Goal: Task Accomplishment & Management: Complete application form

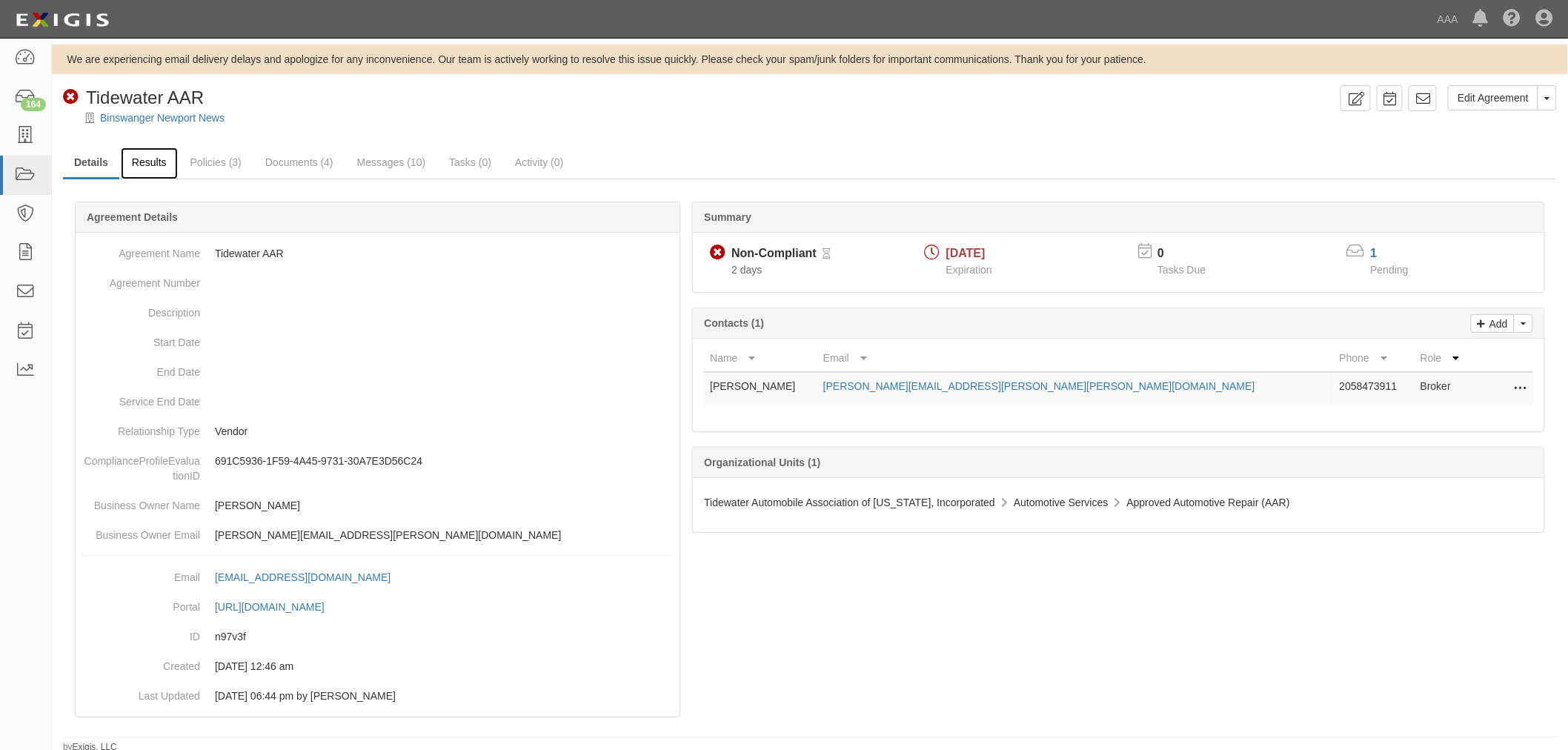
click at [152, 157] on link "Results" at bounding box center [149, 163] width 57 height 32
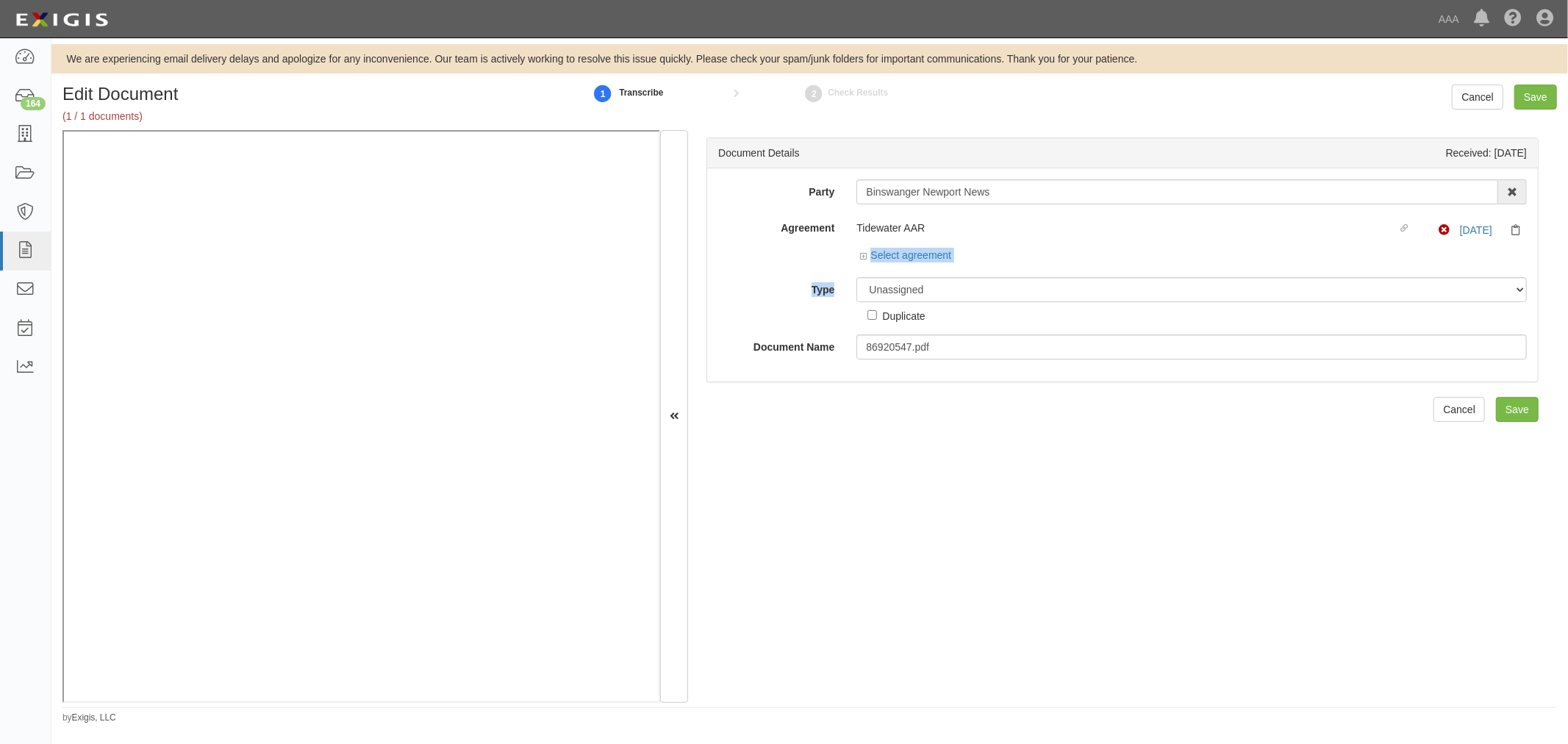
drag, startPoint x: 935, startPoint y: 265, endPoint x: 928, endPoint y: 291, distance: 26.9
click at [929, 285] on div "Party Binswanger Newport News 1-800-Packouts of Beverly Hills 1-800 Packouts of…" at bounding box center [1123, 269] width 808 height 180
click at [922, 302] on div "Duplicate" at bounding box center [896, 313] width 58 height 22
click at [922, 299] on select "Unassigned Binder Cancellation Notice Certificate Contract Endorsement Insuranc…" at bounding box center [1191, 290] width 670 height 25
click at [856, 278] on select "Unassigned Binder Cancellation Notice Certificate Contract Endorsement Insuranc…" at bounding box center [1191, 290] width 670 height 25
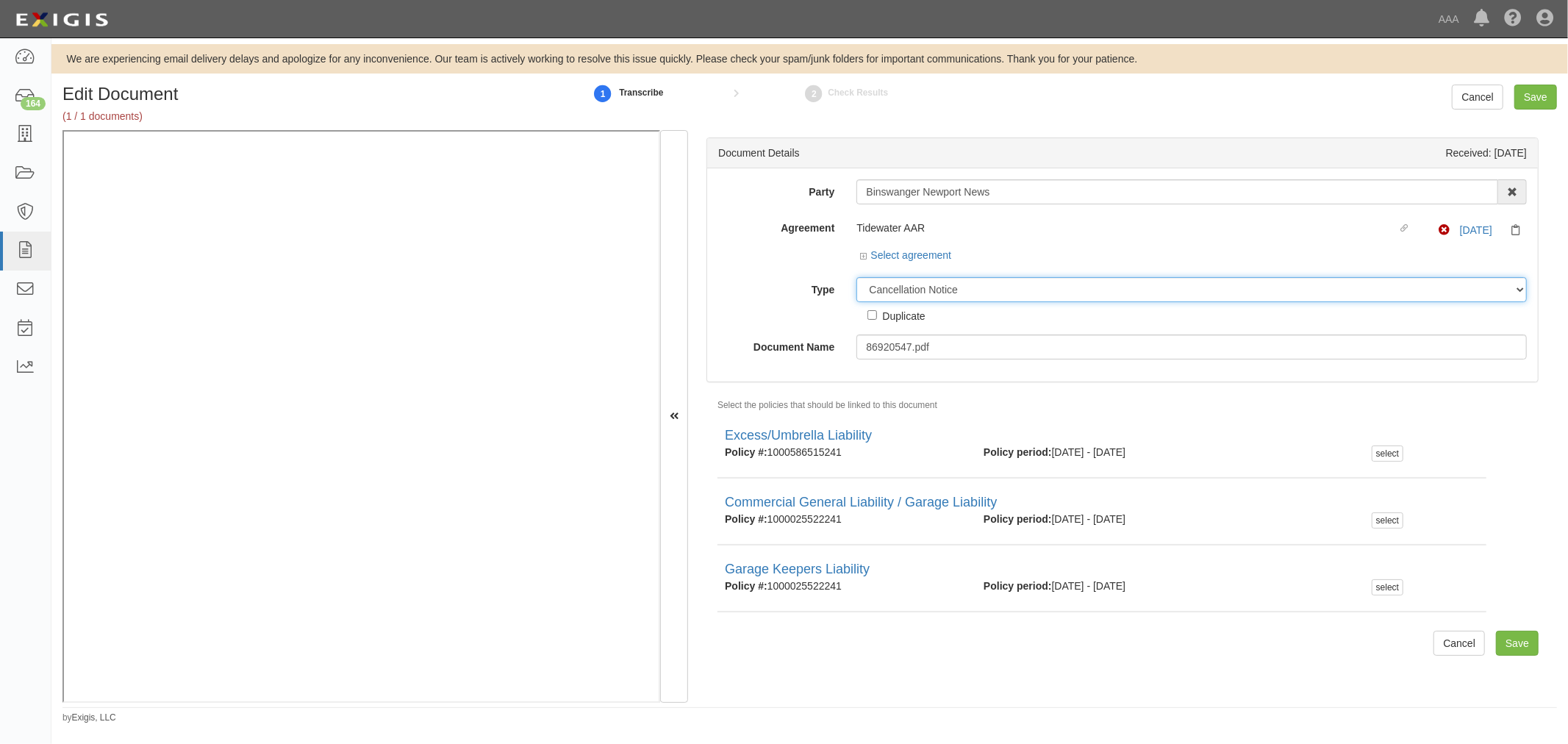
drag, startPoint x: 934, startPoint y: 292, endPoint x: 937, endPoint y: 300, distance: 8.5
click at [934, 292] on select "Unassigned Binder Cancellation Notice Certificate Contract Endorsement Insuranc…" at bounding box center [1191, 290] width 670 height 25
select select "CertificateDetail"
click at [856, 278] on select "Unassigned Binder Cancellation Notice Certificate Contract Endorsement Insuranc…" at bounding box center [1191, 290] width 670 height 25
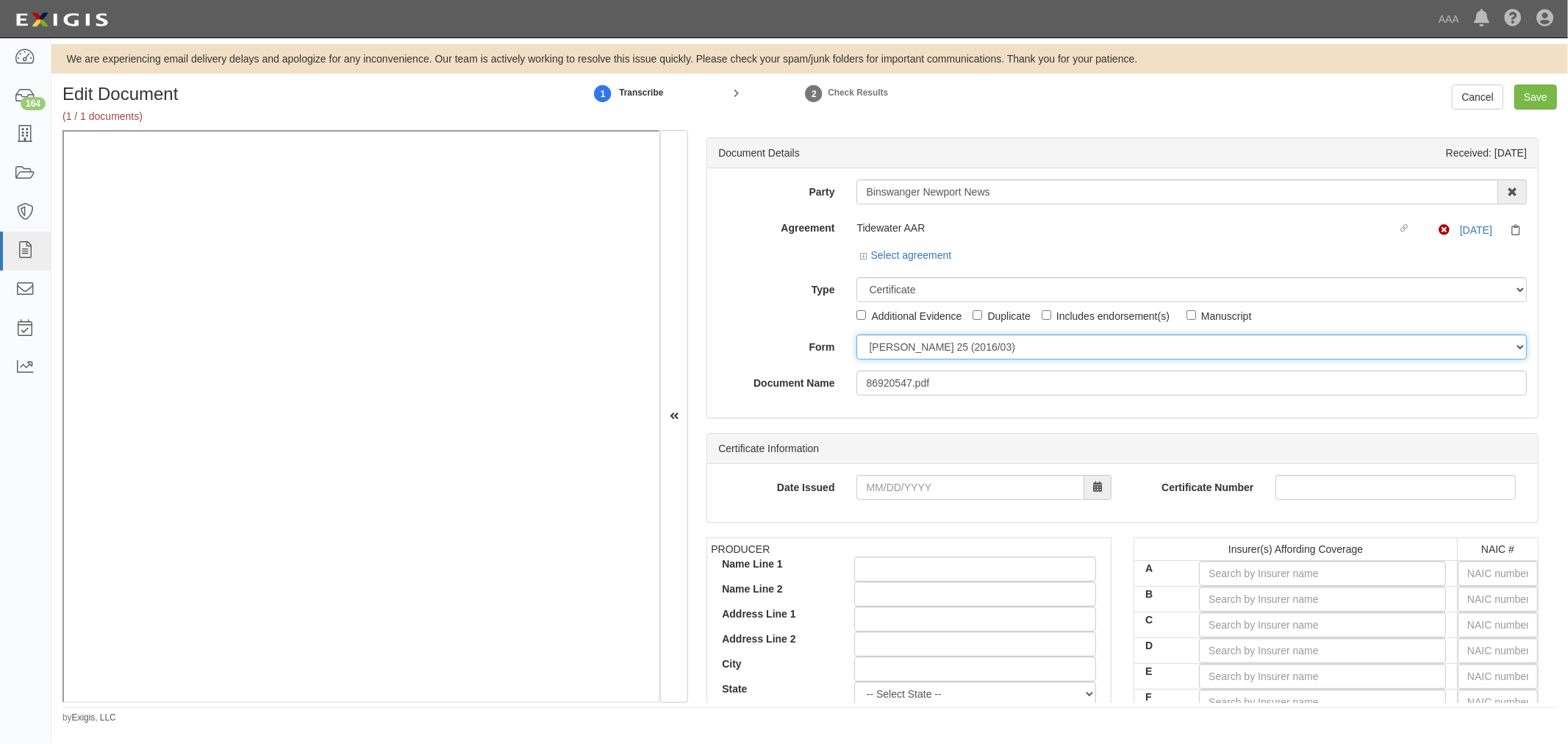
click at [942, 354] on select "ACORD 25 (2016/03) ACORD 101 ACORD 855 NY (2014/05) General" at bounding box center [1191, 348] width 670 height 25
select select "GeneralFormDetail"
click at [856, 335] on select "[PERSON_NAME] 25 (2016/03) [PERSON_NAME] 101 [PERSON_NAME] 855 NY (2014/05) Gen…" at bounding box center [1191, 348] width 670 height 25
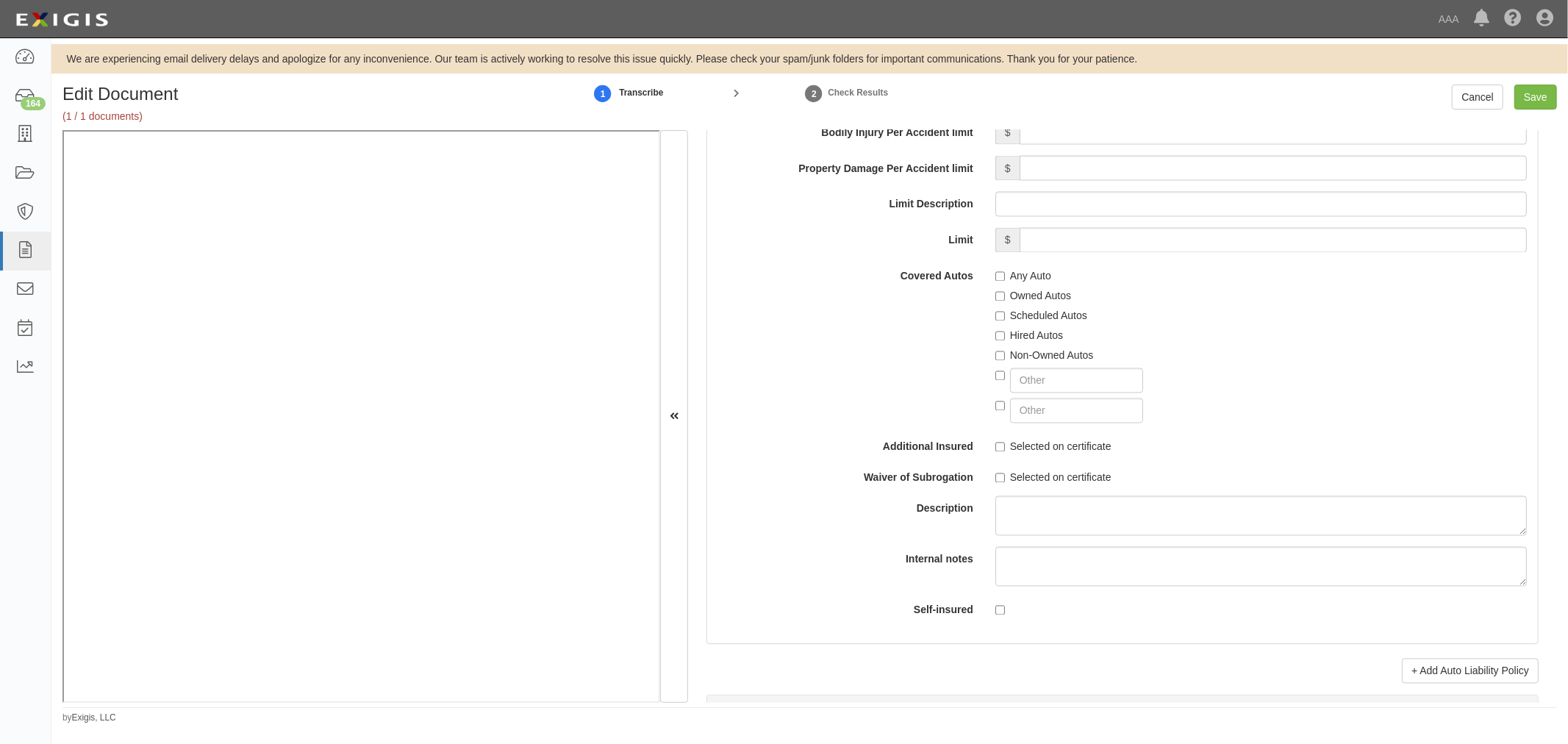
scroll to position [2586, 0]
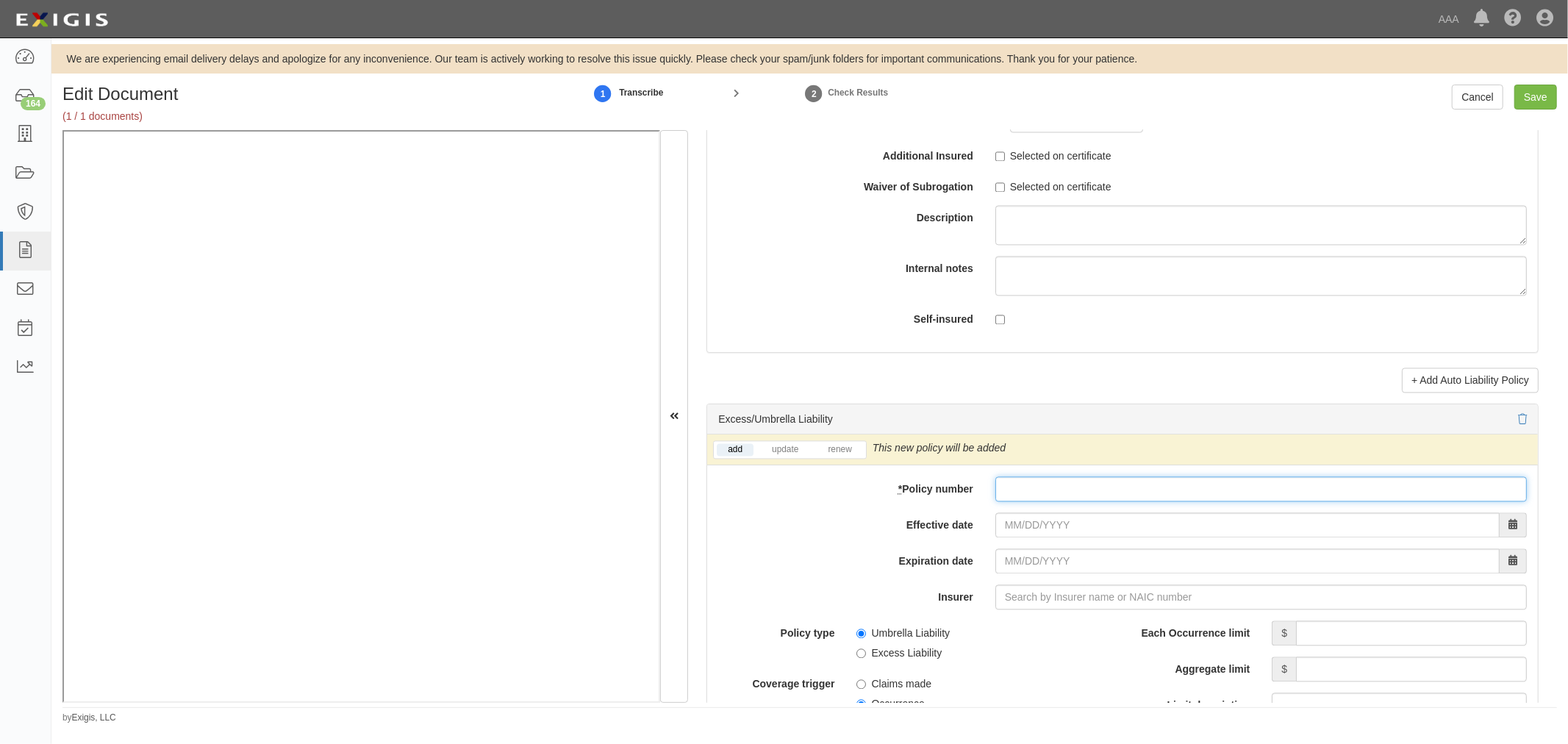
paste input "1000586515251"
click at [1096, 489] on input "1000586515251" at bounding box center [1261, 489] width 531 height 25
type input "1000586515251"
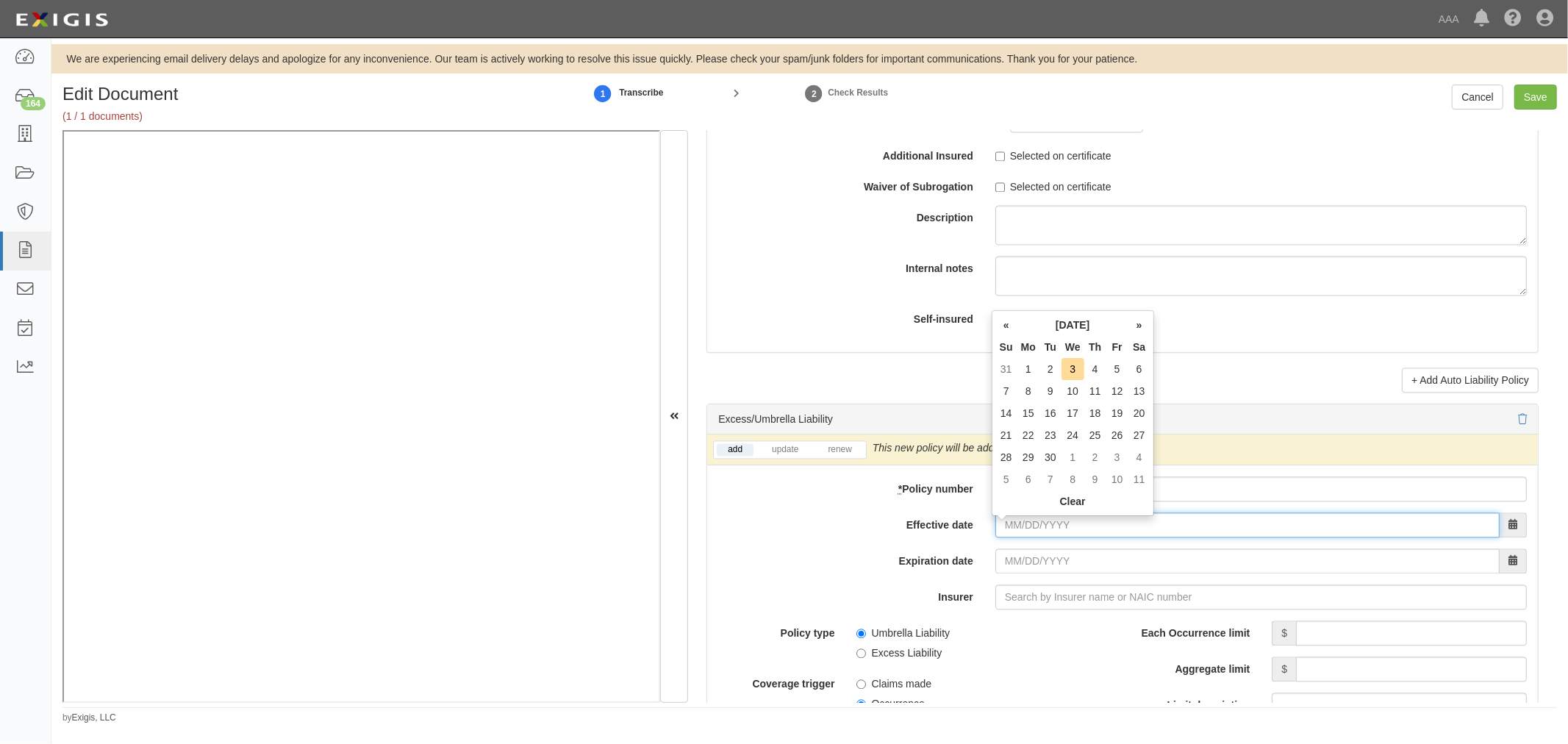
click at [1054, 525] on input "Effective date" at bounding box center [1247, 525] width 504 height 25
type input "09/01/2025"
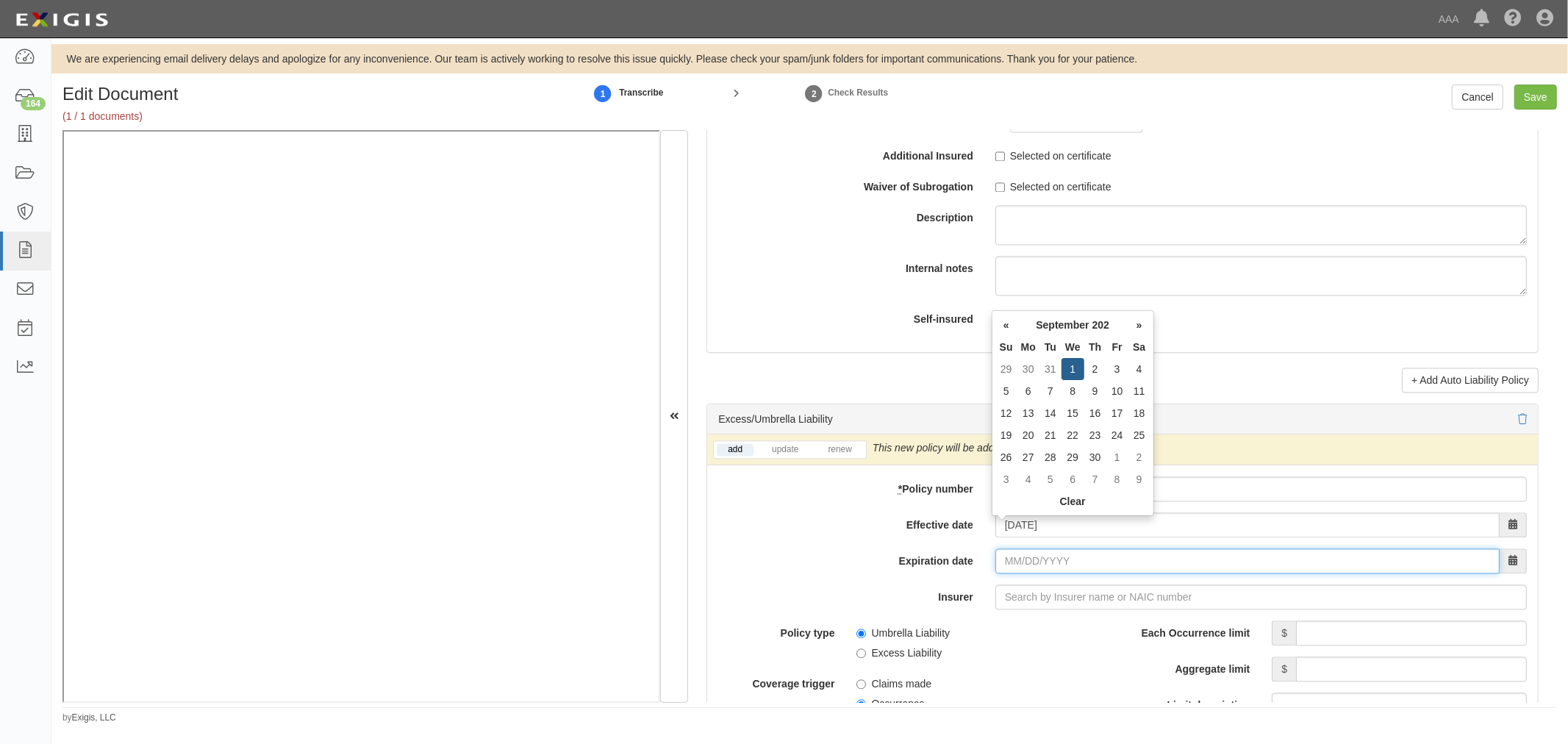
type input "[DATE]"
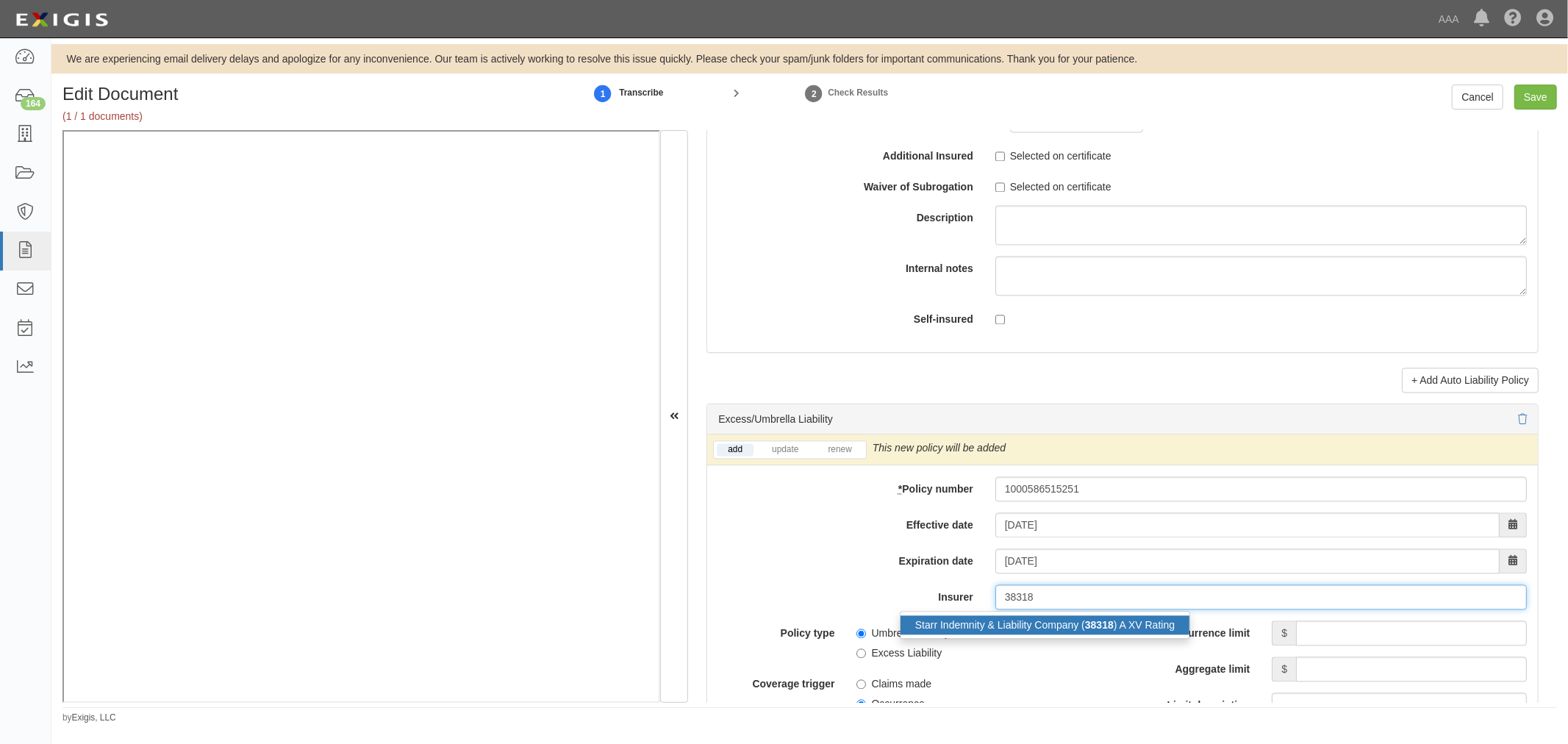
click at [1083, 634] on div "Starr Indemnity & Liability Company ( 38318 ) A XV Rating" at bounding box center [1044, 626] width 289 height 20
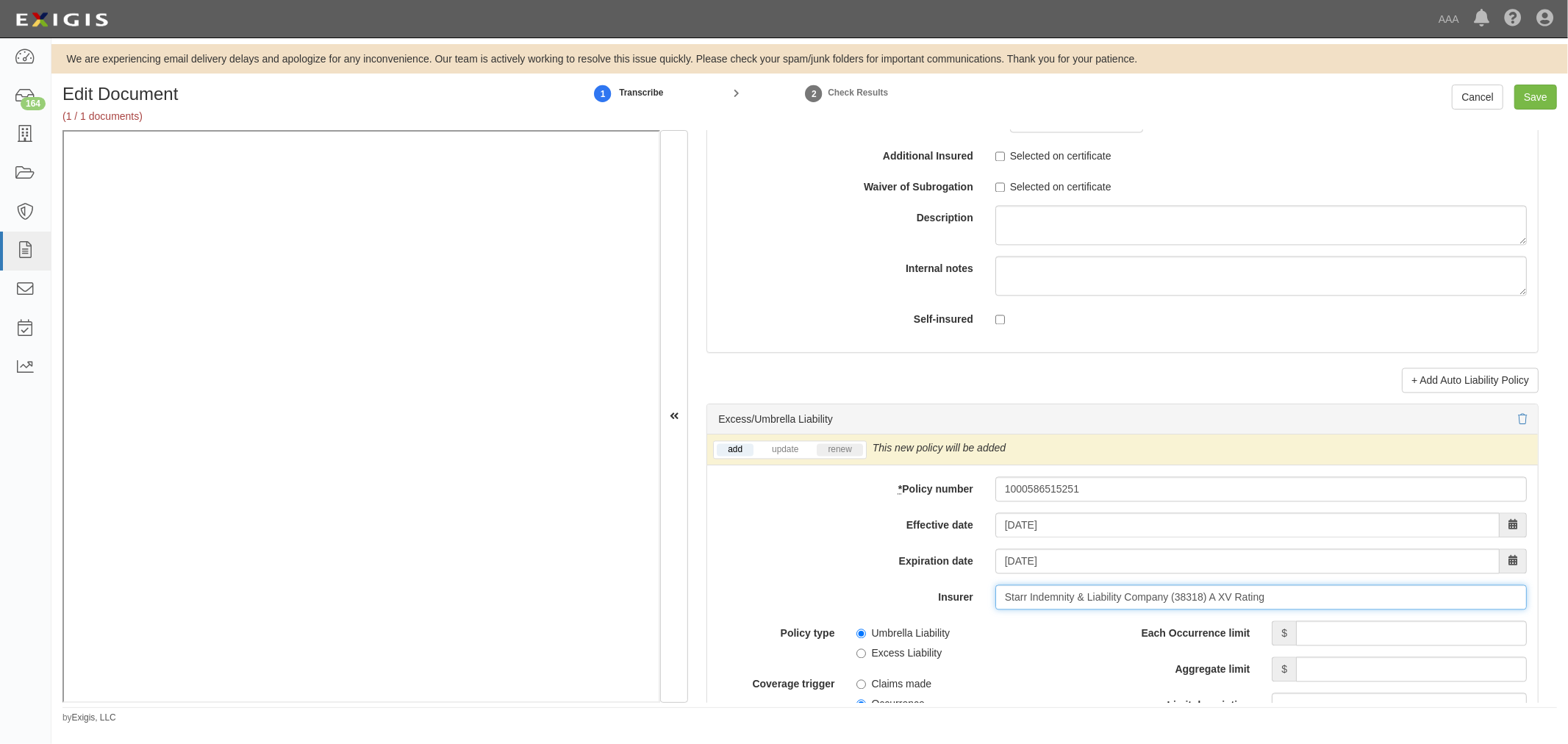
type input "Starr Indemnity & Liability Company (38318) A XV Rating"
click at [837, 454] on link "renew" at bounding box center [839, 449] width 46 height 13
click at [1300, 636] on input "Each Occurrence limit" at bounding box center [1411, 633] width 231 height 25
type input "1,000,000"
click at [1416, 672] on input "Aggregate limit" at bounding box center [1411, 670] width 231 height 25
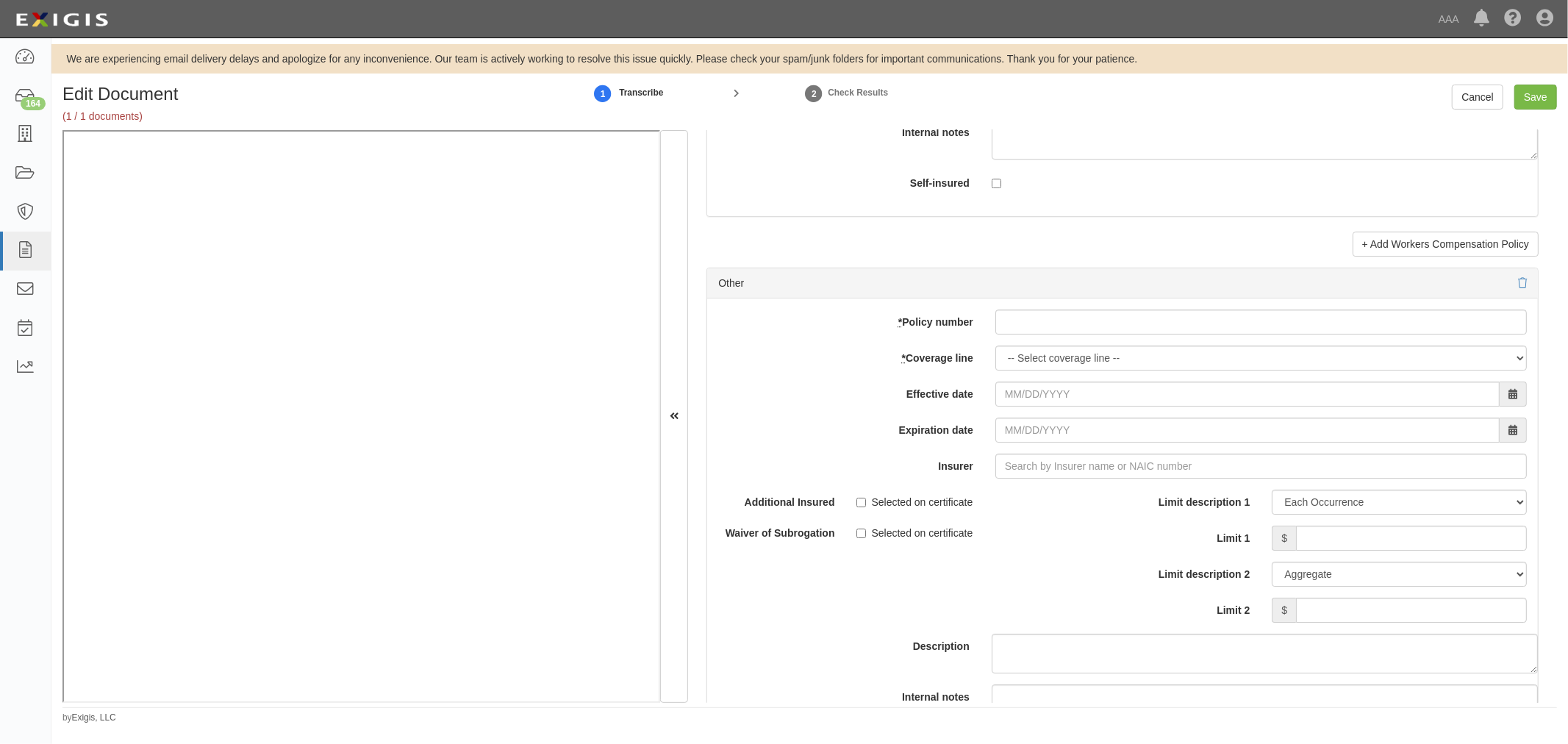
scroll to position [4084, 0]
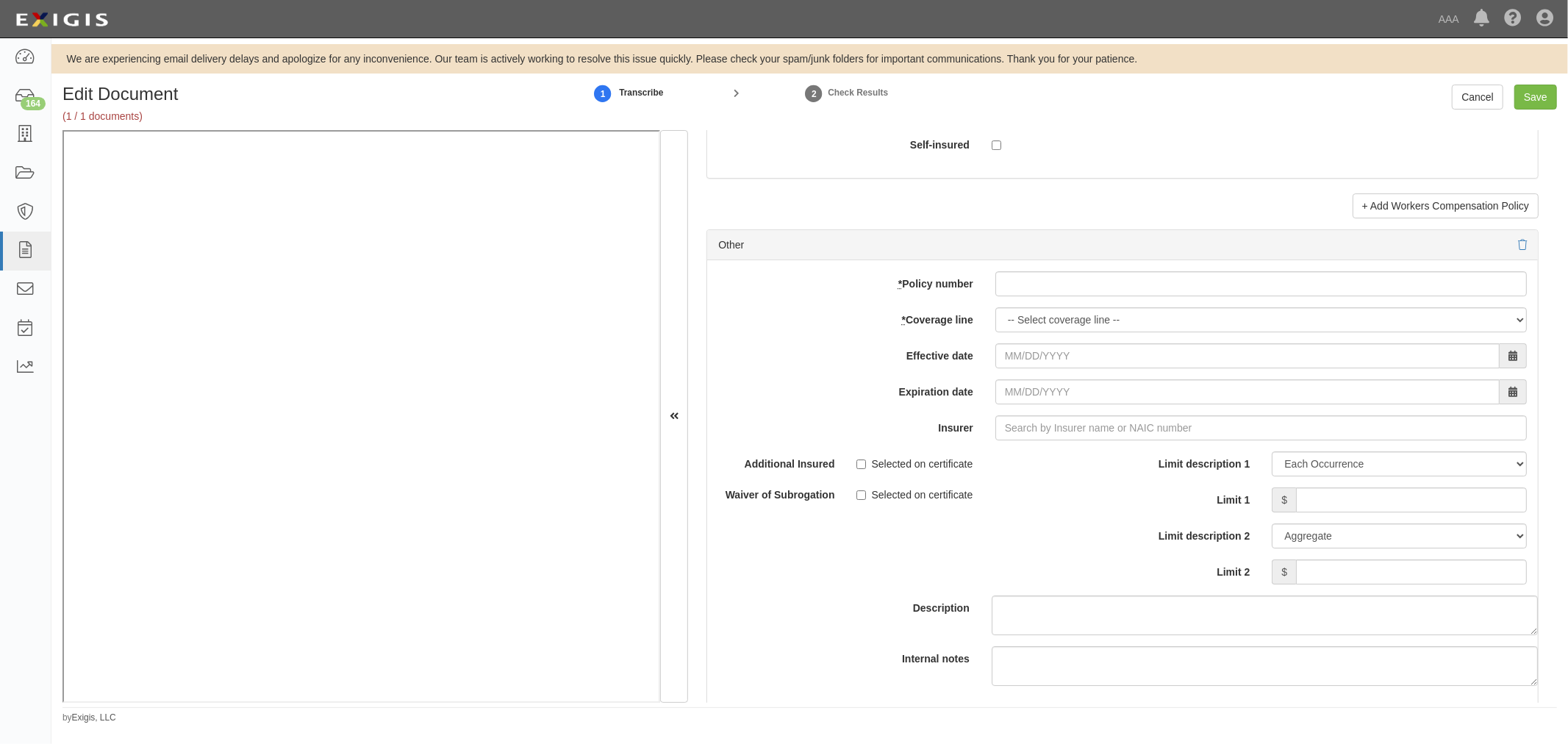
type input "1,000,000"
click at [988, 297] on div at bounding box center [1261, 284] width 553 height 25
paste input "1000025522251"
click at [996, 292] on input "* Policy number" at bounding box center [1261, 284] width 531 height 25
type input "1000025522251"
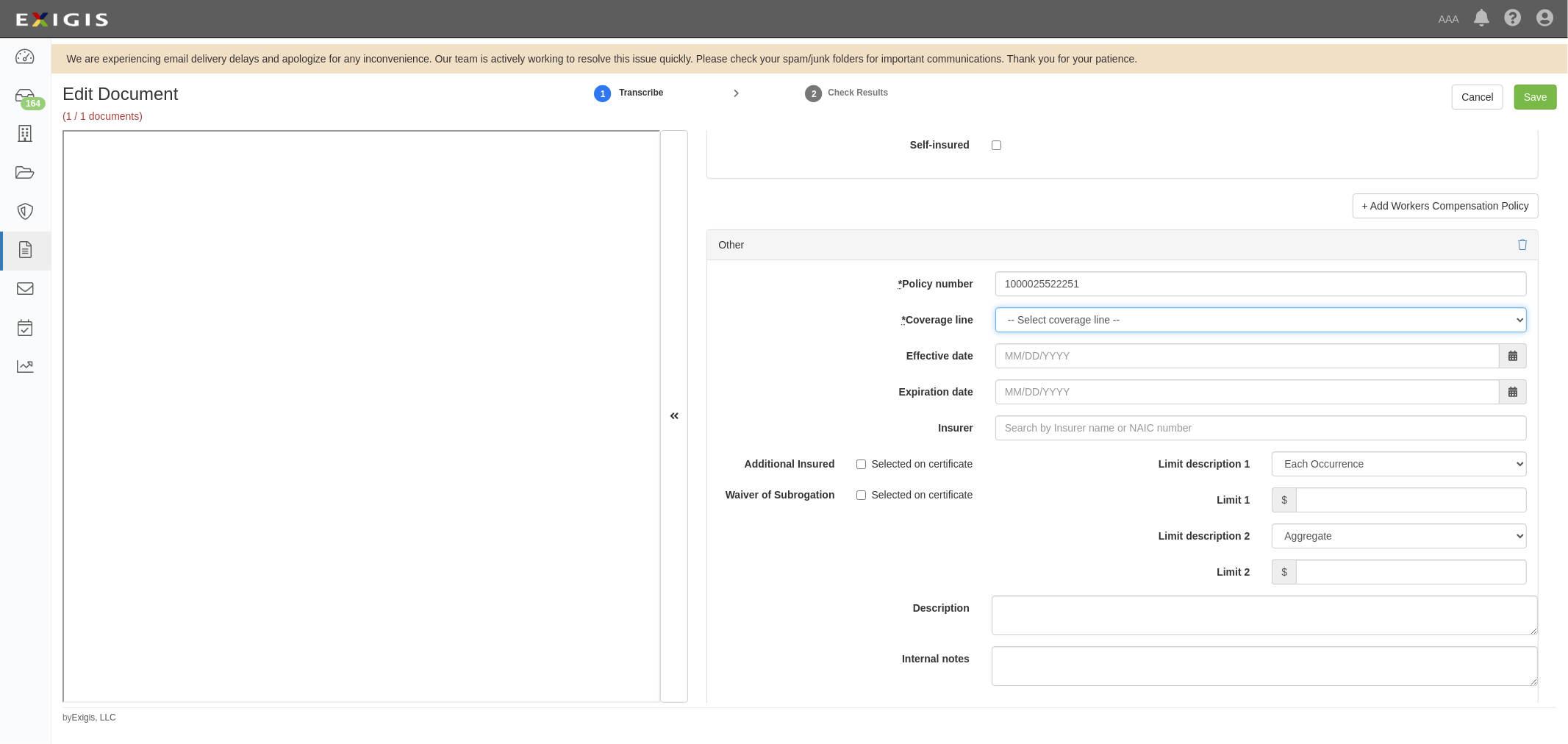
click at [1007, 332] on select "-- Select coverage line -- Asbestos Abatement Auto Physical Damage Boiler & Mac…" at bounding box center [1261, 320] width 531 height 25
select select "70"
click at [995, 332] on select "-- Select coverage line -- Asbestos Abatement Auto Physical Damage Boiler & Mac…" at bounding box center [1261, 320] width 531 height 25
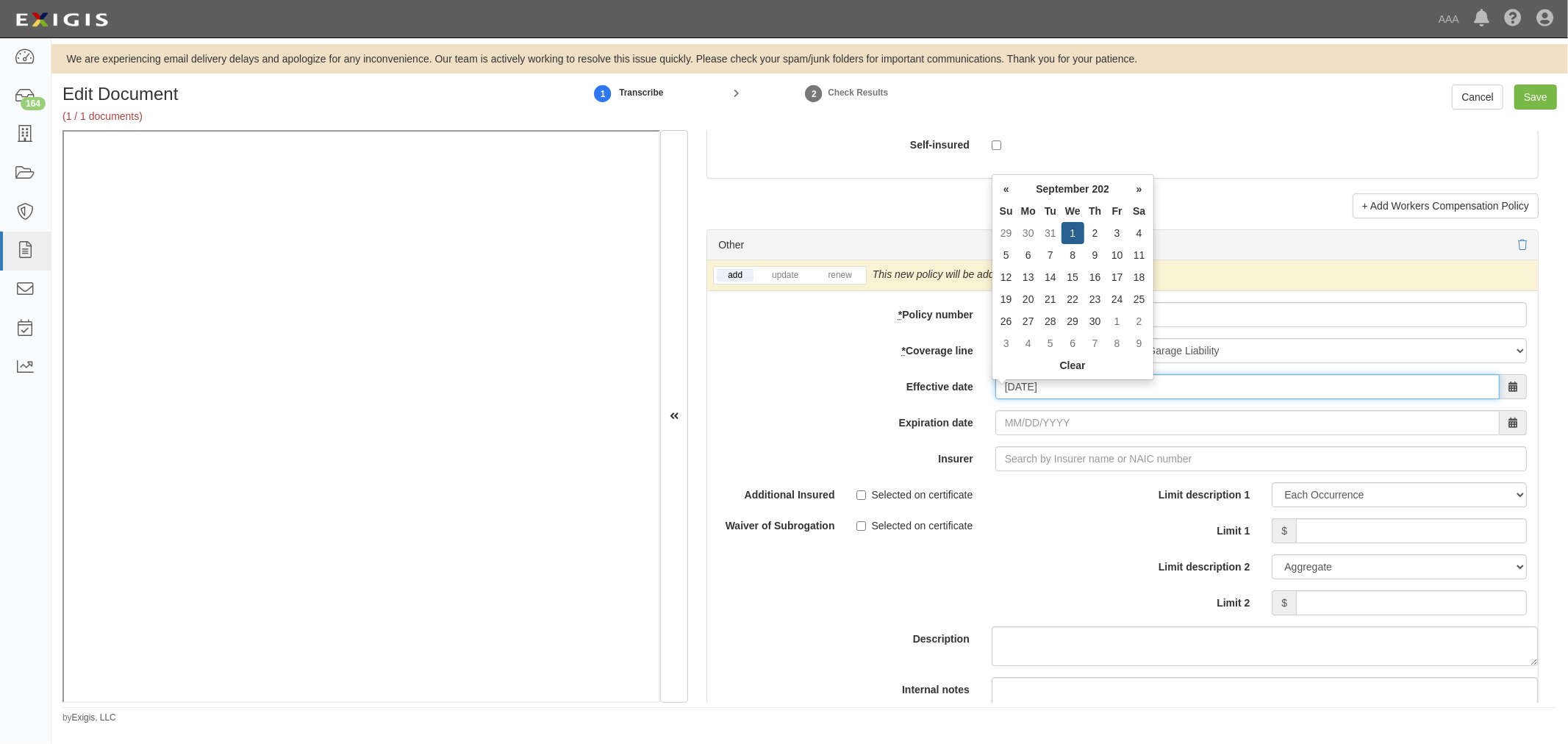
type input "[DATE]"
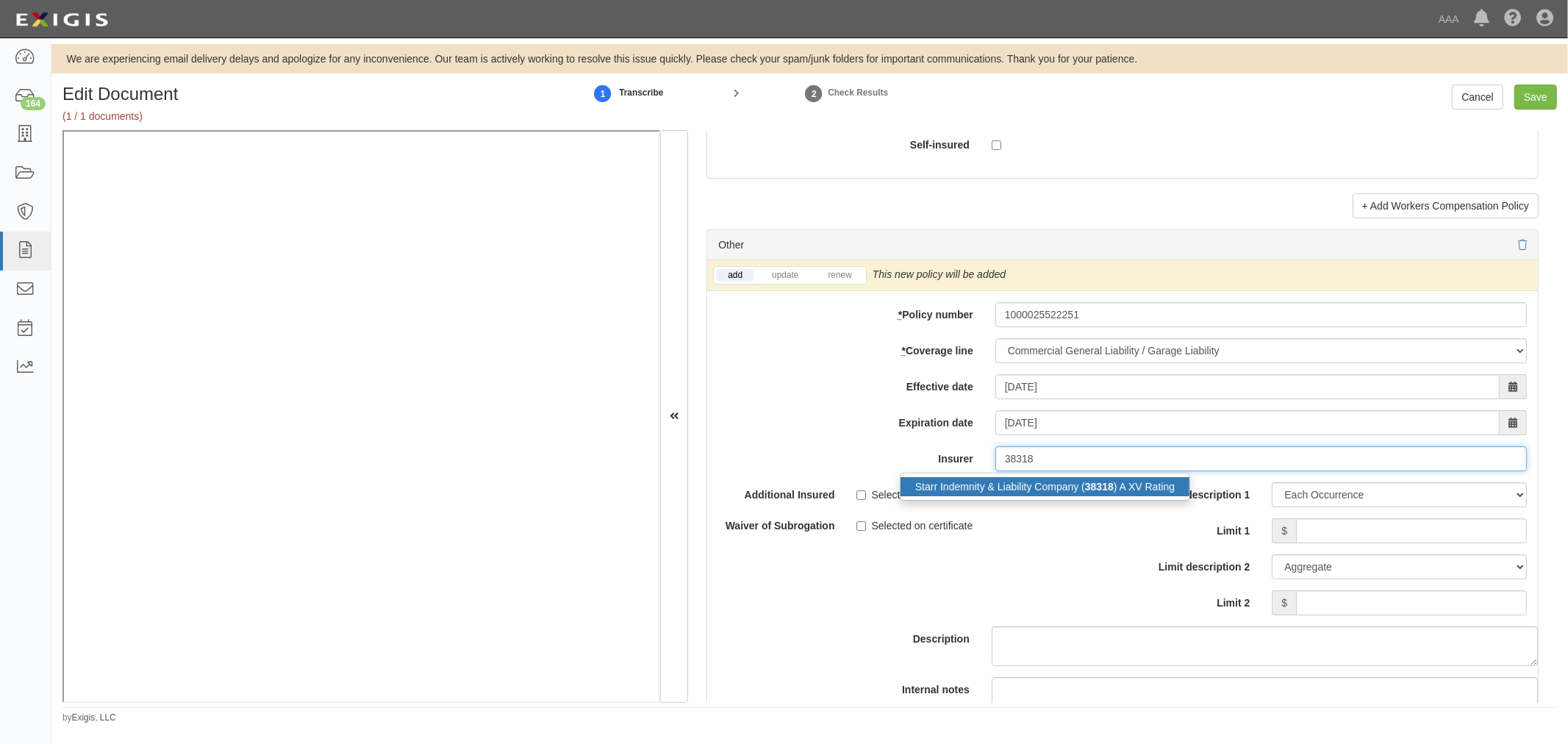
click at [1105, 492] on strong "38318" at bounding box center [1098, 487] width 28 height 12
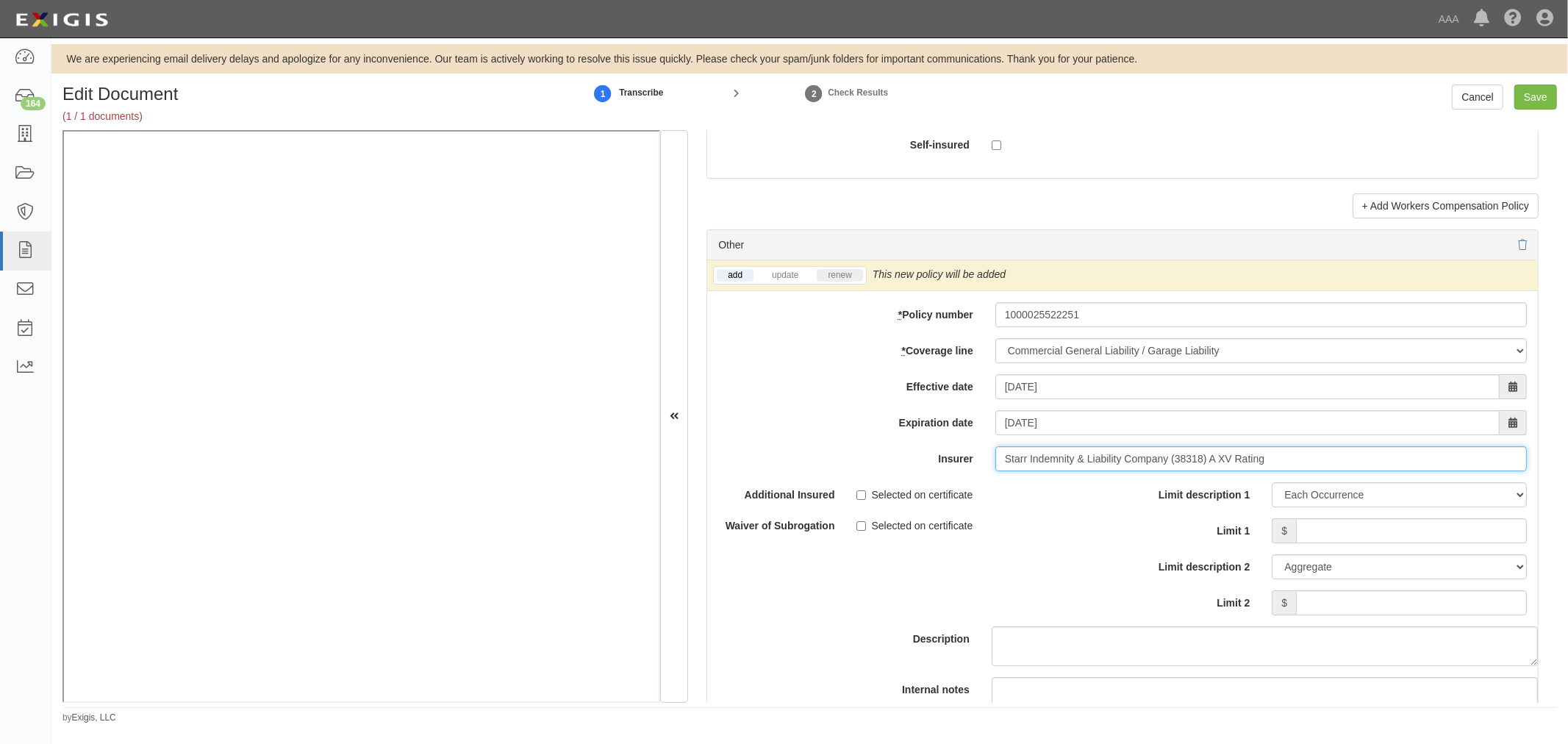
type input "Starr Indemnity & Liability Company (38318) A XV Rating"
click at [844, 282] on link "renew" at bounding box center [839, 275] width 46 height 13
click at [1313, 543] on input "Limit 1" at bounding box center [1411, 531] width 231 height 25
type input "2,000,000"
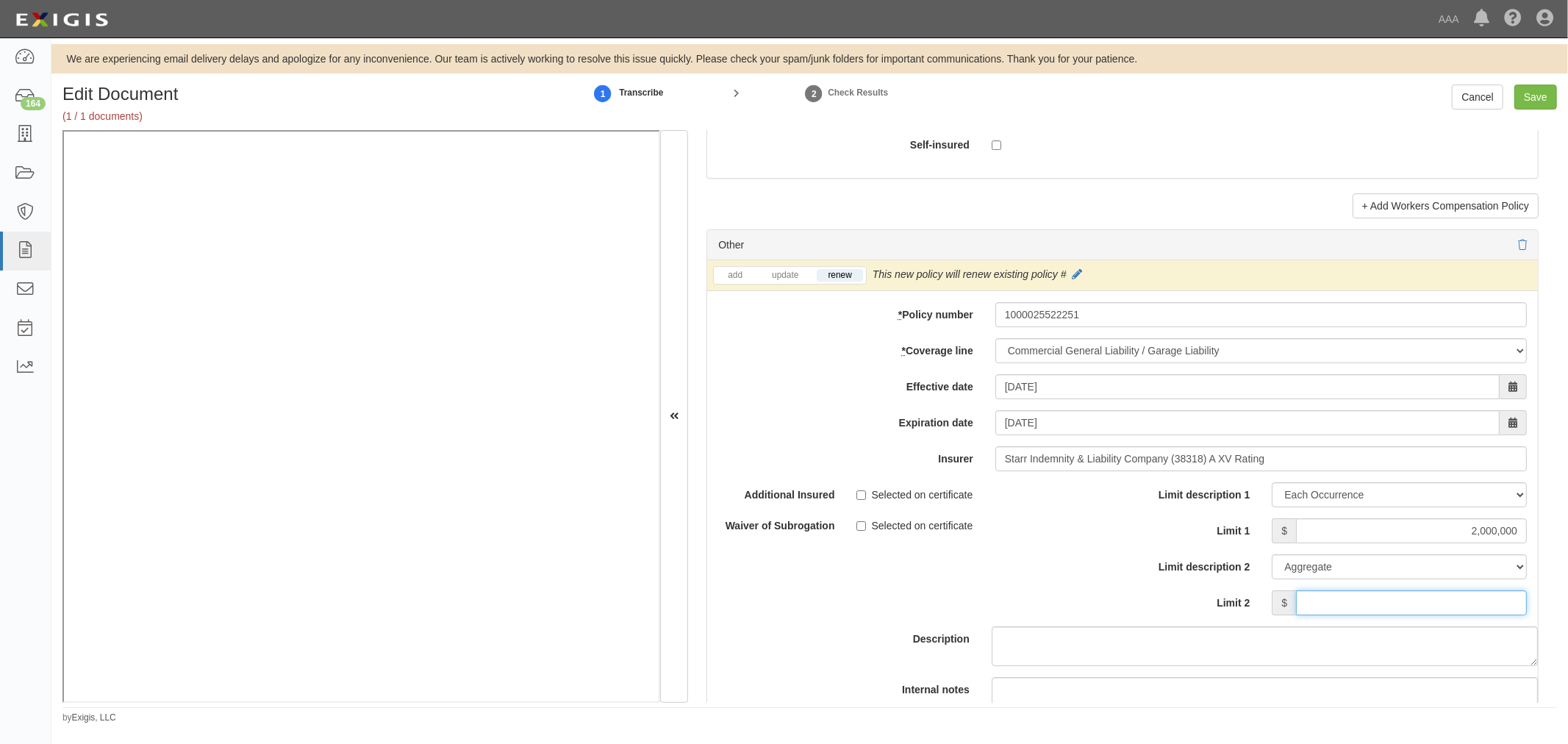
click at [1316, 600] on input "Limit 2" at bounding box center [1411, 603] width 231 height 25
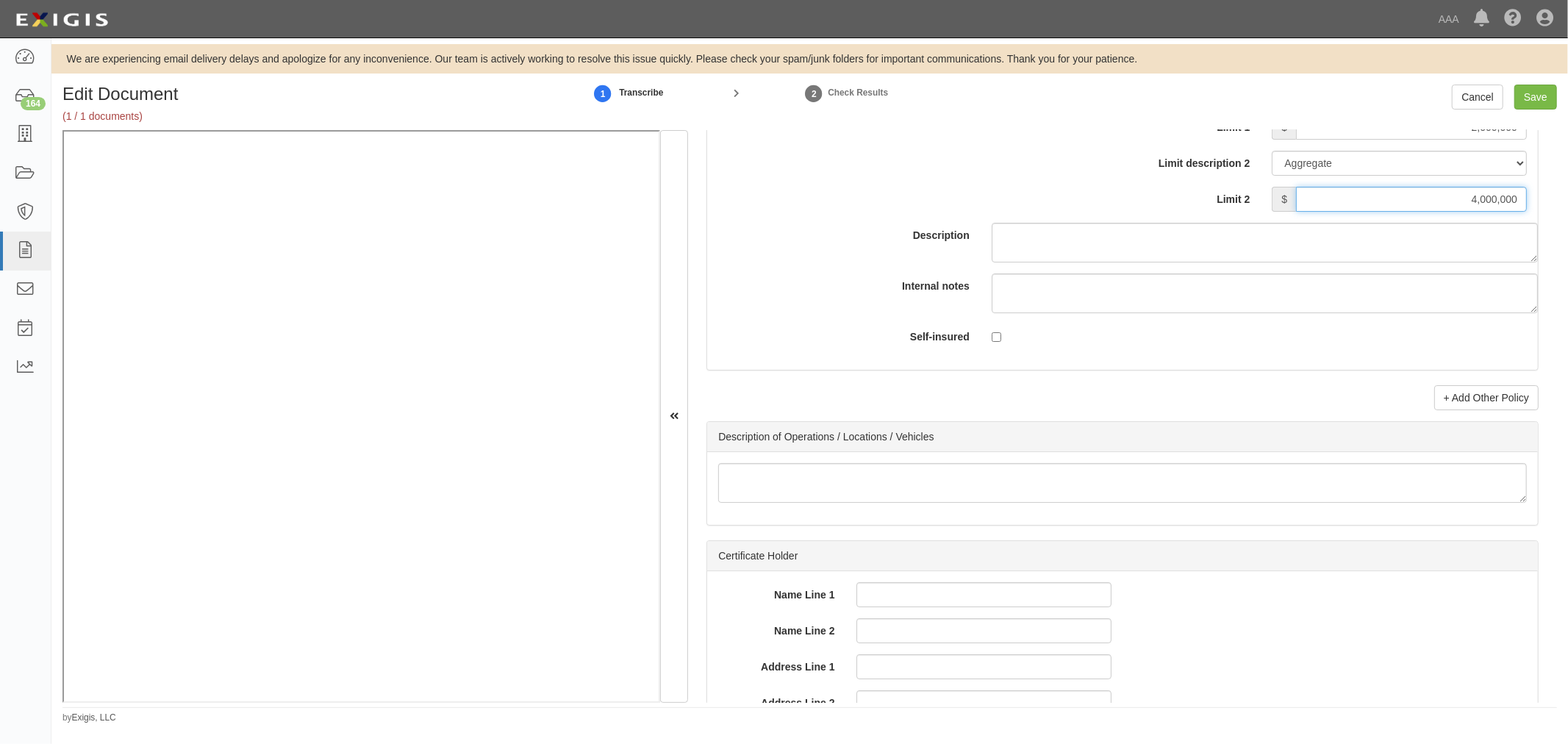
scroll to position [4492, 0]
type input "4,000,000"
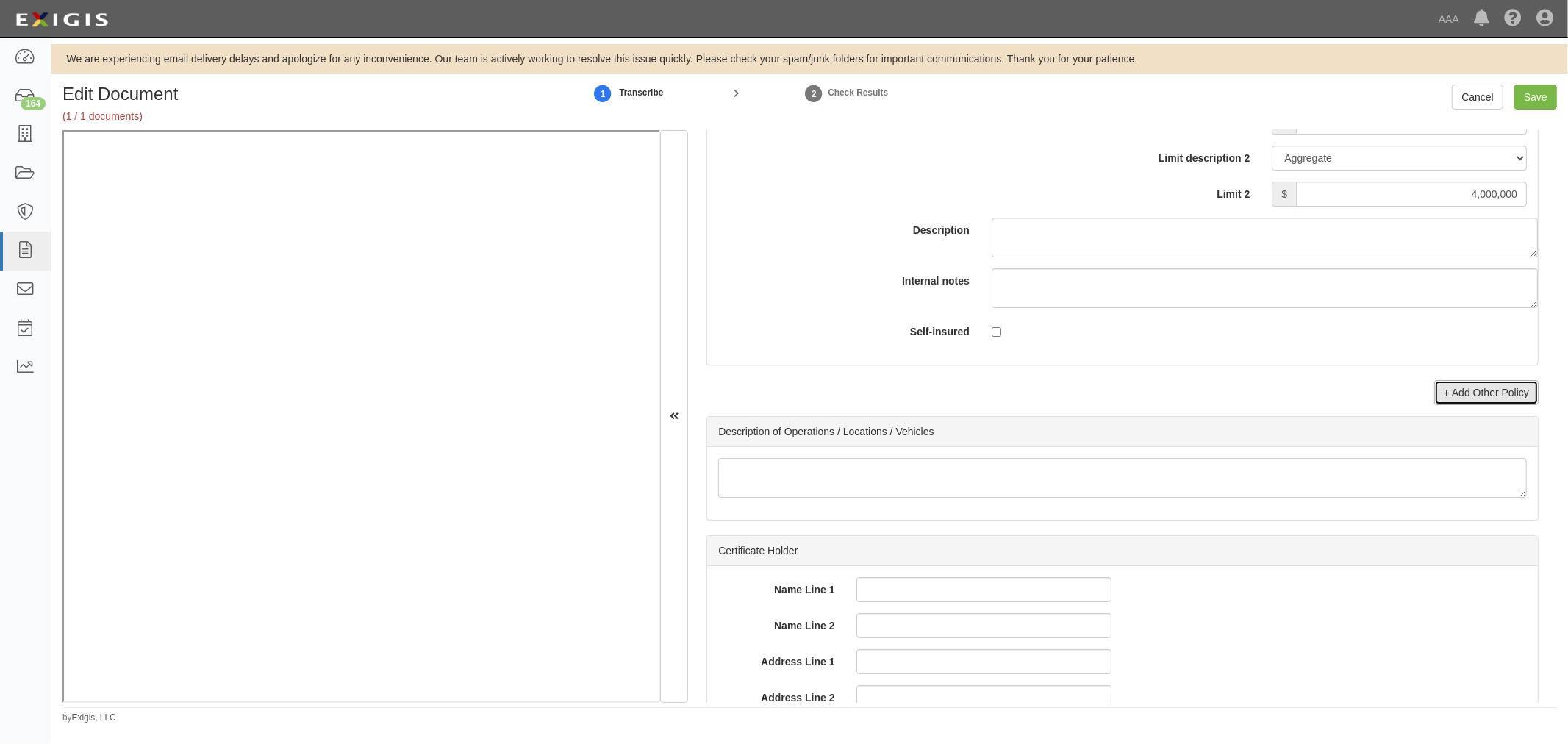
click at [1487, 400] on link "+ Add Other Policy" at bounding box center [1486, 393] width 105 height 25
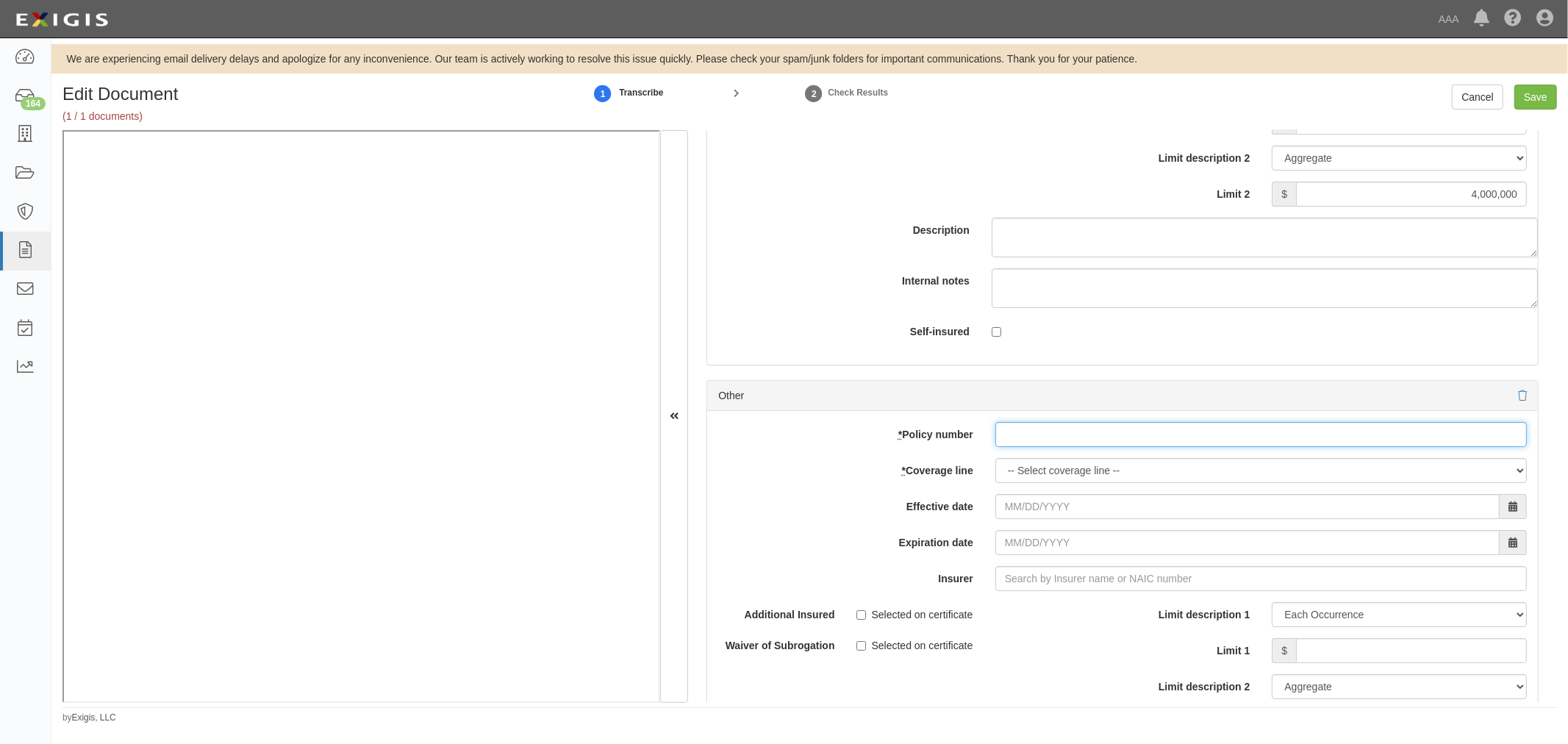
click at [1053, 447] on input "* Policy number" at bounding box center [1261, 435] width 531 height 25
paste input "1000025522251"
type input "1000025522251"
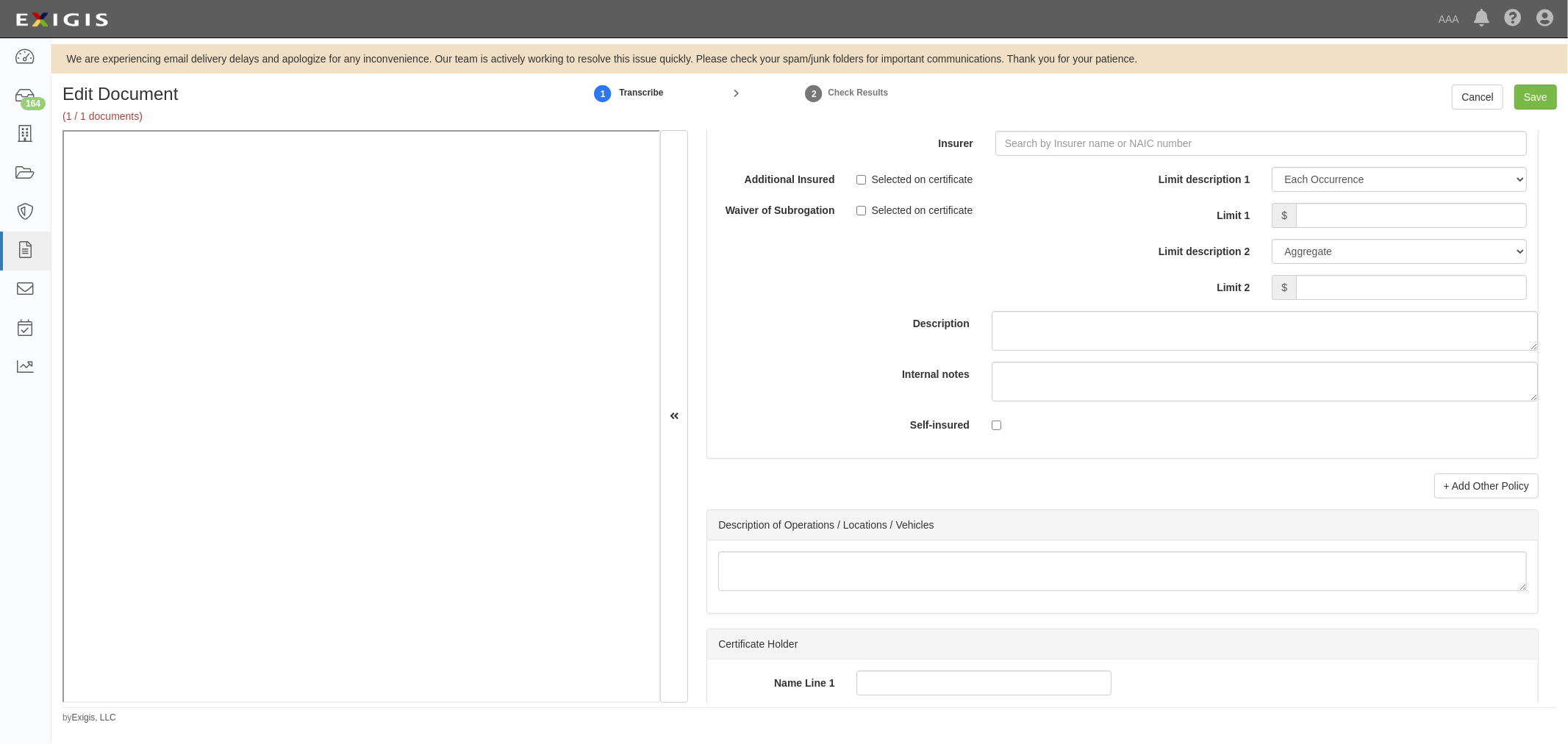
scroll to position [4628, 0]
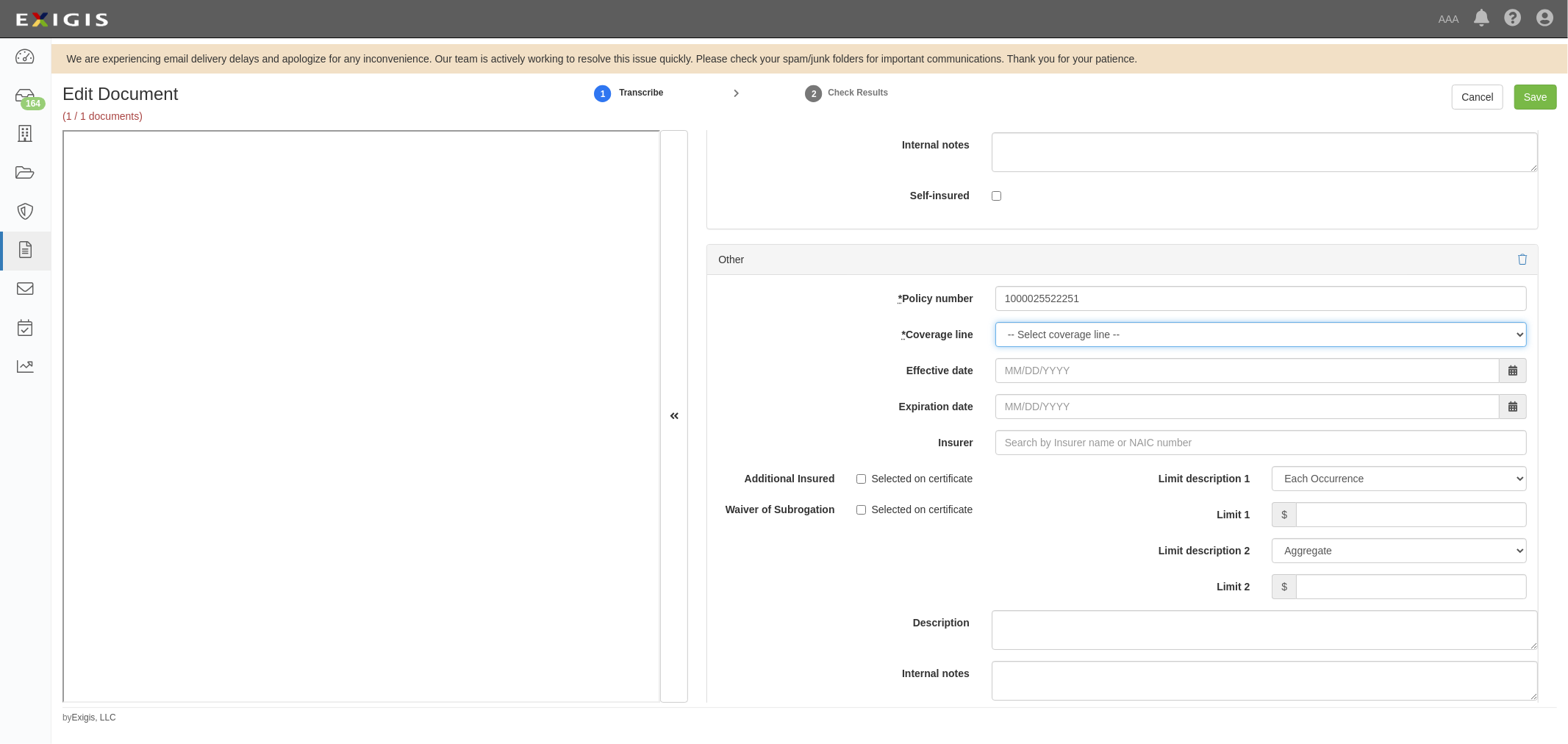
click at [1058, 343] on select "-- Select coverage line -- Asbestos Abatement Auto Physical Damage Boiler & Mac…" at bounding box center [1261, 335] width 531 height 25
click at [1017, 341] on select "-- Select coverage line -- Asbestos Abatement Auto Physical Damage Boiler & Mac…" at bounding box center [1261, 335] width 531 height 25
select select "56"
click at [995, 347] on select "-- Select coverage line -- Asbestos Abatement Auto Physical Damage Boiler & Mac…" at bounding box center [1261, 335] width 531 height 25
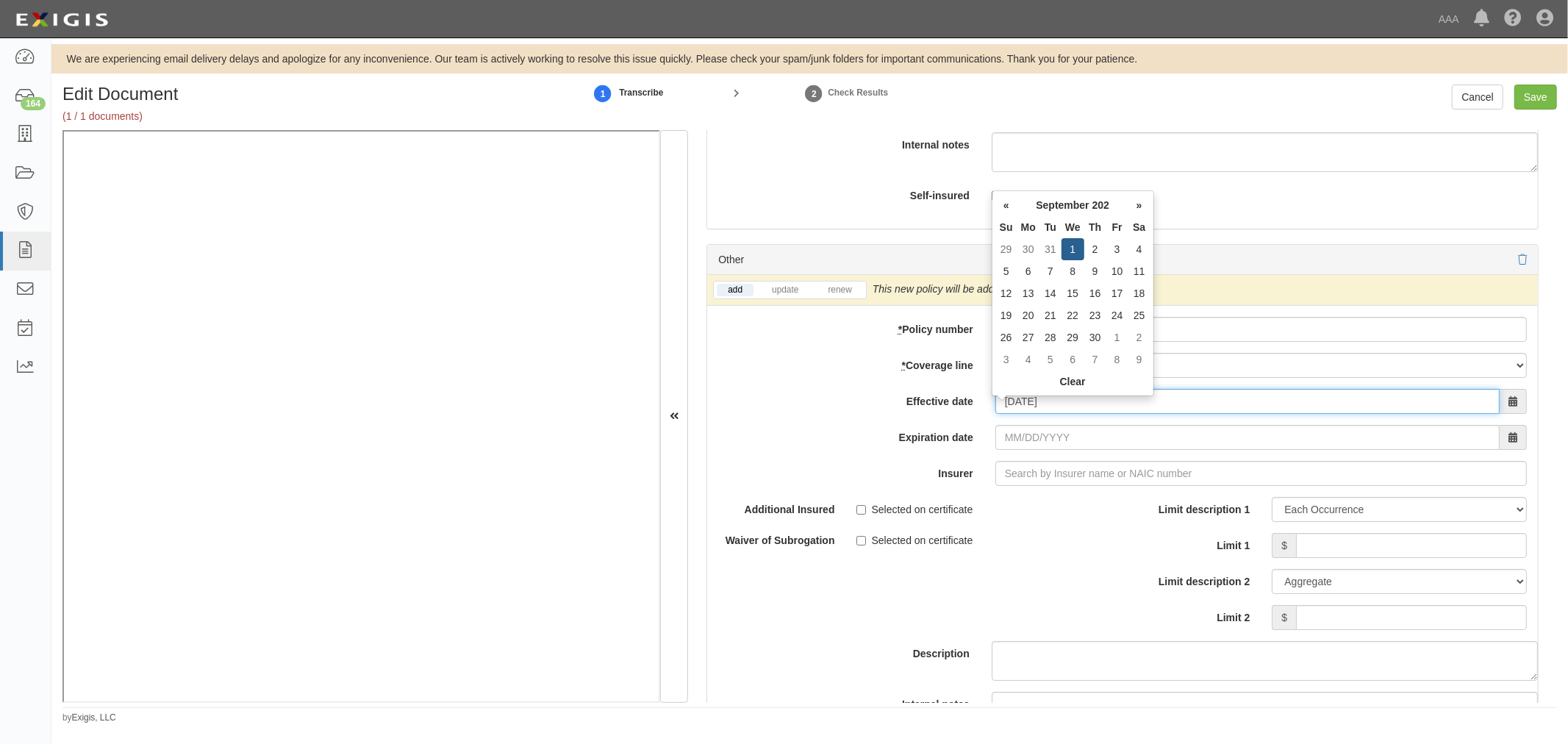
type input "[DATE]"
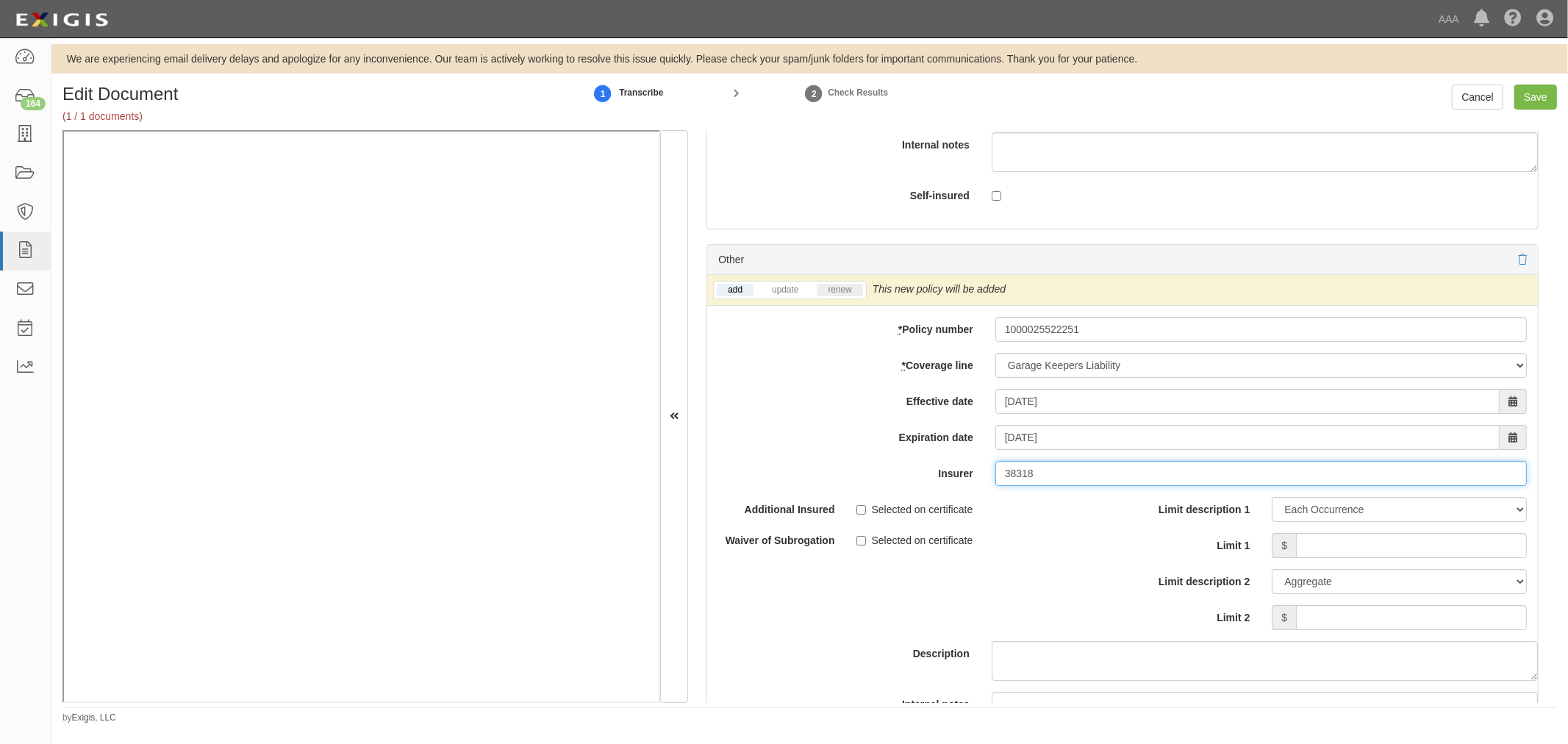
type input "38318"
click at [825, 297] on link "renew" at bounding box center [839, 290] width 46 height 13
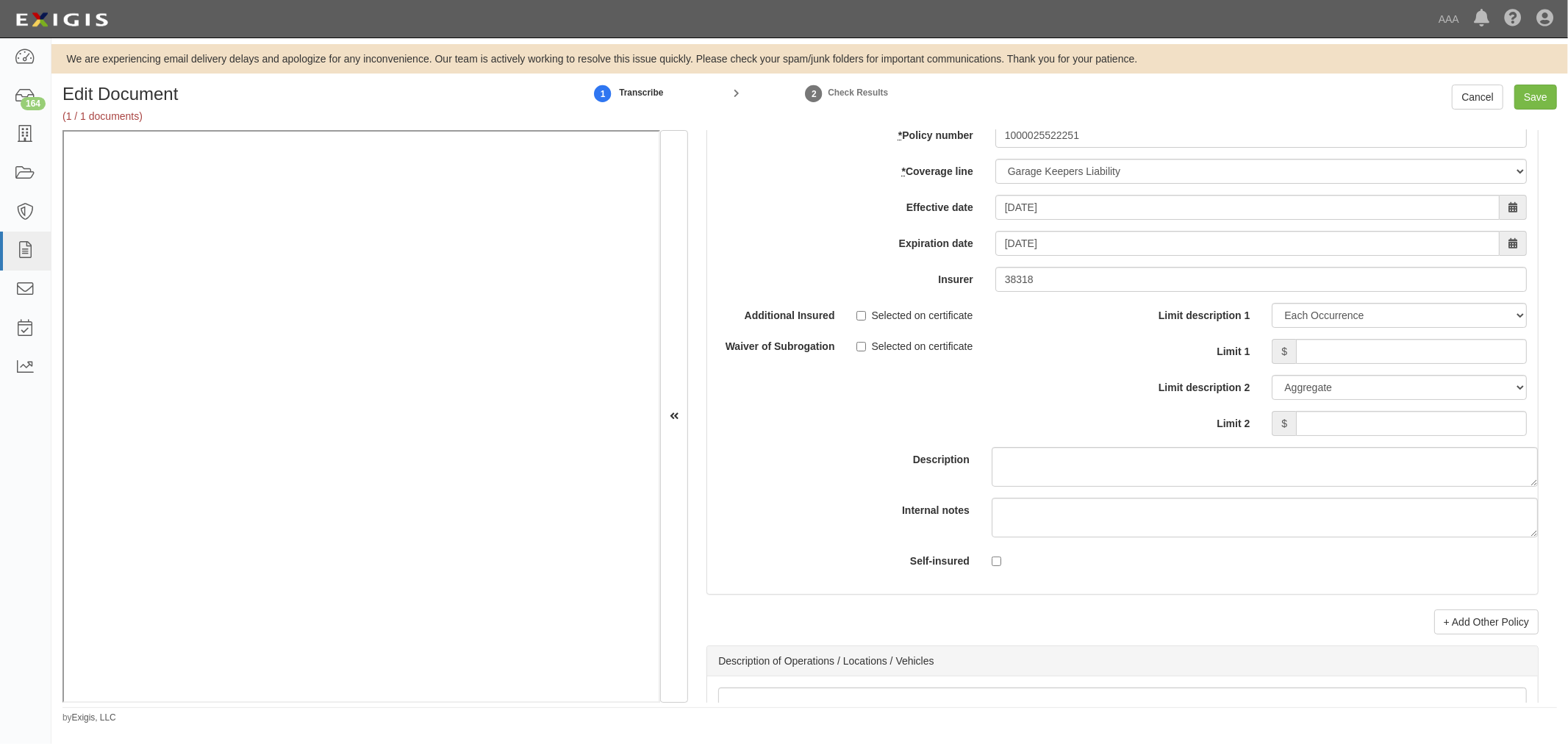
scroll to position [5038, 0]
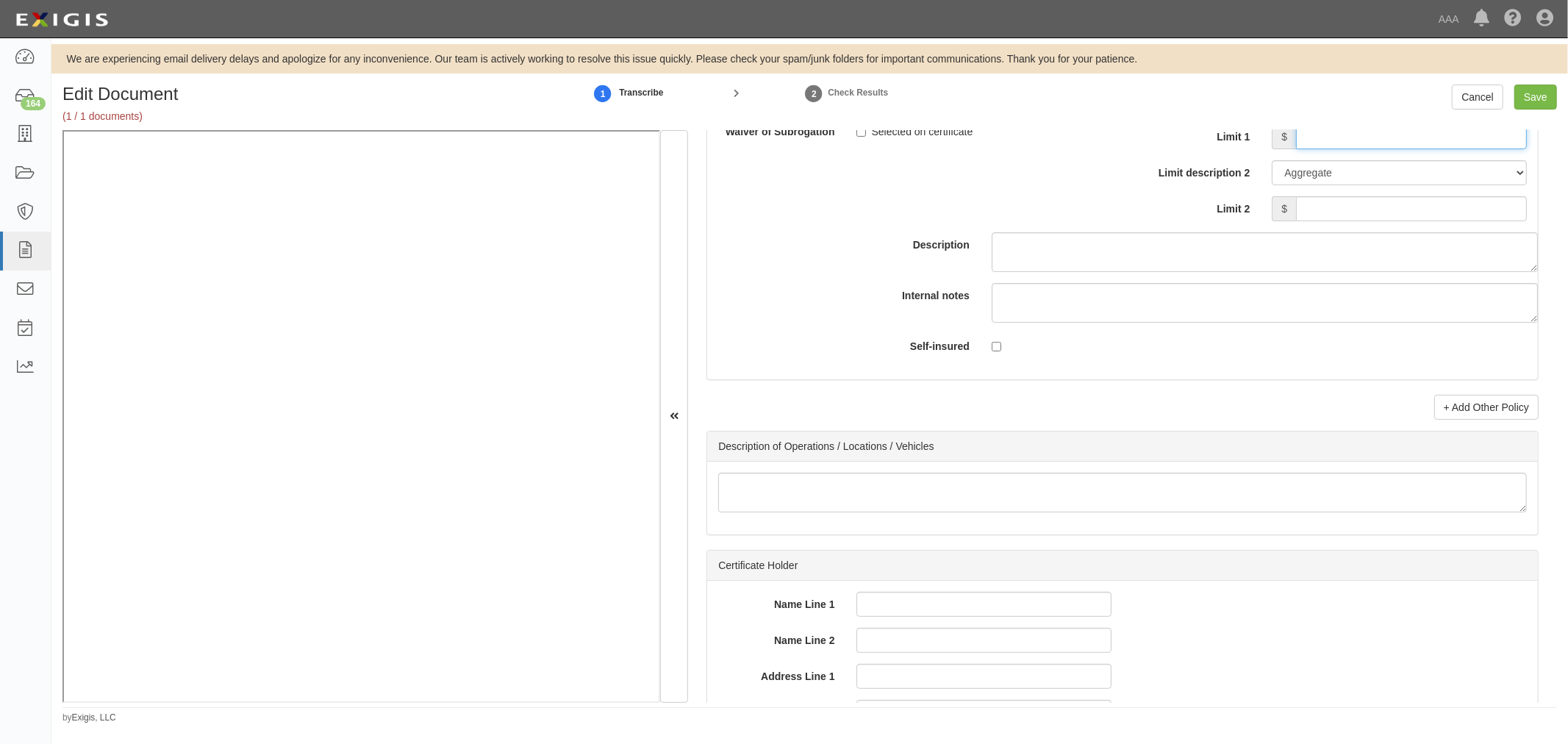
click at [1346, 149] on input "Limit 1" at bounding box center [1411, 137] width 231 height 25
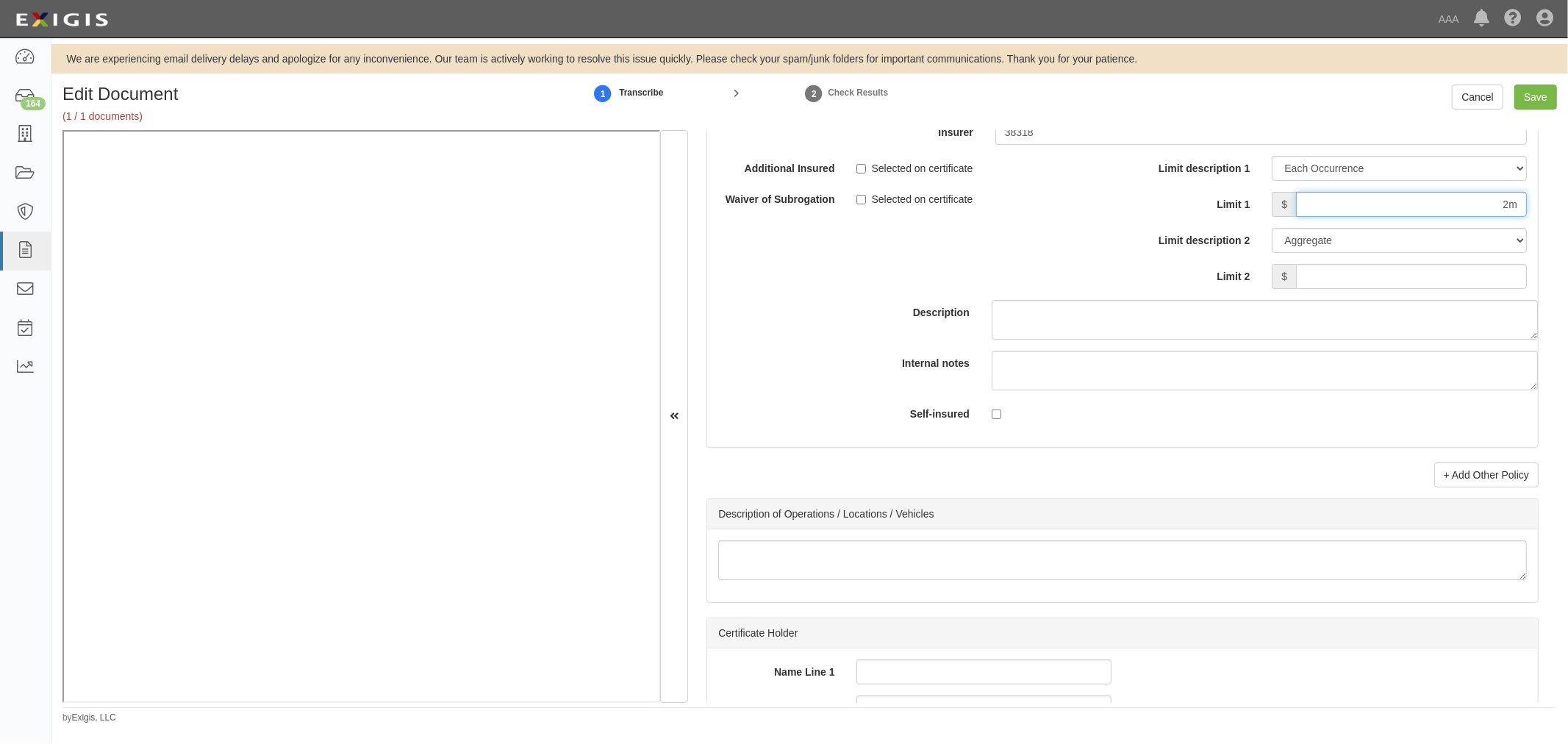
drag, startPoint x: 1468, startPoint y: 140, endPoint x: 1567, endPoint y: 134, distance: 99.2
click at [1567, 134] on div "Edit Document (1 / 1 documents) 1 Transcribe 2 Check Results Cancel Save Docume…" at bounding box center [809, 403] width 1516 height 639
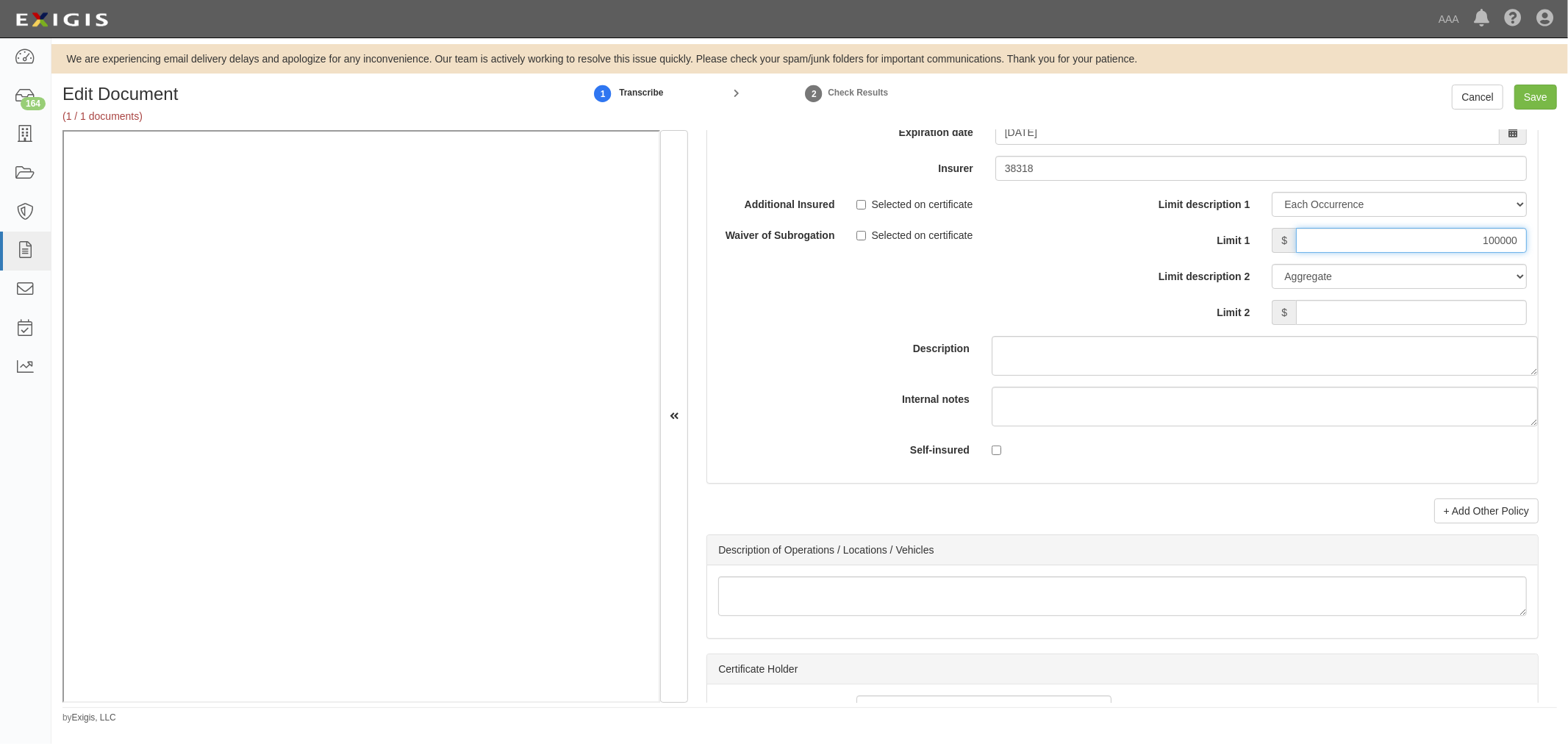
type input "100000"
click at [1415, 314] on input "Limit 2" at bounding box center [1411, 312] width 231 height 25
type input "100000"
click at [1505, 252] on input "100000" at bounding box center [1411, 241] width 231 height 25
type input "1000000"
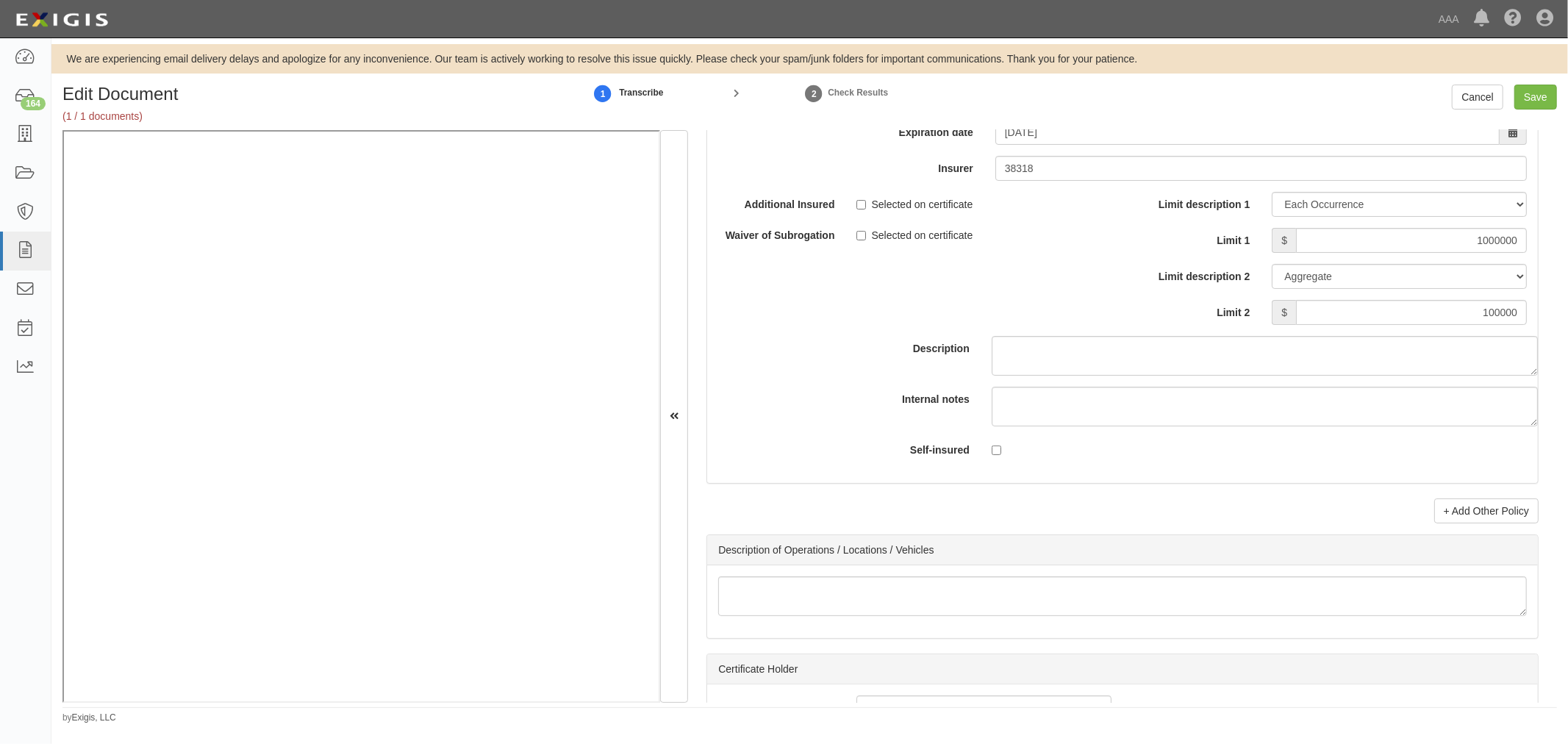
click at [1540, 111] on div "Edit Document (1 / 1 documents) 1 Transcribe 2 Check Results Cancel Save" at bounding box center [809, 107] width 1516 height 46
click at [1539, 83] on div "We are experiencing email delivery delays and apologize for any inconvenience. …" at bounding box center [809, 384] width 1516 height 680
click at [1537, 91] on input "Save" at bounding box center [1536, 97] width 43 height 25
type input "1000000"
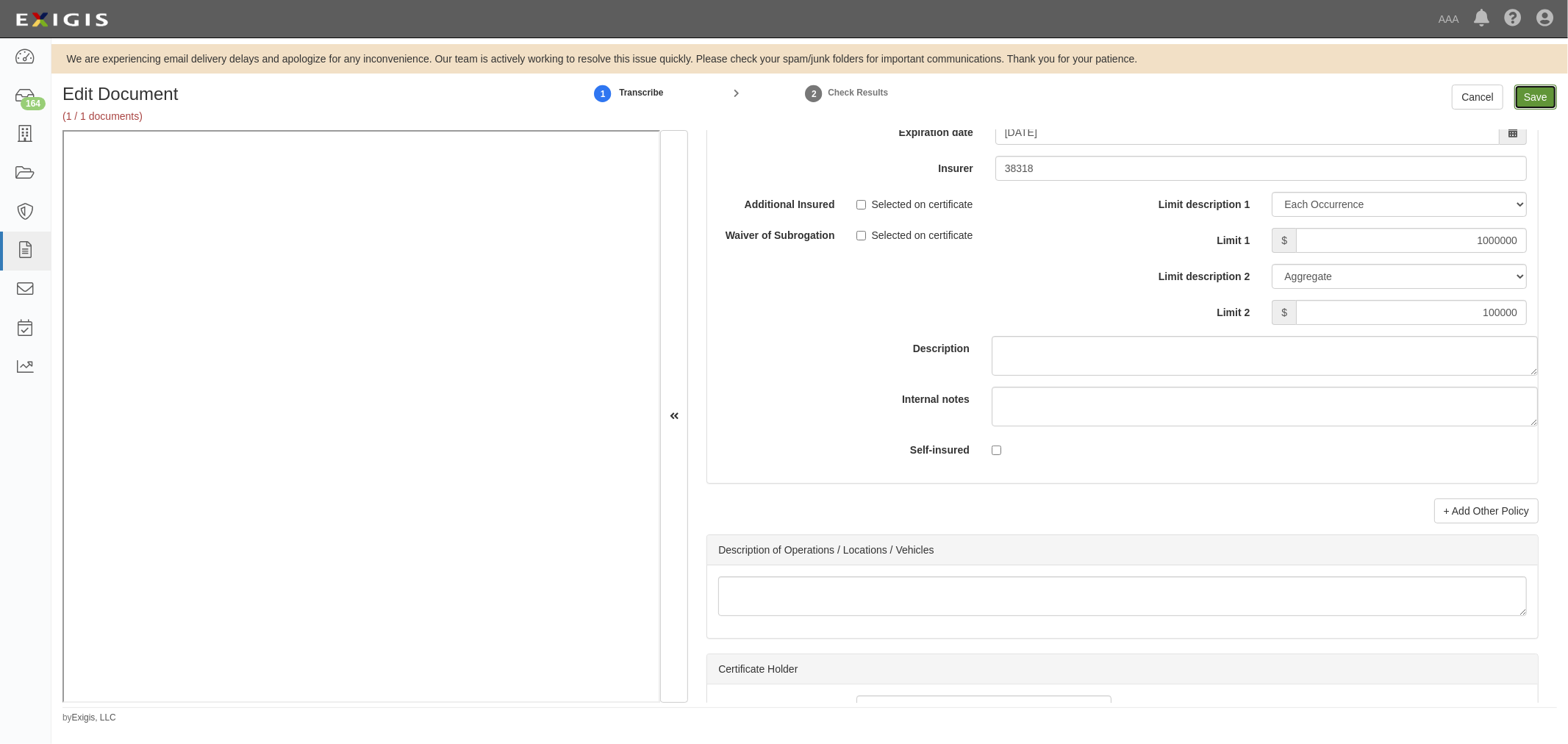
type input "2000000"
type input "4000000"
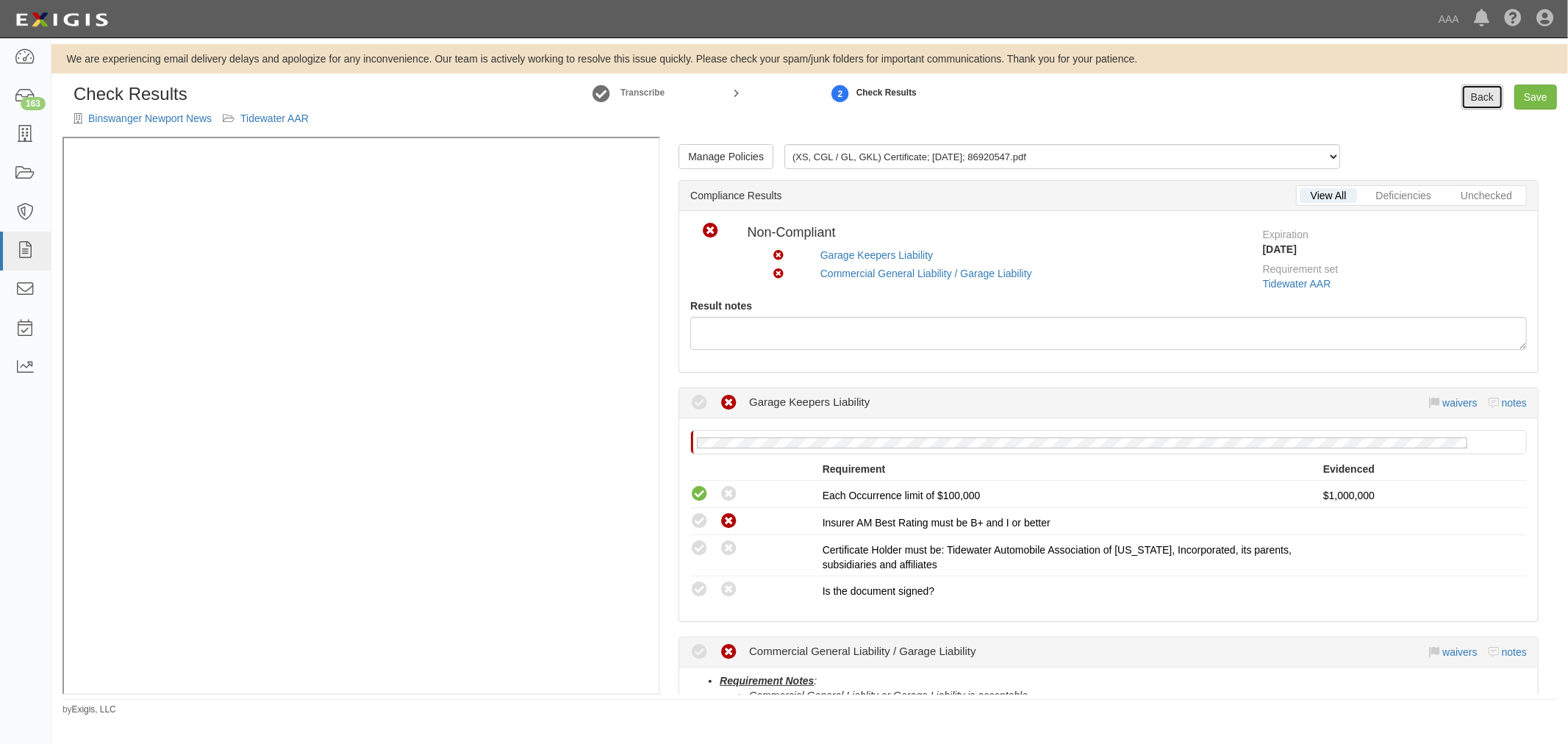
click at [1486, 93] on link "Back" at bounding box center [1482, 97] width 42 height 25
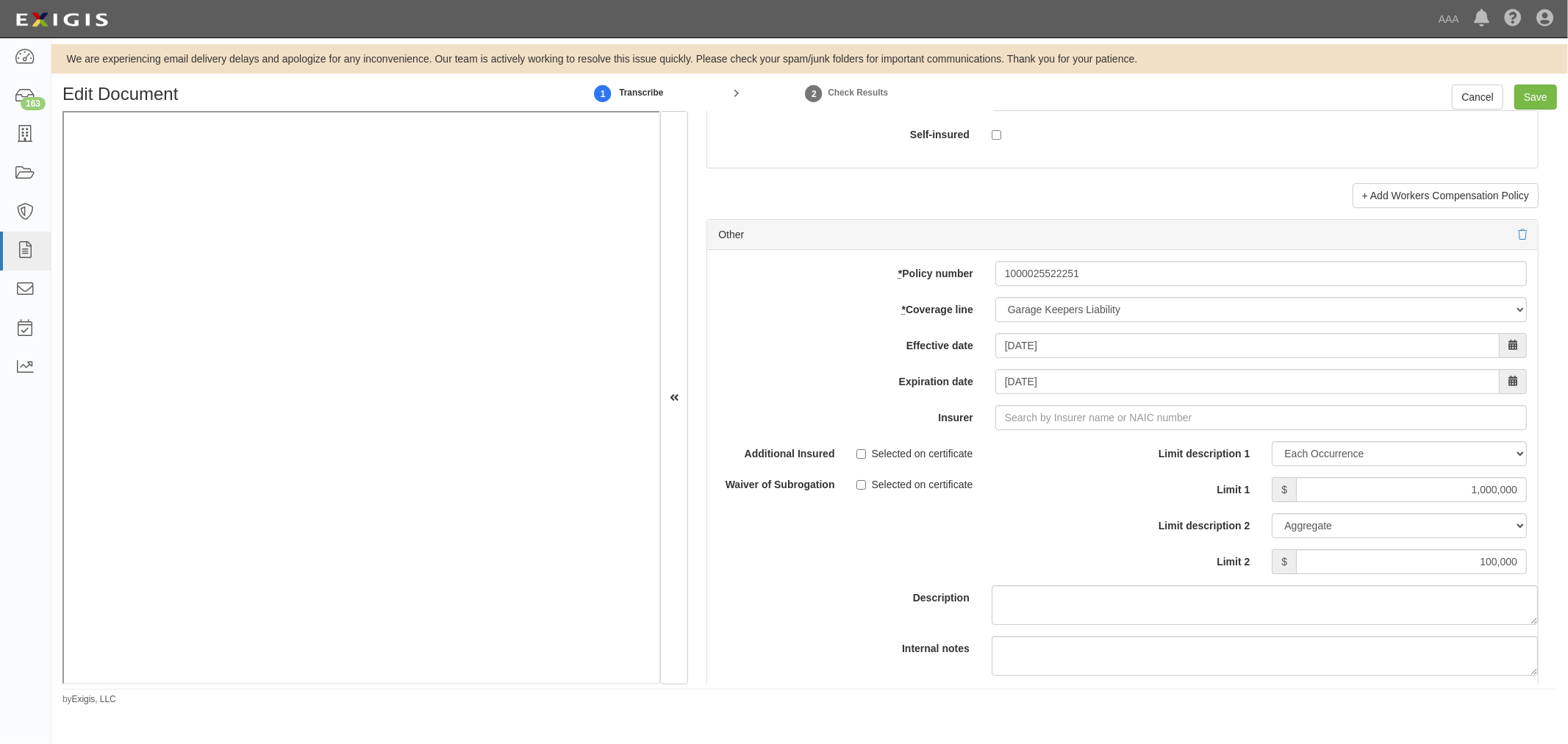
scroll to position [4084, 0]
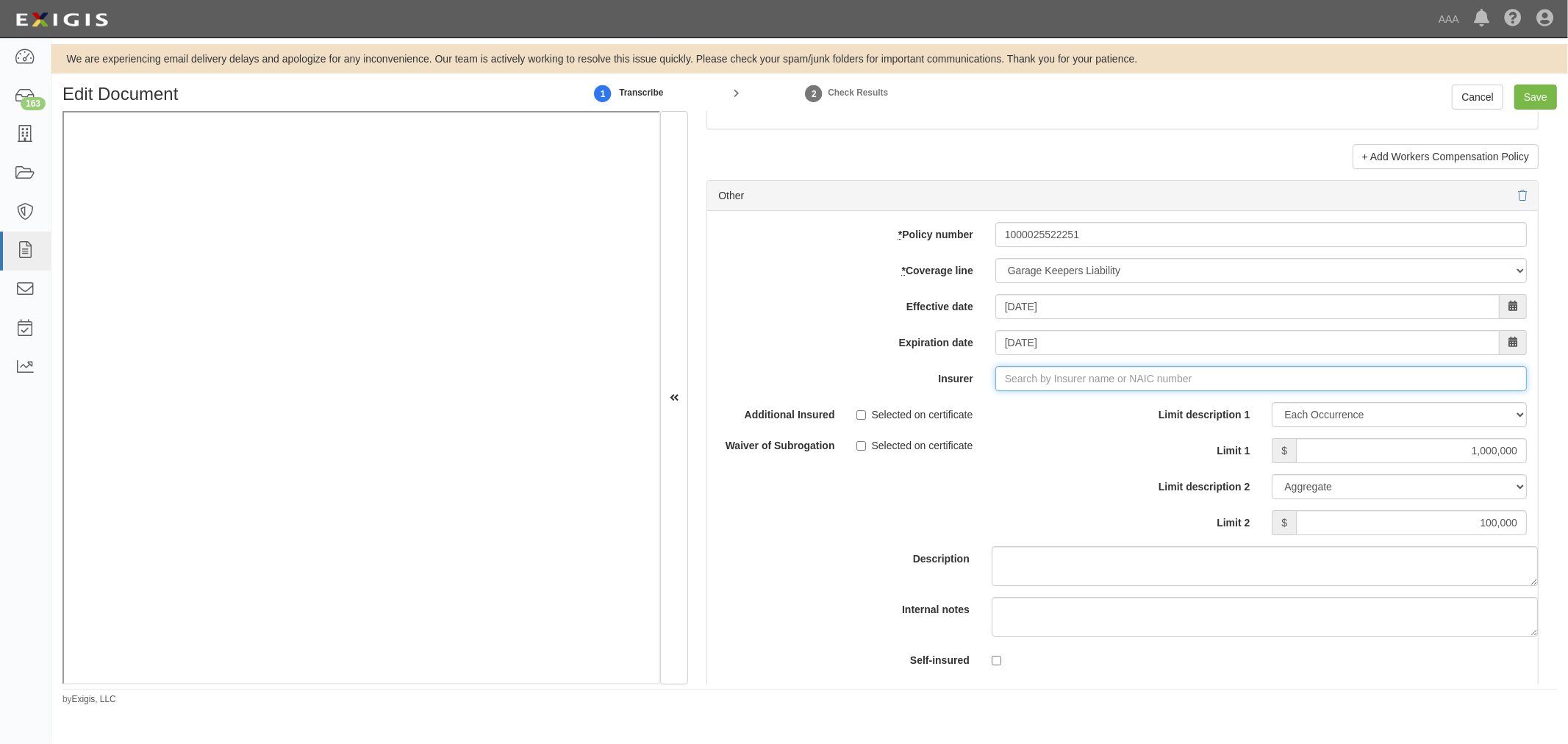
click at [1017, 384] on input "Insurer" at bounding box center [1261, 379] width 531 height 25
click at [1035, 412] on div "Starr Indemnity & Liability Company ( 38318 ) A XV Rating" at bounding box center [1044, 407] width 289 height 20
type input "Starr Indemnity & Liability Company (38318) A XV Rating"
click at [1534, 101] on input "Save" at bounding box center [1536, 97] width 43 height 25
type input "1000000"
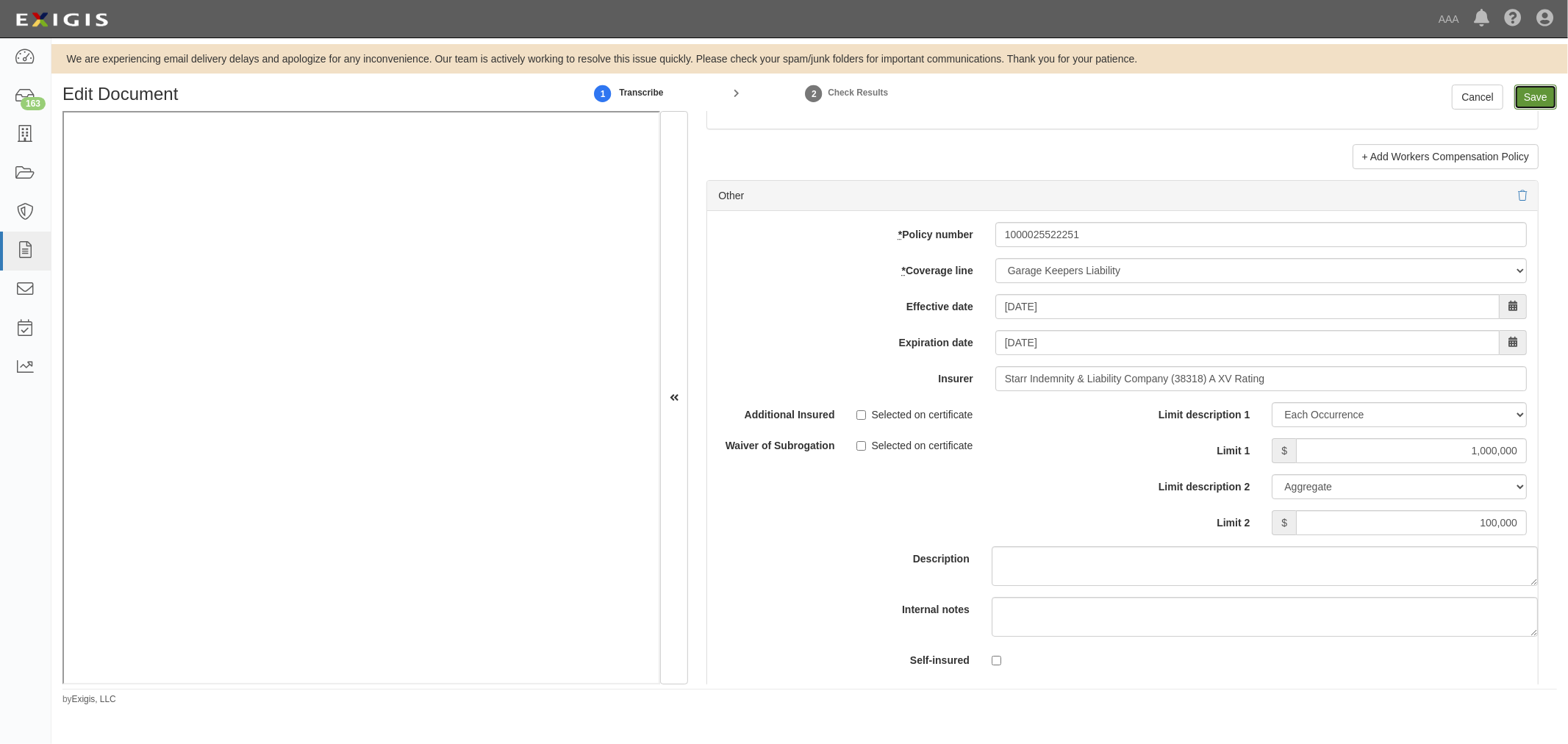
type input "1000000"
type input "100000"
type input "2000000"
type input "4000000"
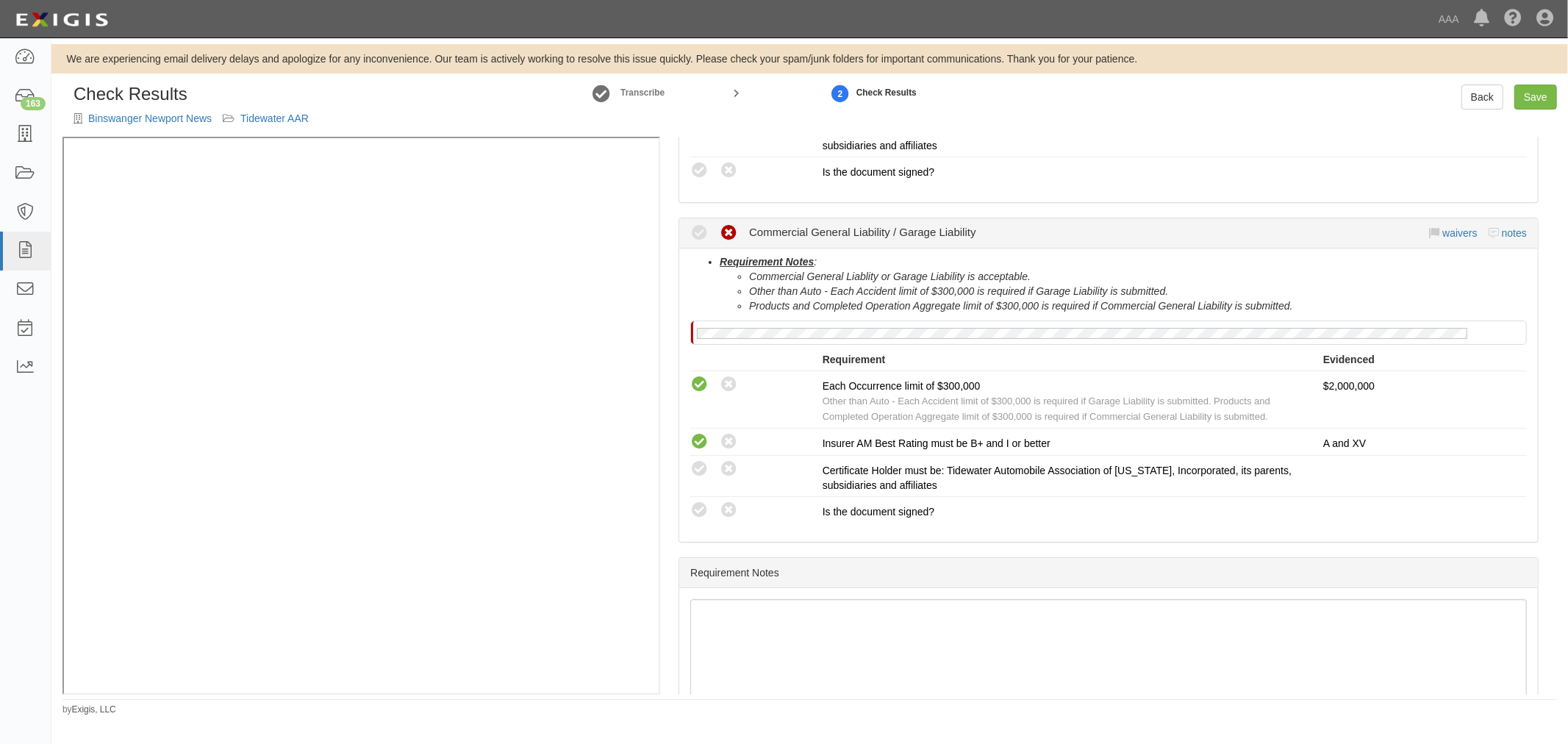
scroll to position [476, 0]
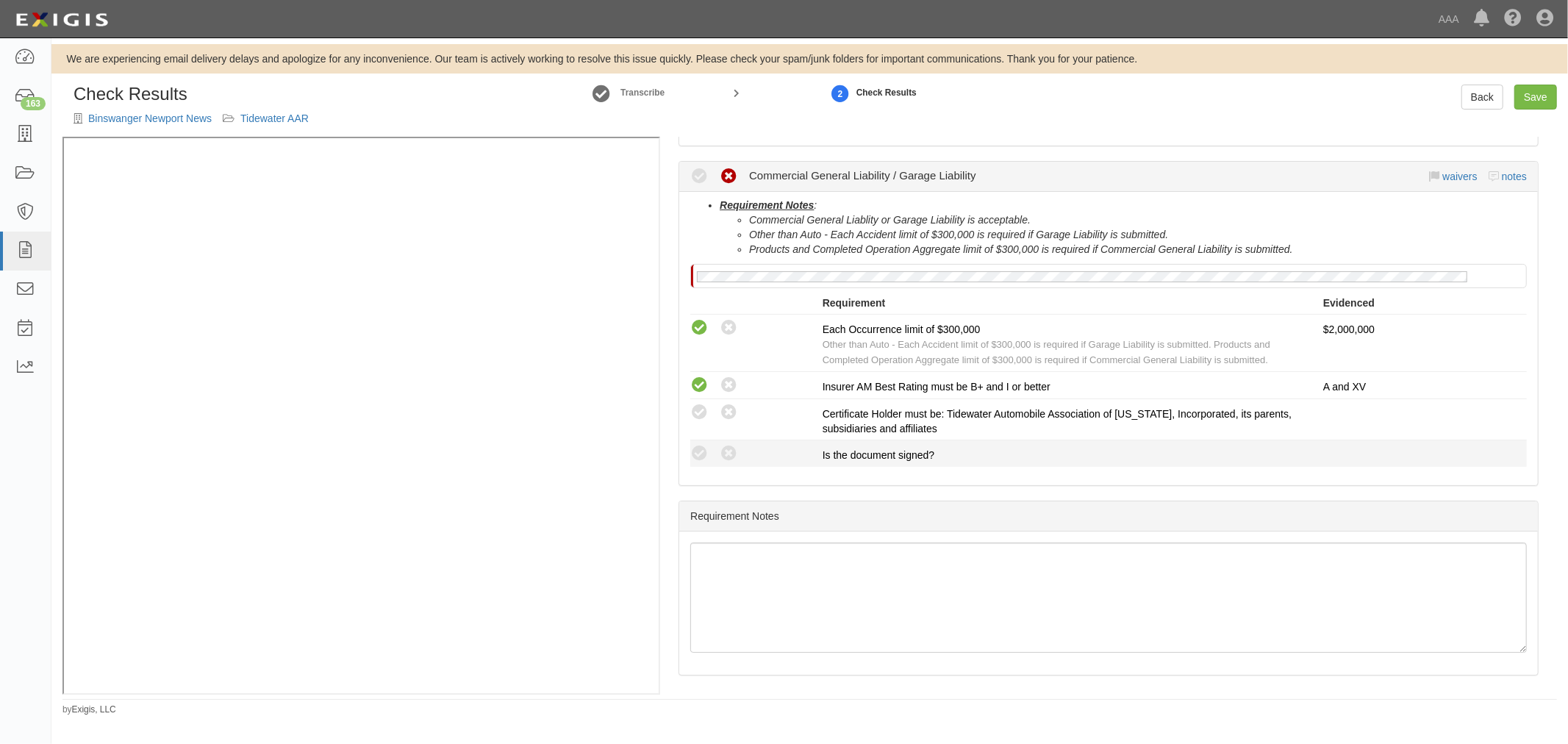
click at [711, 447] on div "Compliant Waived: Non-Compliant" at bounding box center [756, 454] width 132 height 20
click at [704, 454] on icon at bounding box center [699, 453] width 19 height 19
radio input "true"
click at [706, 409] on icon at bounding box center [699, 412] width 19 height 19
radio input "true"
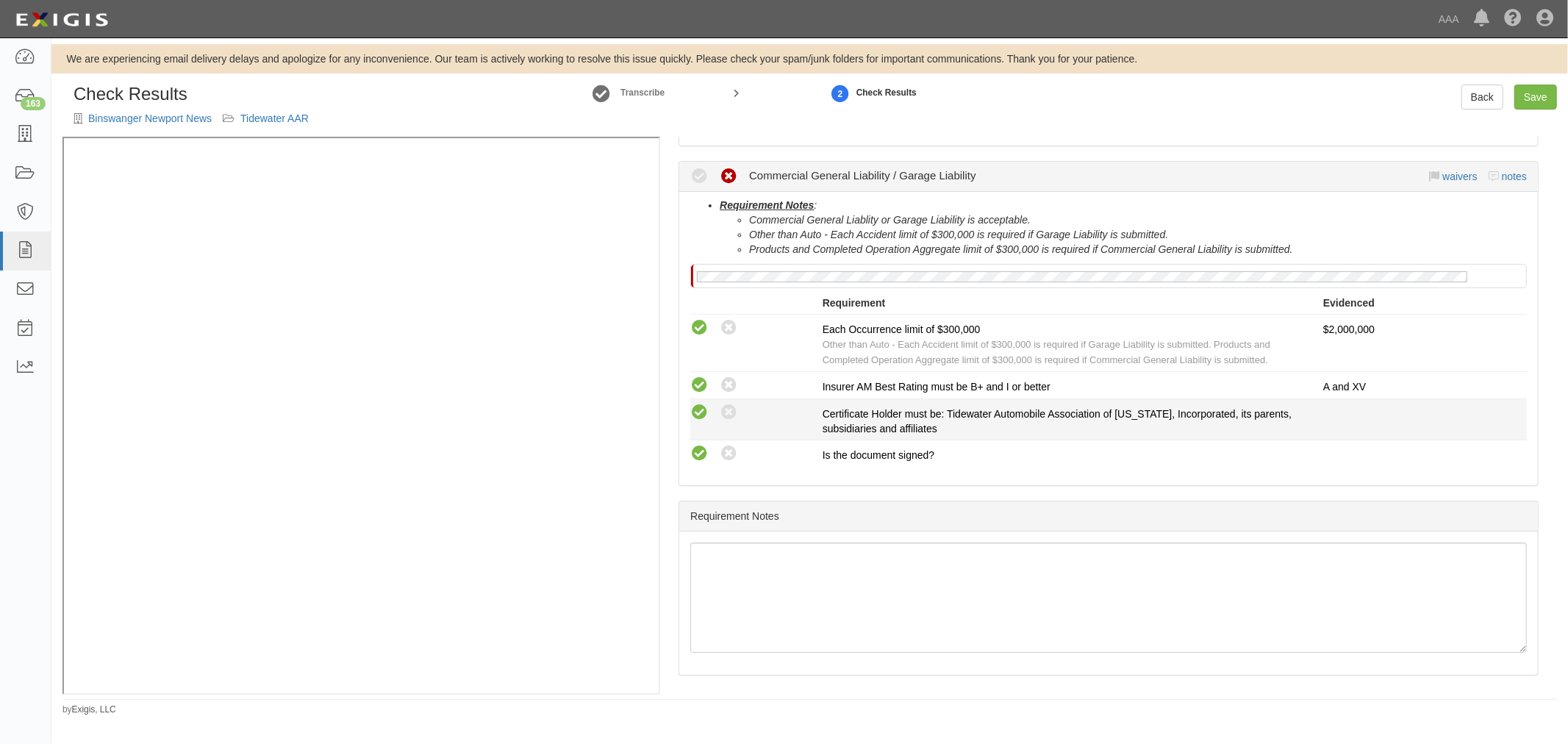
radio input "true"
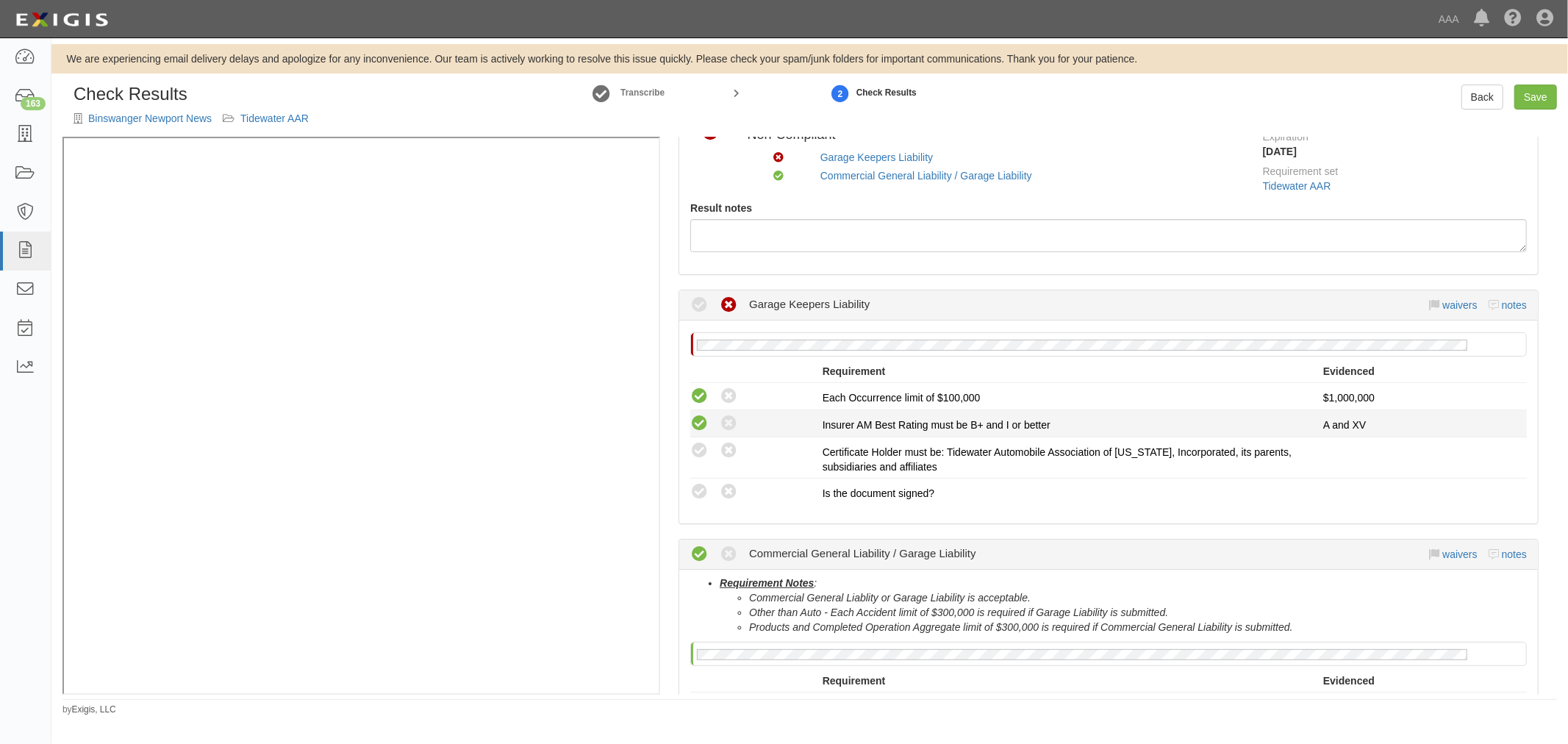
scroll to position [68, 0]
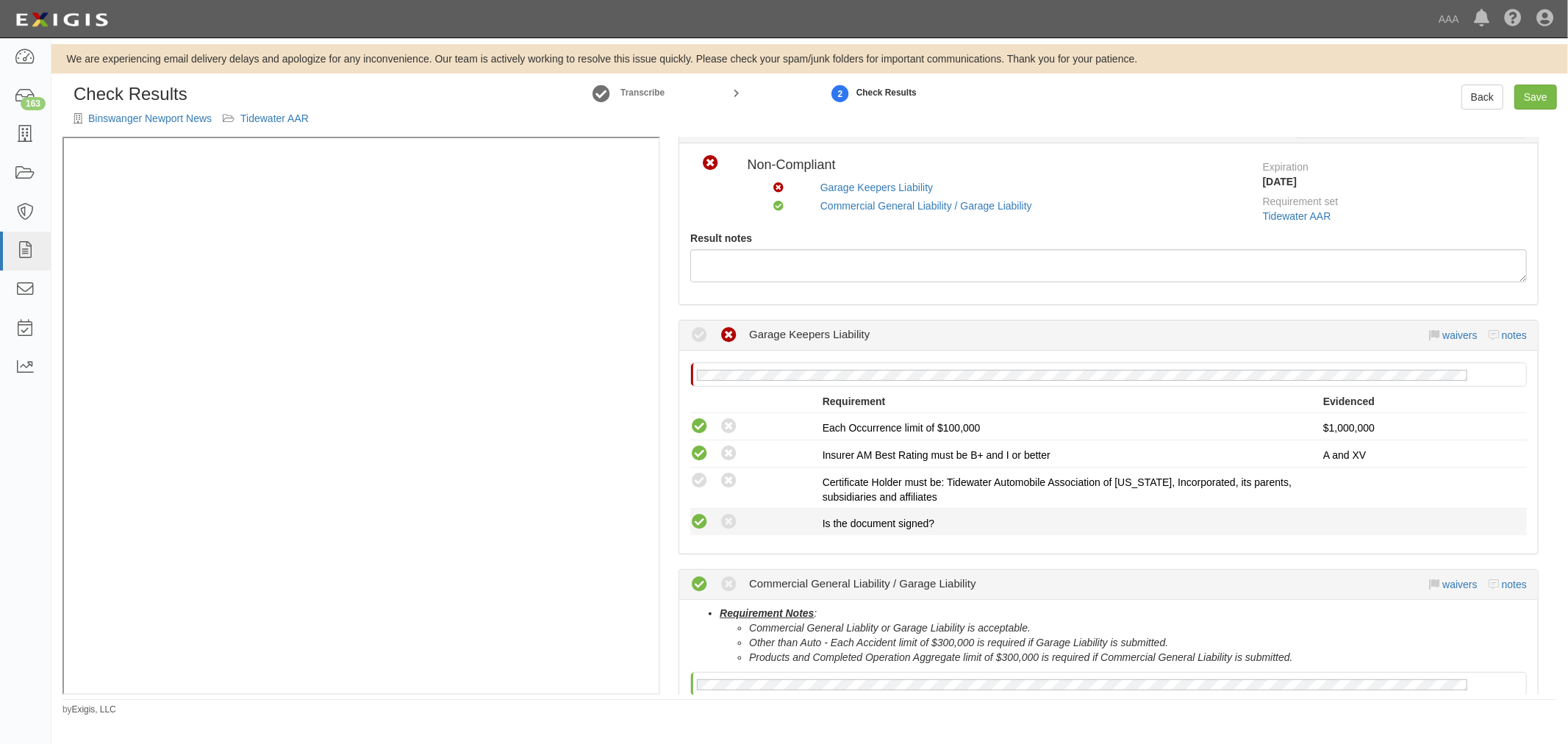
click at [696, 517] on icon at bounding box center [699, 522] width 19 height 19
radio input "true"
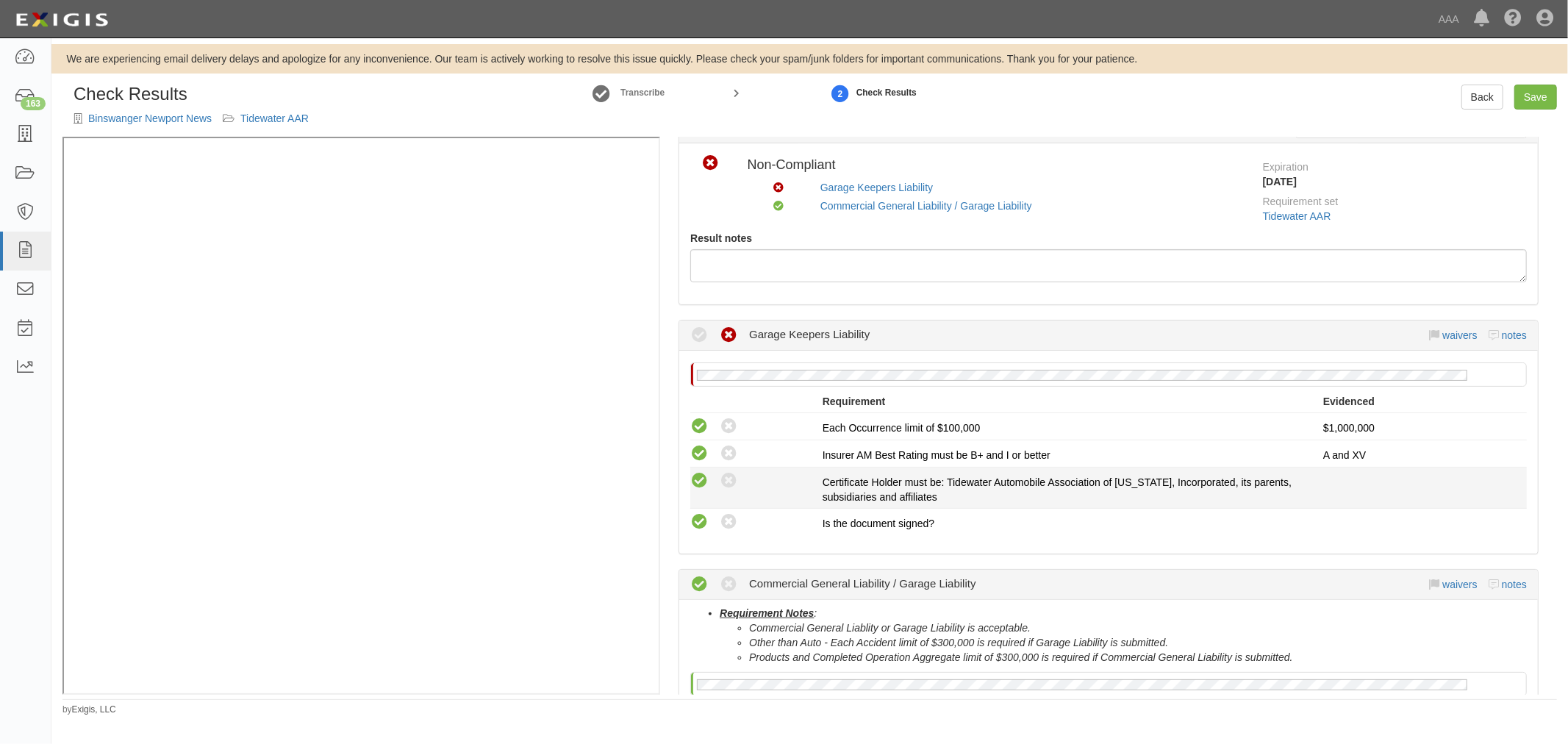
click at [701, 477] on icon at bounding box center [699, 481] width 19 height 19
radio input "true"
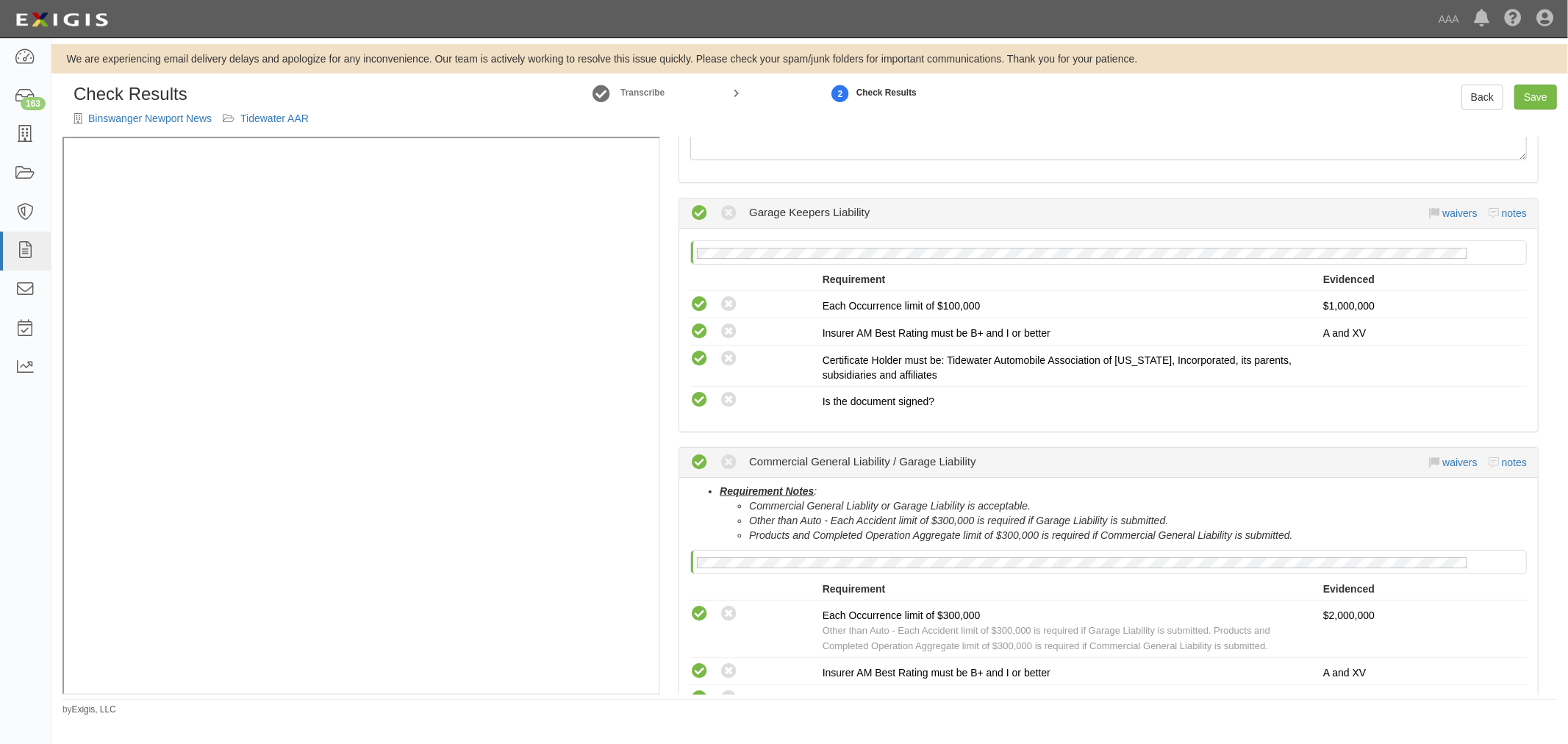
scroll to position [340, 0]
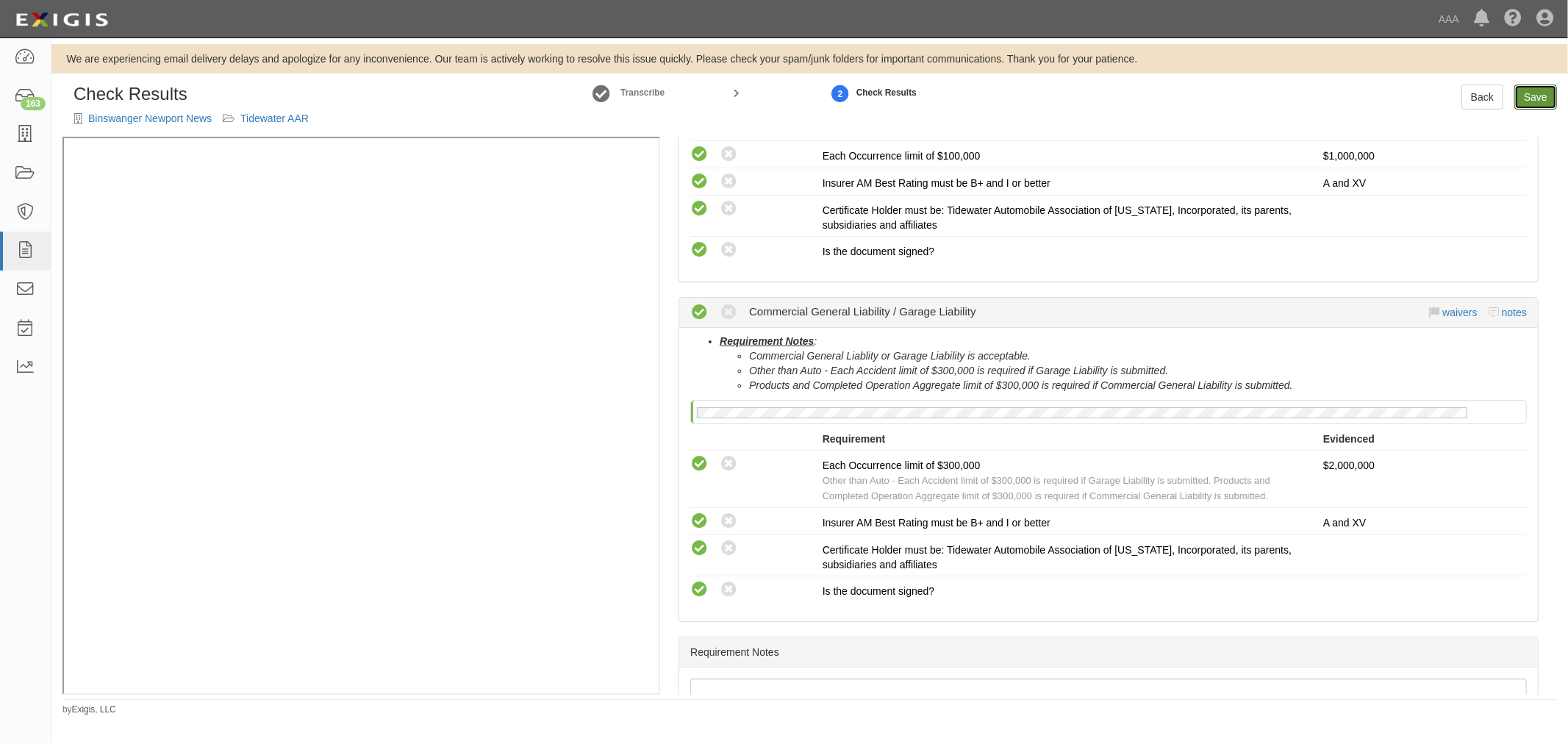
click at [1543, 98] on link "Save" at bounding box center [1536, 97] width 43 height 25
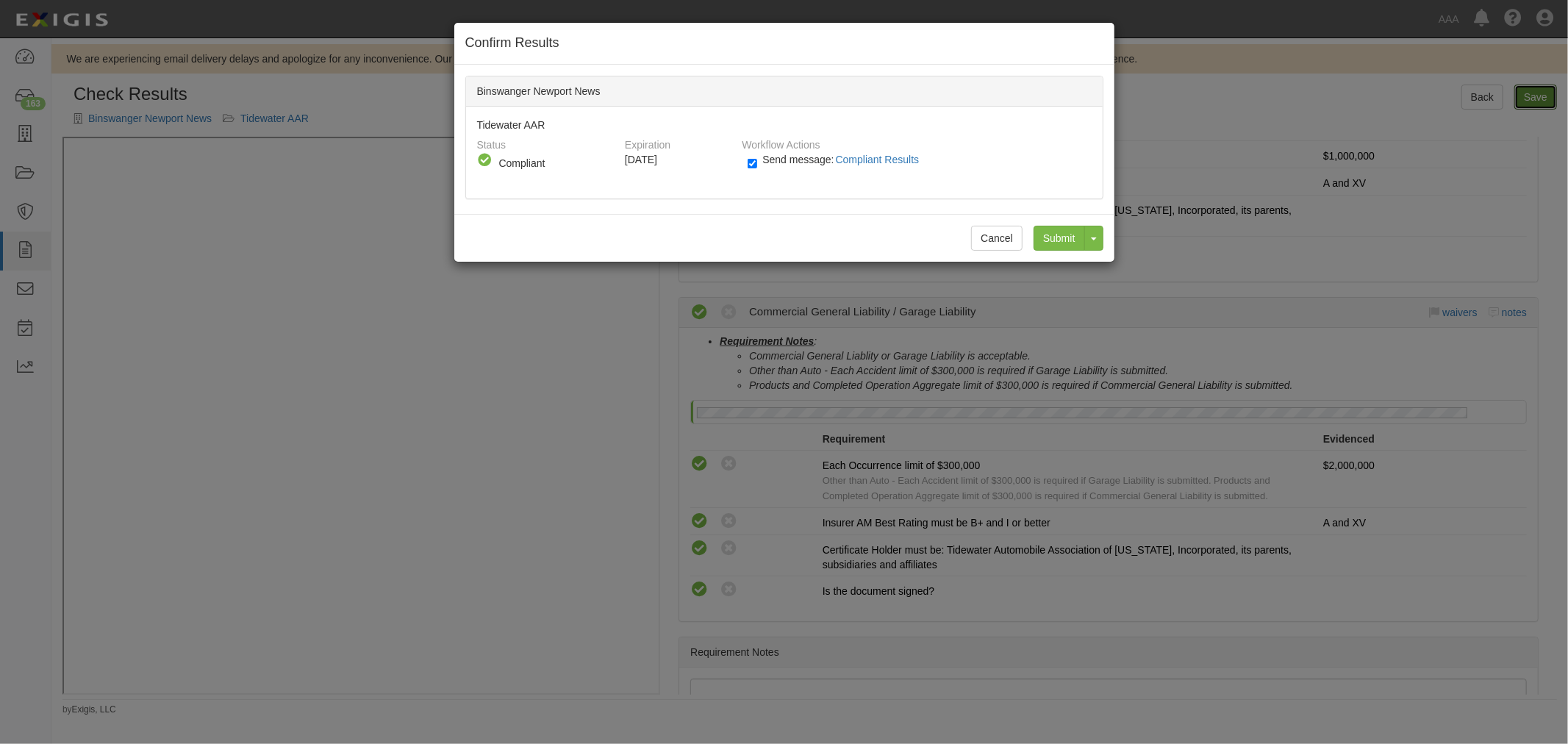
radio input "true"
click at [1051, 223] on div "Cancel Submit Toggle Dropdown Submit and Continue to Agreement" at bounding box center [784, 238] width 660 height 48
click at [1052, 228] on input "Submit" at bounding box center [1059, 239] width 52 height 25
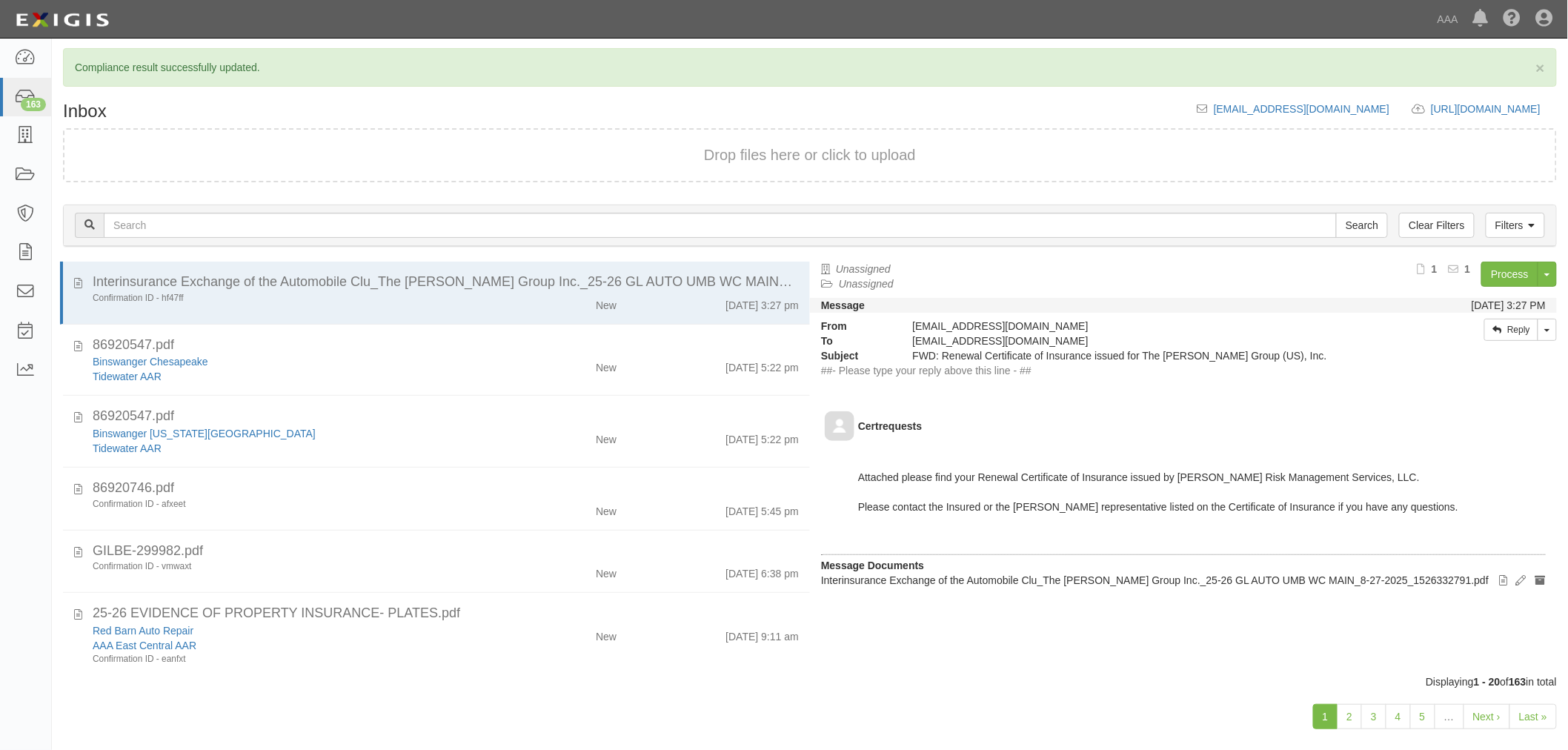
scroll to position [56, 0]
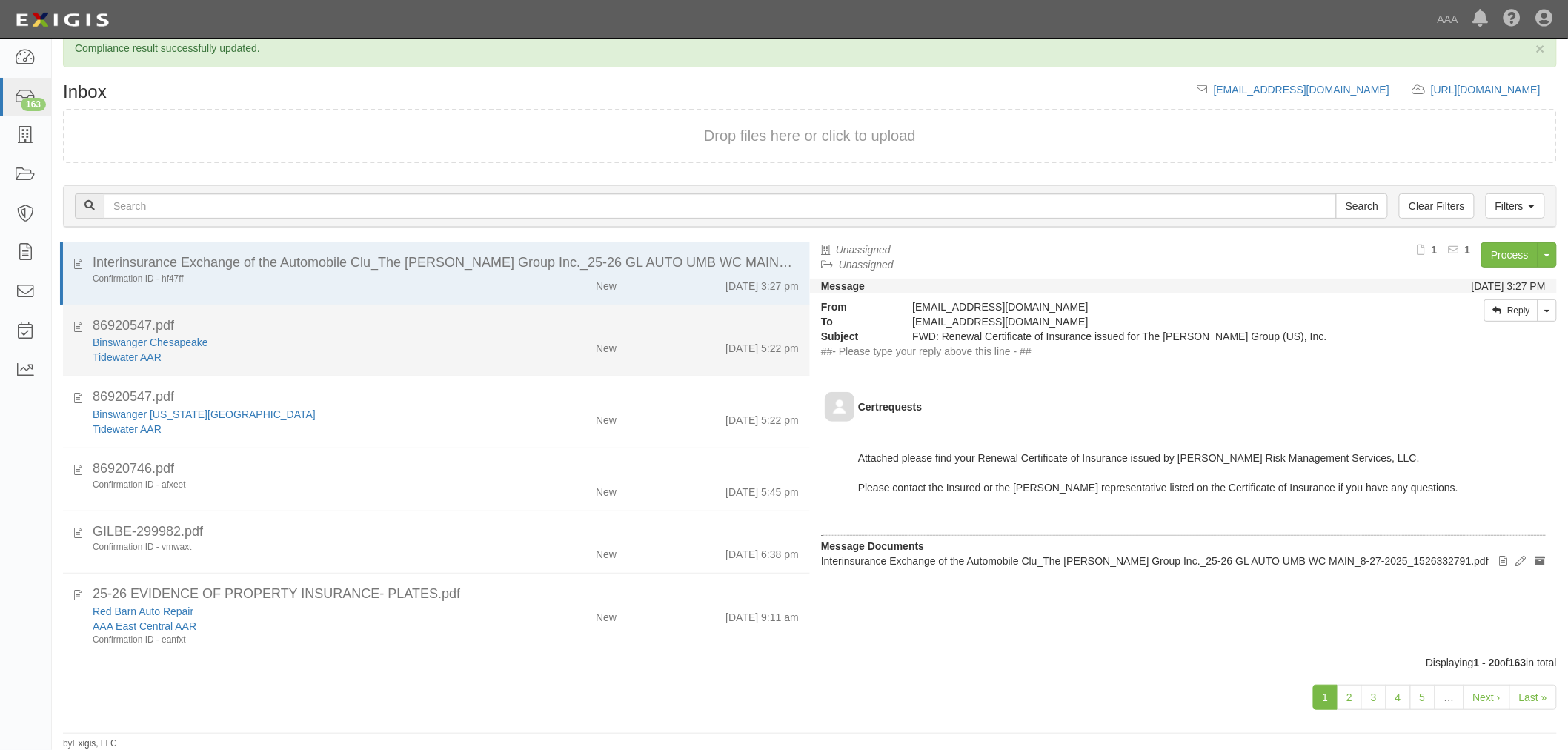
click at [346, 407] on div "Binswanger Chesapeake" at bounding box center [294, 413] width 403 height 15
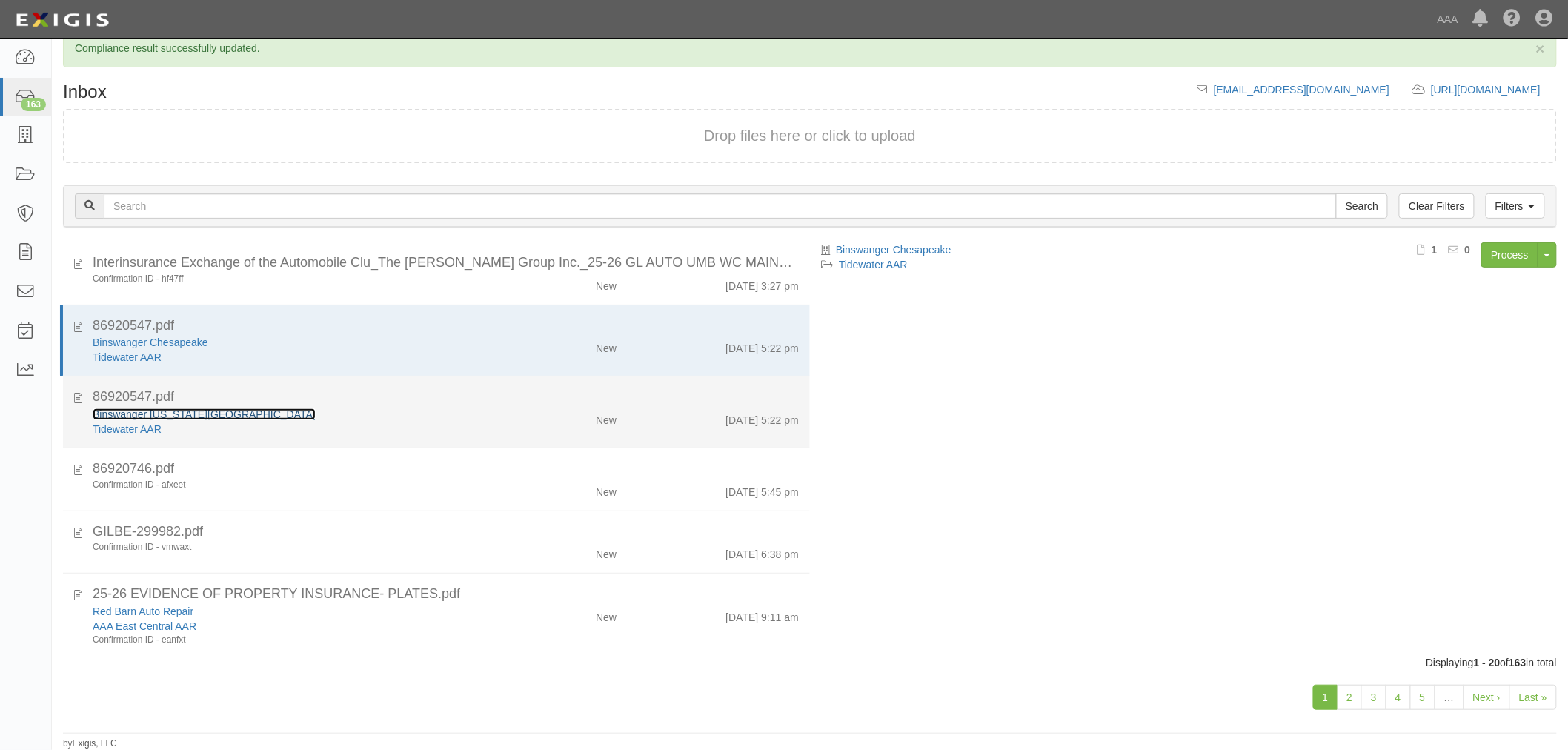
click at [196, 412] on link "Binswanger [US_STATE][GEOGRAPHIC_DATA]" at bounding box center [204, 414] width 223 height 12
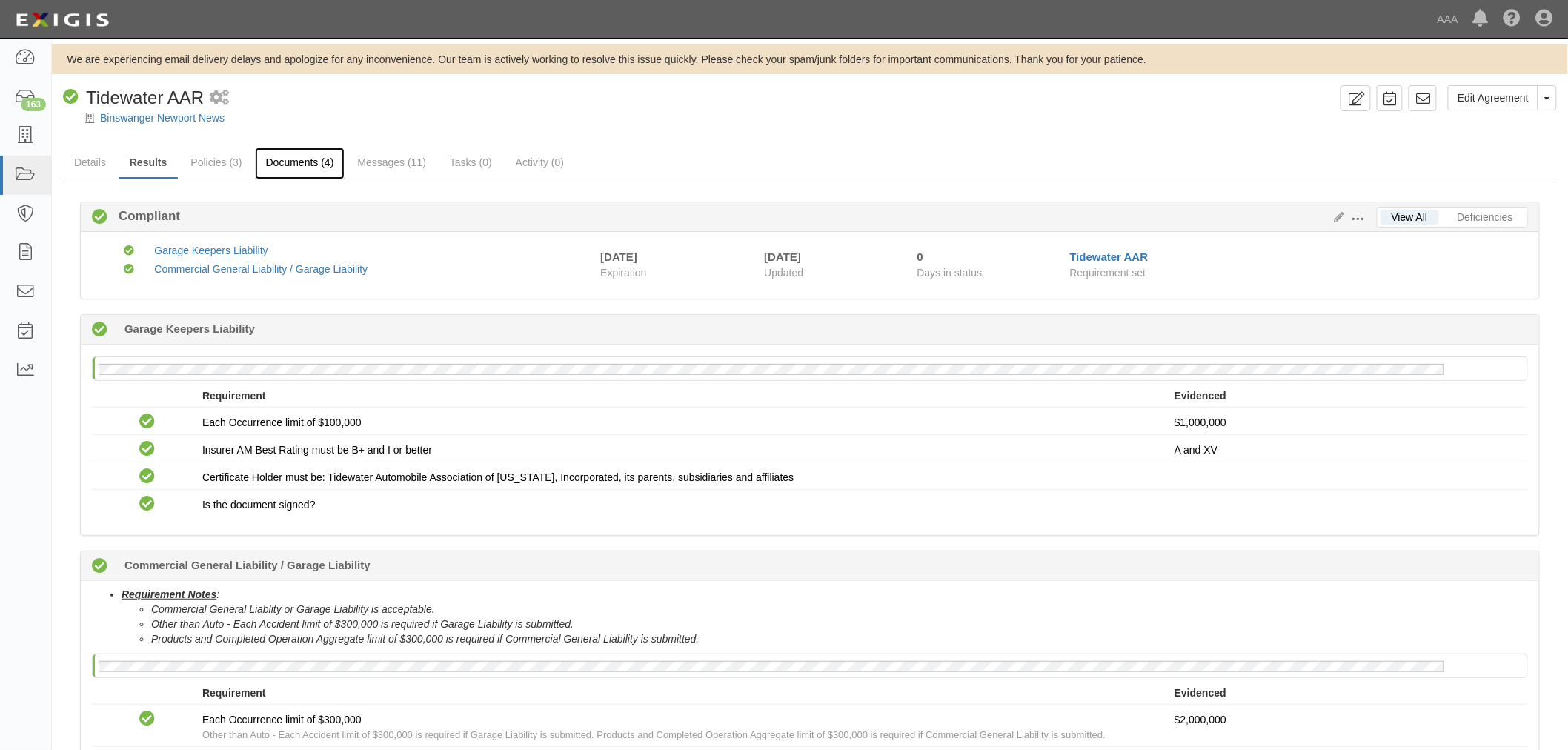
drag, startPoint x: 287, startPoint y: 179, endPoint x: 294, endPoint y: 160, distance: 20.2
click at [224, 167] on link "Policies (3)" at bounding box center [216, 163] width 73 height 32
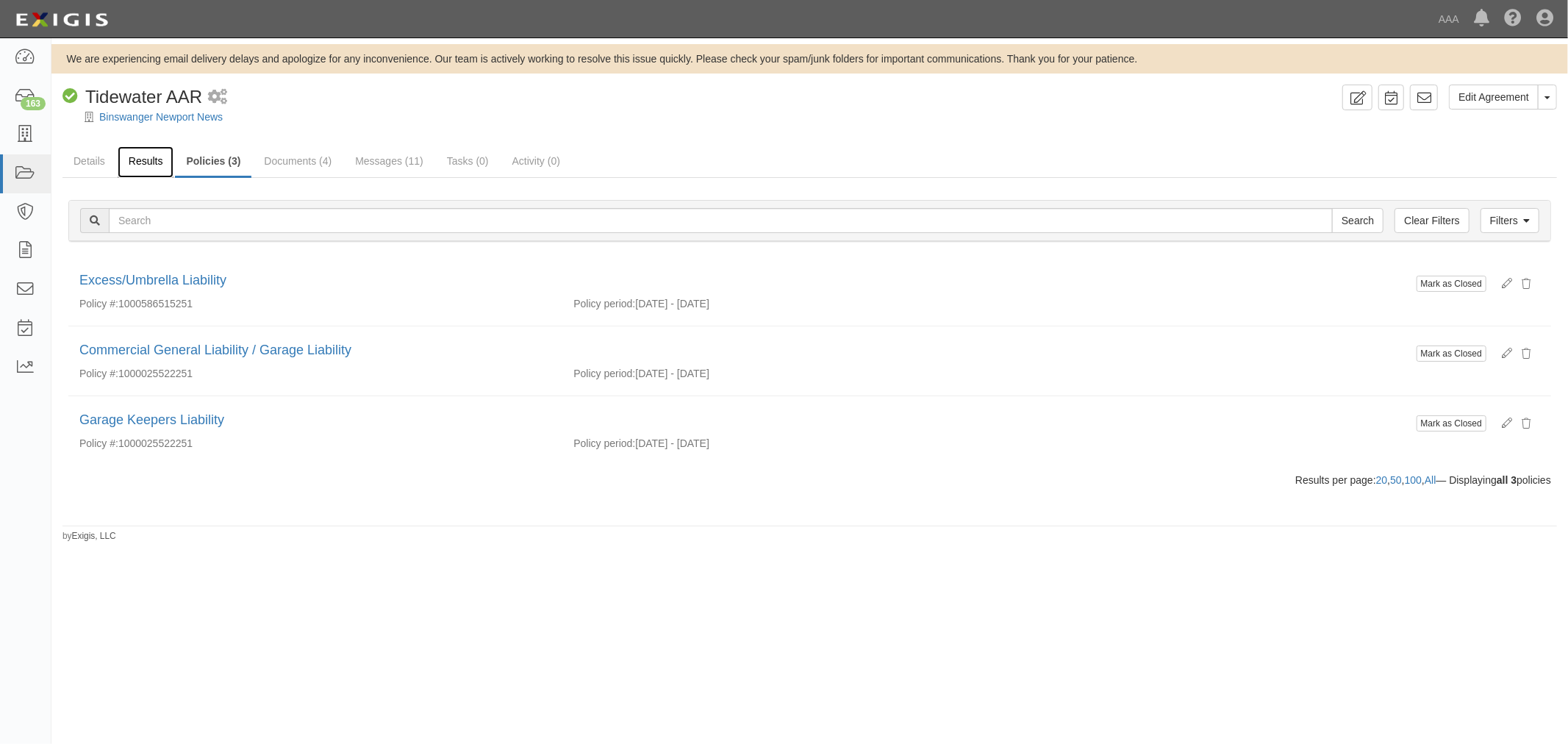
click at [157, 161] on link "Results" at bounding box center [146, 162] width 57 height 31
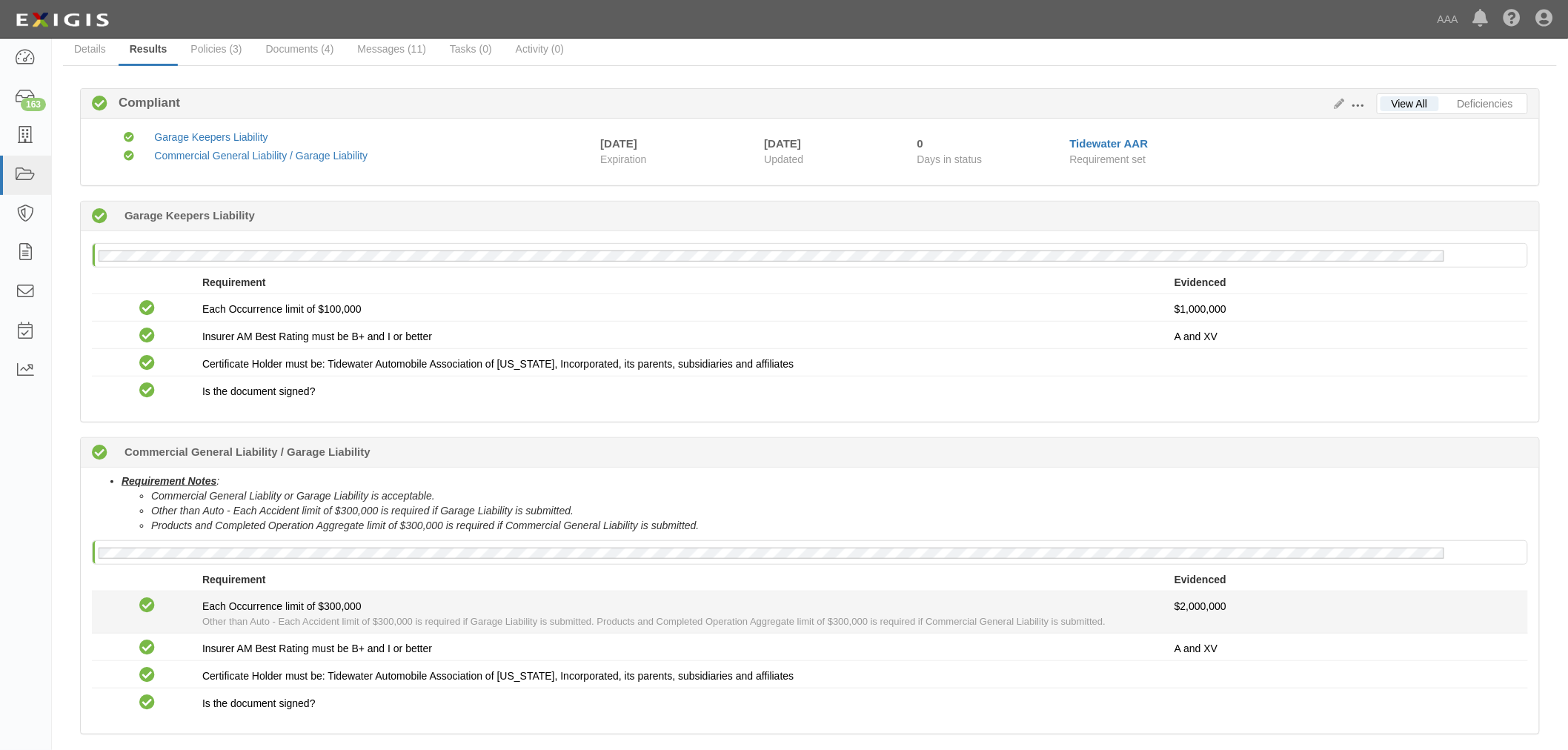
scroll to position [192, 0]
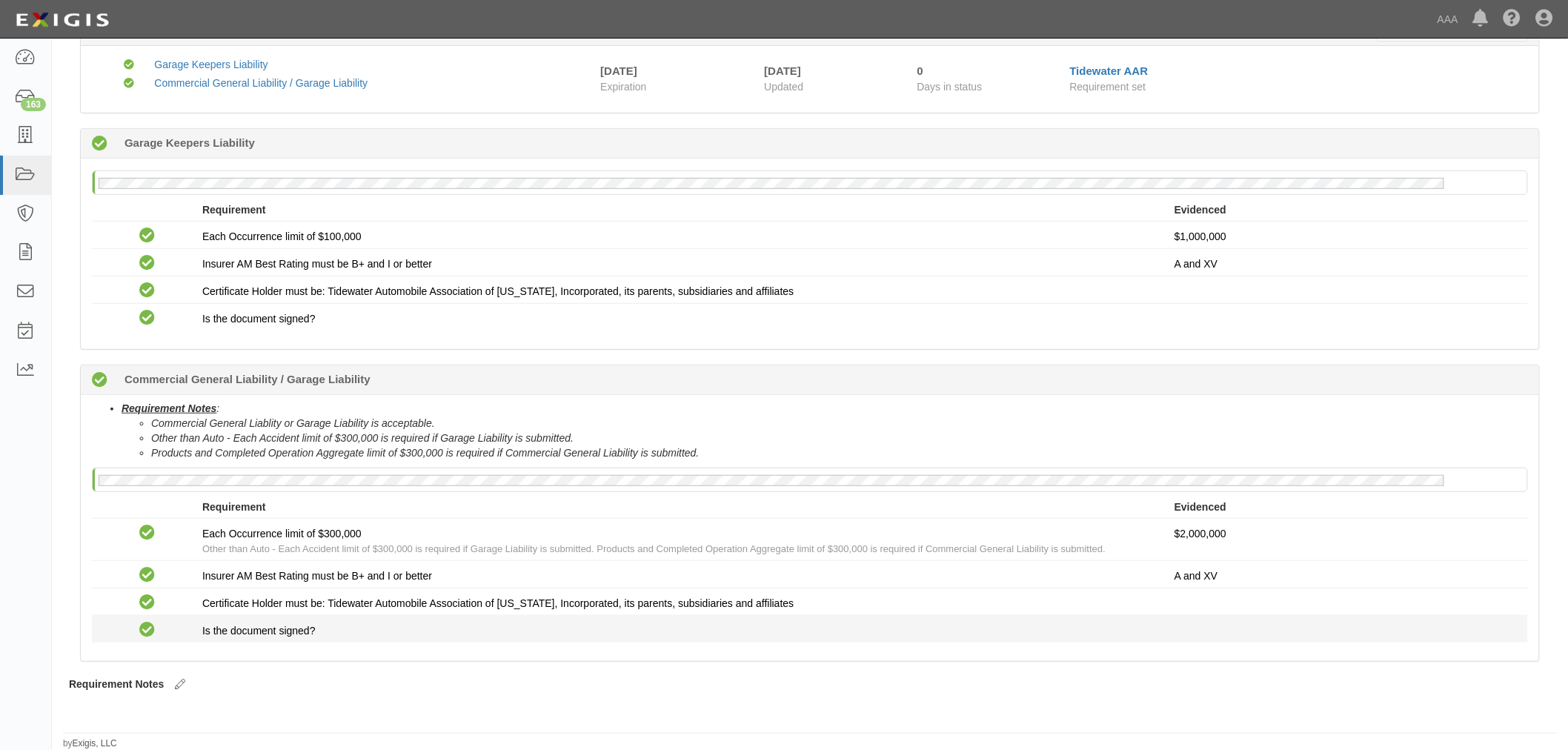
click at [1174, 635] on p at bounding box center [1345, 631] width 342 height 15
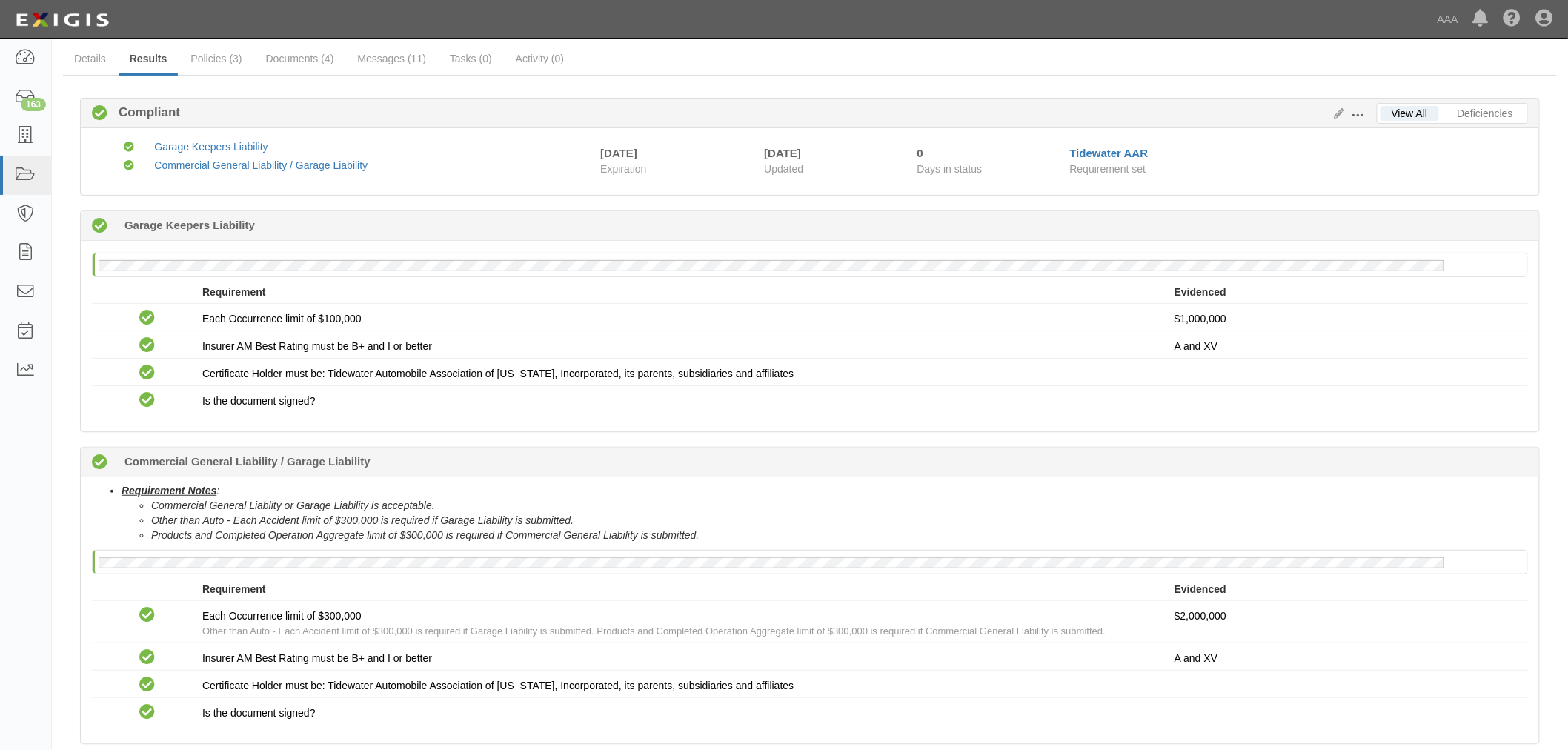
scroll to position [0, 0]
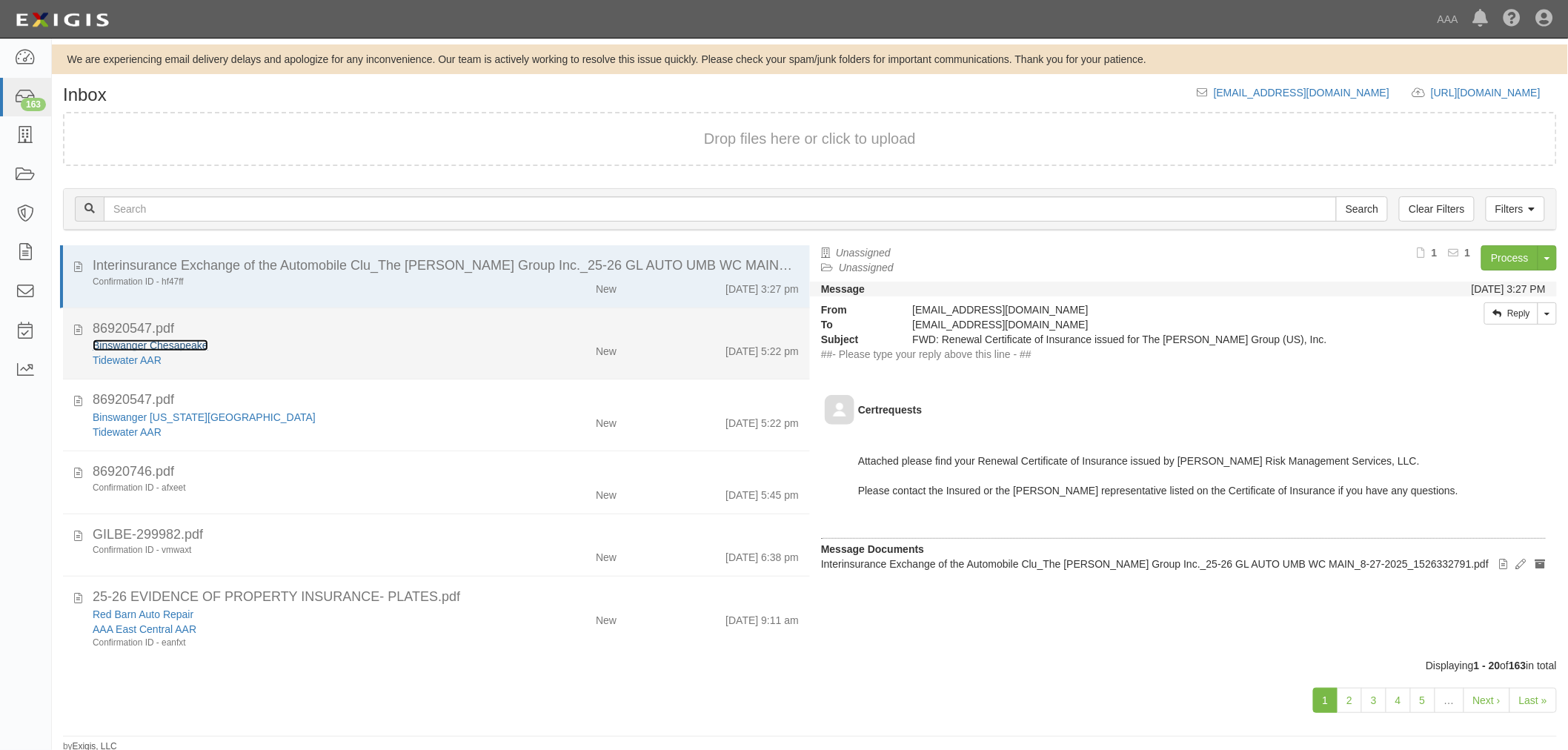
click at [180, 342] on link "Binswanger Chesapeake" at bounding box center [150, 345] width 115 height 12
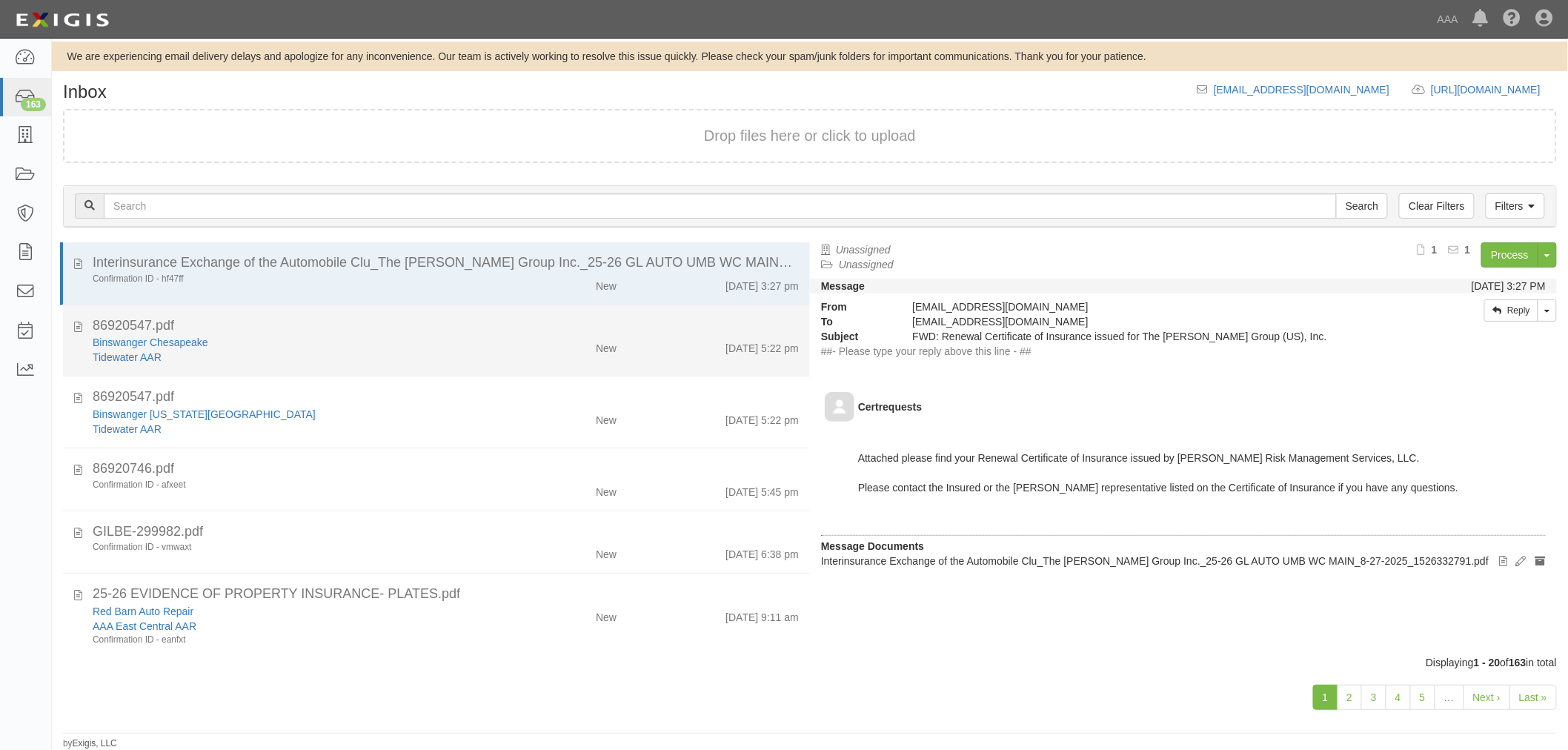
click at [433, 407] on div "Binswanger Chesapeake" at bounding box center [294, 413] width 403 height 15
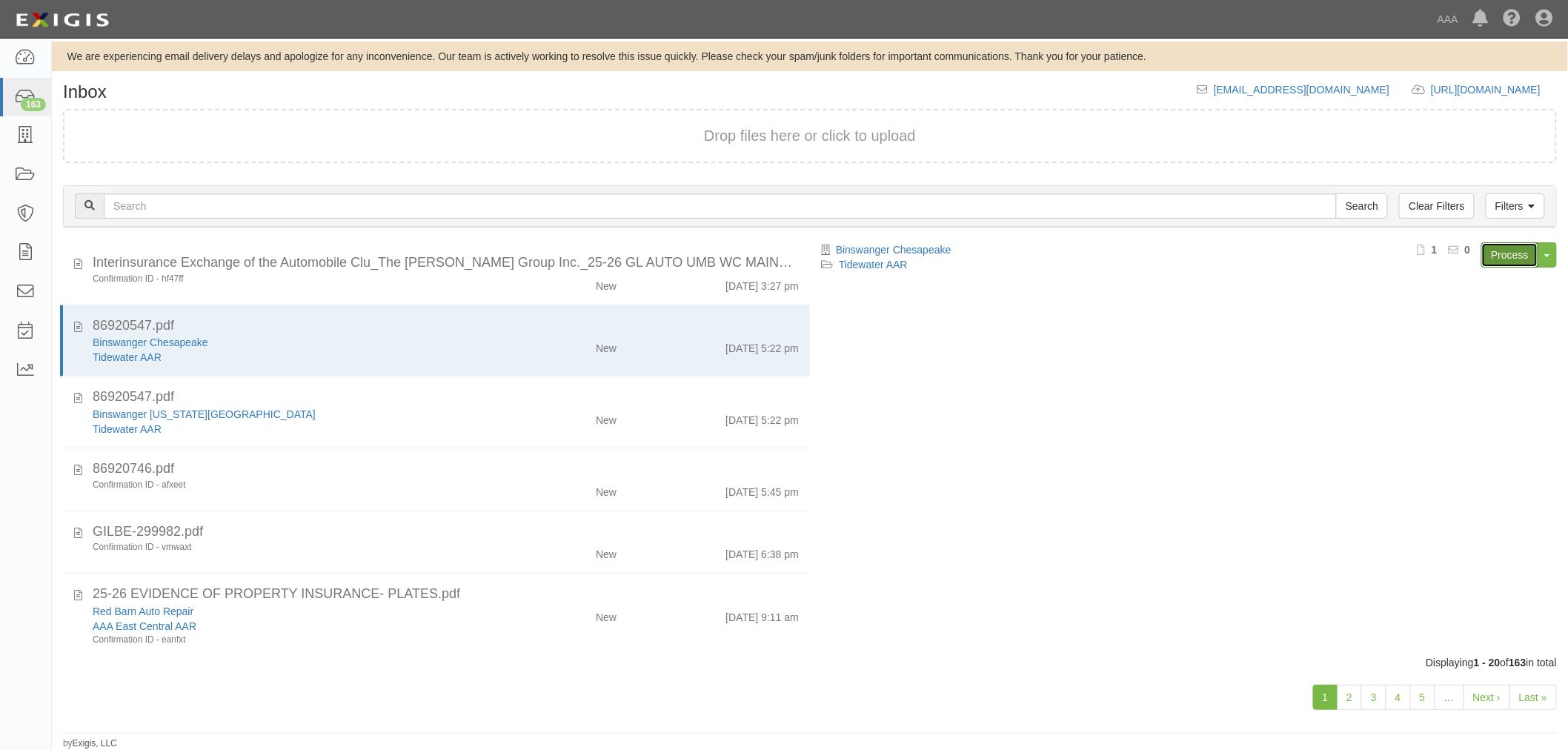
click at [1483, 248] on link "Process" at bounding box center [1510, 256] width 57 height 26
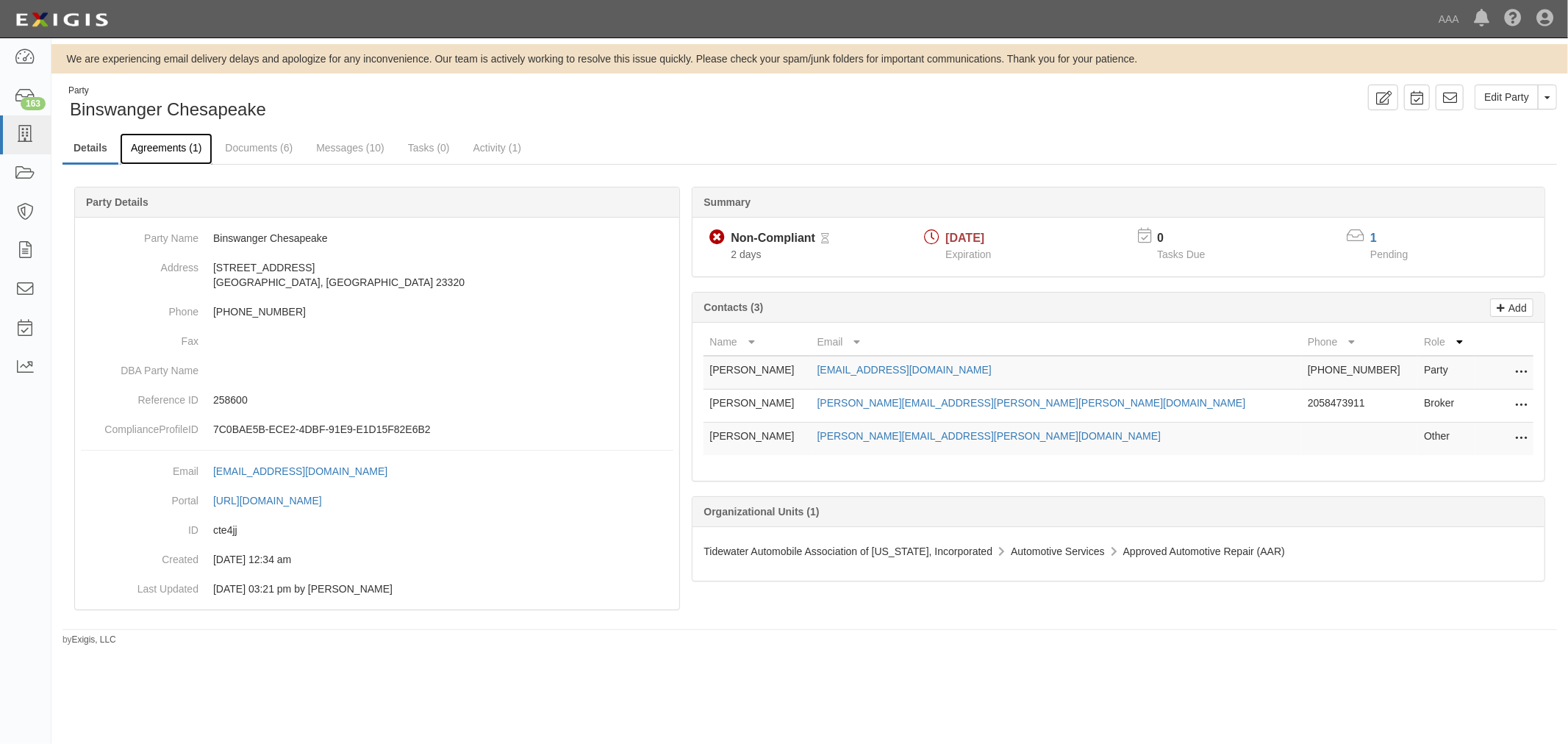
click at [178, 146] on link "Agreements (1)" at bounding box center [165, 149] width 93 height 31
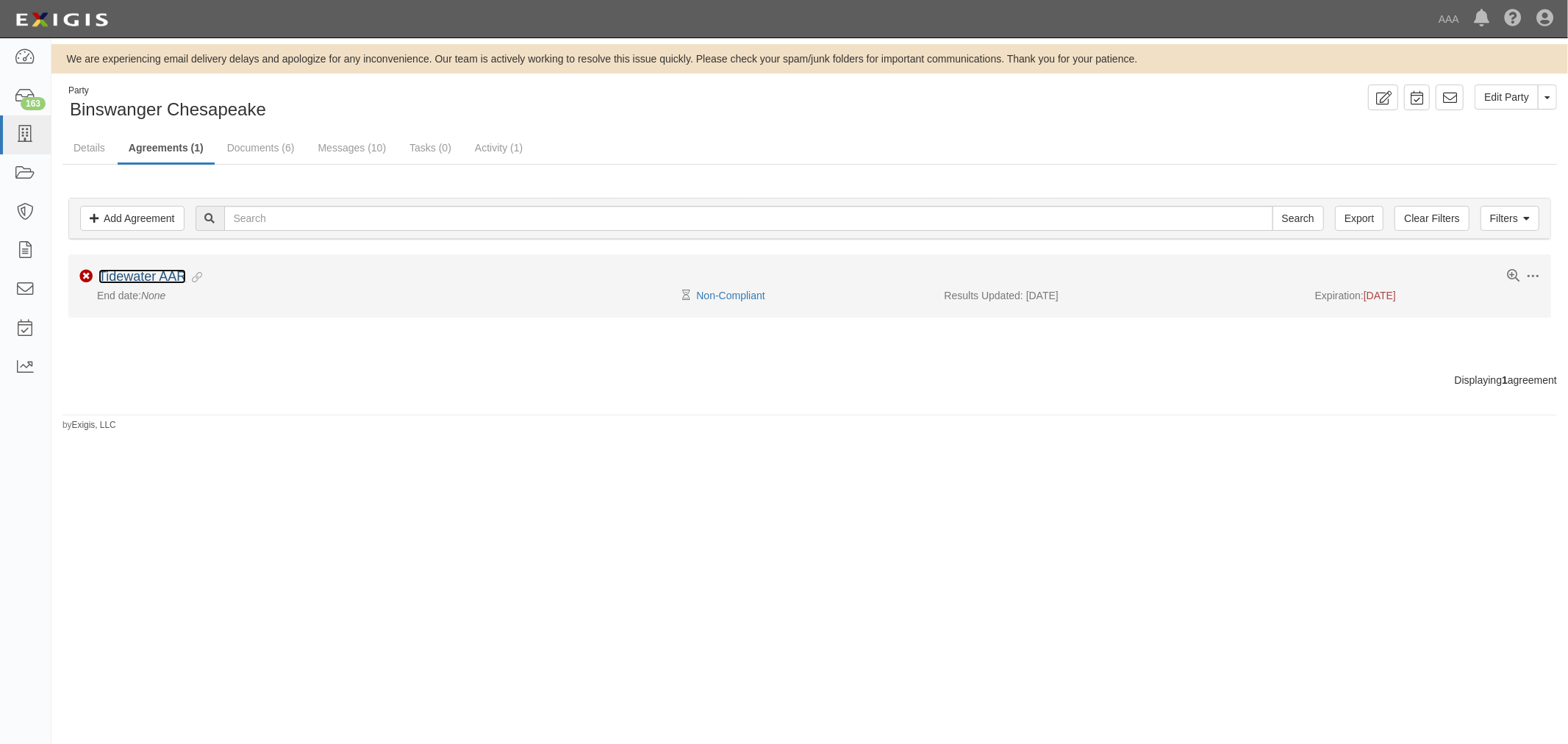
click at [128, 273] on link "Tidewater AAR" at bounding box center [142, 276] width 87 height 15
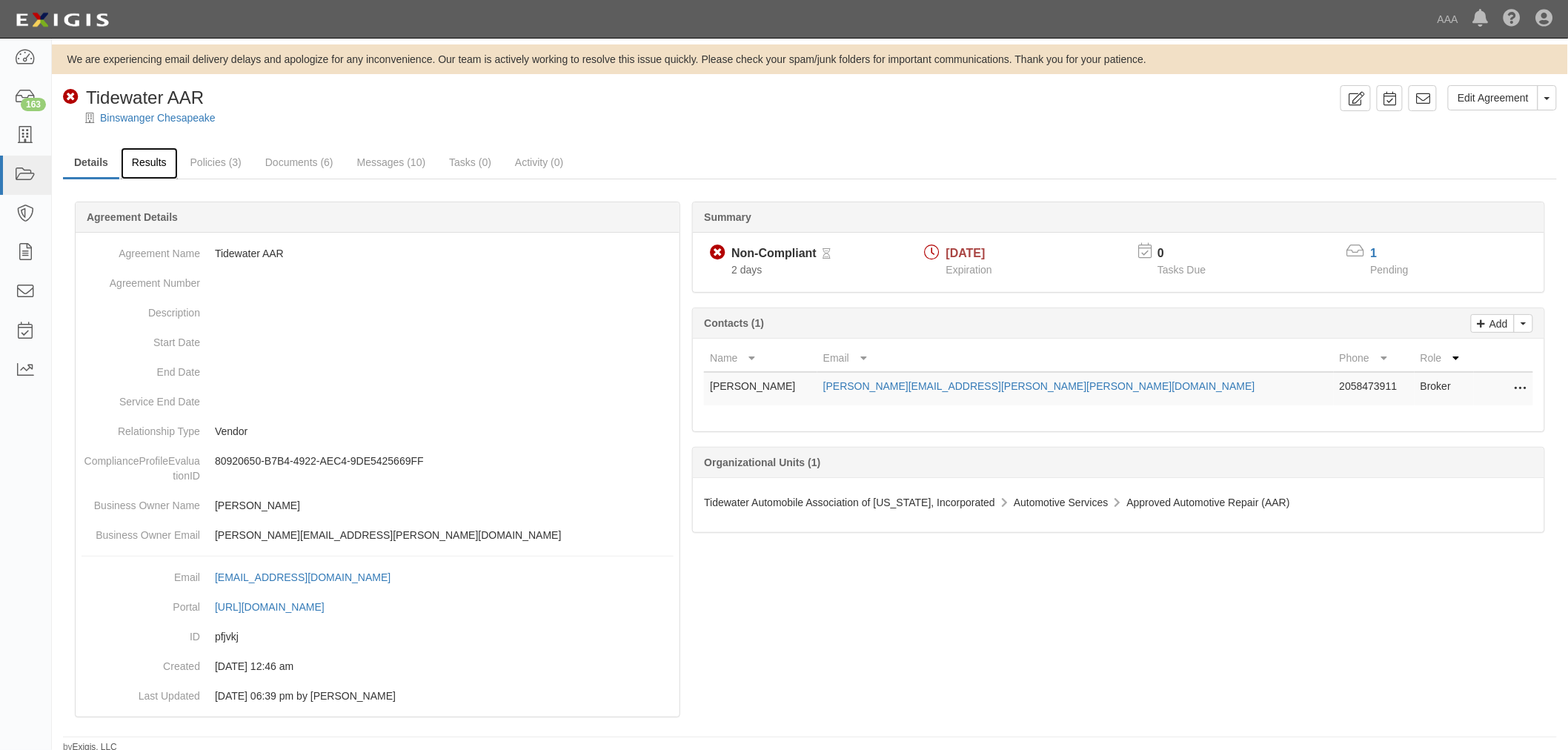
click at [151, 174] on link "Results" at bounding box center [149, 163] width 57 height 32
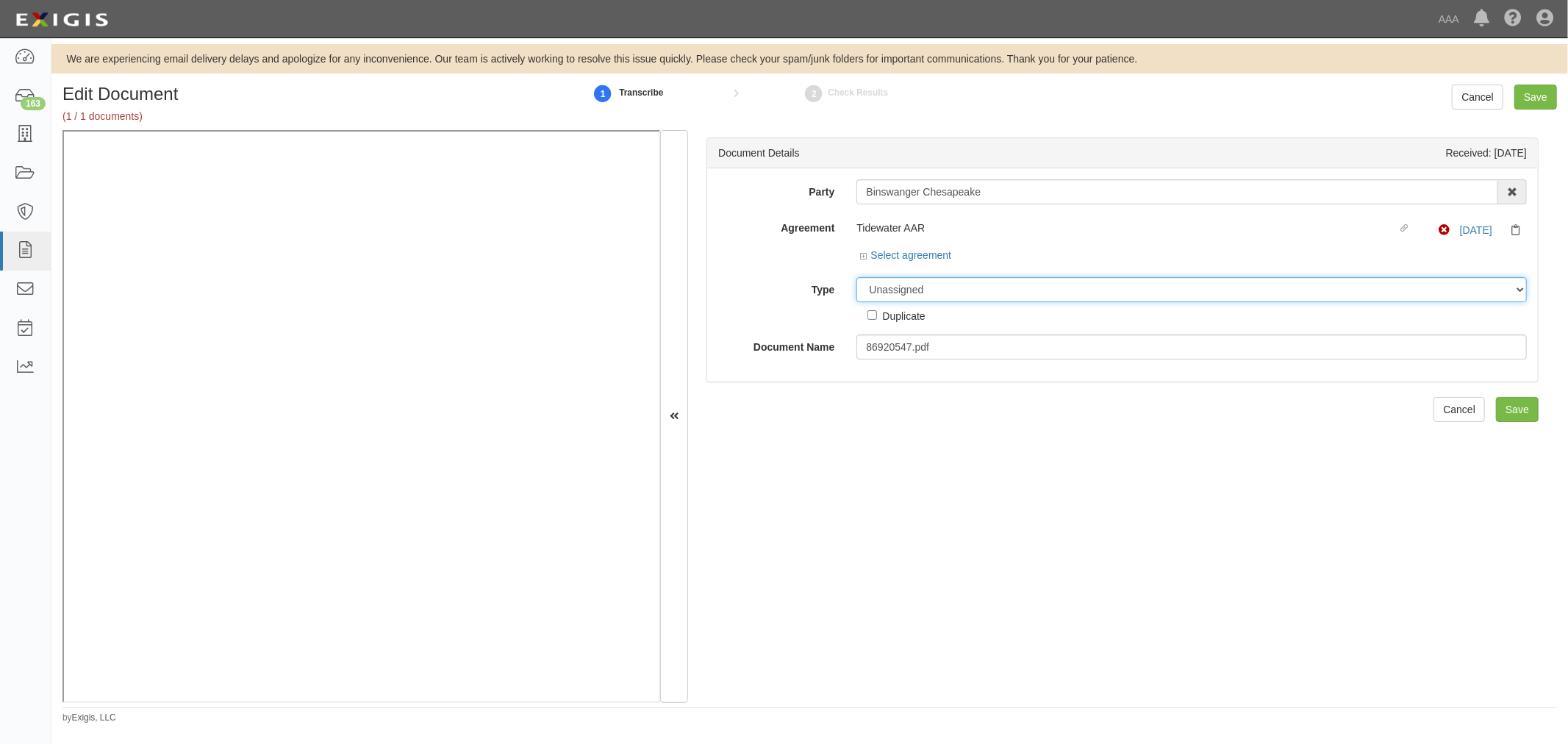
drag, startPoint x: 896, startPoint y: 294, endPoint x: 900, endPoint y: 302, distance: 8.9
click at [896, 294] on select "Unassigned Binder Cancellation Notice Certificate Contract Endorsement Insuranc…" at bounding box center [1191, 290] width 670 height 25
select select "CertificateDetail"
click at [856, 278] on select "Unassigned Binder Cancellation Notice Certificate Contract Endorsement Insuranc…" at bounding box center [1191, 290] width 670 height 25
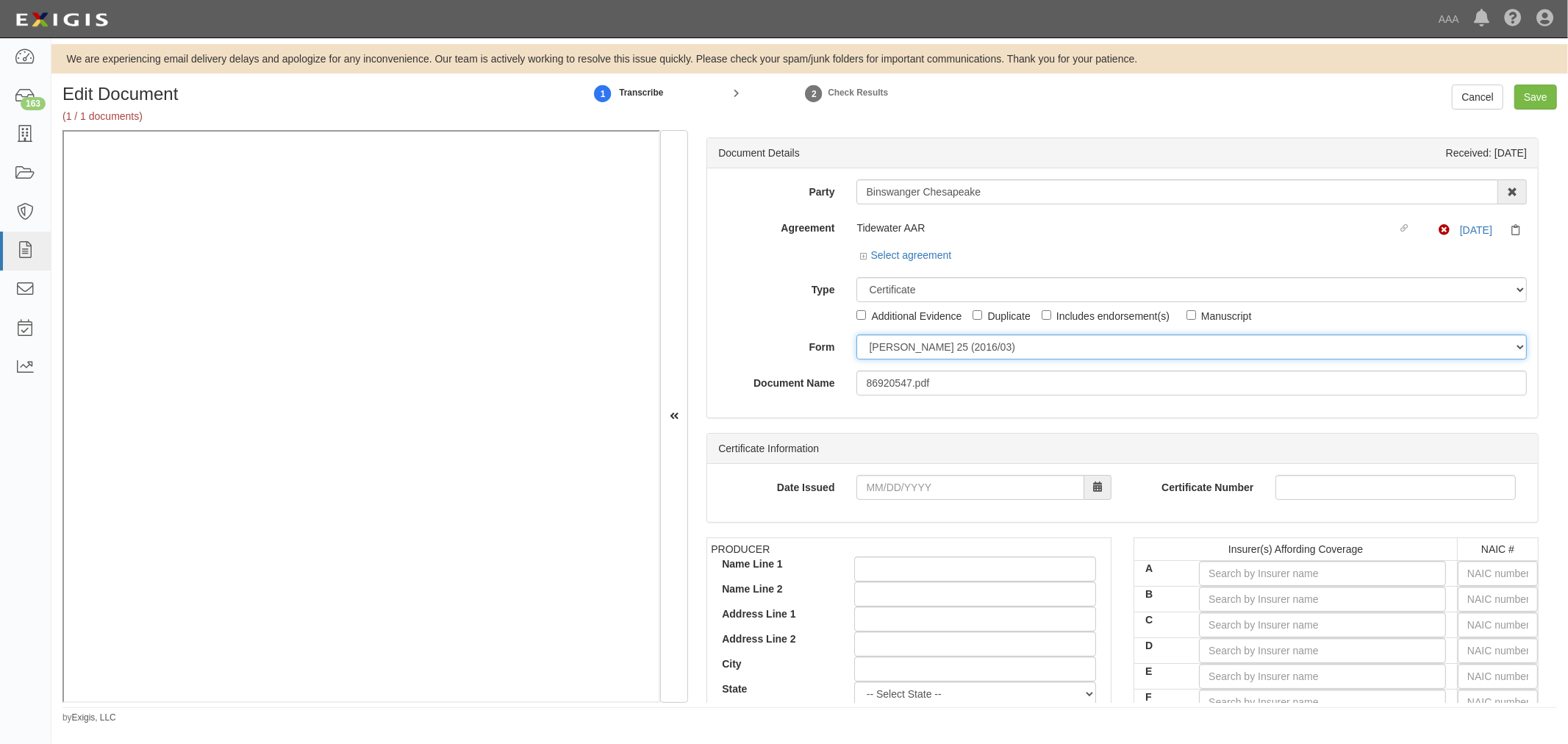
click at [937, 355] on select "ACORD 25 (2016/03) ACORD 101 ACORD 855 NY (2014/05) General" at bounding box center [1191, 348] width 670 height 25
select select "GeneralFormDetail"
click at [856, 335] on select "ACORD 25 (2016/03) ACORD 101 ACORD 855 NY (2014/05) General" at bounding box center [1191, 348] width 670 height 25
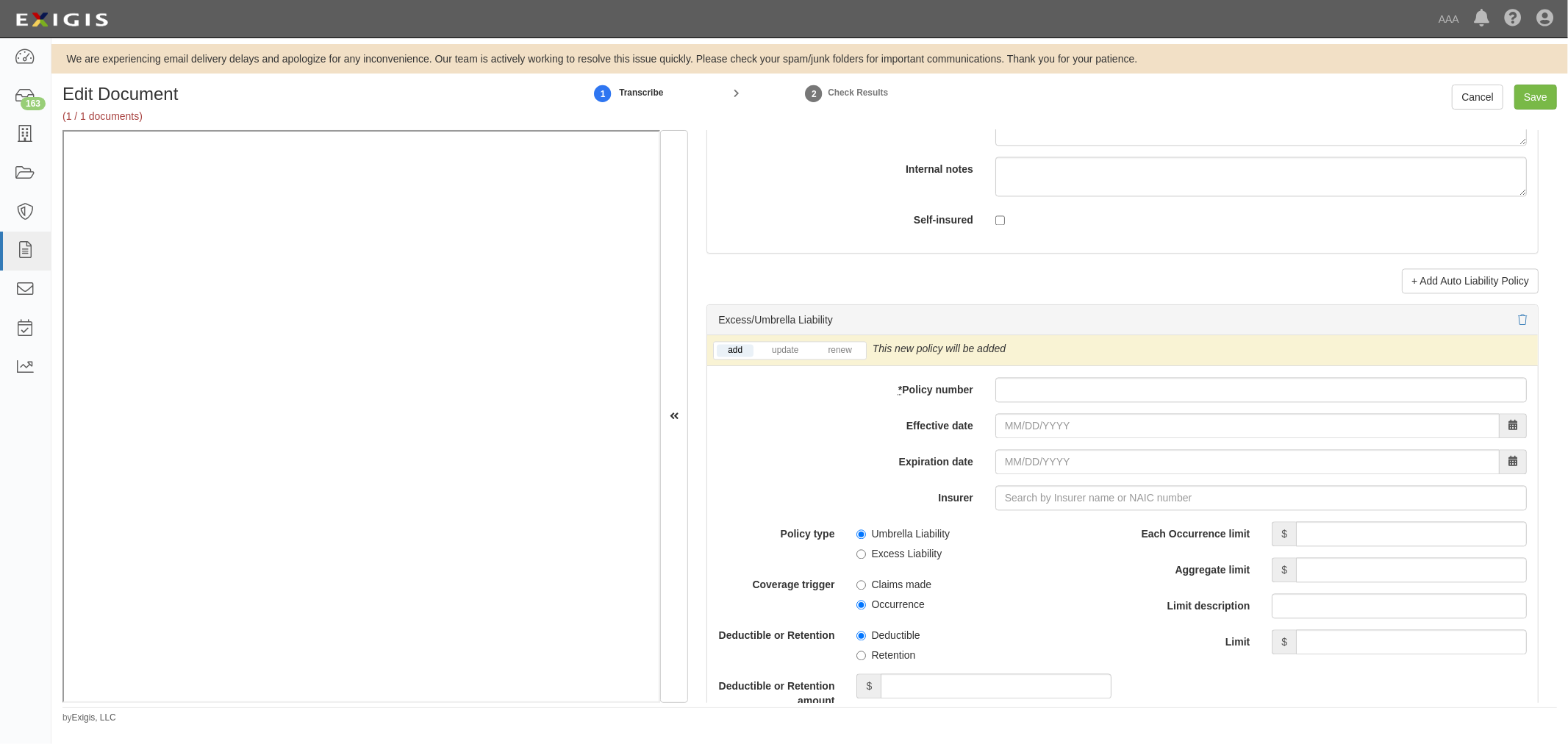
scroll to position [2722, 0]
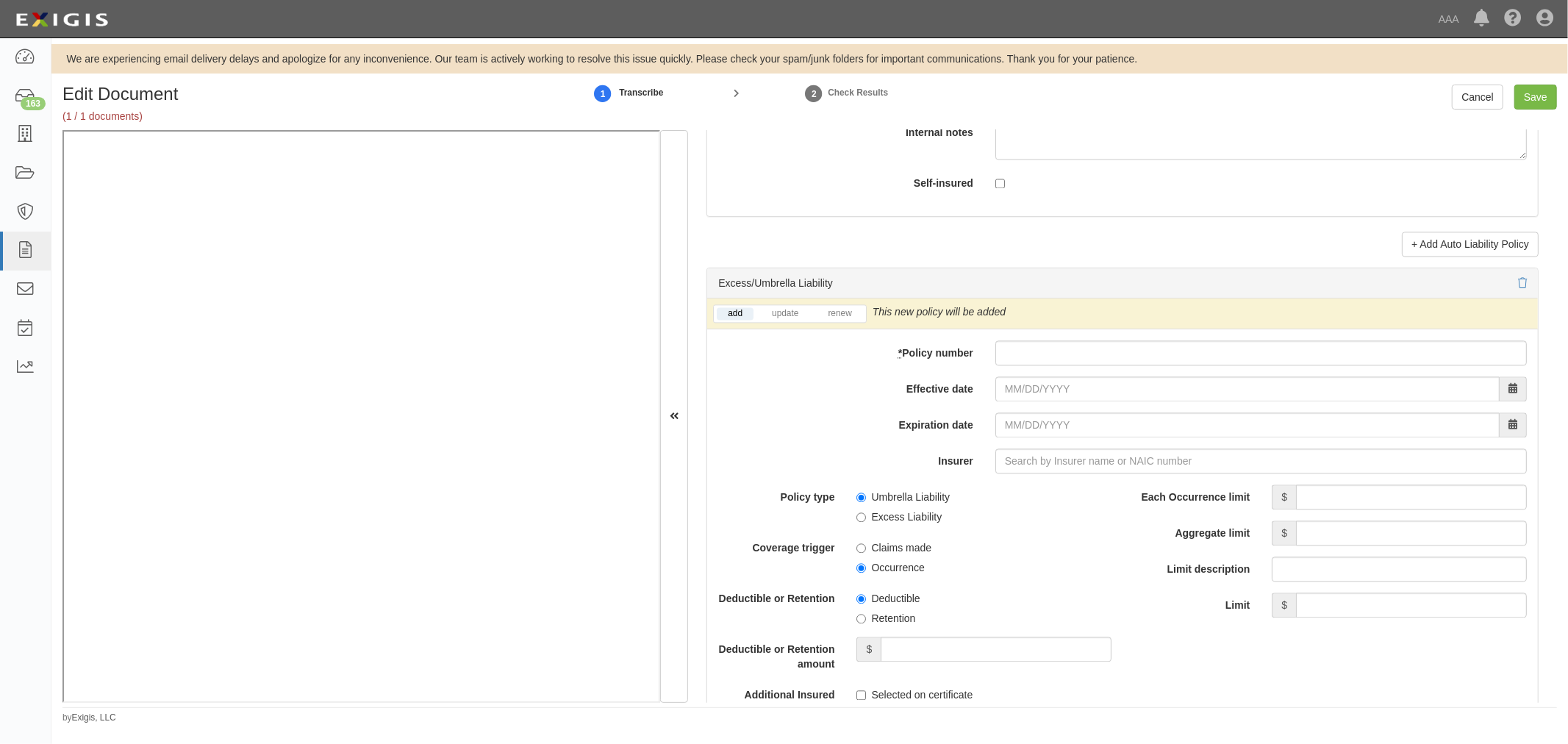
click at [1097, 344] on div "add update renew This new policy will be added This new policy will update exis…" at bounding box center [1122, 615] width 831 height 633
click at [1090, 358] on input "* Policy number" at bounding box center [1261, 353] width 531 height 25
paste input "1000586515251"
type input "1000586515251"
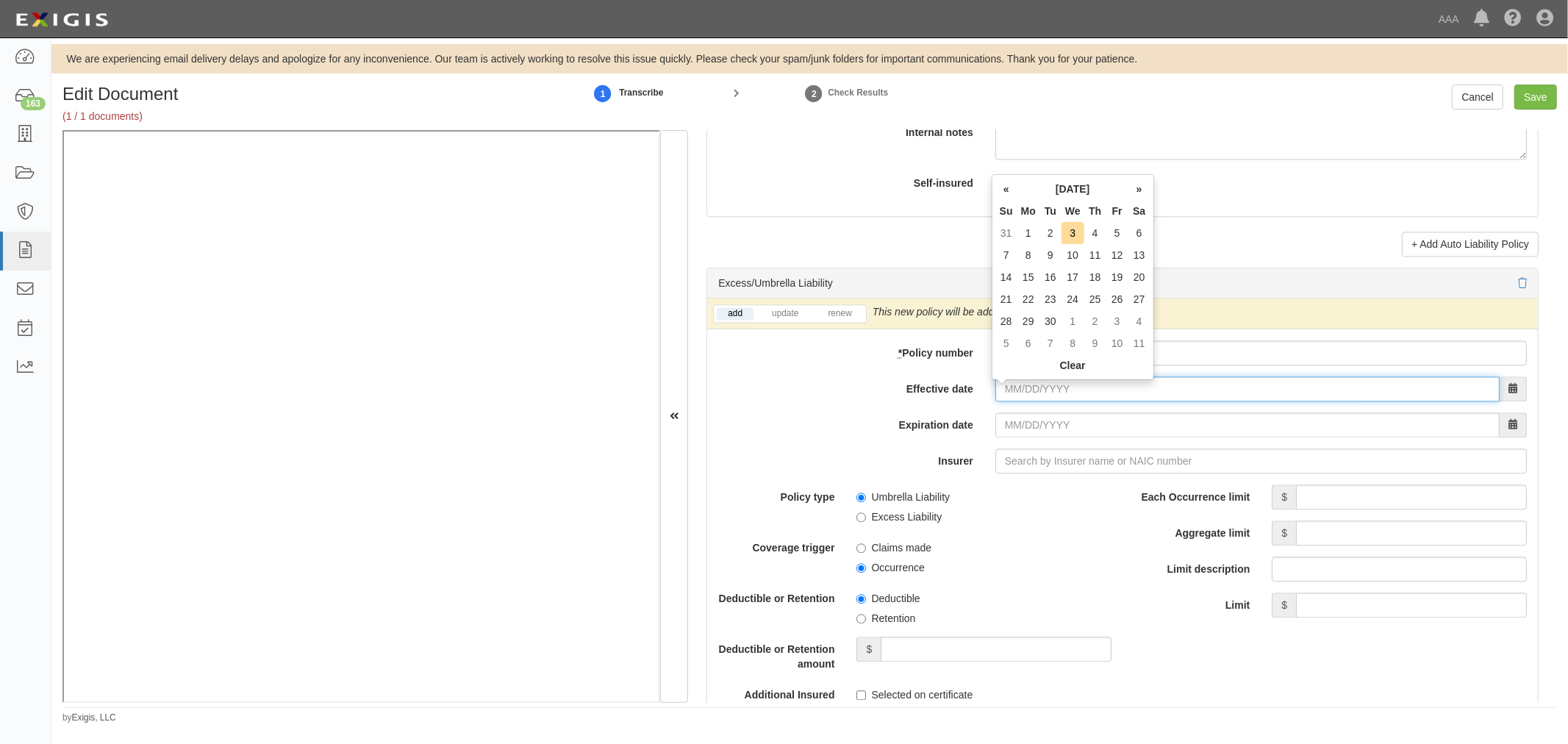
click at [1027, 399] on input "Effective date" at bounding box center [1247, 389] width 504 height 25
type input "[DATE]"
type input "09/01/2026"
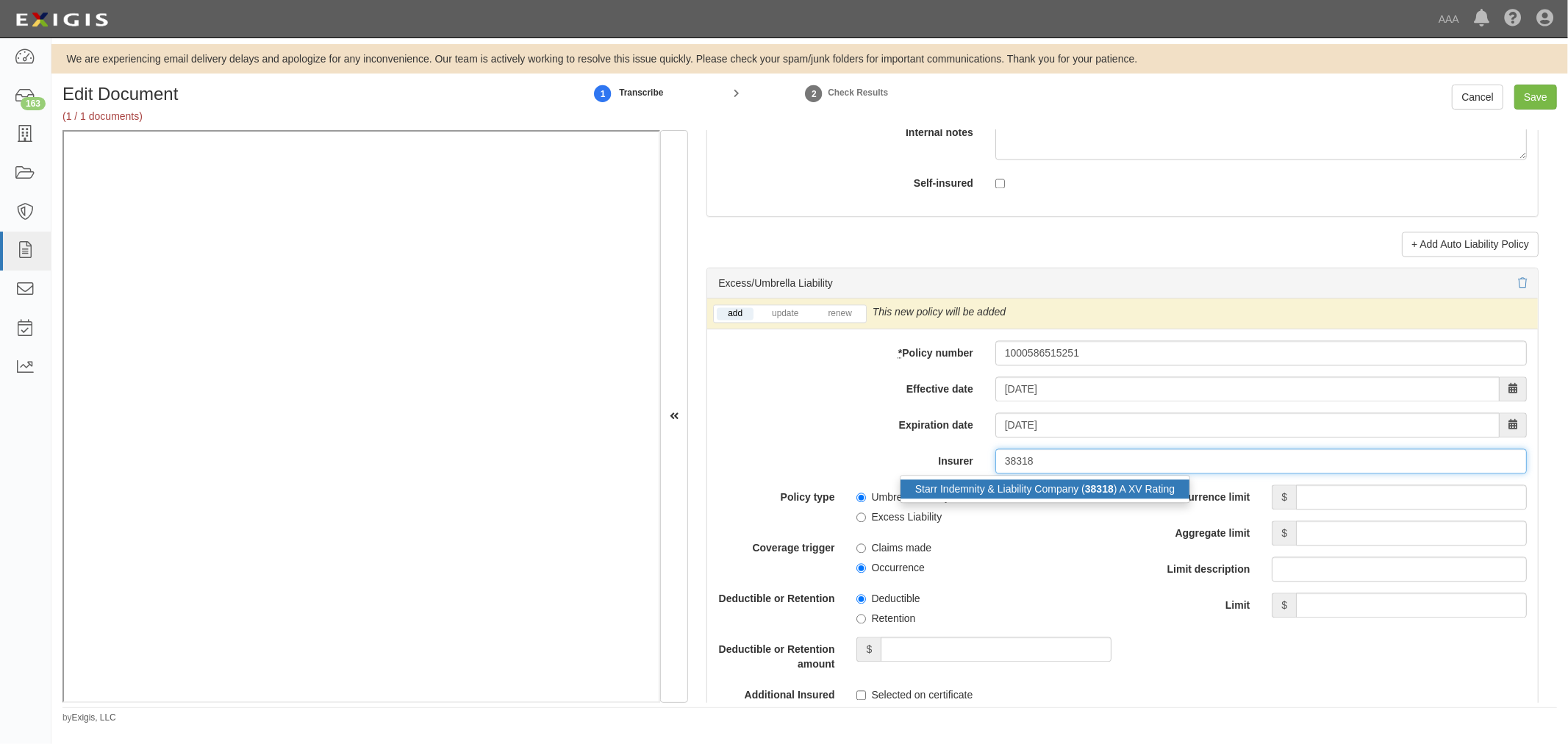
click at [1123, 498] on div "Starr Indemnity & Liability Company ( 38318 ) A XV Rating" at bounding box center [1044, 489] width 289 height 20
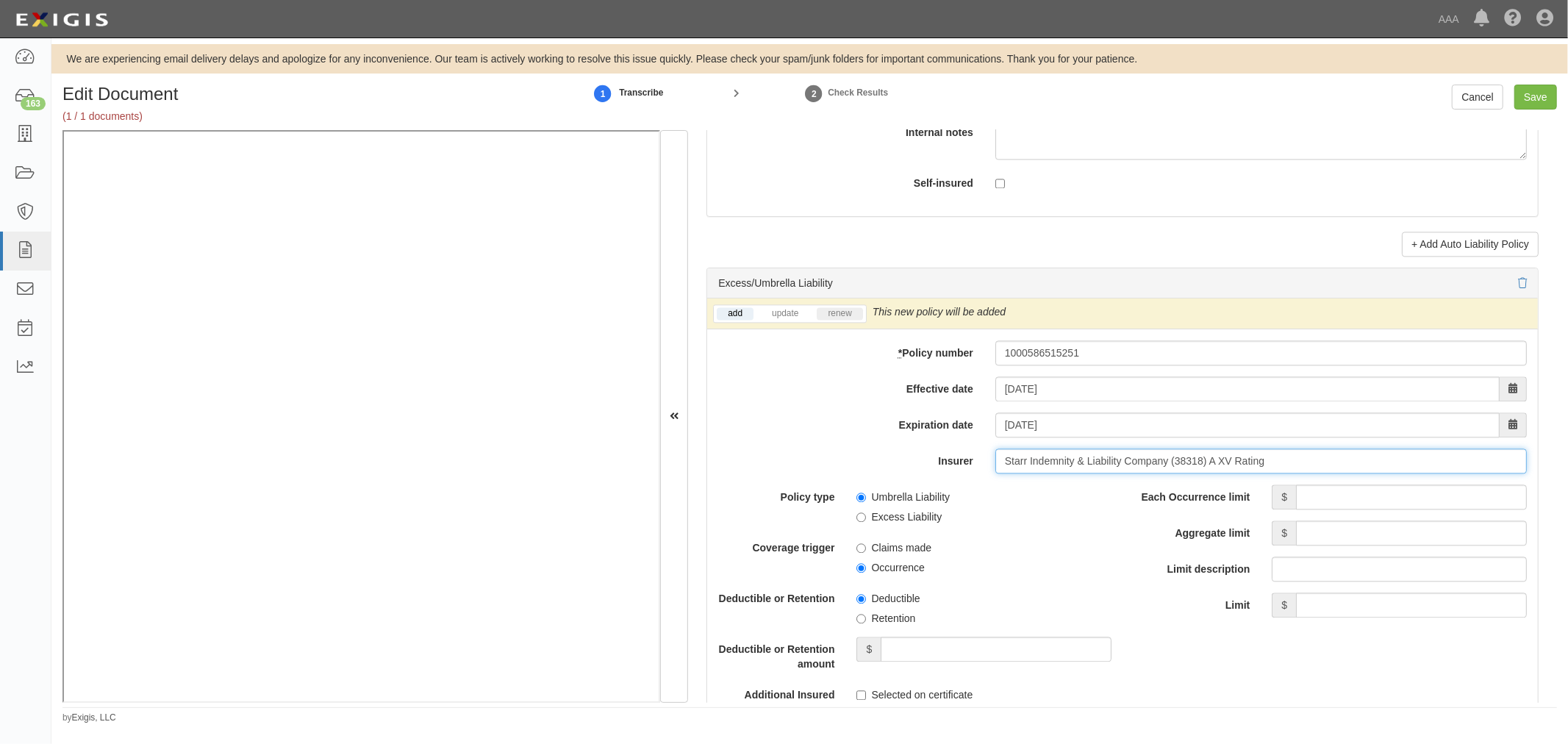
type input "Starr Indemnity & Liability Company (38318) A XV Rating"
click at [855, 320] on link "renew" at bounding box center [839, 313] width 46 height 13
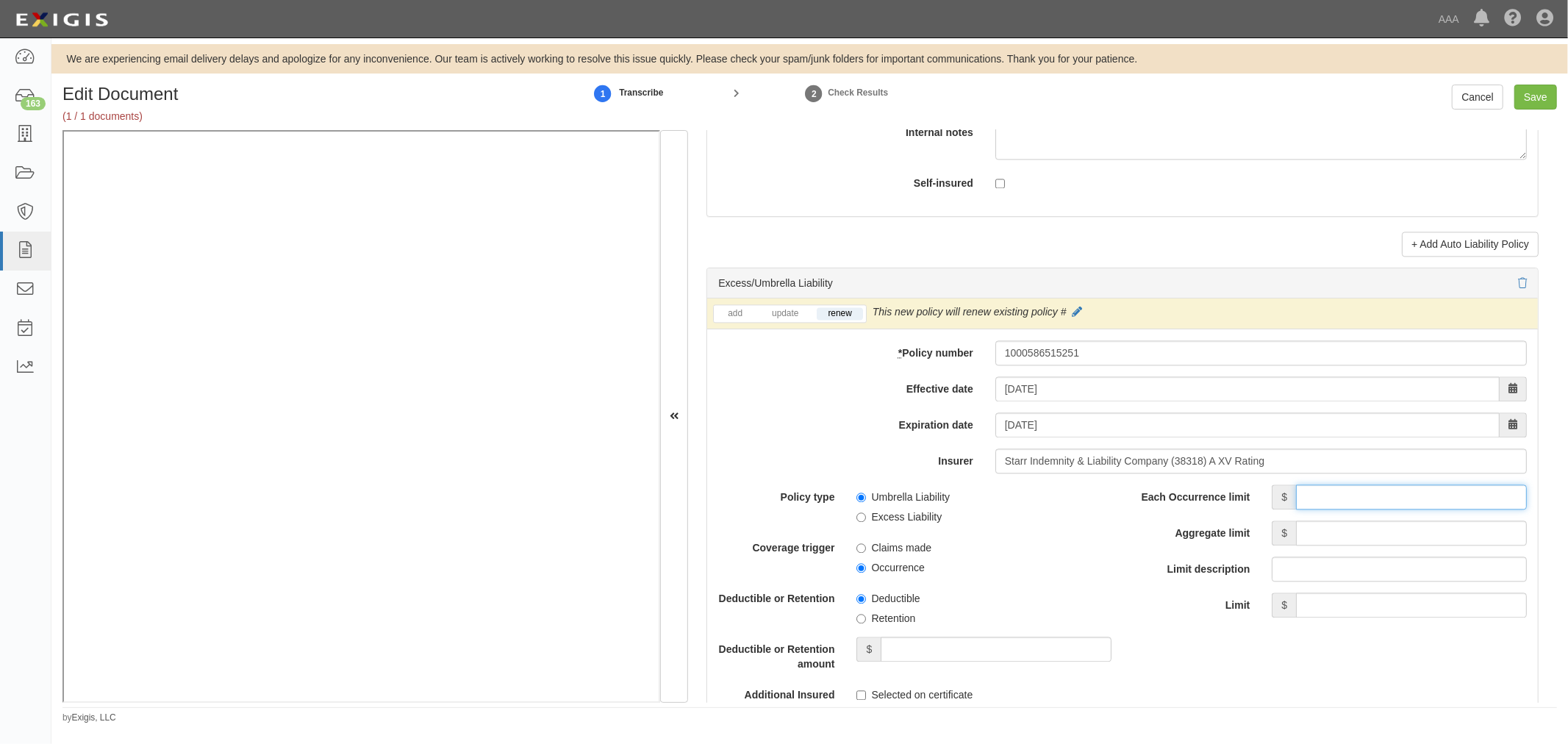
click at [1331, 498] on input "Each Occurrence limit" at bounding box center [1411, 497] width 231 height 25
type input "1,000,000"
click at [1330, 539] on input "Aggregate limit" at bounding box center [1411, 534] width 231 height 25
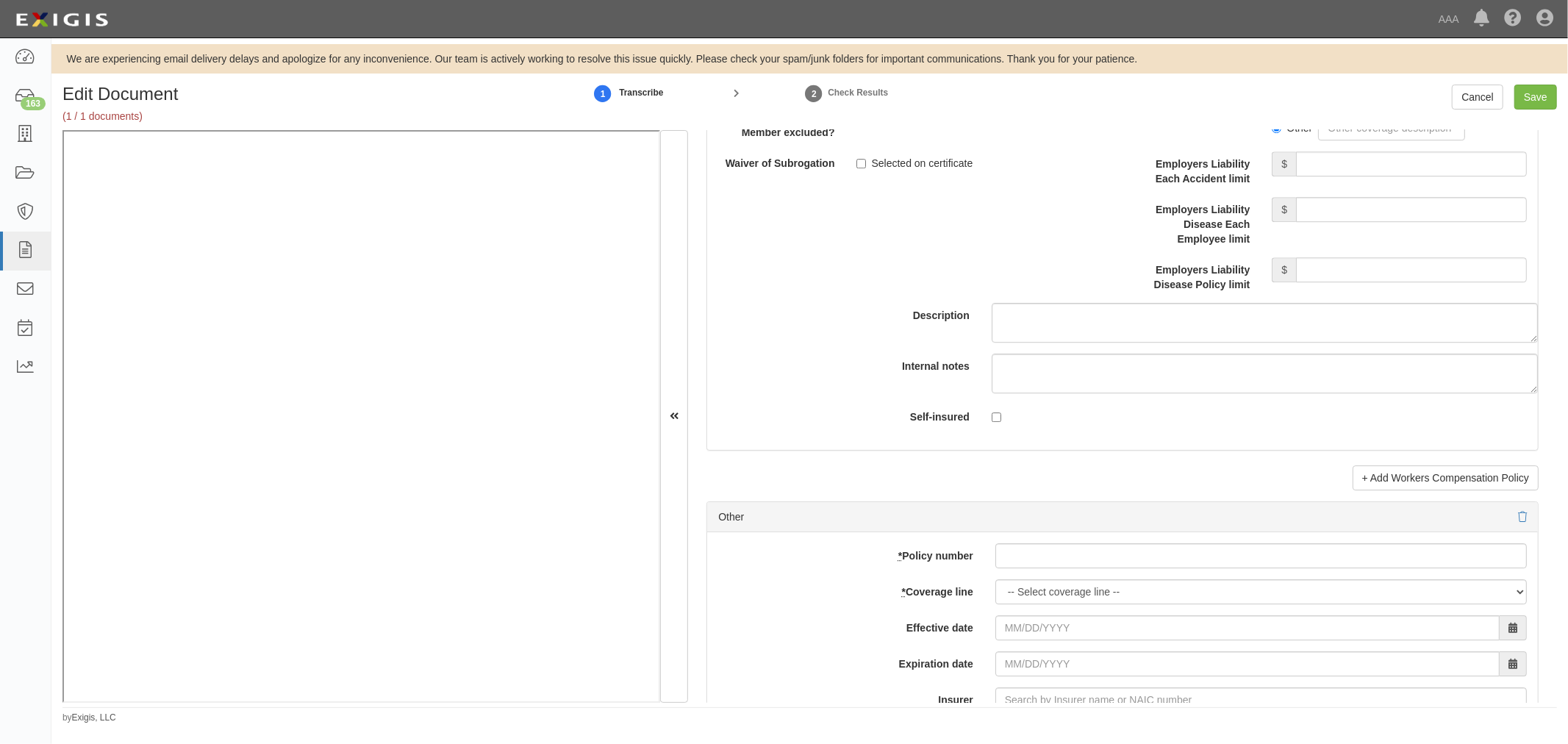
scroll to position [3948, 0]
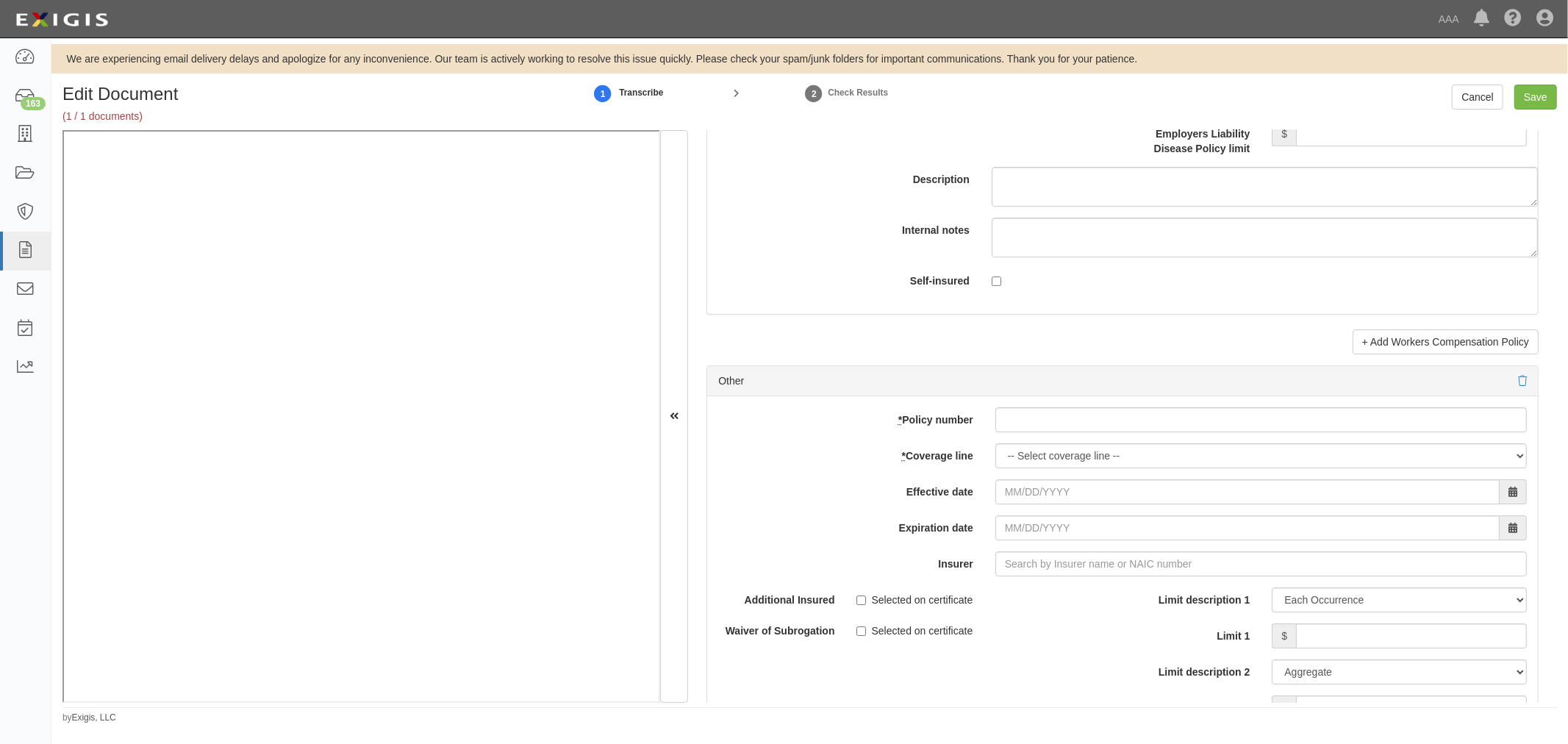
type input "1,000,000"
drag, startPoint x: 1045, startPoint y: 459, endPoint x: 1042, endPoint y: 446, distance: 13.3
click at [1042, 446] on div "add update renew This new policy will be added This new policy will update exis…" at bounding box center [1122, 637] width 831 height 483
drag, startPoint x: 885, startPoint y: 428, endPoint x: 976, endPoint y: 434, distance: 91.2
click at [899, 427] on label "* Policy number" at bounding box center [845, 417] width 277 height 20
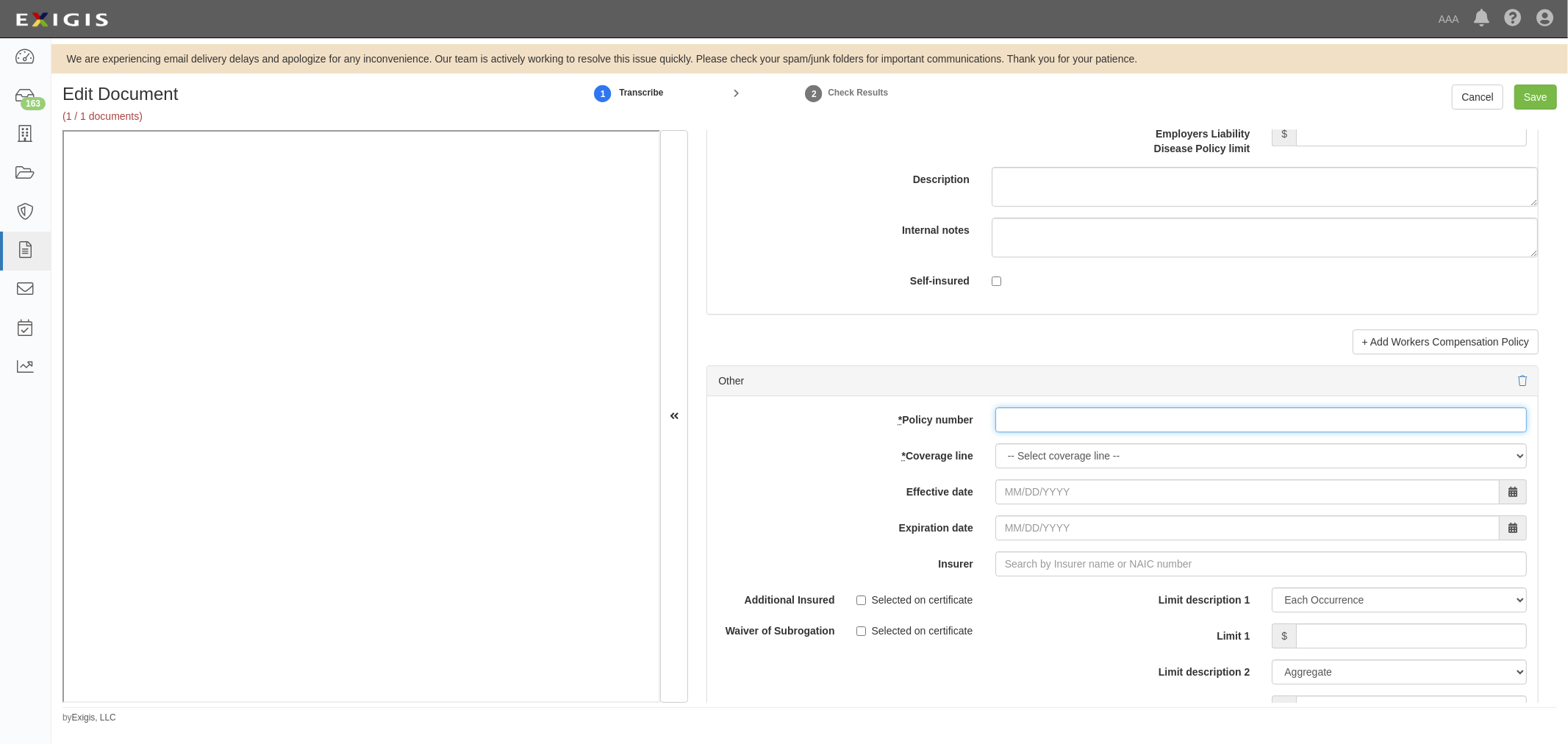
paste input "1000025522251"
click at [1024, 430] on input "* Policy number" at bounding box center [1261, 420] width 531 height 25
type input "1000025522251"
click at [1022, 454] on select "-- Select coverage line -- Asbestos Abatement Auto Physical Damage Boiler & Mac…" at bounding box center [1261, 456] width 531 height 25
select select "70"
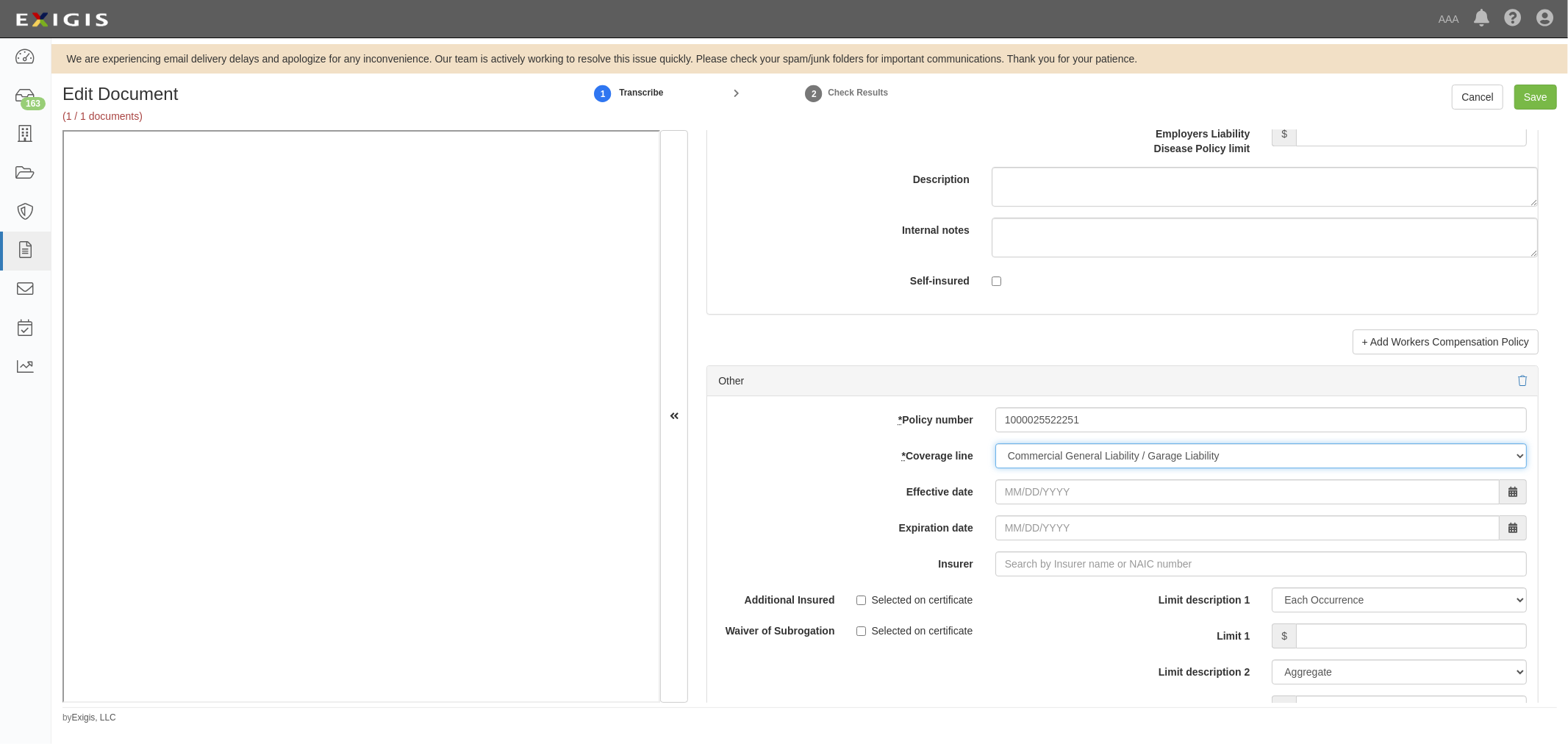
click at [995, 468] on select "-- Select coverage line -- Asbestos Abatement Auto Physical Damage Boiler & Mac…" at bounding box center [1261, 456] width 531 height 25
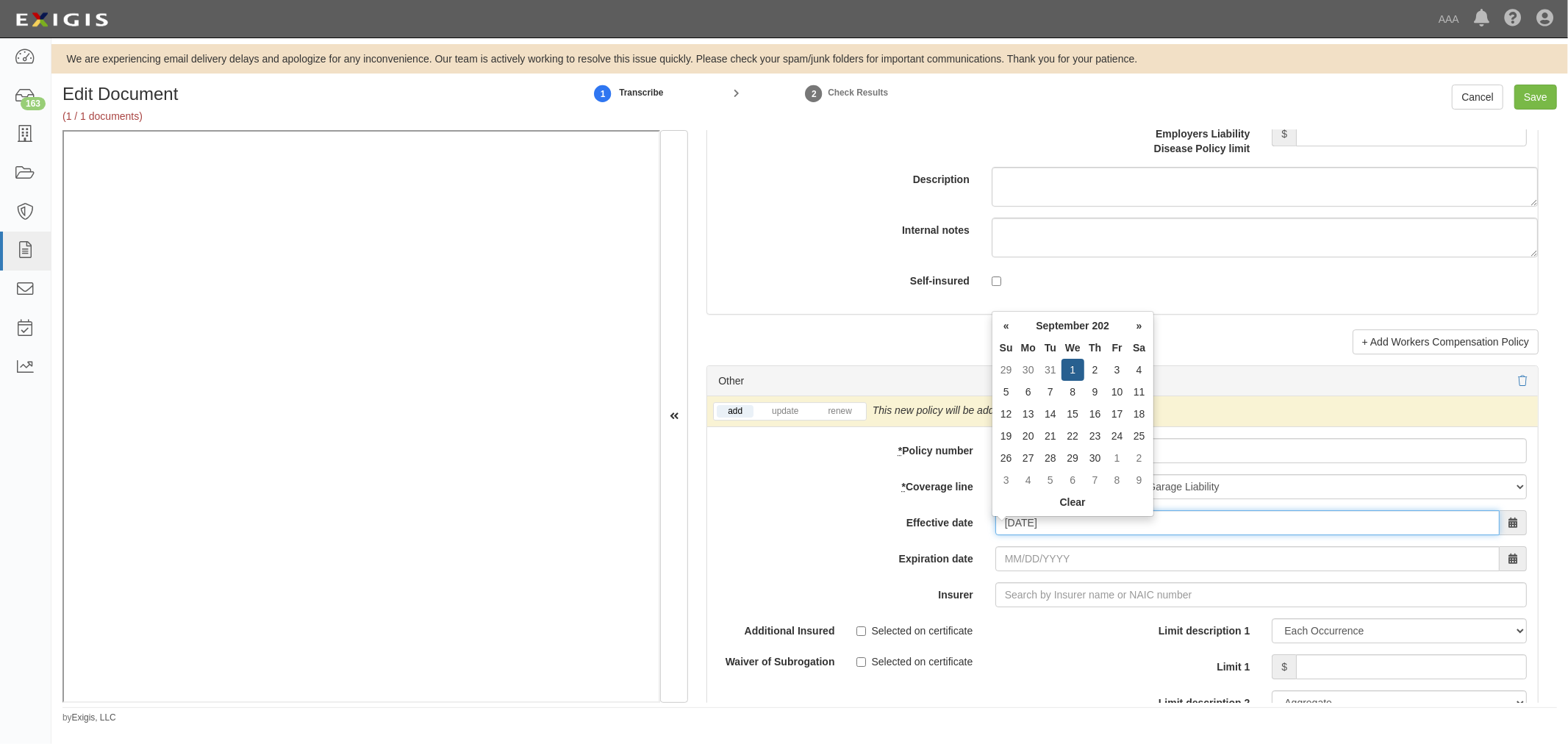
type input "[DATE]"
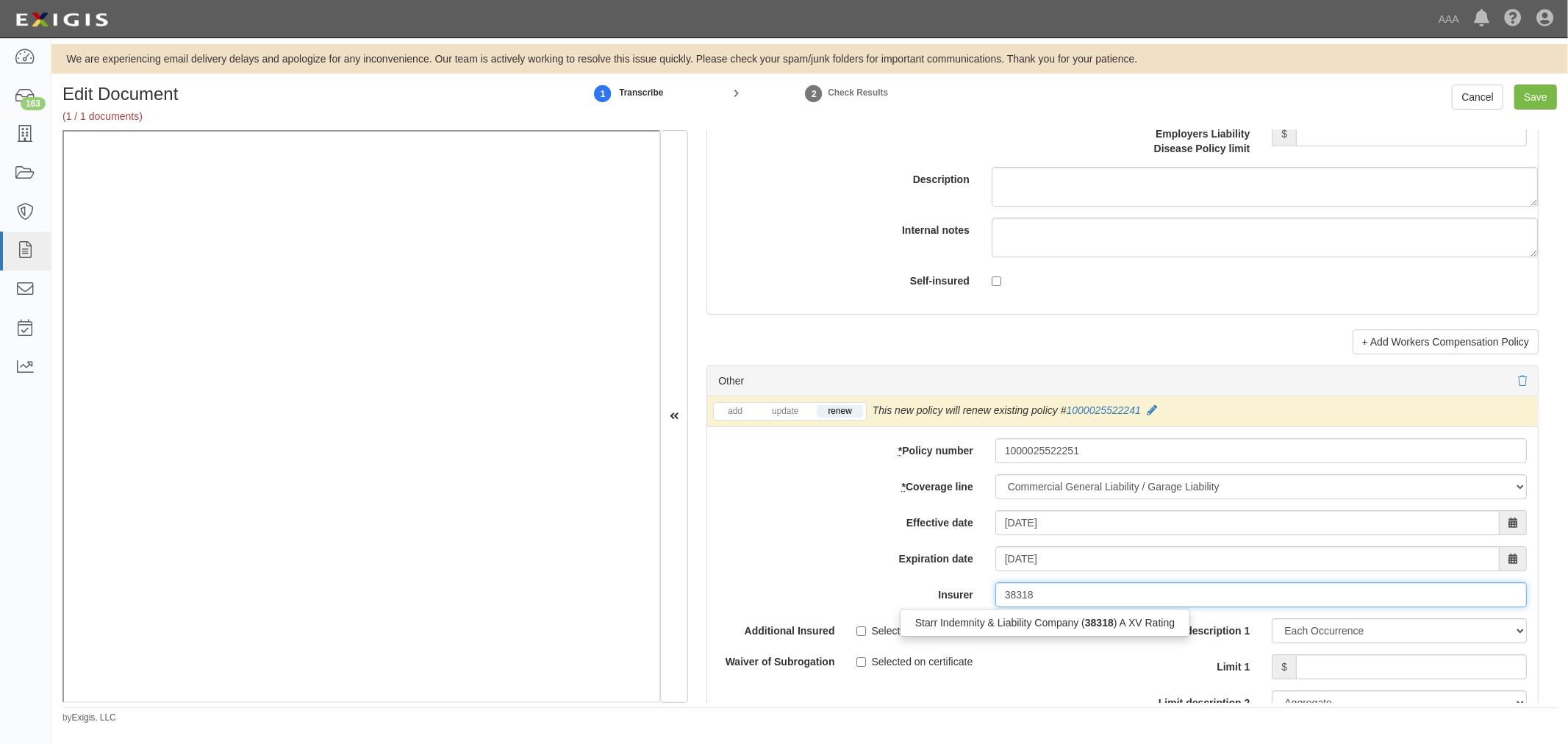
click at [1052, 628] on div "Starr Indemnity & Liability Company ( 38318 ) A XV Rating" at bounding box center [1044, 623] width 289 height 20
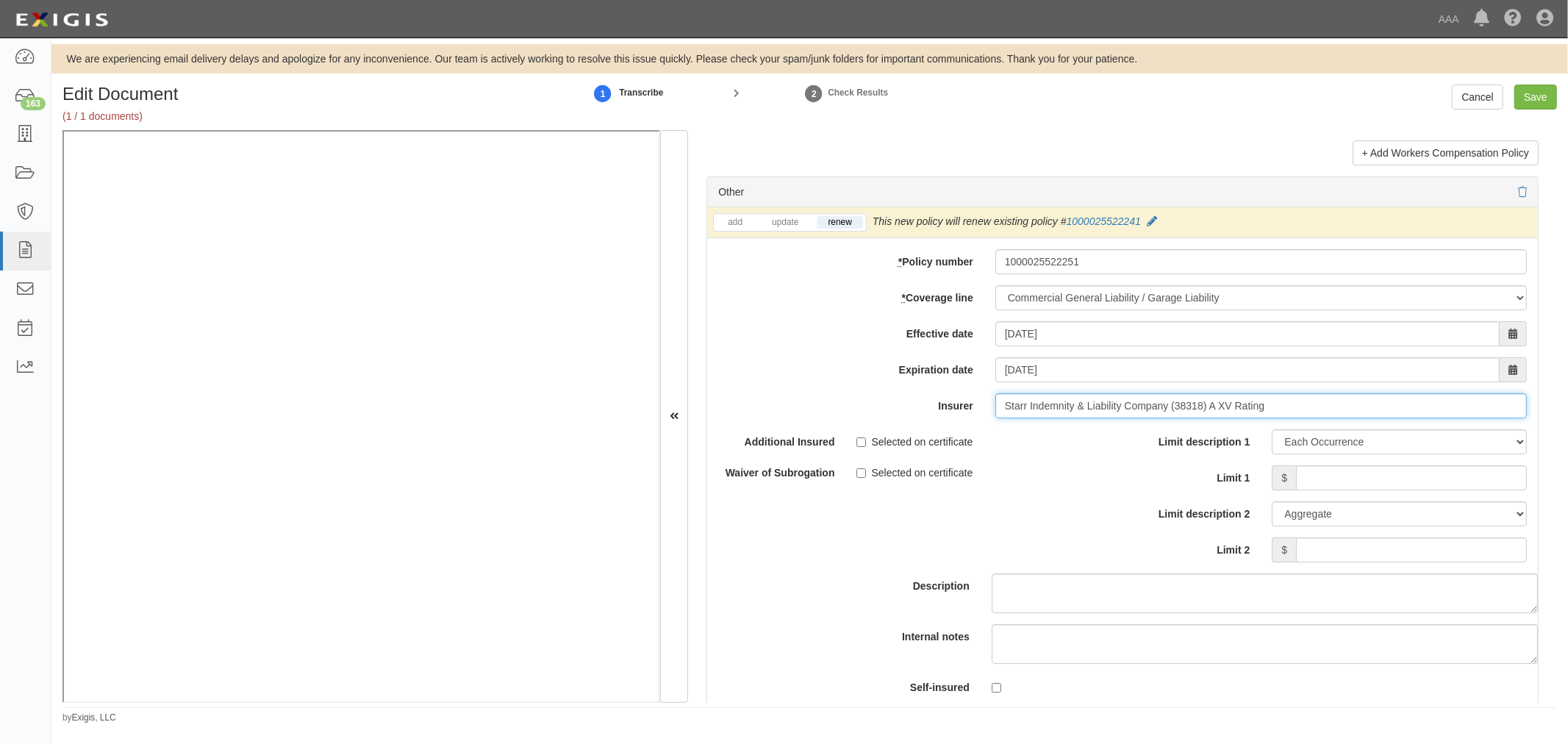
scroll to position [4220, 0]
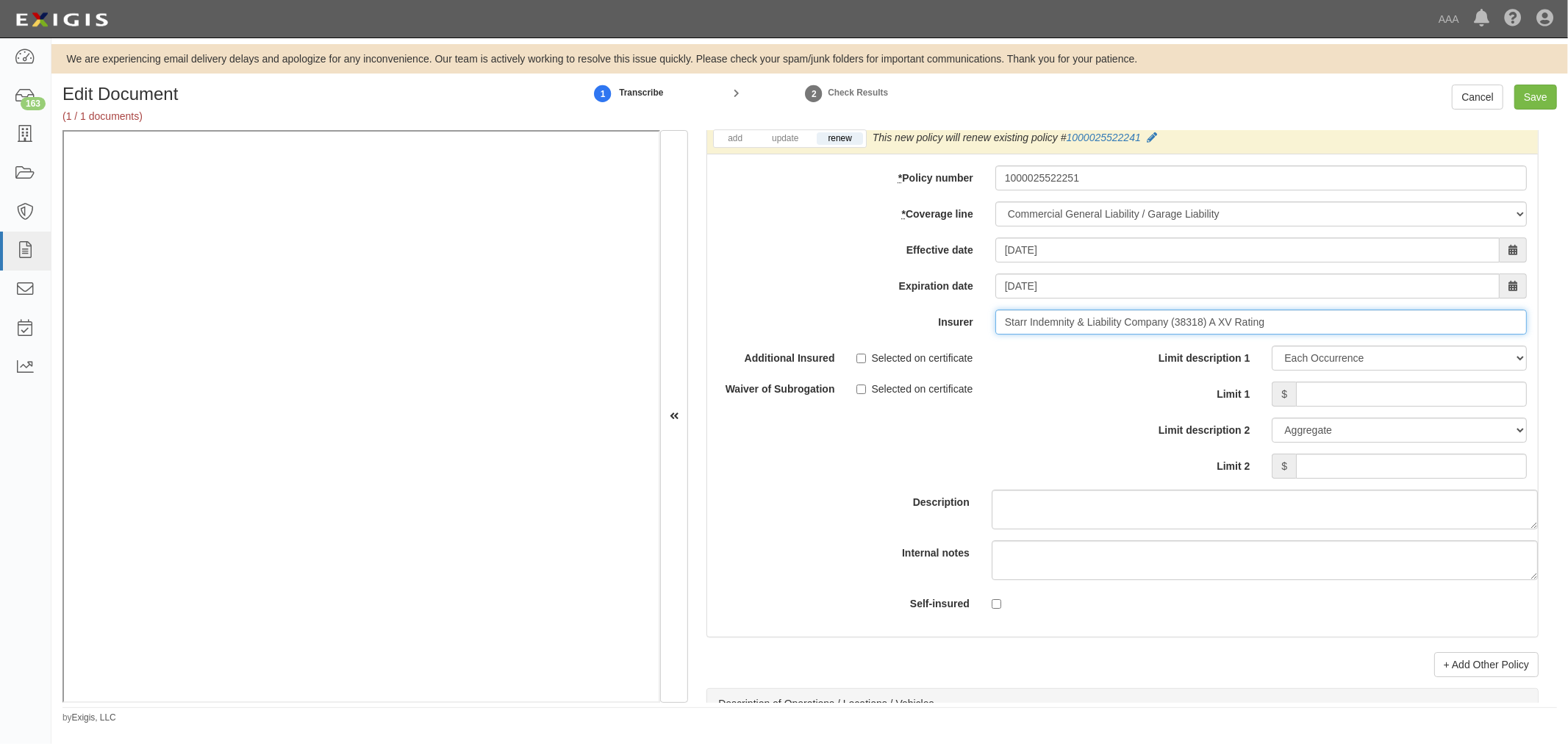
type input "Starr Indemnity & Liability Company (38318) A XV Rating"
click at [1347, 386] on div "Limit description 1 Limit Each Occurrence Each Claim Aggregate Deductible Self-…" at bounding box center [1330, 412] width 393 height 133
click at [1342, 397] on input "Limit 1" at bounding box center [1411, 395] width 231 height 25
type input "2,000,000"
click at [1316, 489] on div "Limit description 1 Limit Each Occurrence Each Claim Aggregate Deductible Self-…" at bounding box center [1330, 417] width 415 height 144
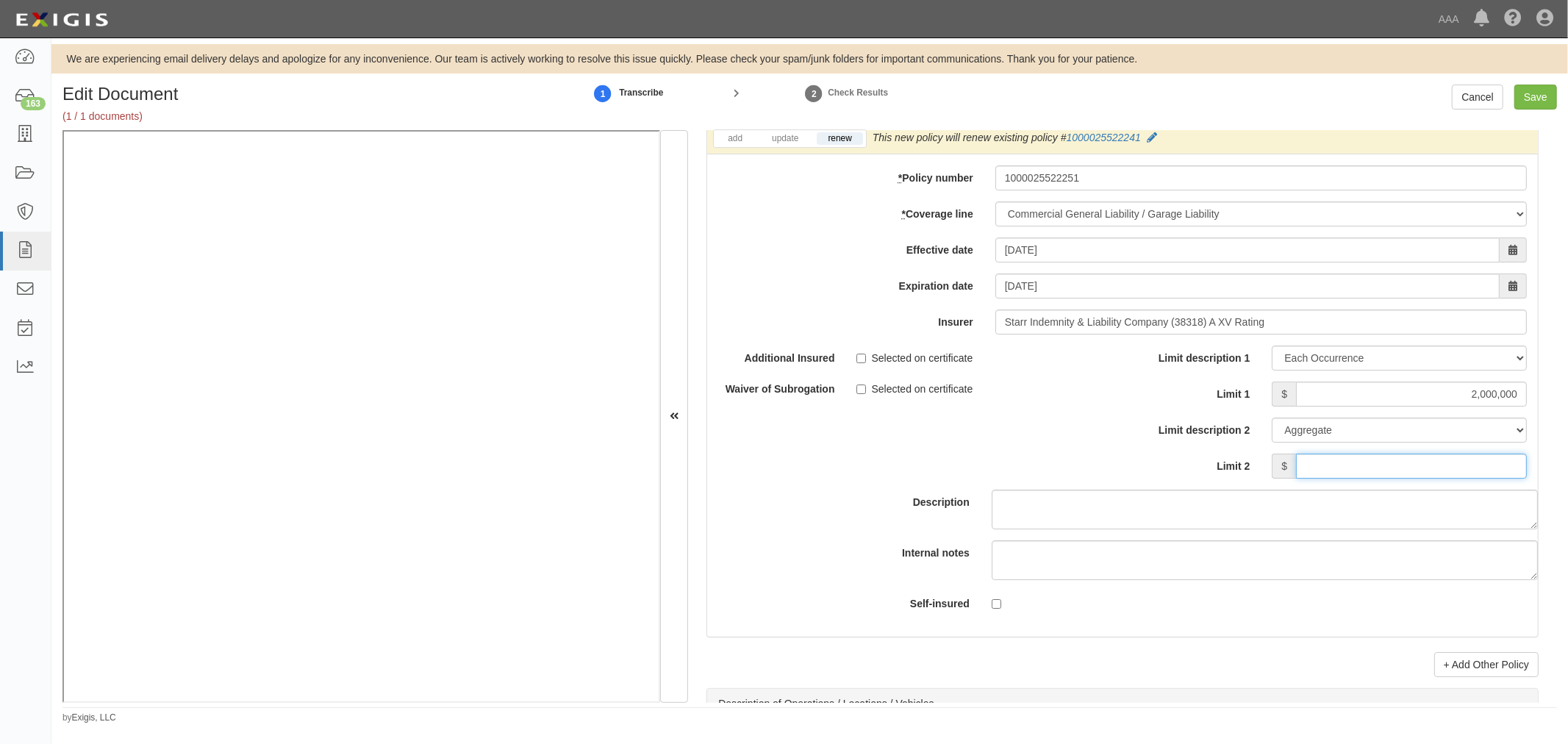
click at [1317, 474] on input "Limit 2" at bounding box center [1411, 466] width 231 height 25
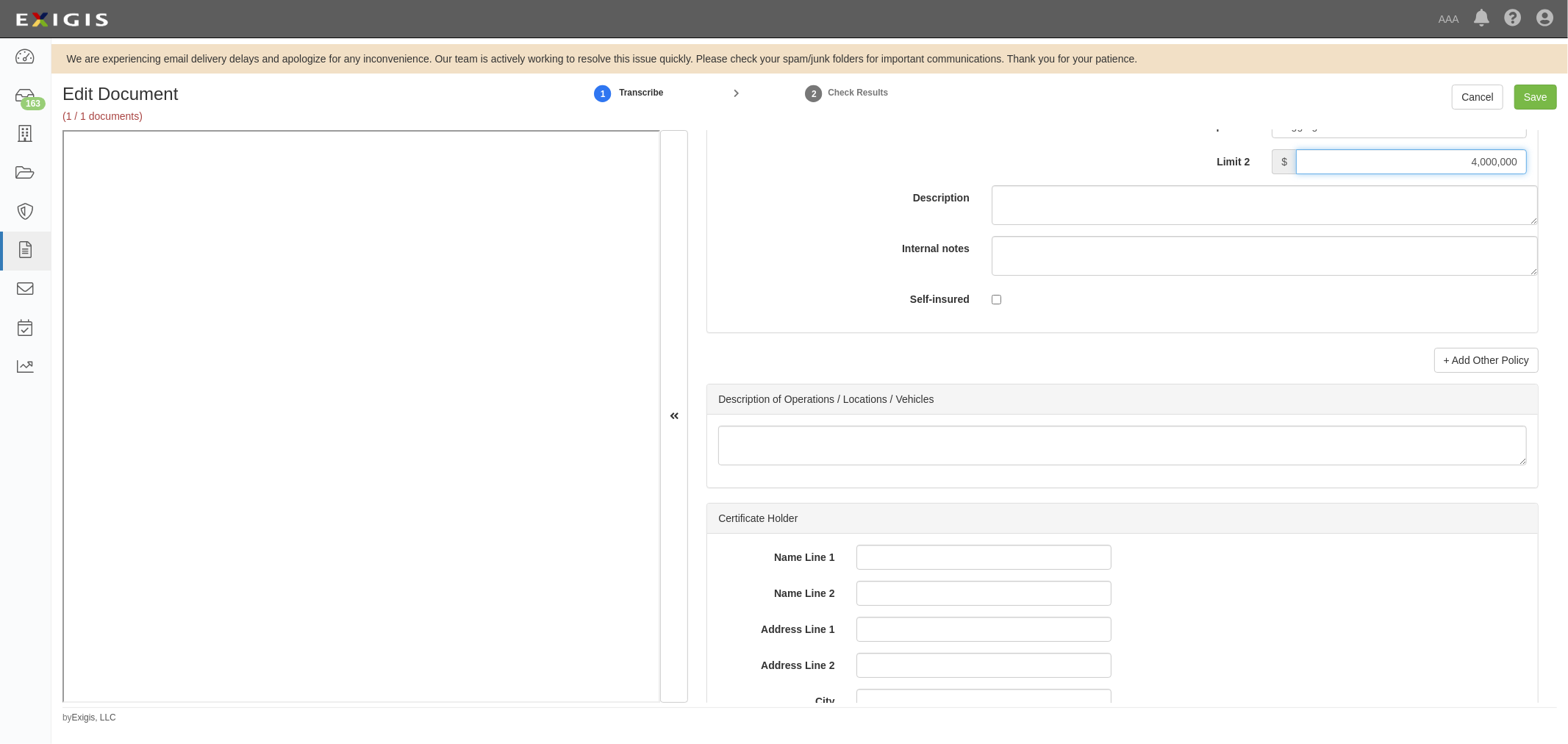
scroll to position [4687, 0]
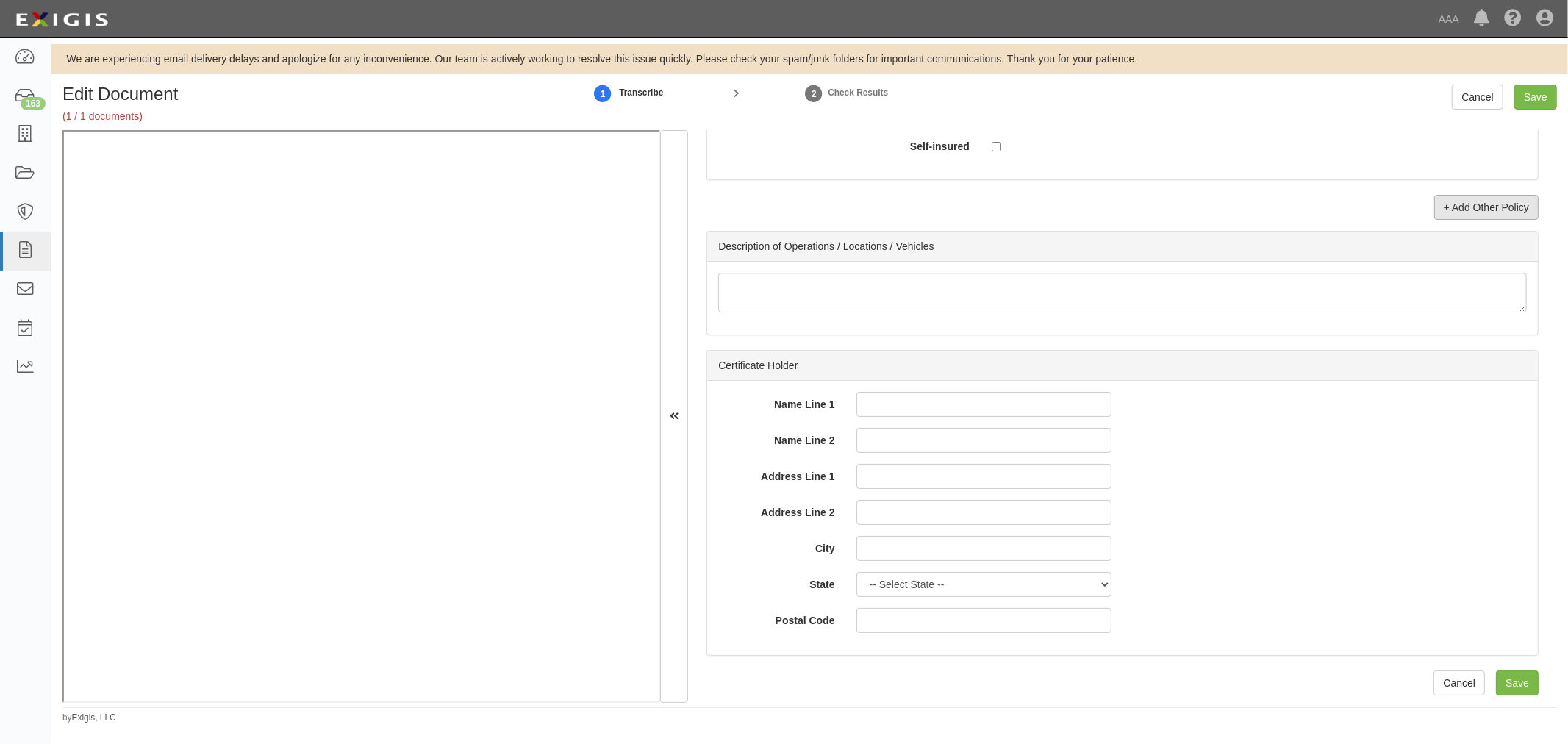
type input "4,000,000"
click at [1479, 197] on link "+ Add Other Policy" at bounding box center [1486, 208] width 105 height 25
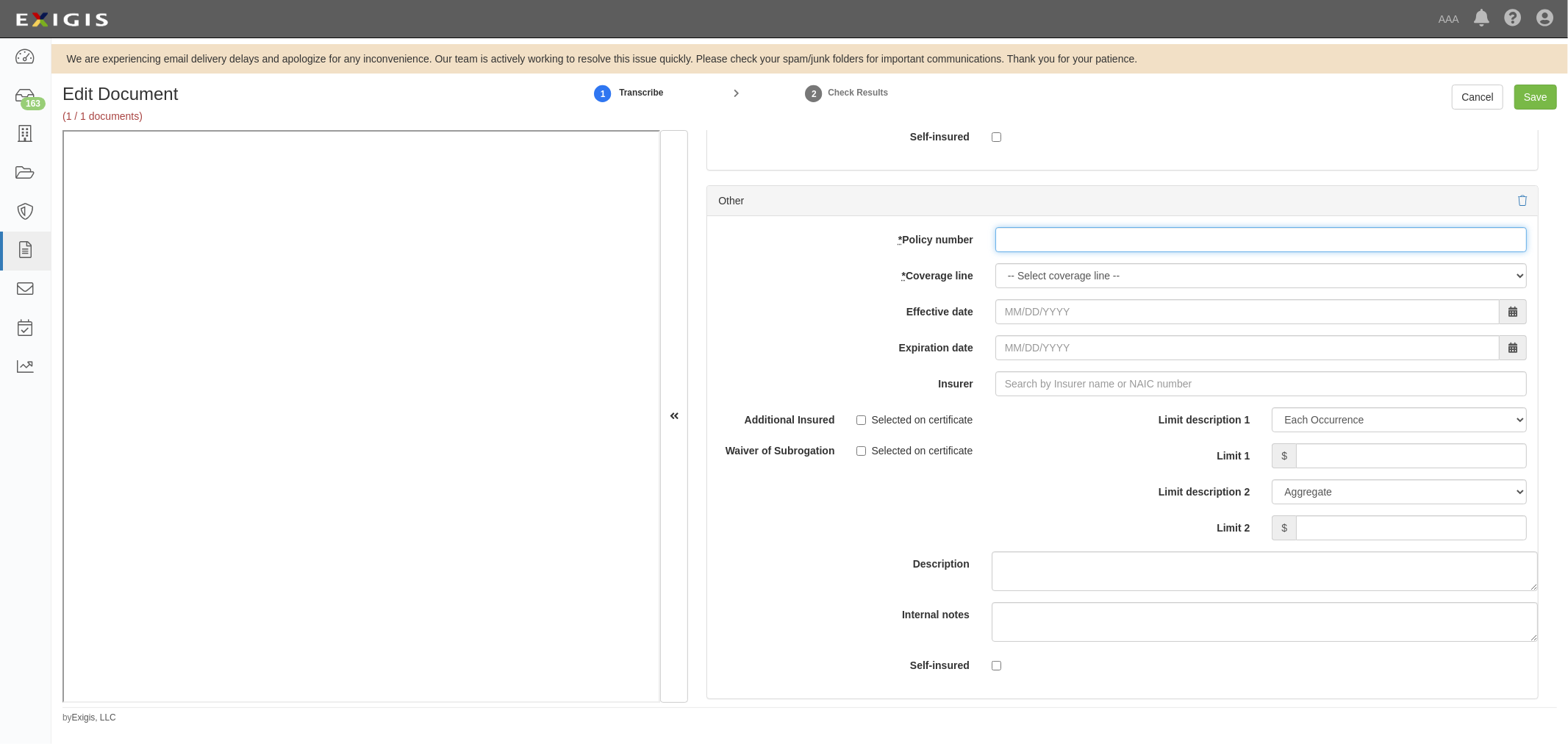
drag, startPoint x: 1222, startPoint y: 257, endPoint x: 1052, endPoint y: 256, distance: 170.0
click at [1178, 253] on input "* Policy number" at bounding box center [1261, 240] width 531 height 25
paste input "1000025522251"
type input "1000025522251"
click at [1017, 282] on select "-- Select coverage line -- Asbestos Abatement Auto Physical Damage Boiler & Mac…" at bounding box center [1261, 276] width 531 height 25
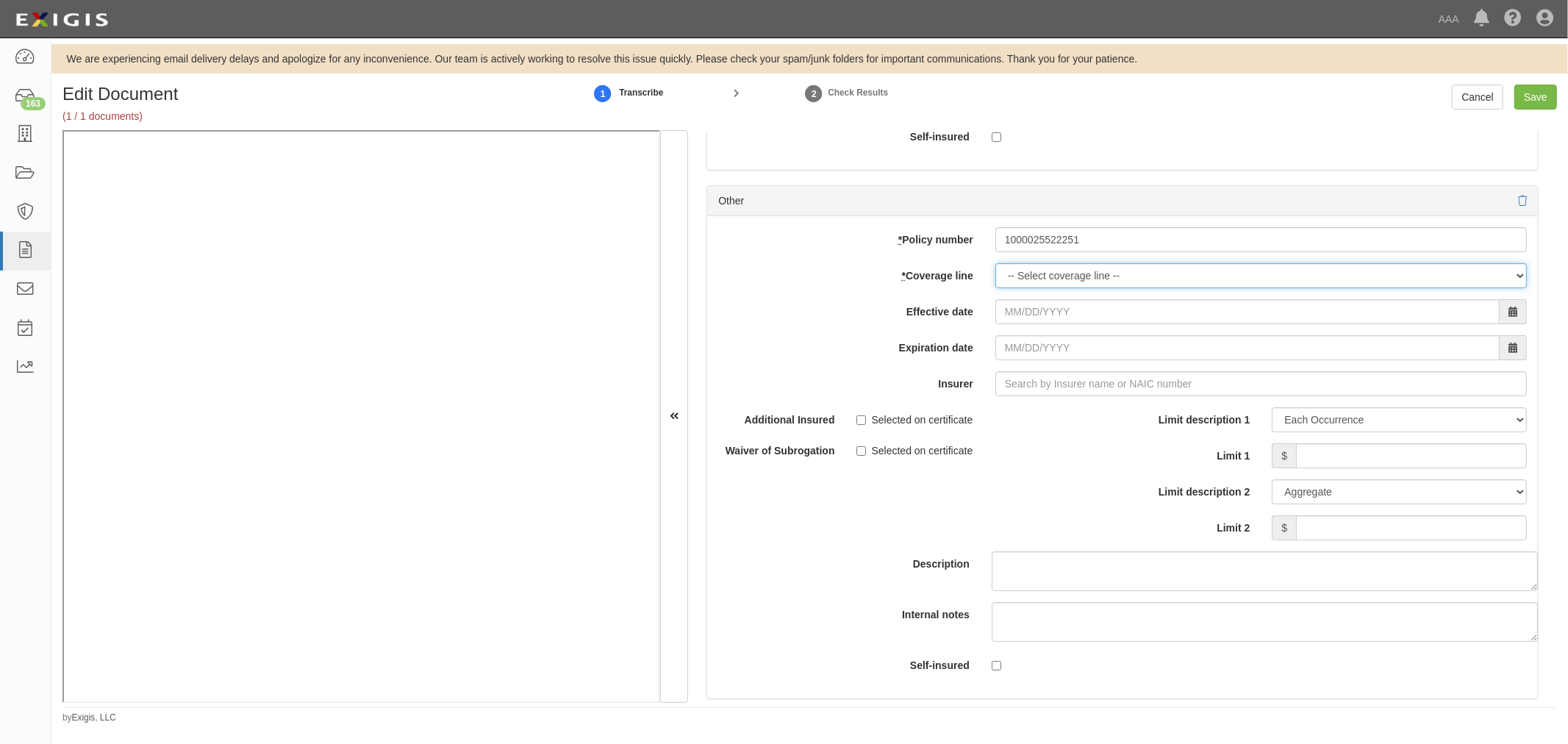
select select "56"
click at [995, 288] on select "-- Select coverage line -- Asbestos Abatement Auto Physical Damage Boiler & Mac…" at bounding box center [1261, 276] width 531 height 25
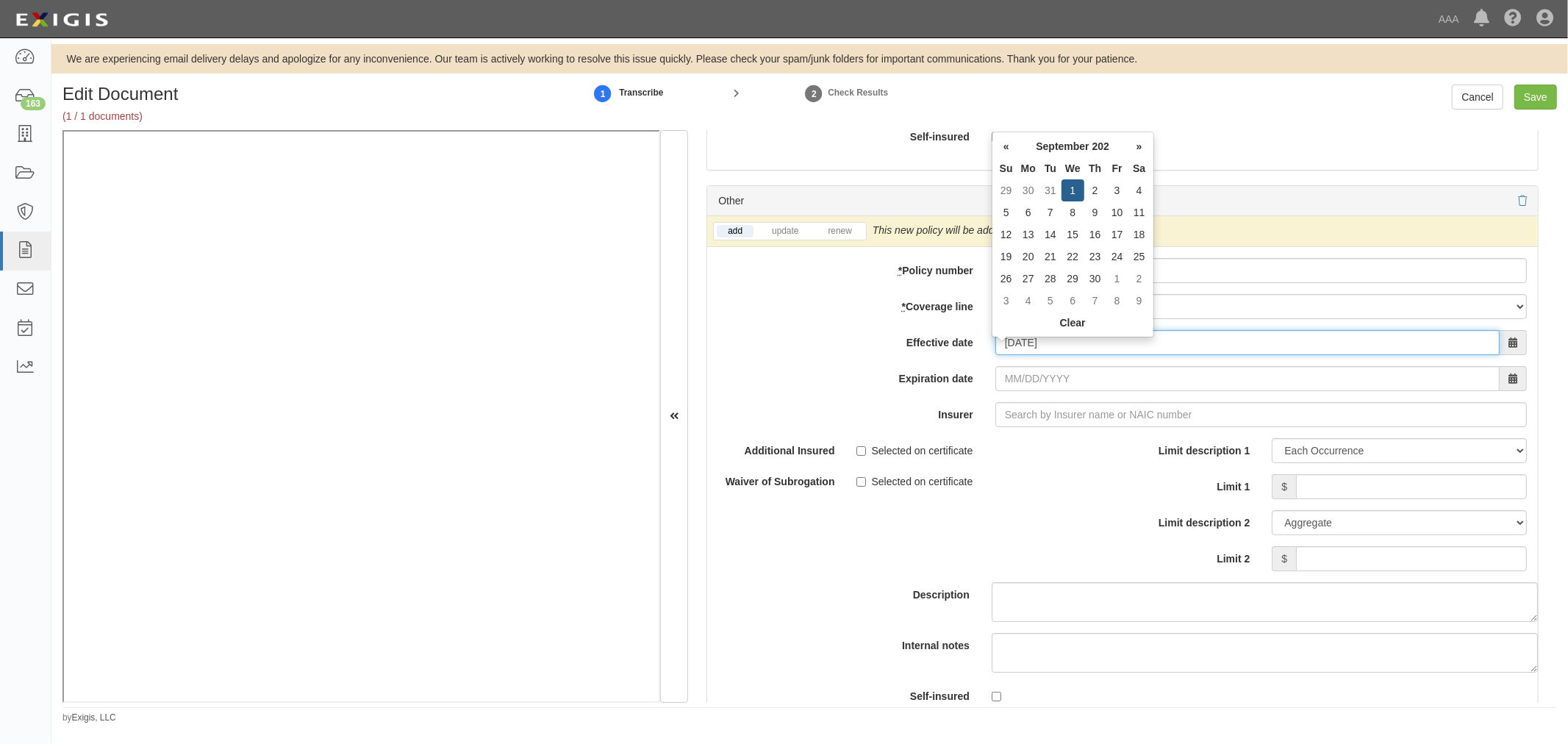
type input "09/01/2025"
type input "[DATE]"
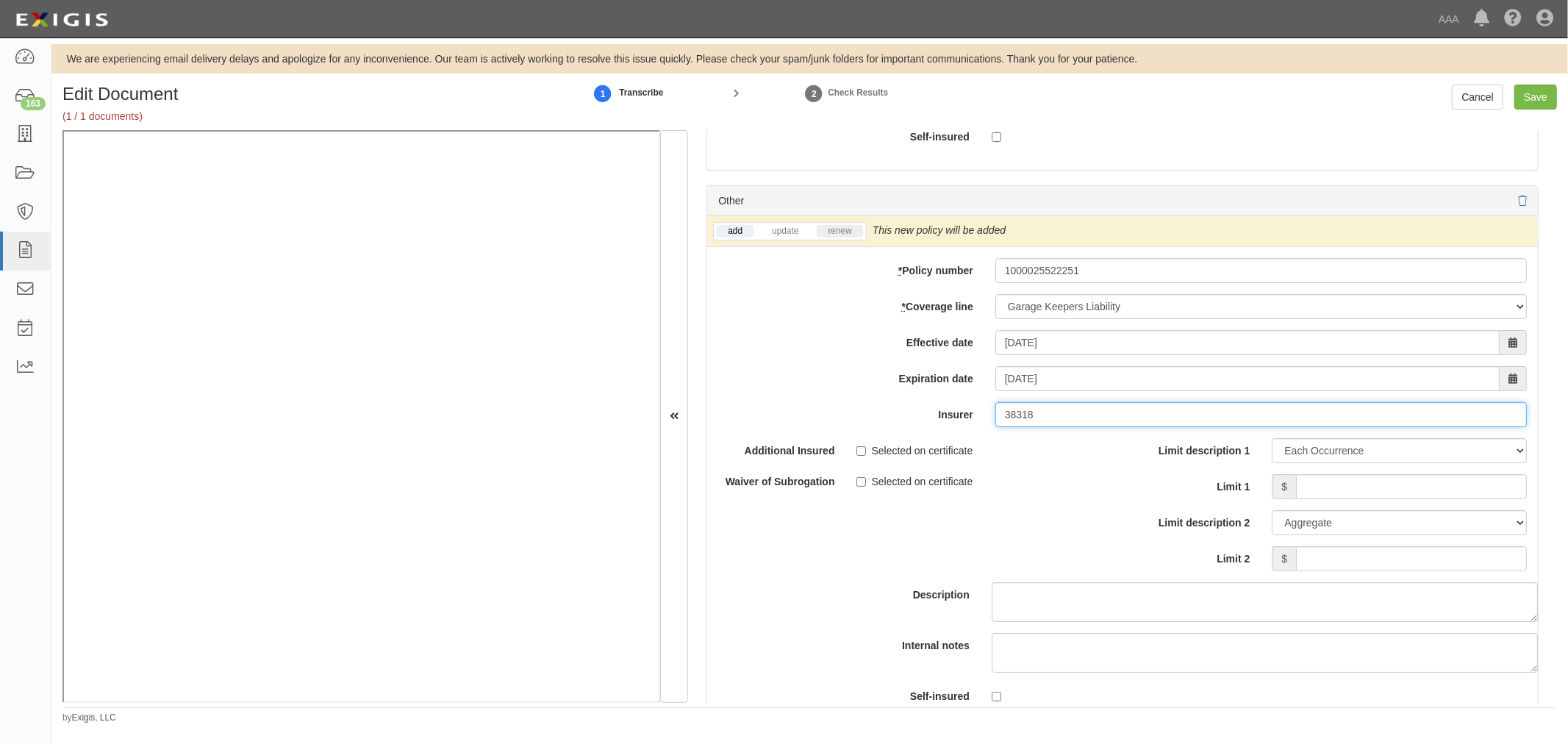
type input "38318"
click at [826, 238] on link "renew" at bounding box center [839, 231] width 46 height 13
click at [1407, 492] on input "Limit 1" at bounding box center [1411, 487] width 231 height 25
drag, startPoint x: 1462, startPoint y: 502, endPoint x: 1567, endPoint y: 494, distance: 105.3
click at [1567, 494] on div "Edit Document (1 / 1 documents) 1 Transcribe 2 Check Results Cancel Save Docume…" at bounding box center [809, 403] width 1516 height 639
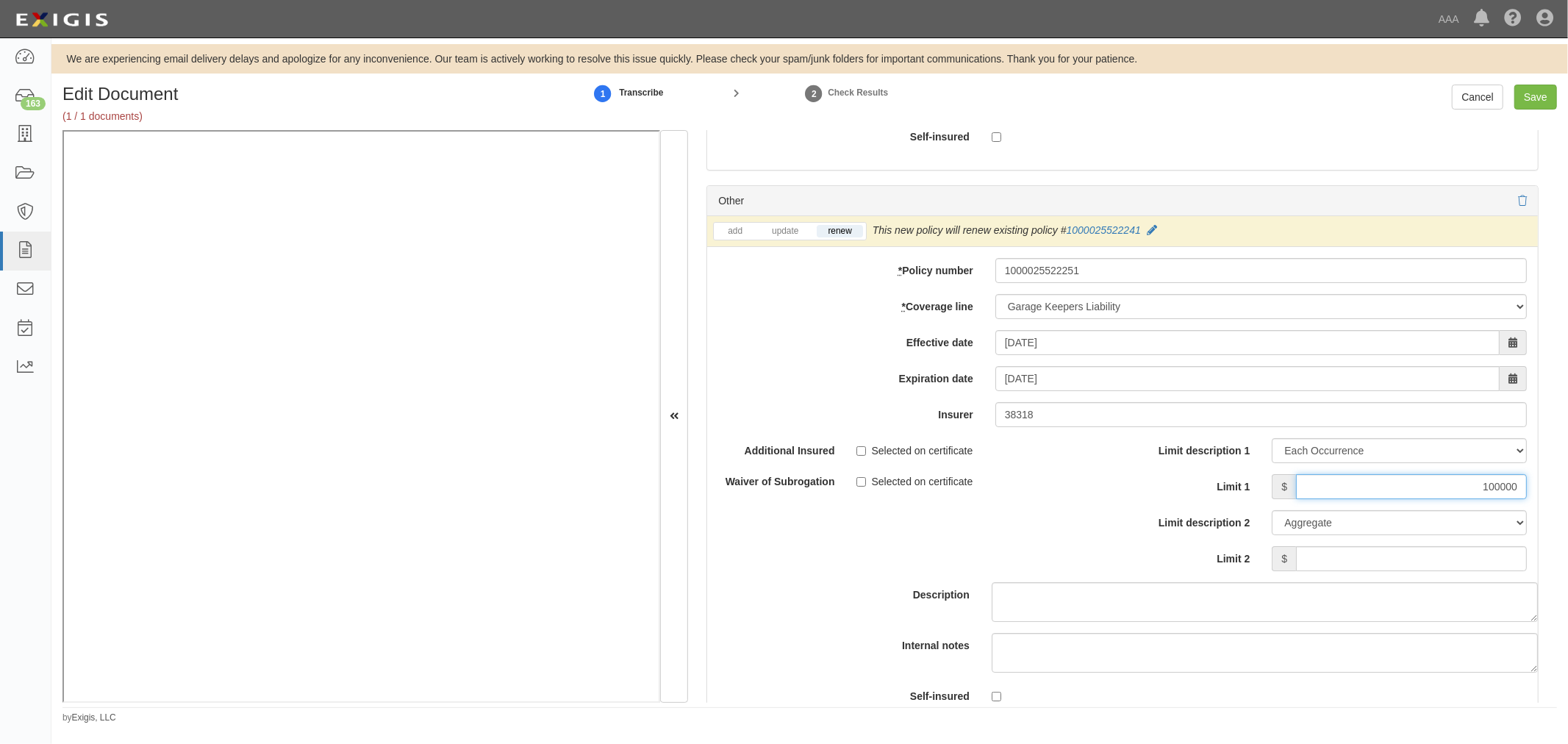
type input "100000"
click at [1436, 562] on input "Limit 2" at bounding box center [1411, 559] width 231 height 25
type input "1000000"
click at [1504, 493] on input "100000" at bounding box center [1411, 487] width 231 height 25
type input "1000000"
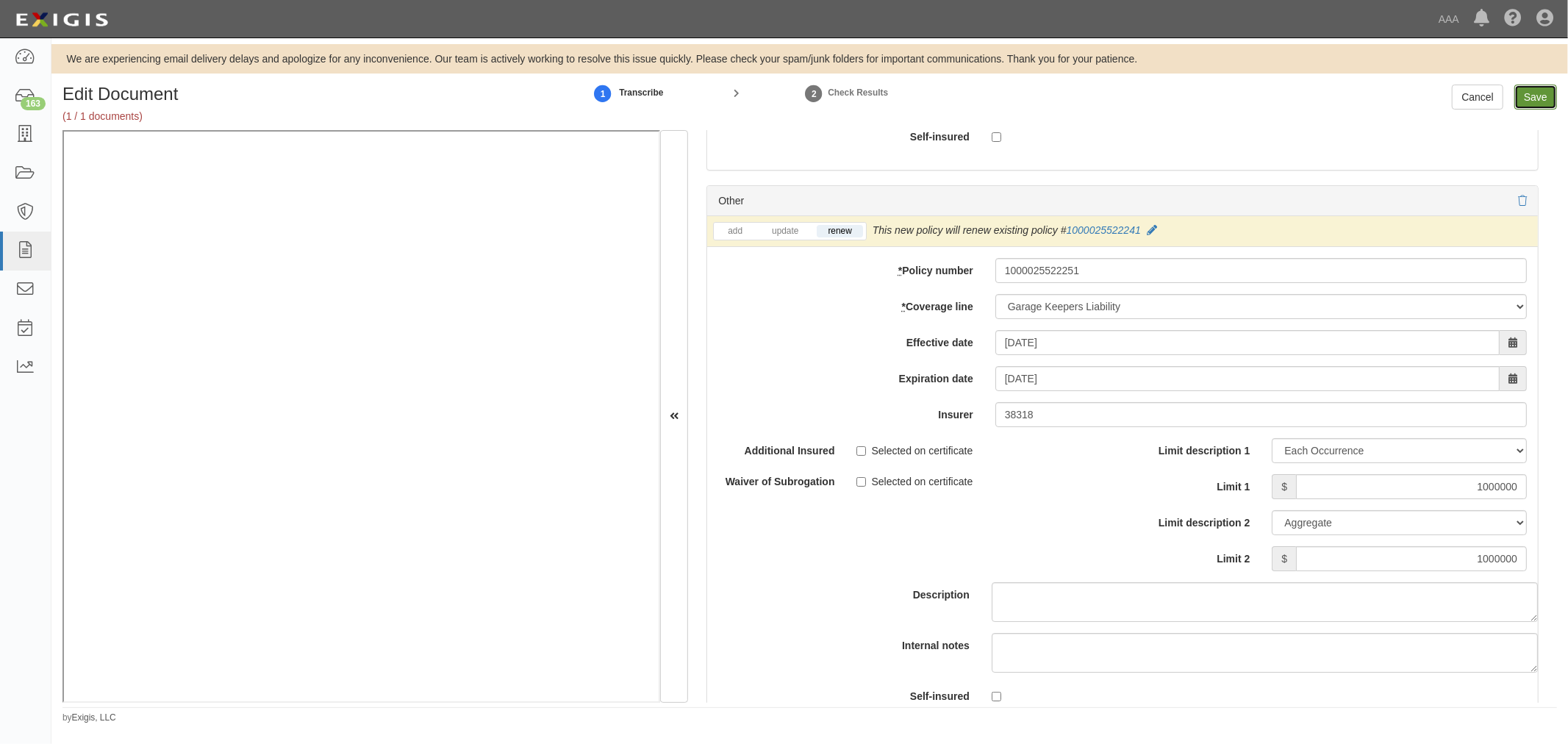
click at [1522, 93] on input "Save" at bounding box center [1536, 97] width 43 height 25
type input "1000000"
type input "2000000"
type input "4000000"
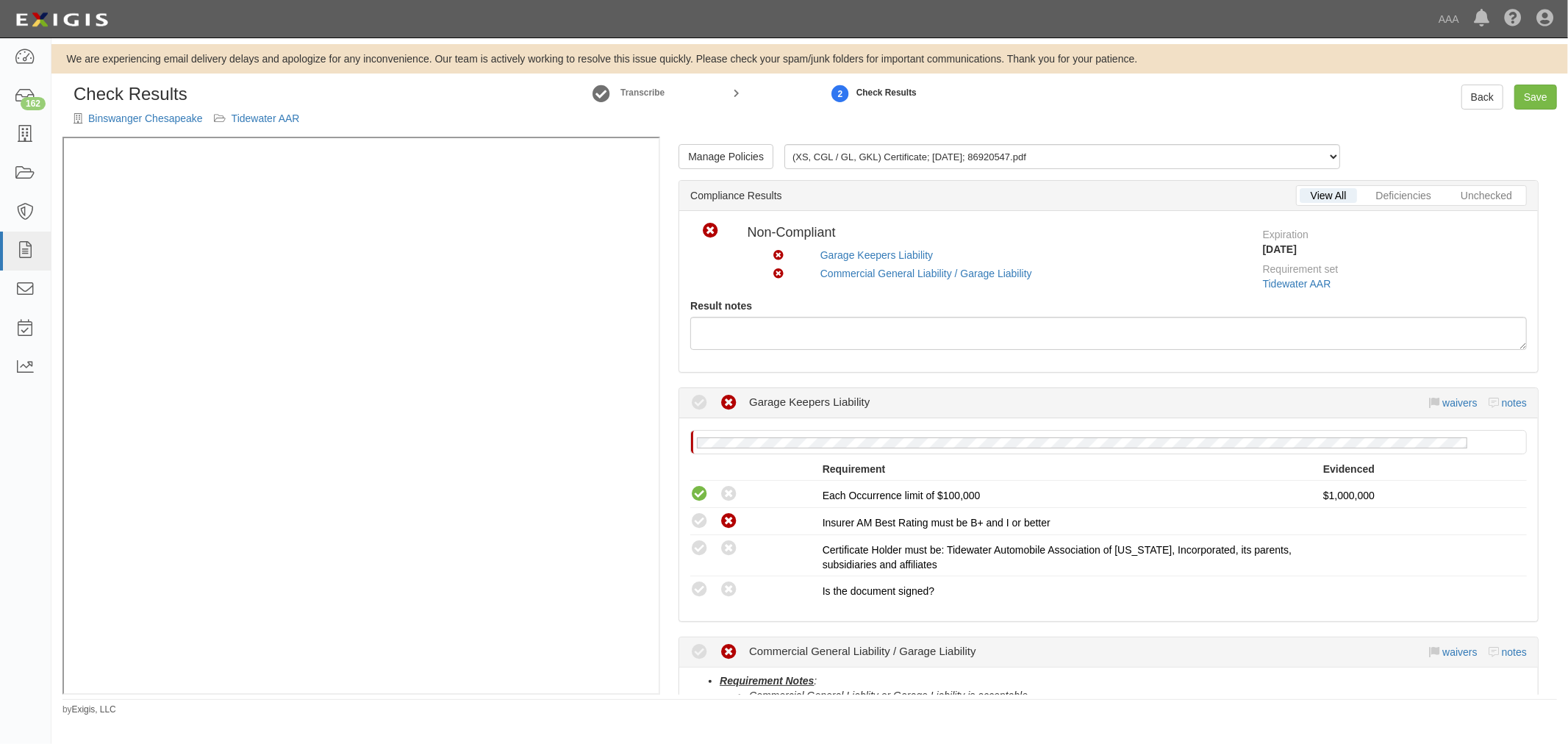
click at [1474, 116] on div "Check Results Binswanger Chesapeake Tidewater AAR Transcribe 2 Check Results Ba…" at bounding box center [809, 110] width 1516 height 52
click at [1487, 96] on link "Back" at bounding box center [1482, 97] width 42 height 25
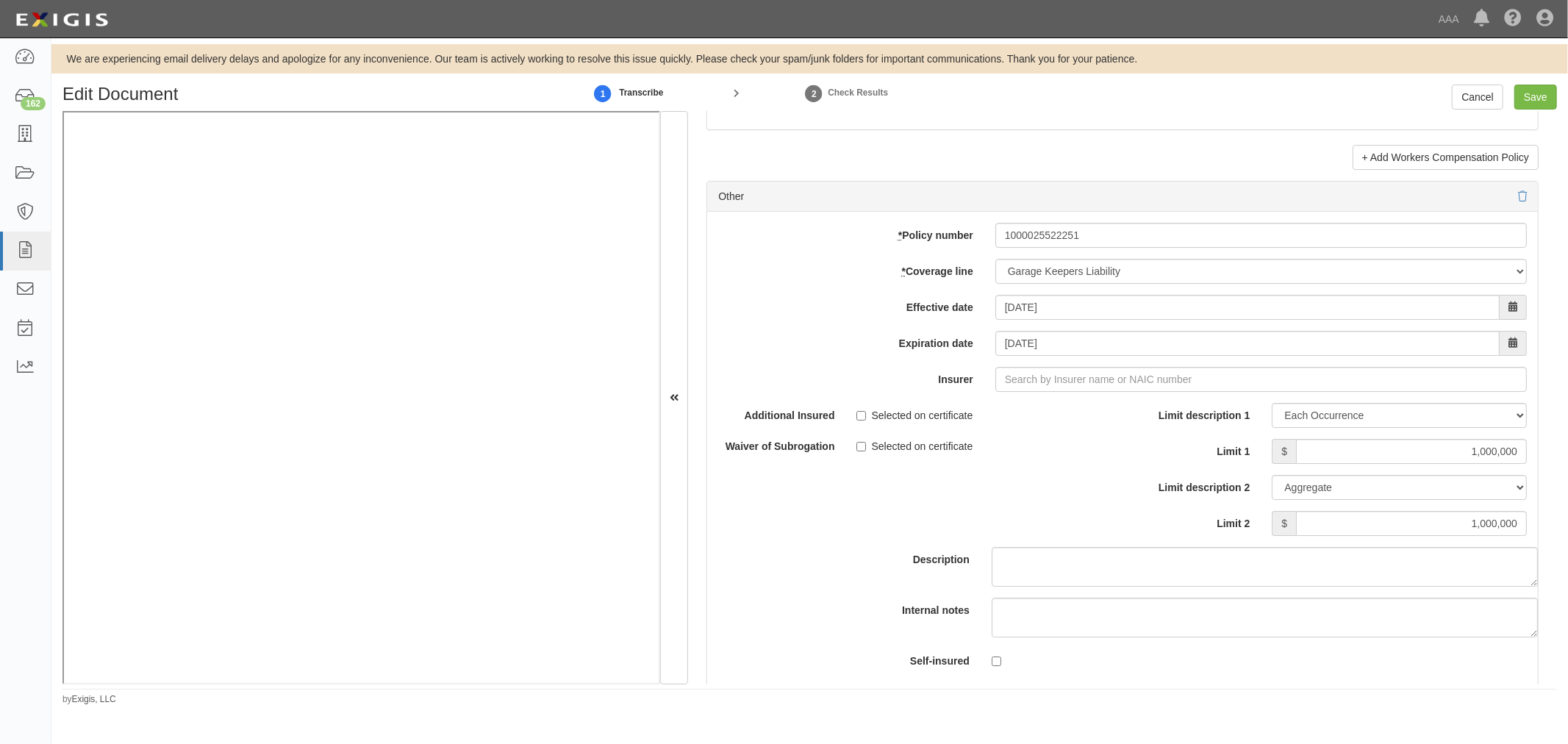
scroll to position [4084, 0]
click at [1054, 375] on input "Insurer" at bounding box center [1261, 379] width 531 height 25
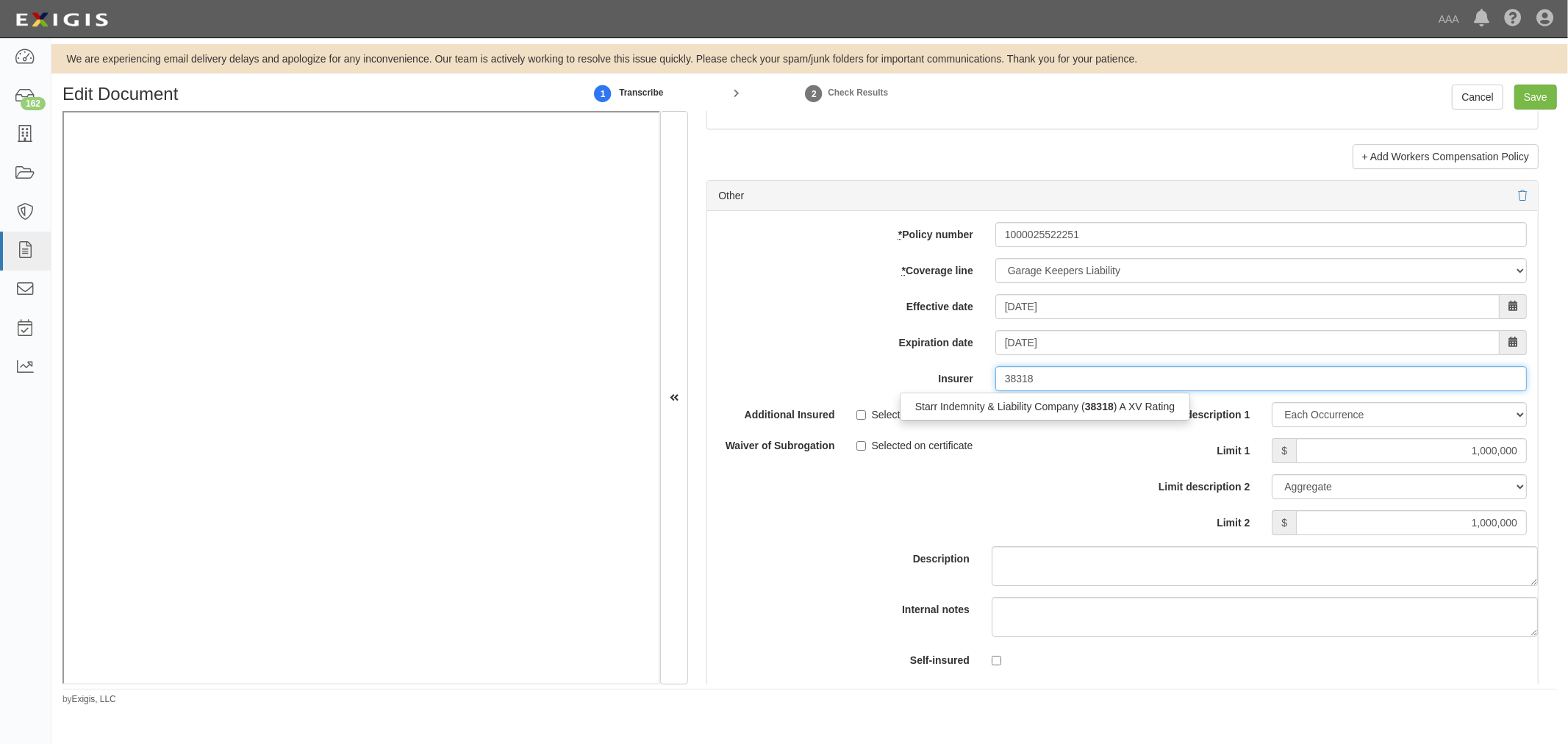
click at [1026, 421] on div "Starr Indemnity & Liability Company ( 38318 ) A XV Rating" at bounding box center [1044, 406] width 291 height 28
click at [1029, 413] on div "Starr Indemnity & Liability Company ( 38318 ) A XV Rating" at bounding box center [1044, 407] width 289 height 20
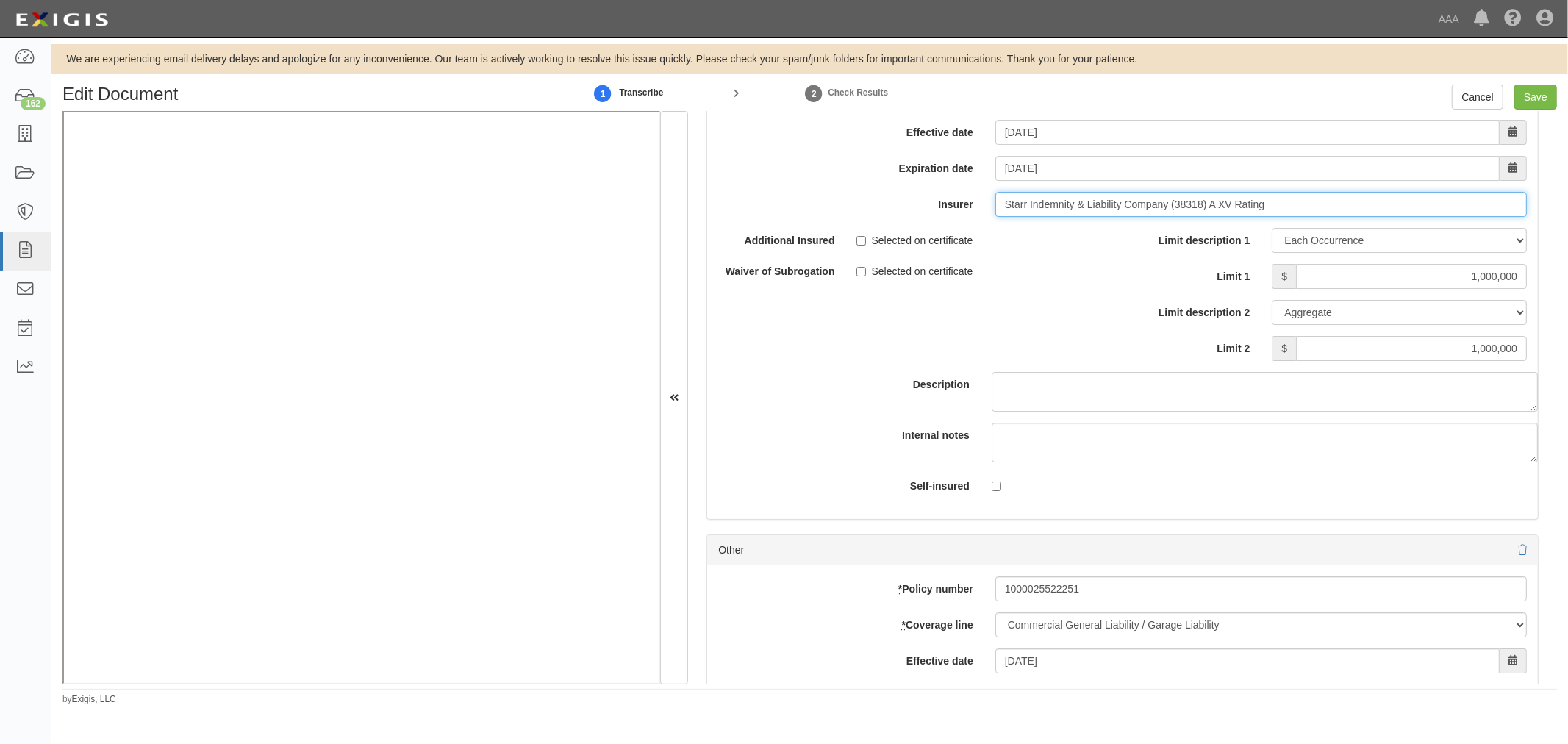
scroll to position [4492, 0]
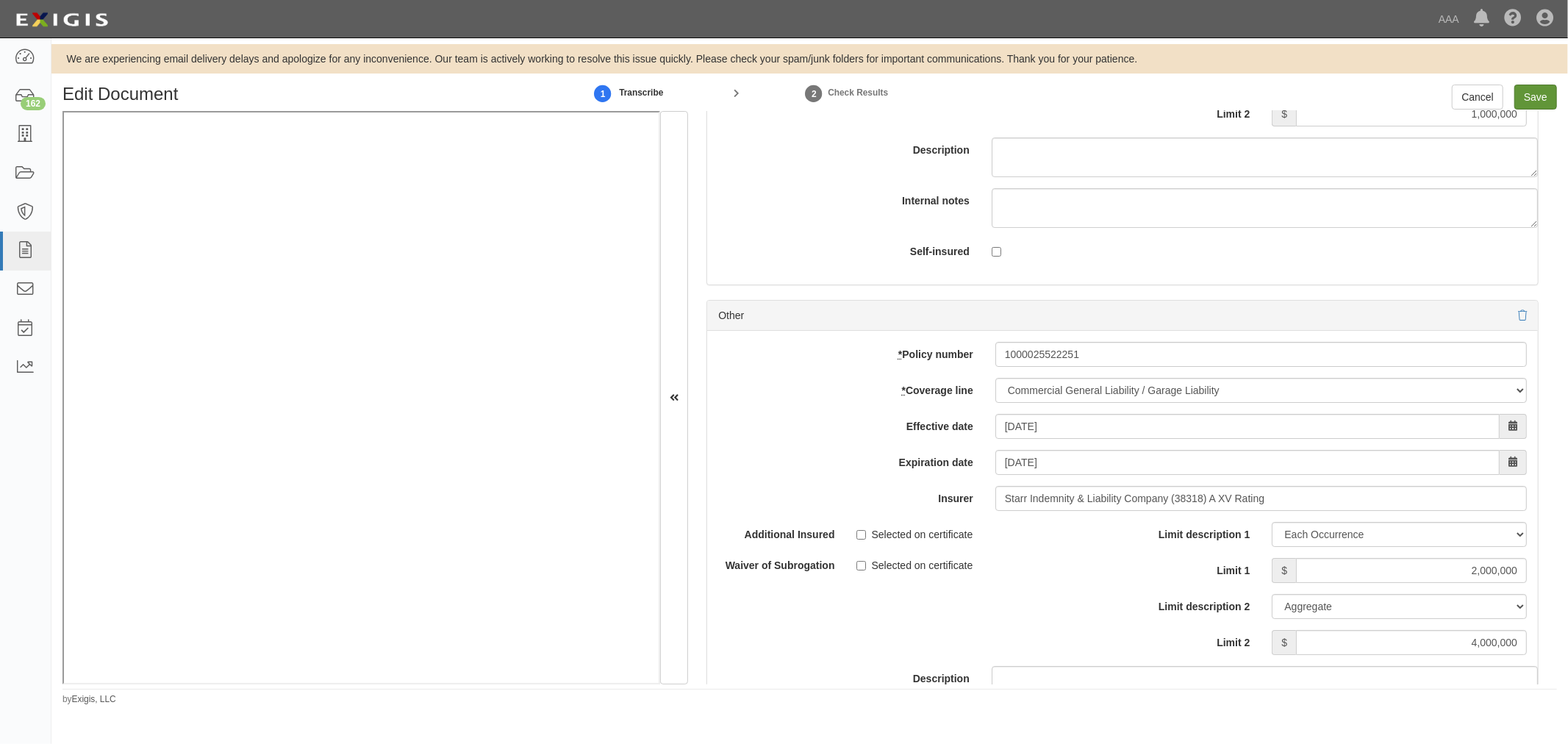
type input "Starr Indemnity & Liability Company (38318) A XV Rating"
click at [1538, 104] on input "Save" at bounding box center [1536, 97] width 43 height 25
type input "1000000"
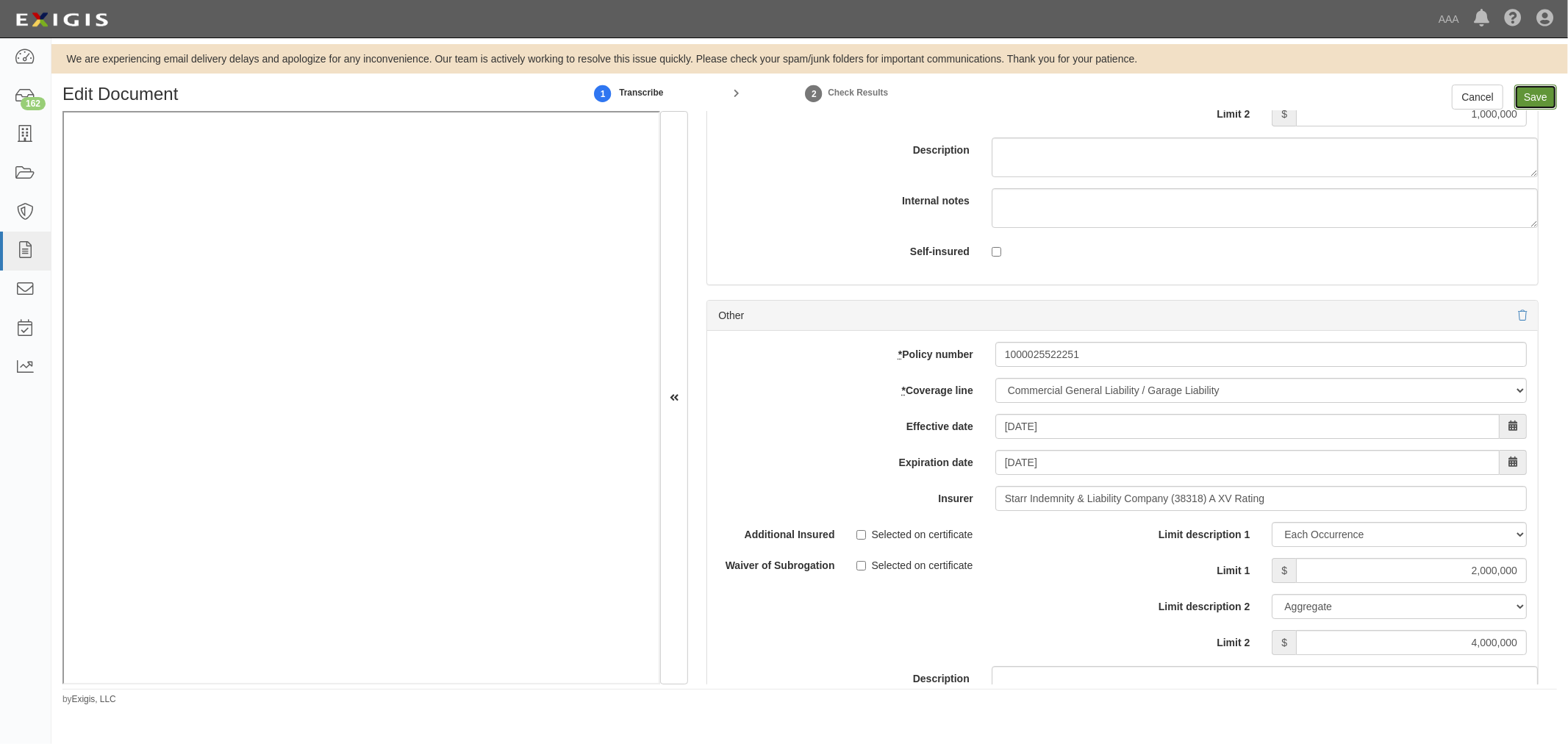
type input "1000000"
type input "2000000"
type input "4000000"
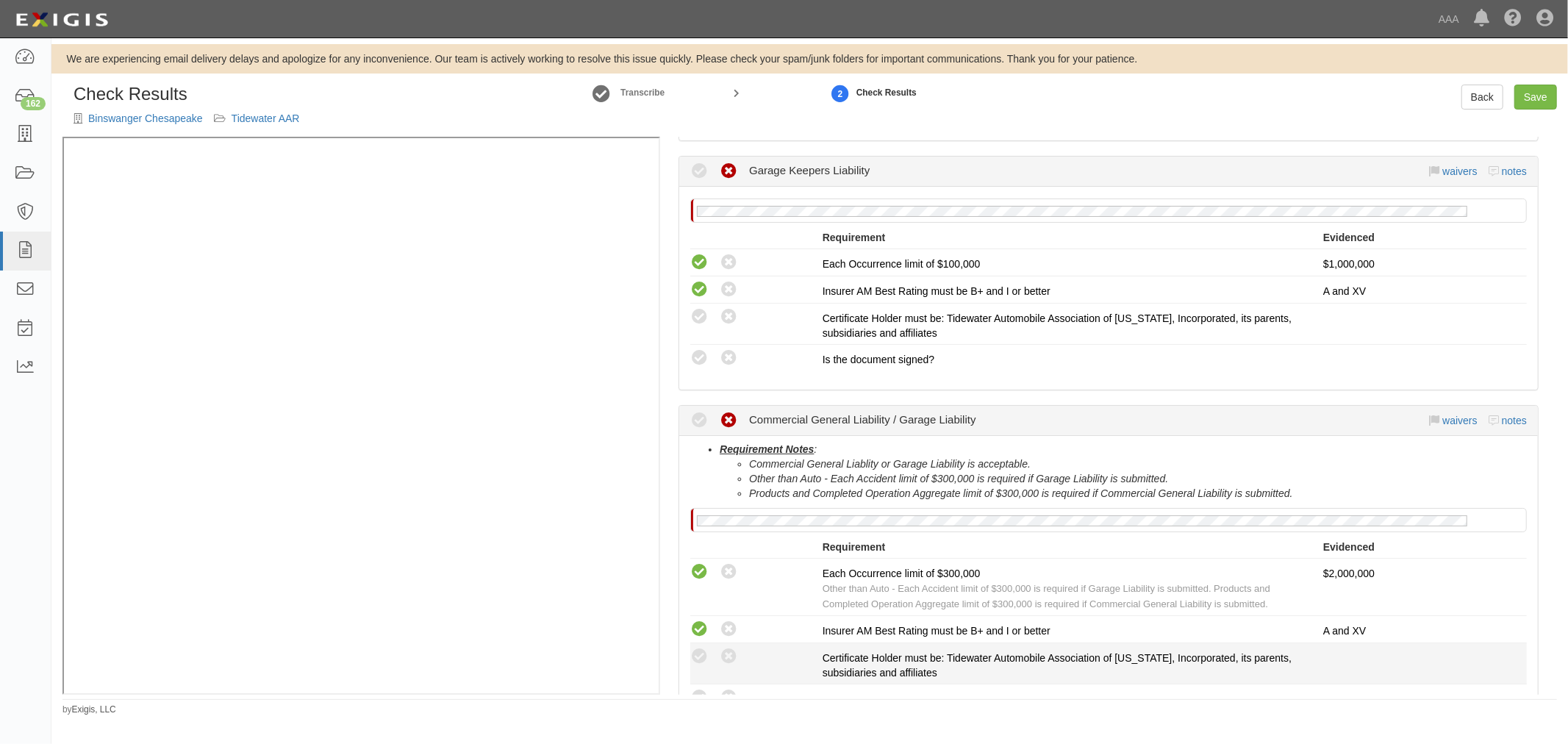
scroll to position [476, 0]
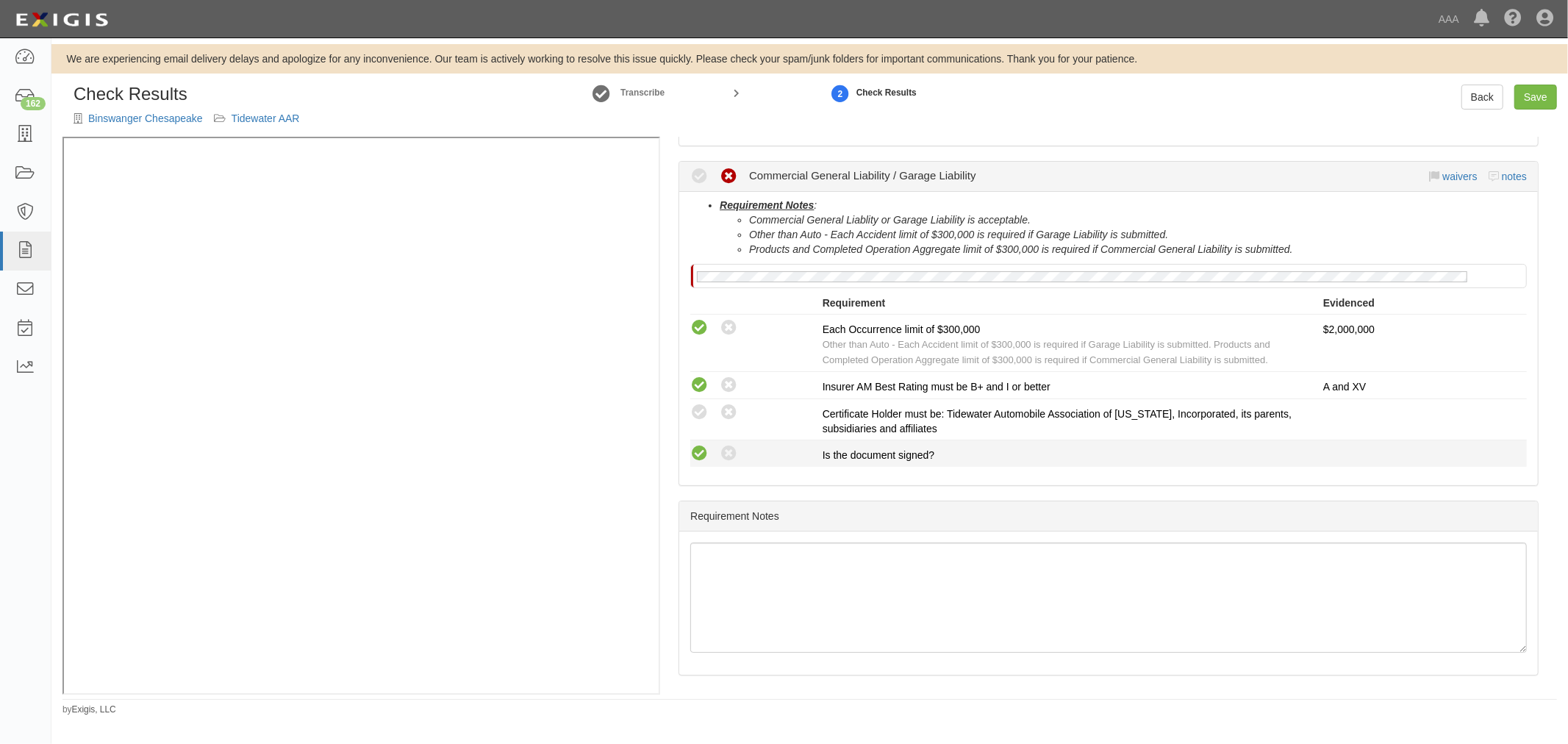
click at [698, 448] on icon at bounding box center [699, 453] width 19 height 19
radio input "true"
click at [698, 417] on icon at bounding box center [699, 412] width 19 height 19
radio input "true"
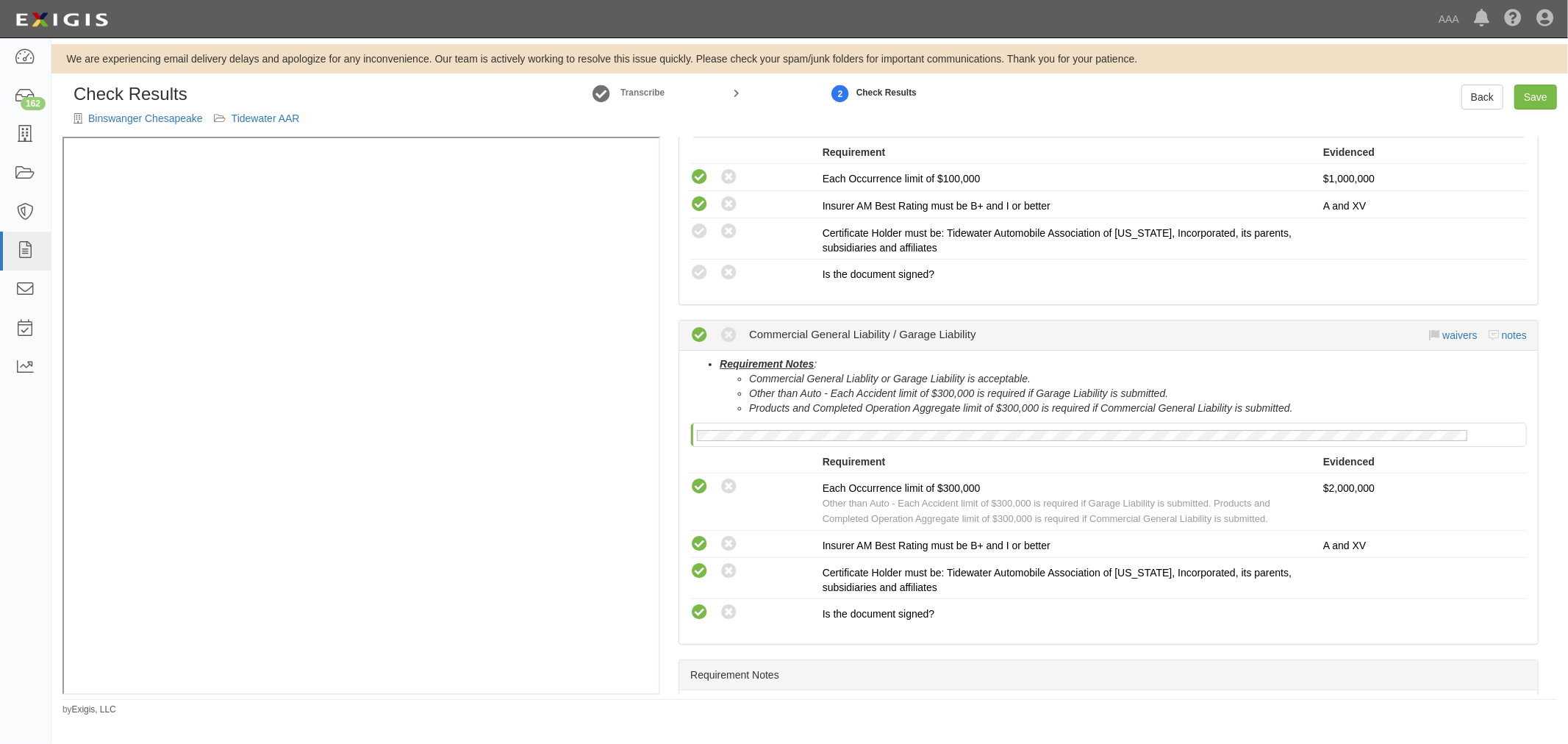
scroll to position [68, 0]
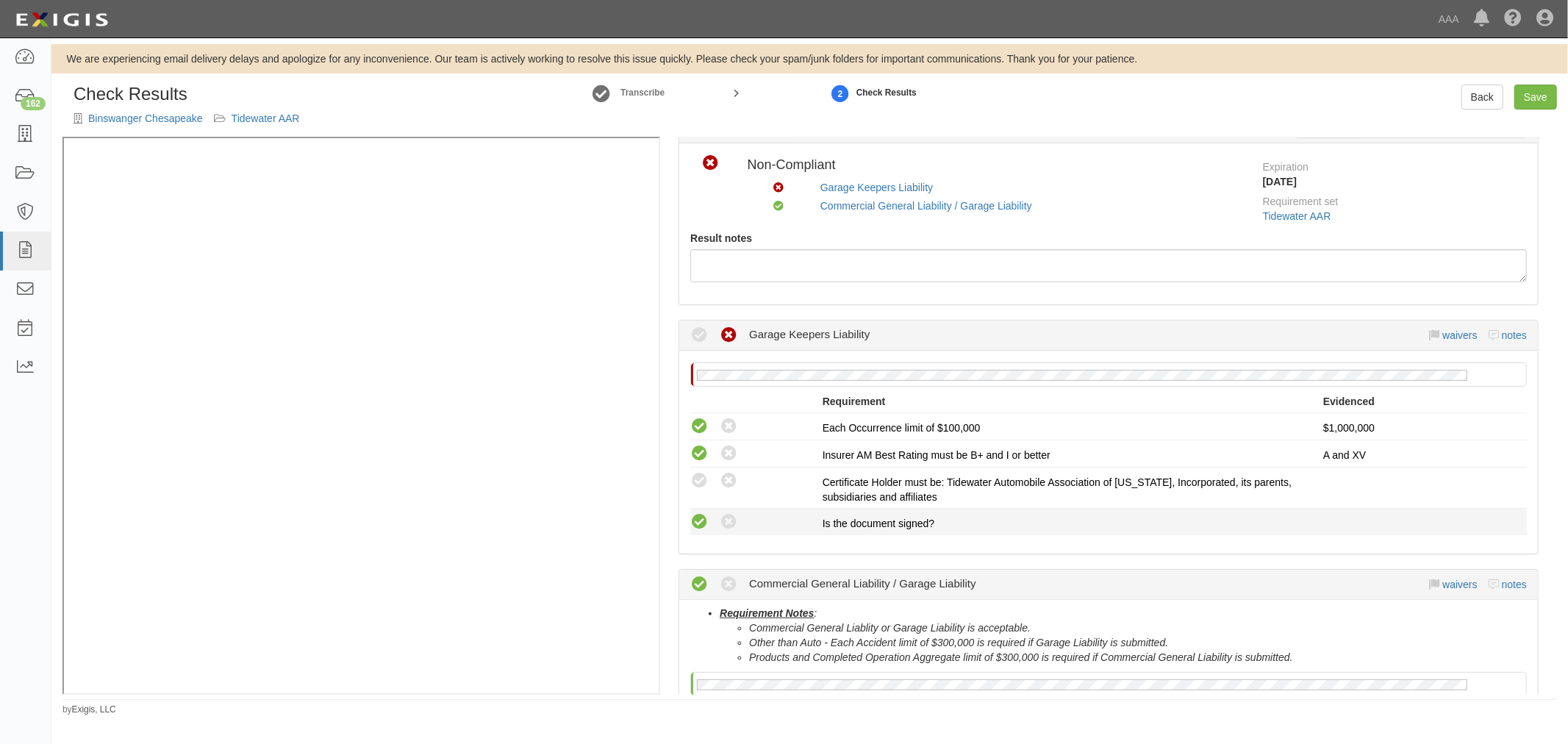
click at [699, 525] on icon at bounding box center [699, 522] width 19 height 19
radio input "true"
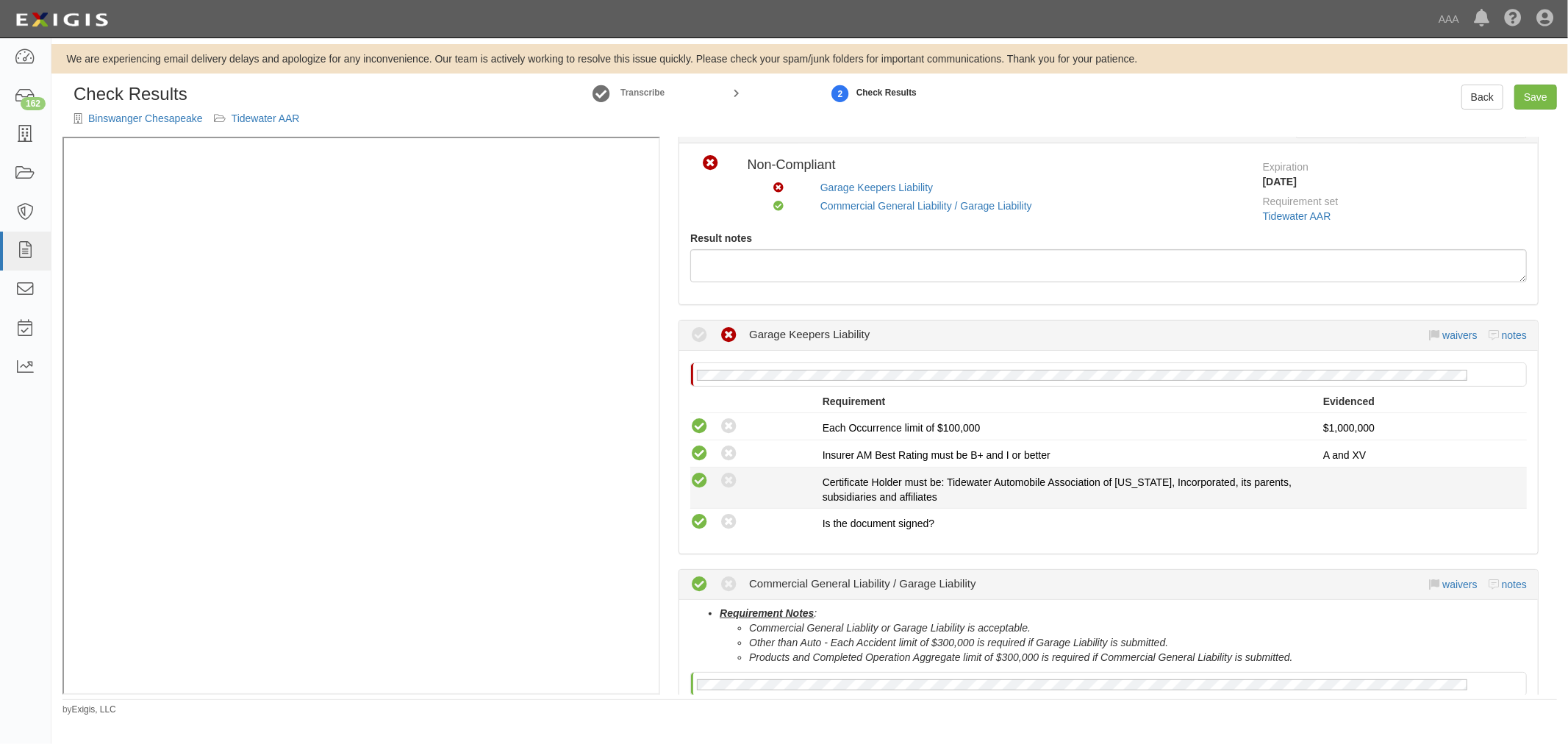
click at [704, 476] on icon at bounding box center [699, 481] width 19 height 19
radio input "true"
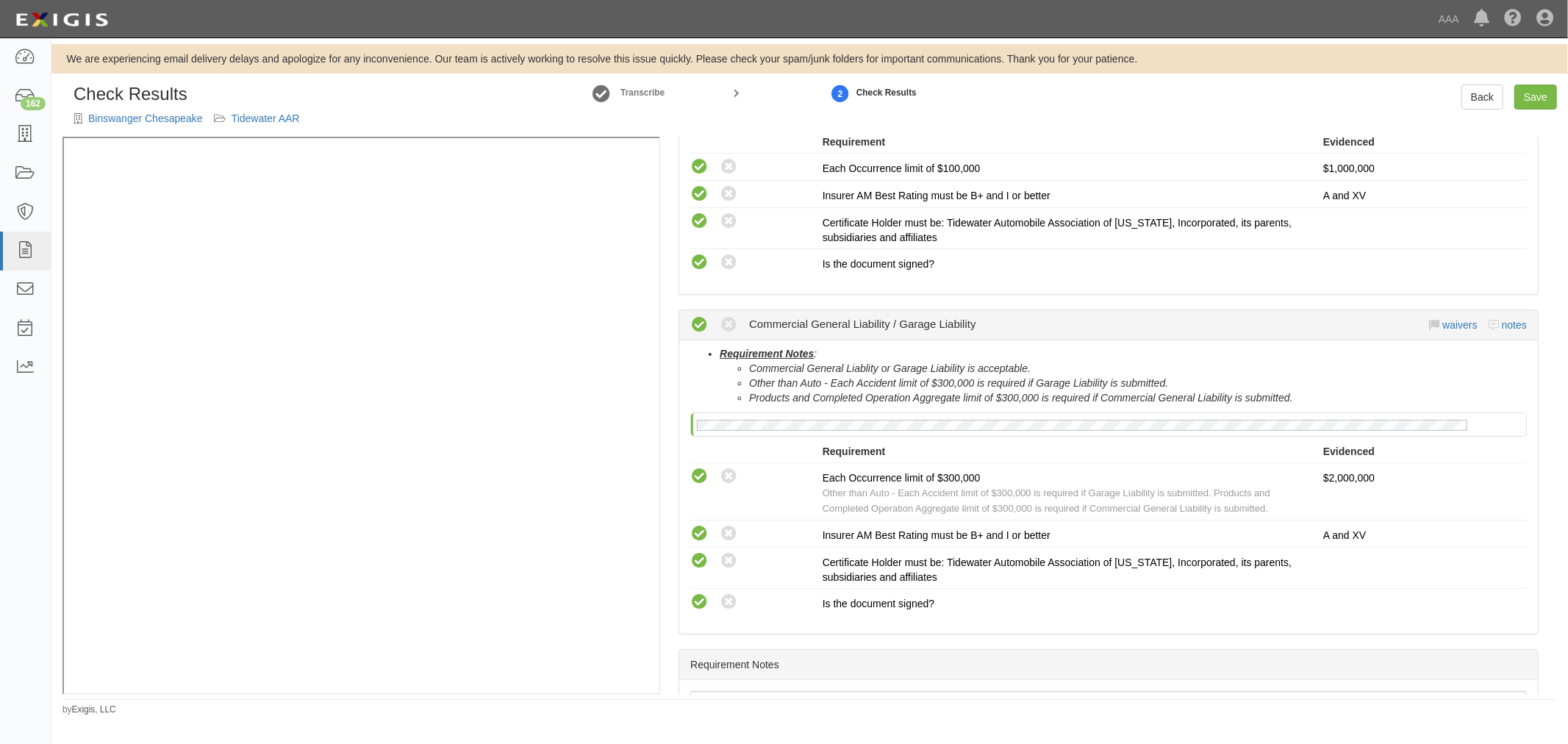
scroll to position [340, 0]
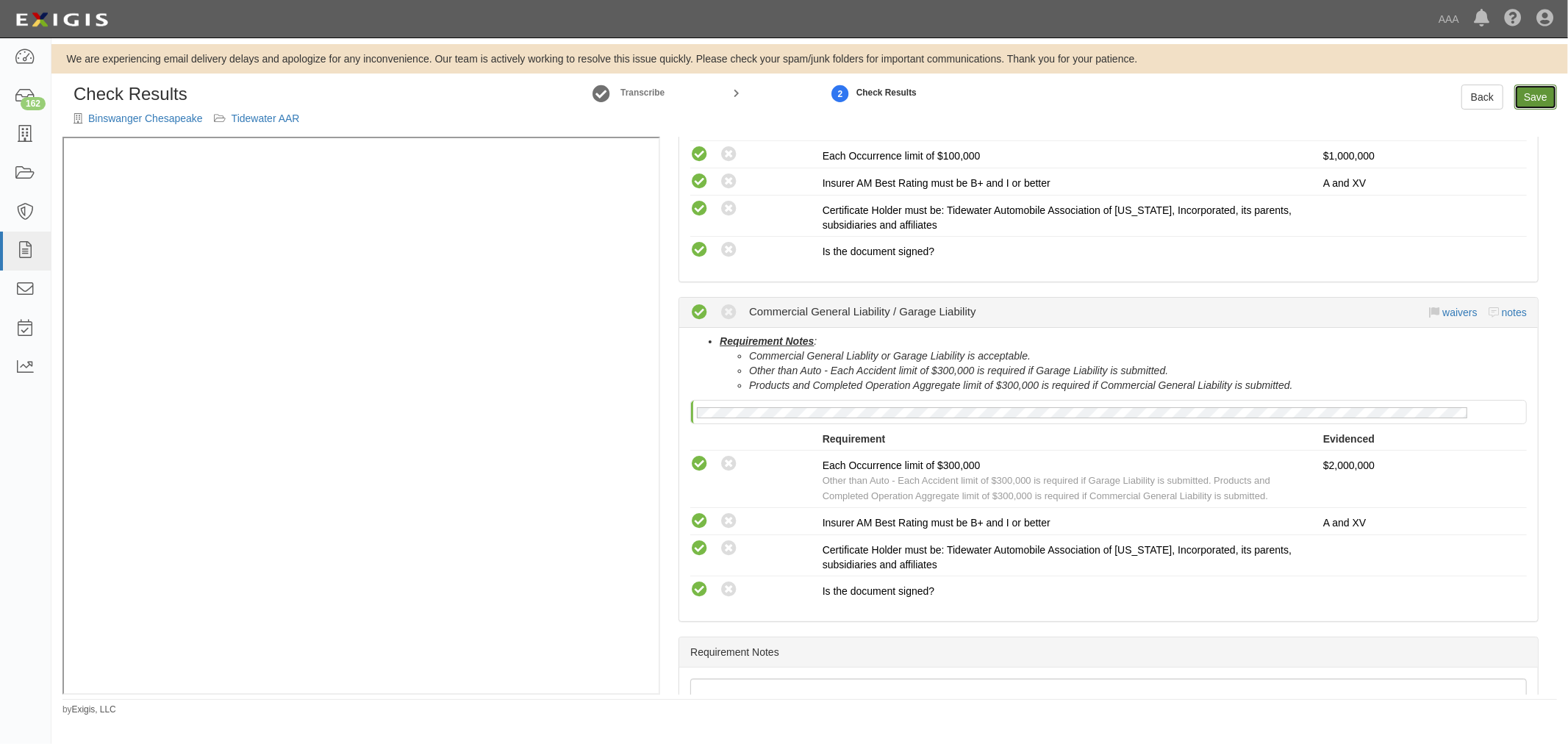
click at [1534, 99] on link "Save" at bounding box center [1536, 97] width 43 height 25
radio input "true"
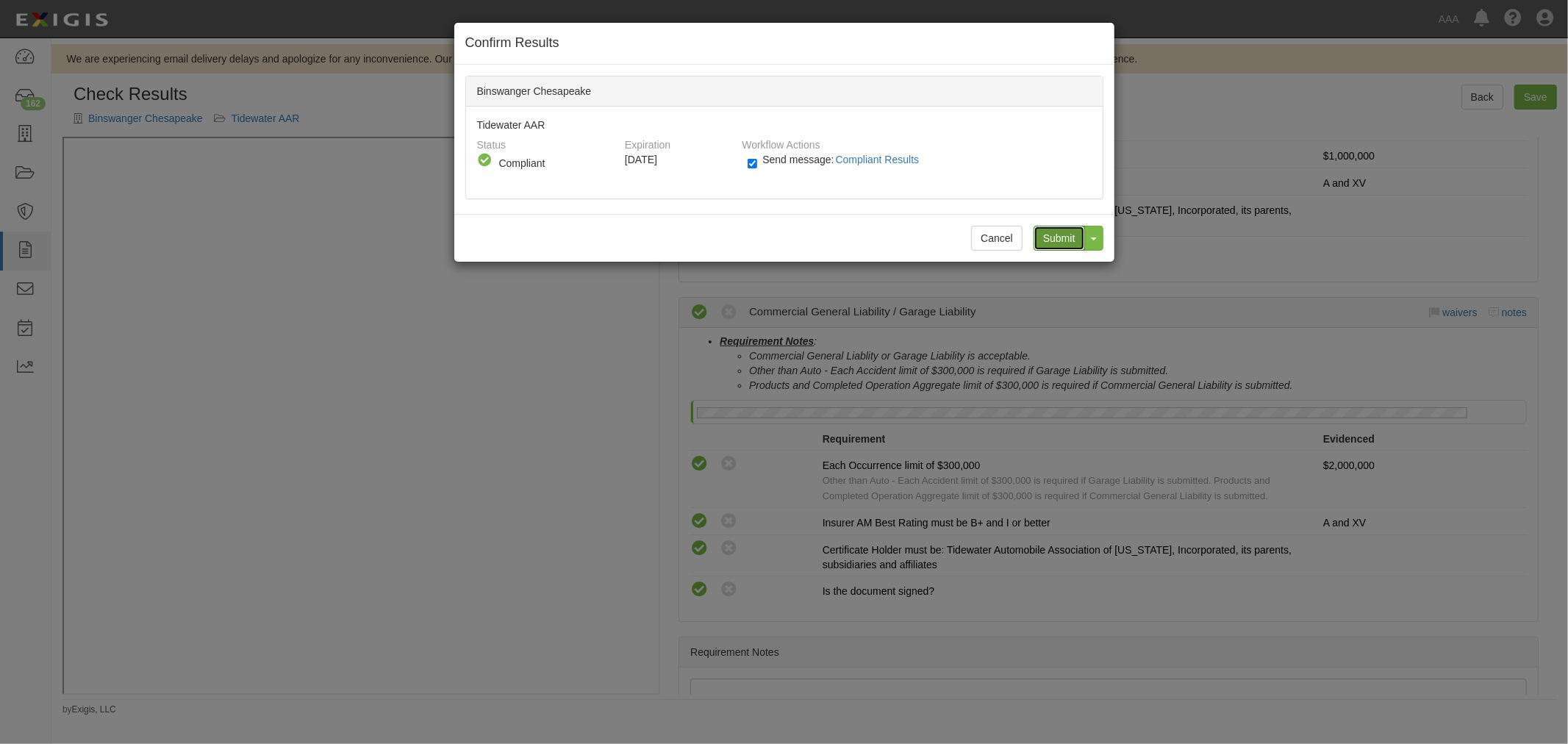
click at [1059, 234] on input "Submit" at bounding box center [1059, 239] width 52 height 25
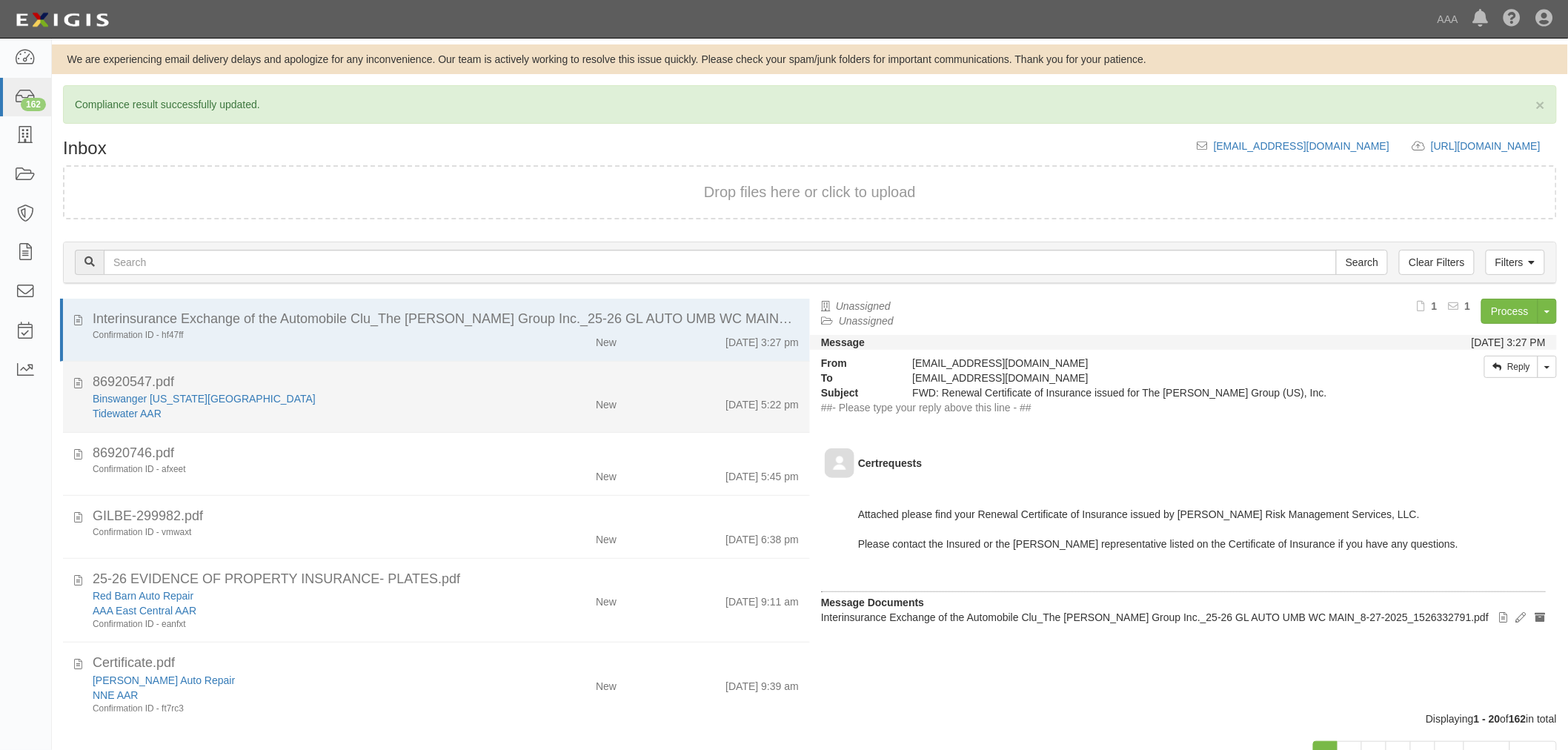
click at [168, 588] on div "Binswanger [US_STATE][GEOGRAPHIC_DATA]" at bounding box center [294, 595] width 403 height 15
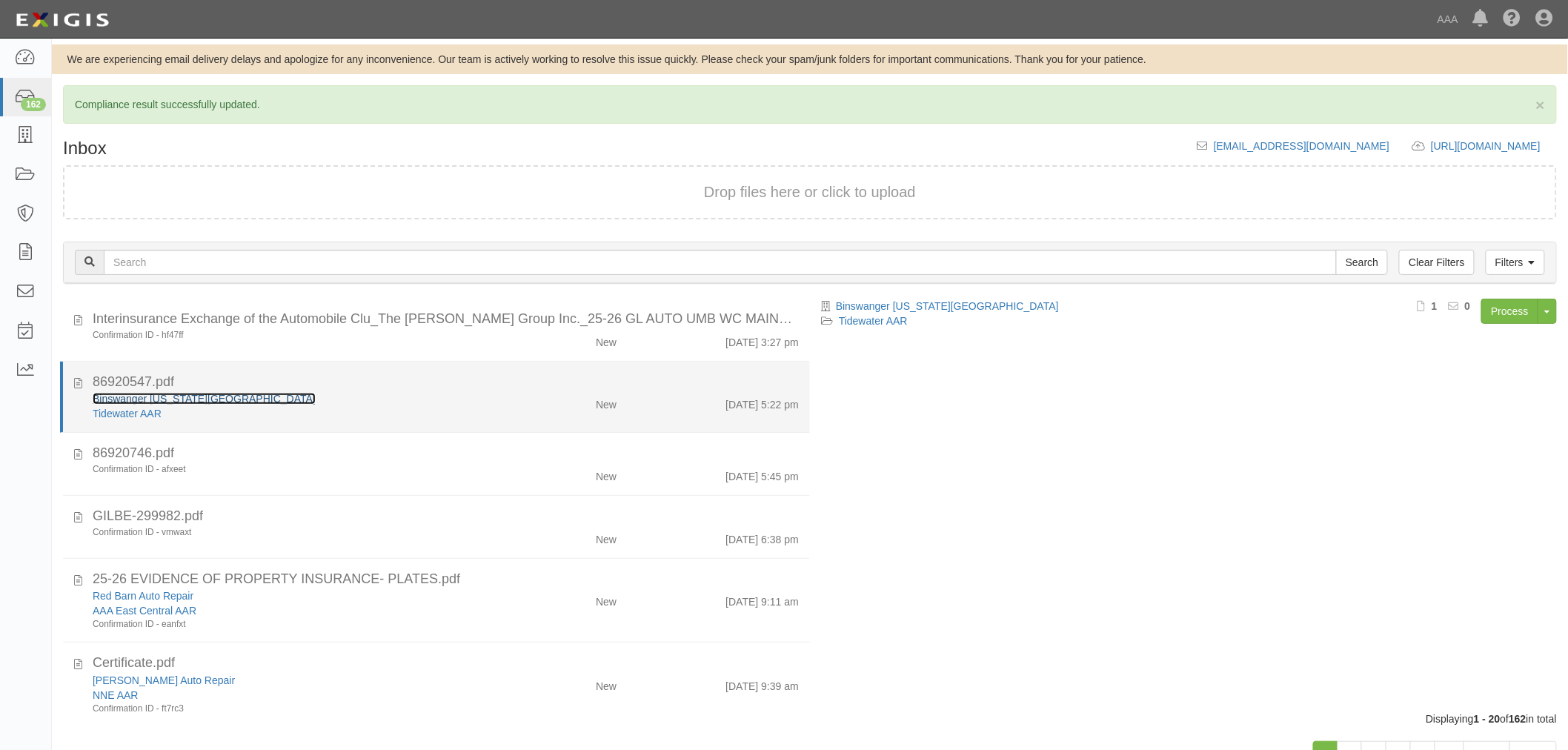
click at [167, 396] on link "Binswanger [US_STATE][GEOGRAPHIC_DATA]" at bounding box center [204, 399] width 223 height 12
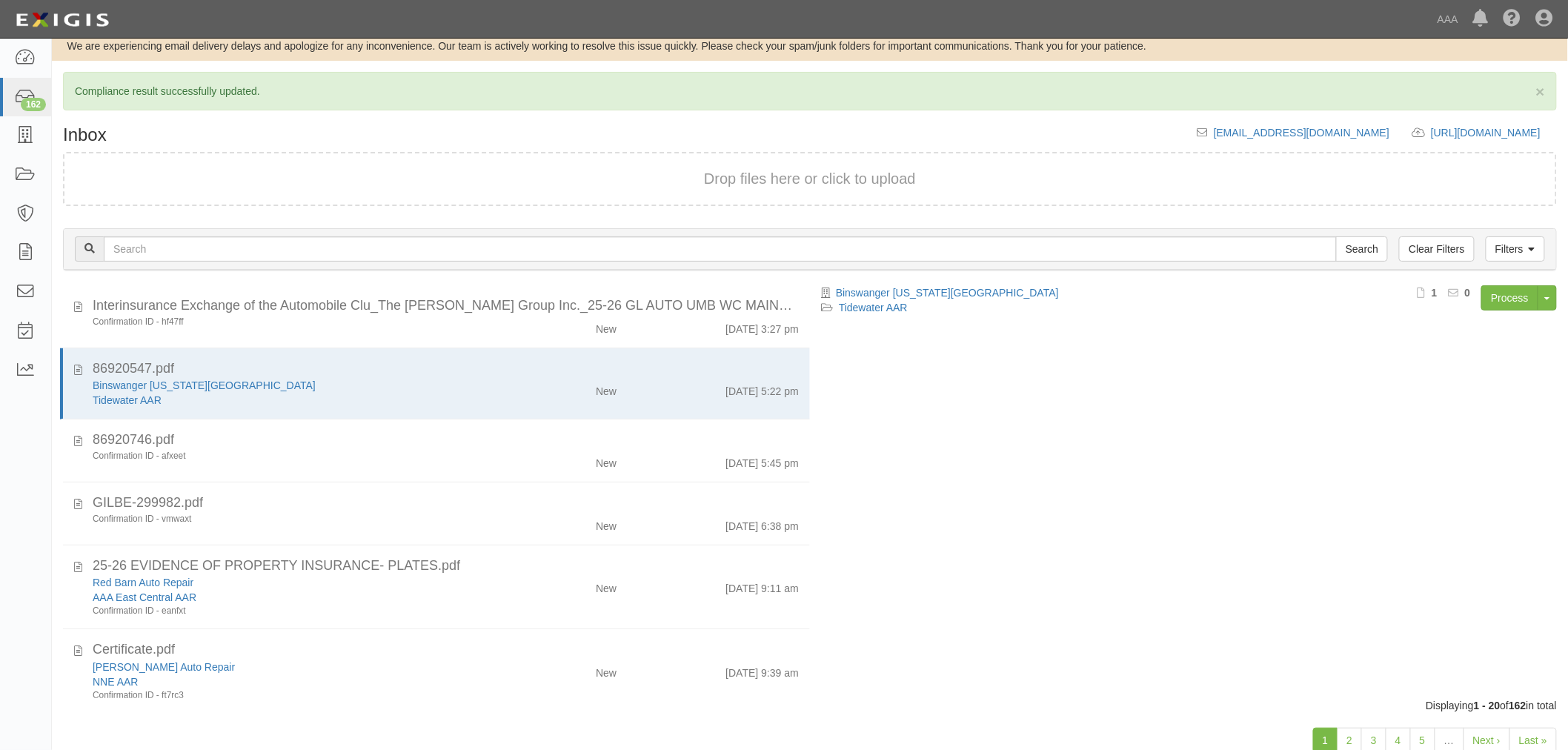
scroll to position [56, 0]
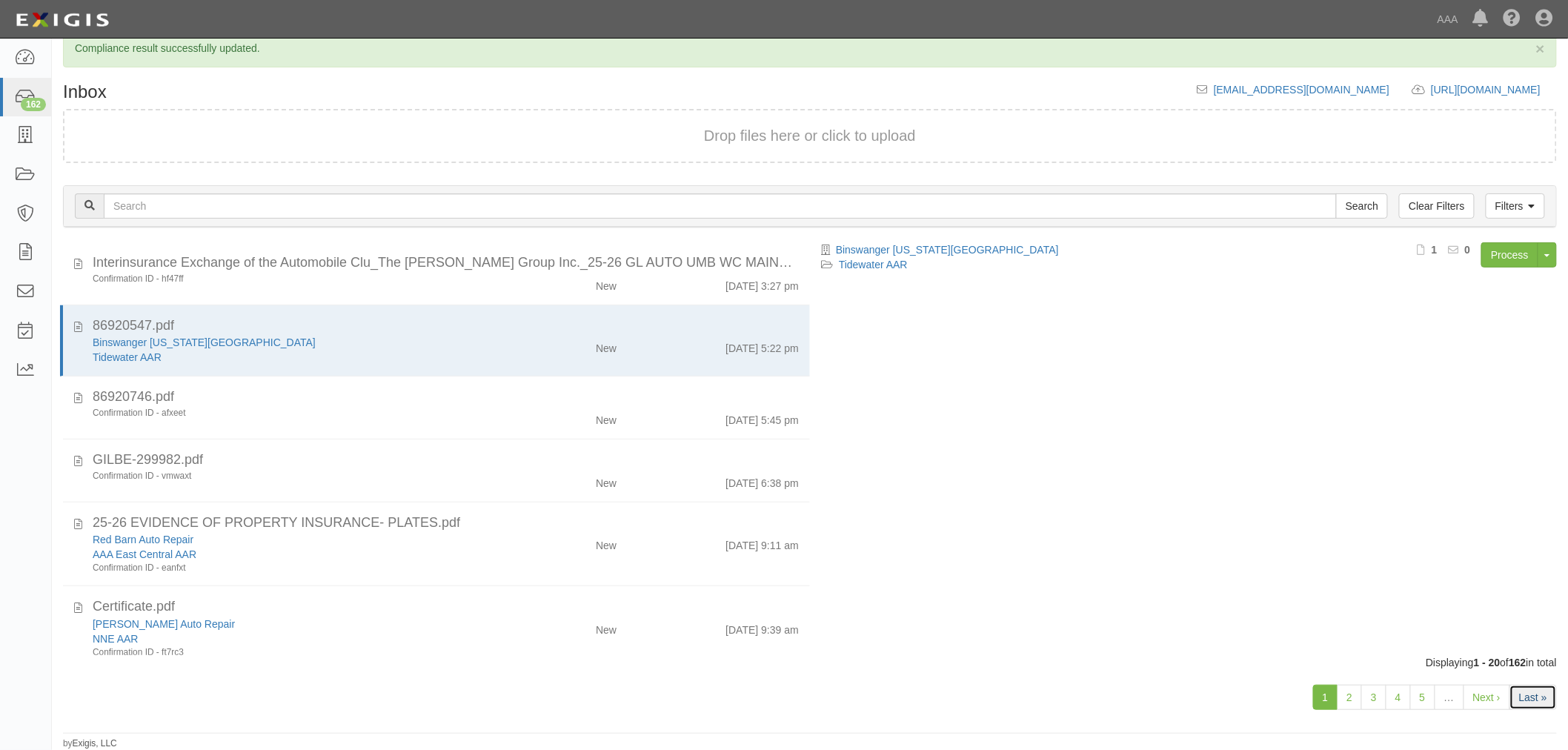
click at [1528, 686] on link "Last »" at bounding box center [1533, 698] width 47 height 26
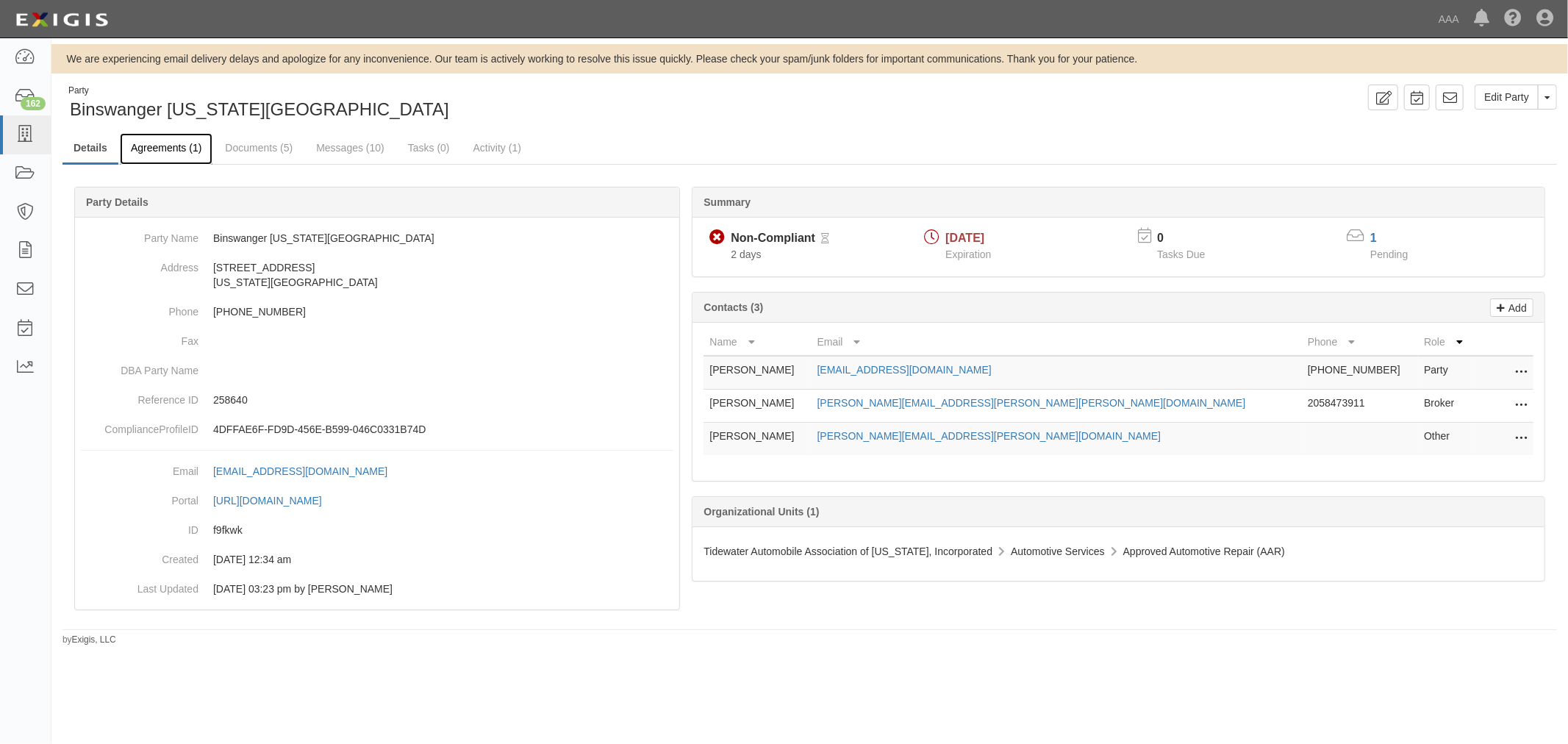
click at [166, 152] on link "Agreements (1)" at bounding box center [165, 149] width 93 height 31
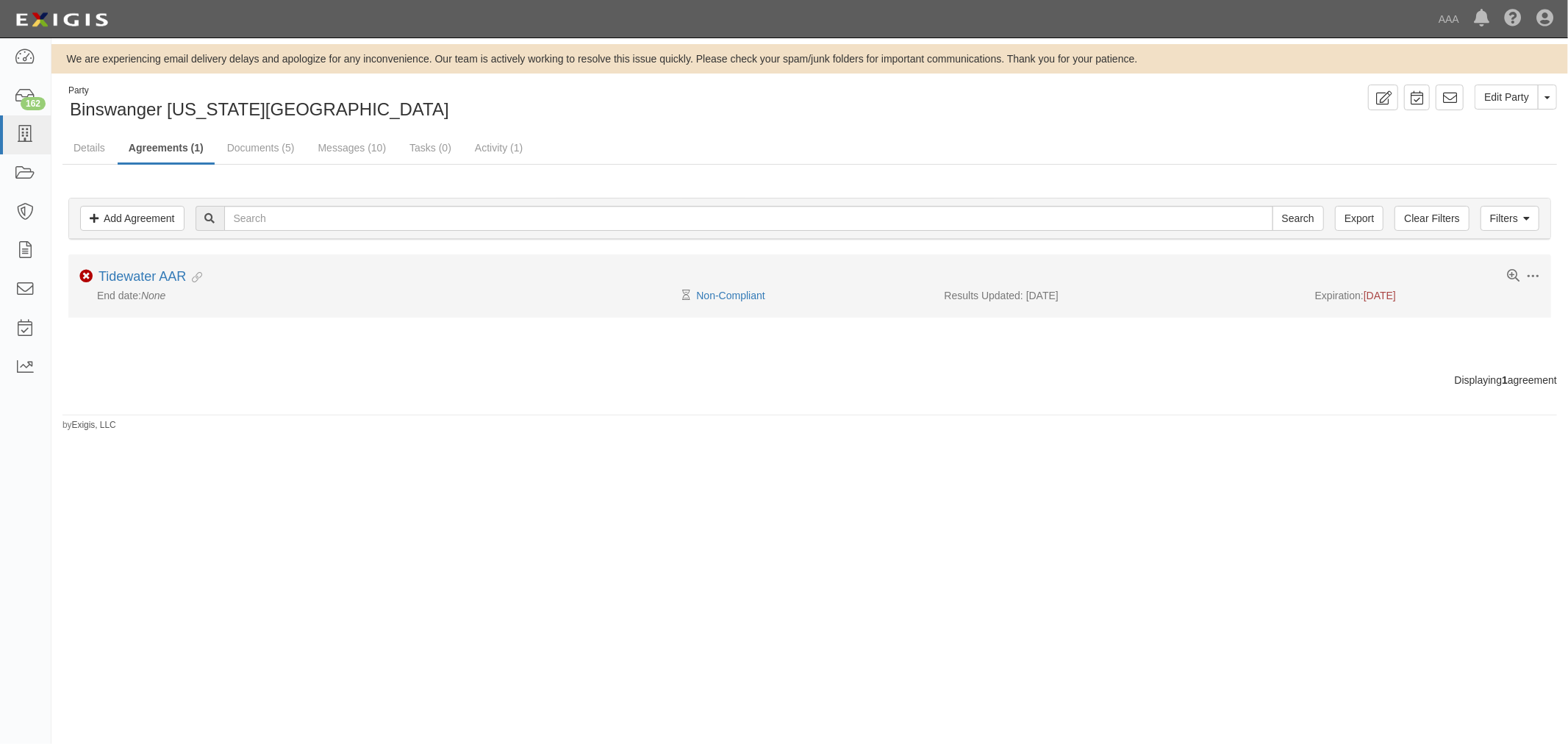
click at [125, 287] on div "Toggle Agreement Dropdown Edit Log activity Add task Send message Archive Non-C…" at bounding box center [809, 278] width 1483 height 19
click at [126, 282] on link "Tidewater AAR" at bounding box center [142, 276] width 87 height 15
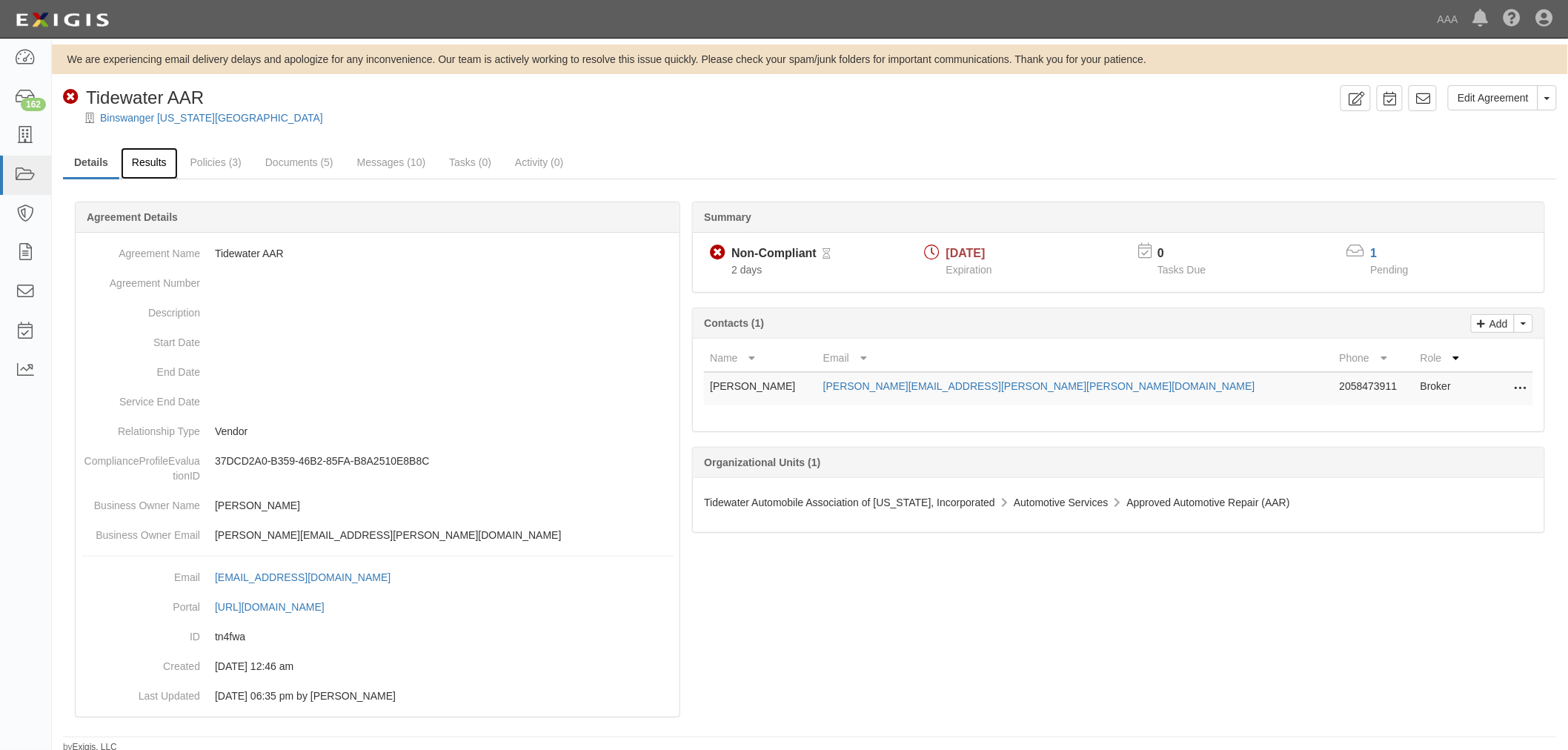
click at [126, 163] on link "Results" at bounding box center [149, 163] width 57 height 32
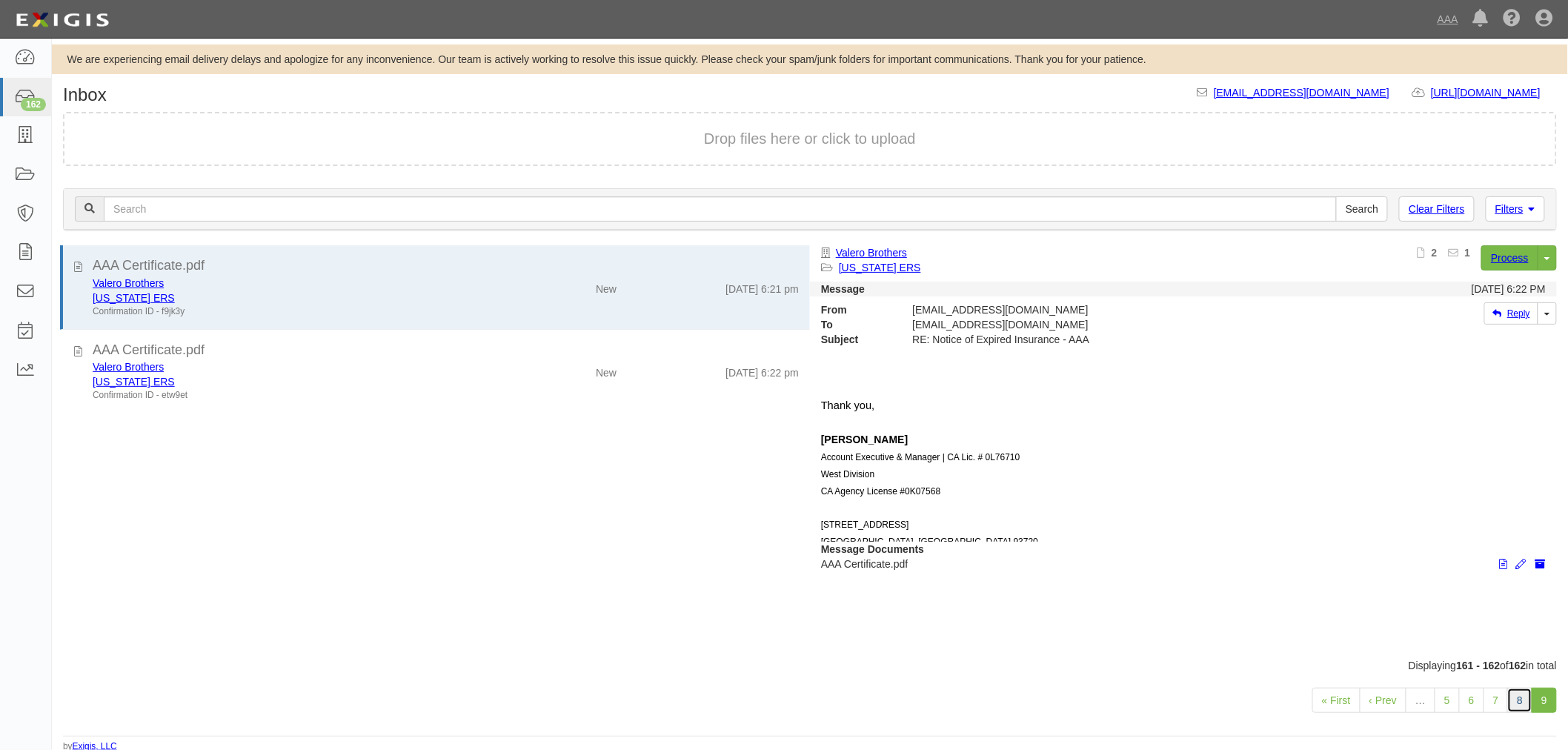
click at [1509, 691] on link "8" at bounding box center [1520, 701] width 26 height 26
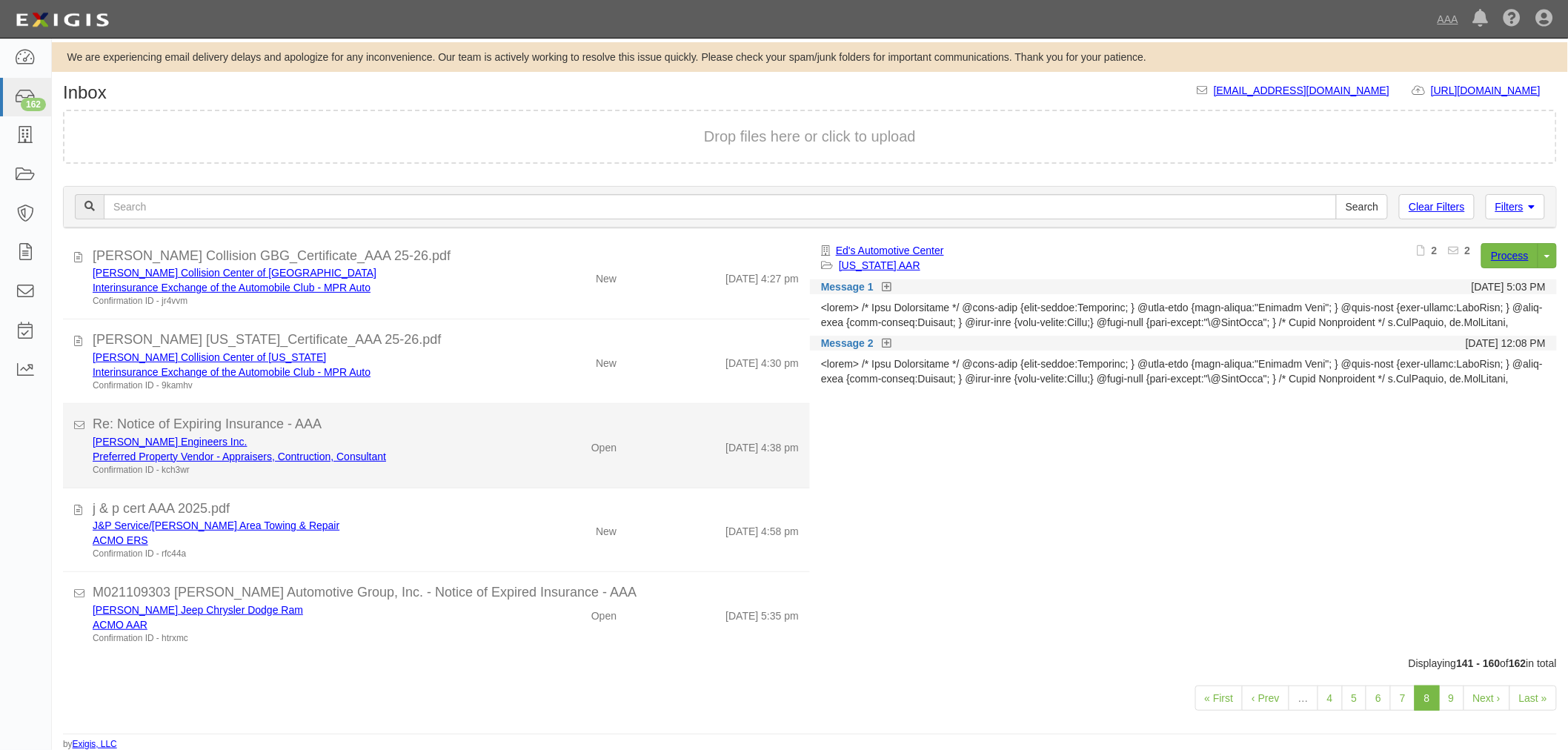
scroll to position [3, 0]
click at [513, 424] on div "Re: Notice of Expiring Insurance - AAA" at bounding box center [446, 424] width 707 height 20
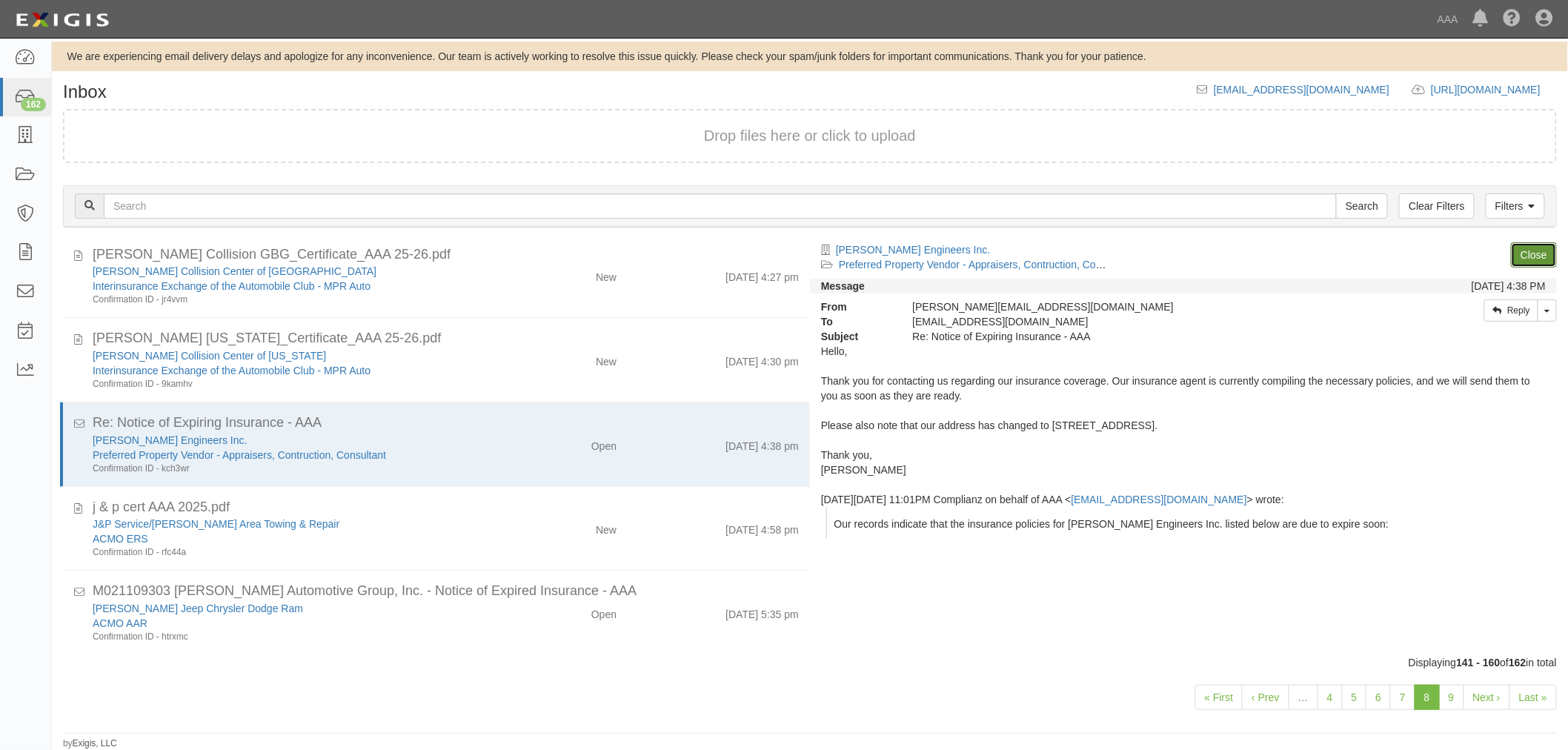
click at [1523, 245] on link "Close" at bounding box center [1533, 256] width 46 height 26
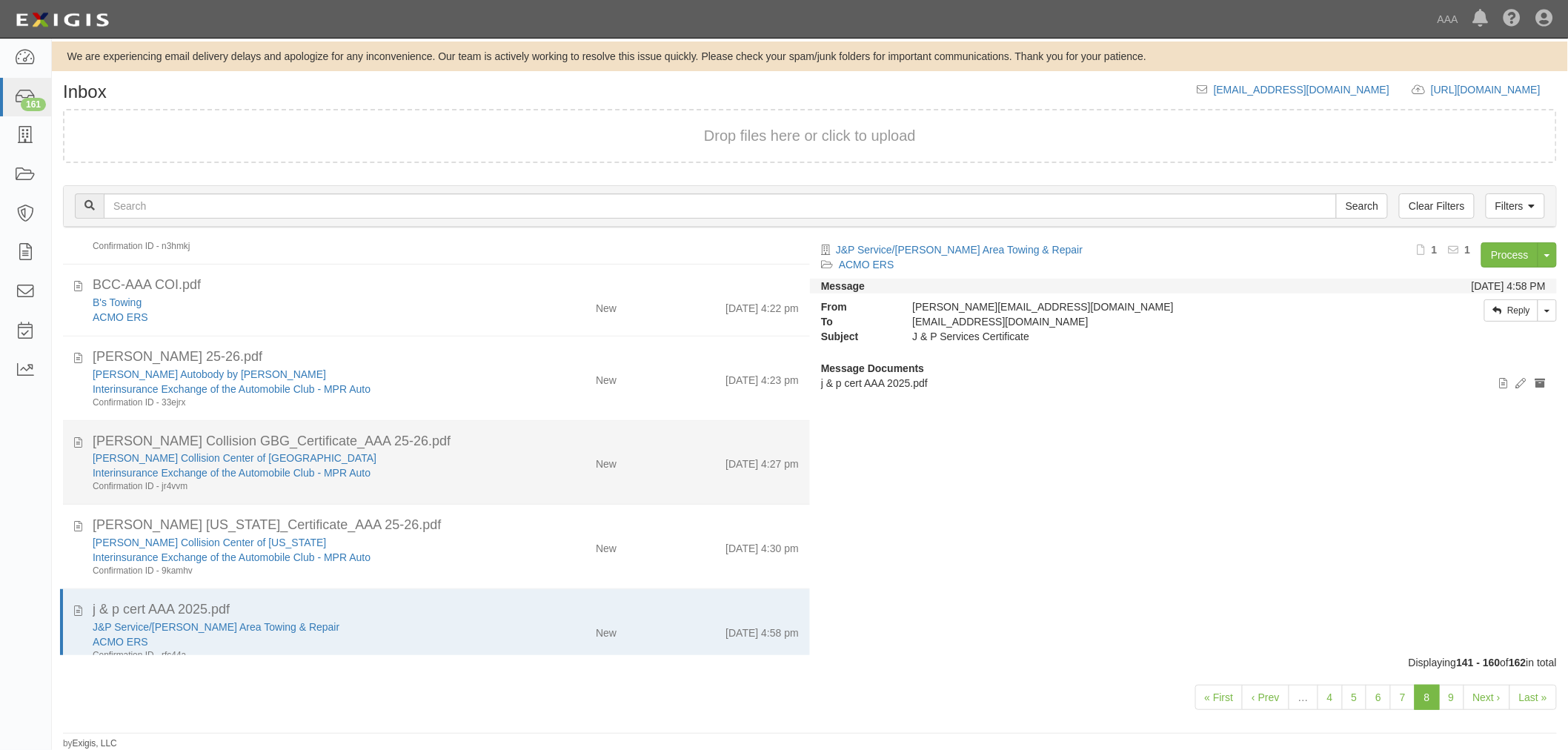
scroll to position [1136, 0]
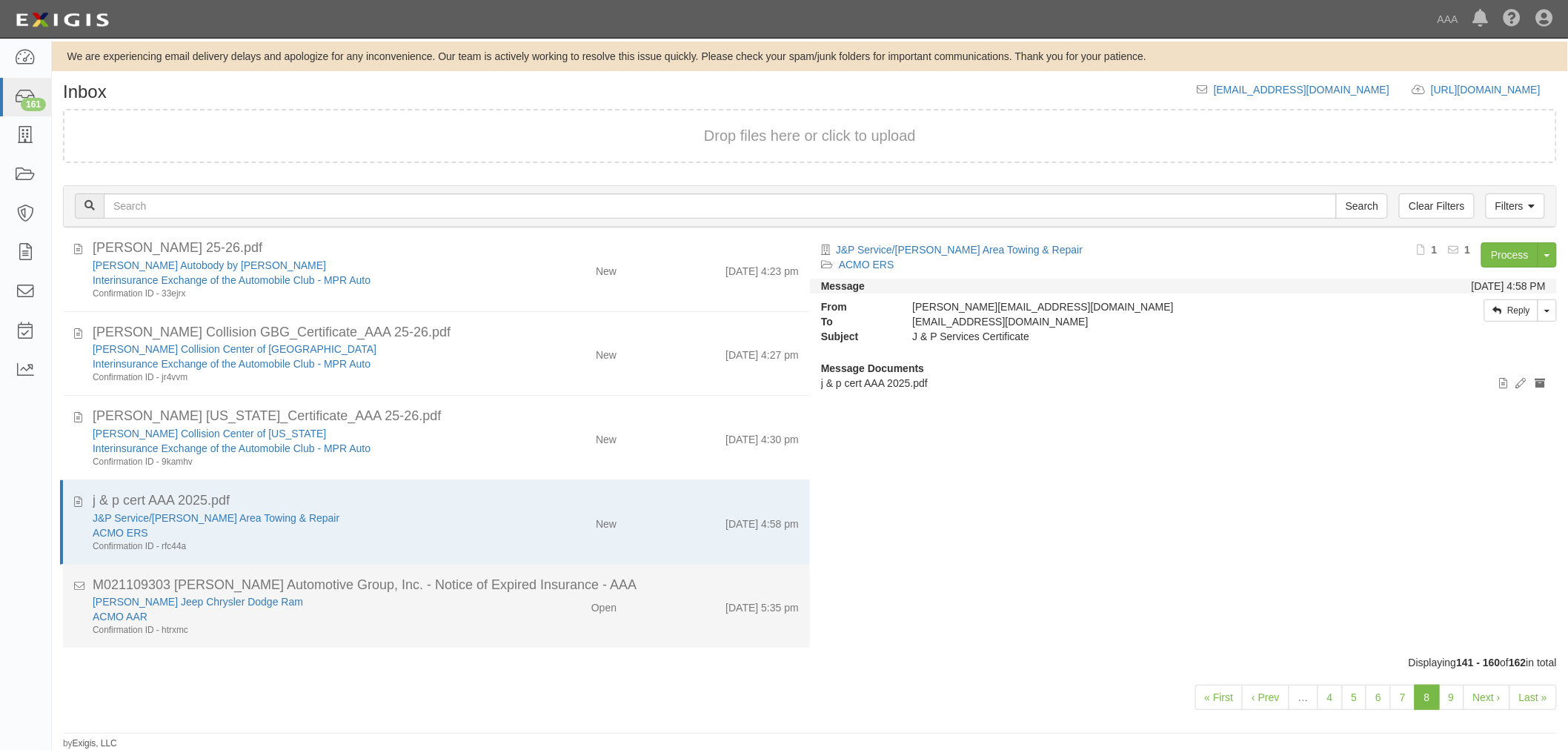
click at [597, 596] on div "Open" at bounding box center [604, 604] width 26 height 21
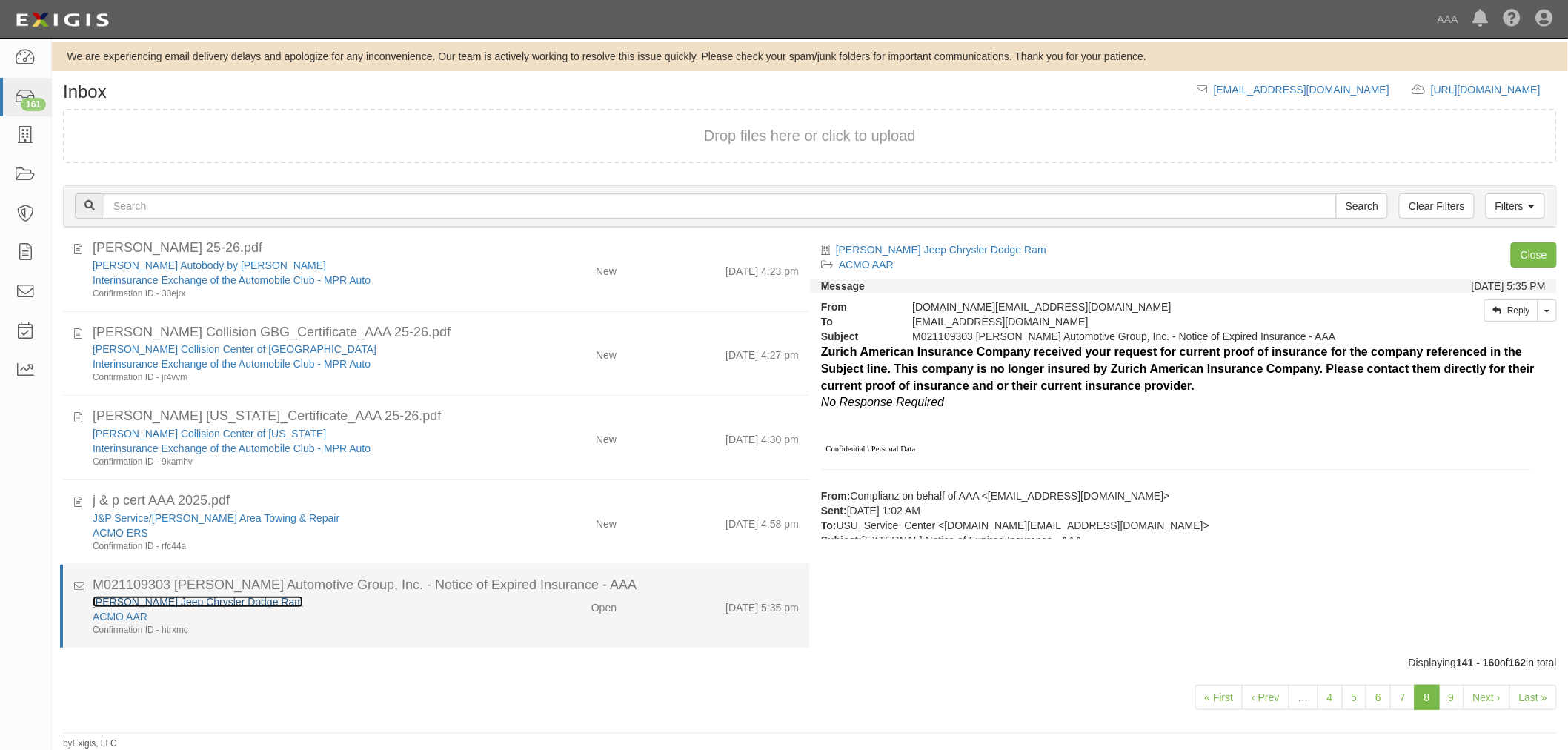
click at [224, 602] on link "[PERSON_NAME] Jeep Chrysler Dodge Ram" at bounding box center [197, 602] width 210 height 12
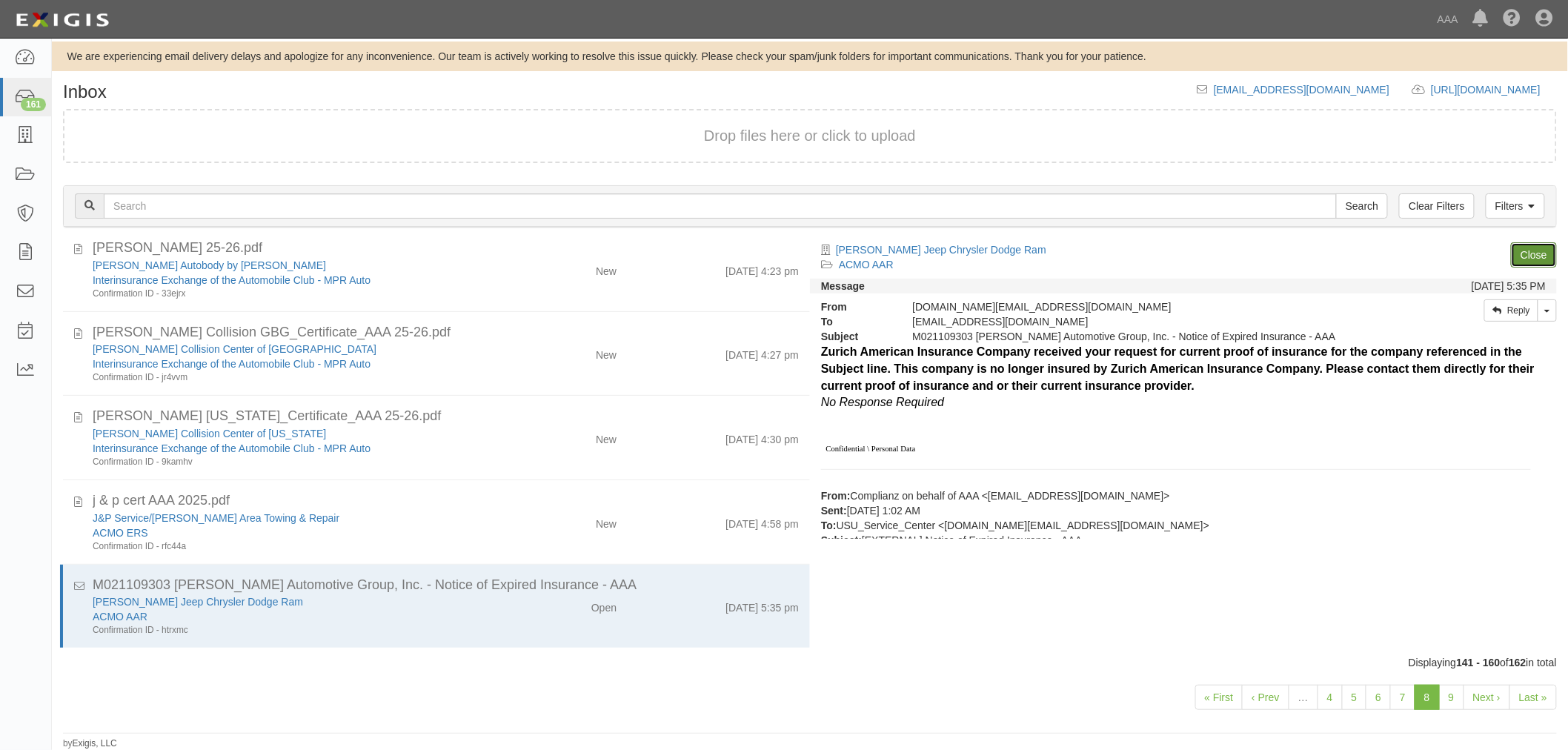
click at [1531, 250] on link "Close" at bounding box center [1533, 256] width 46 height 26
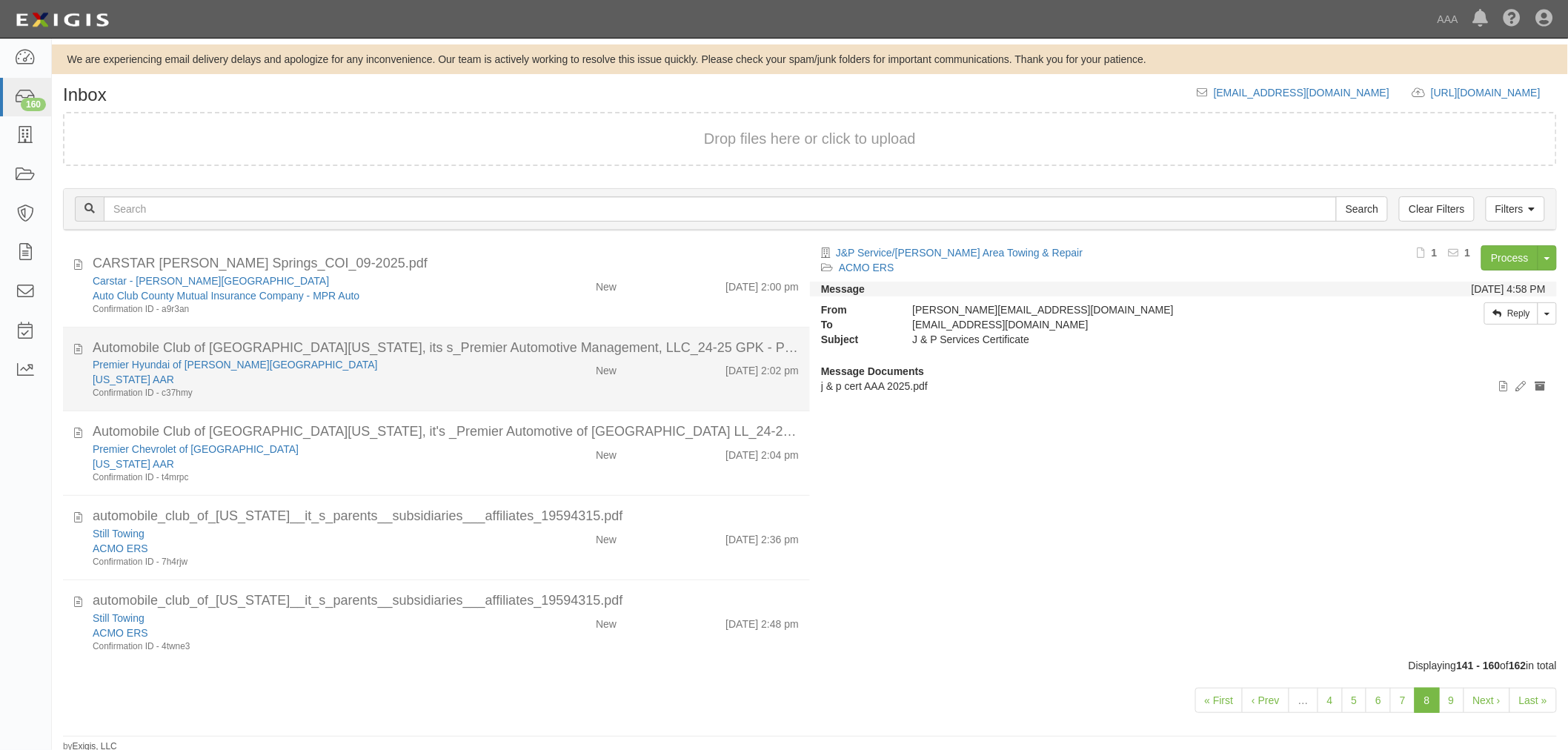
scroll to position [0, 0]
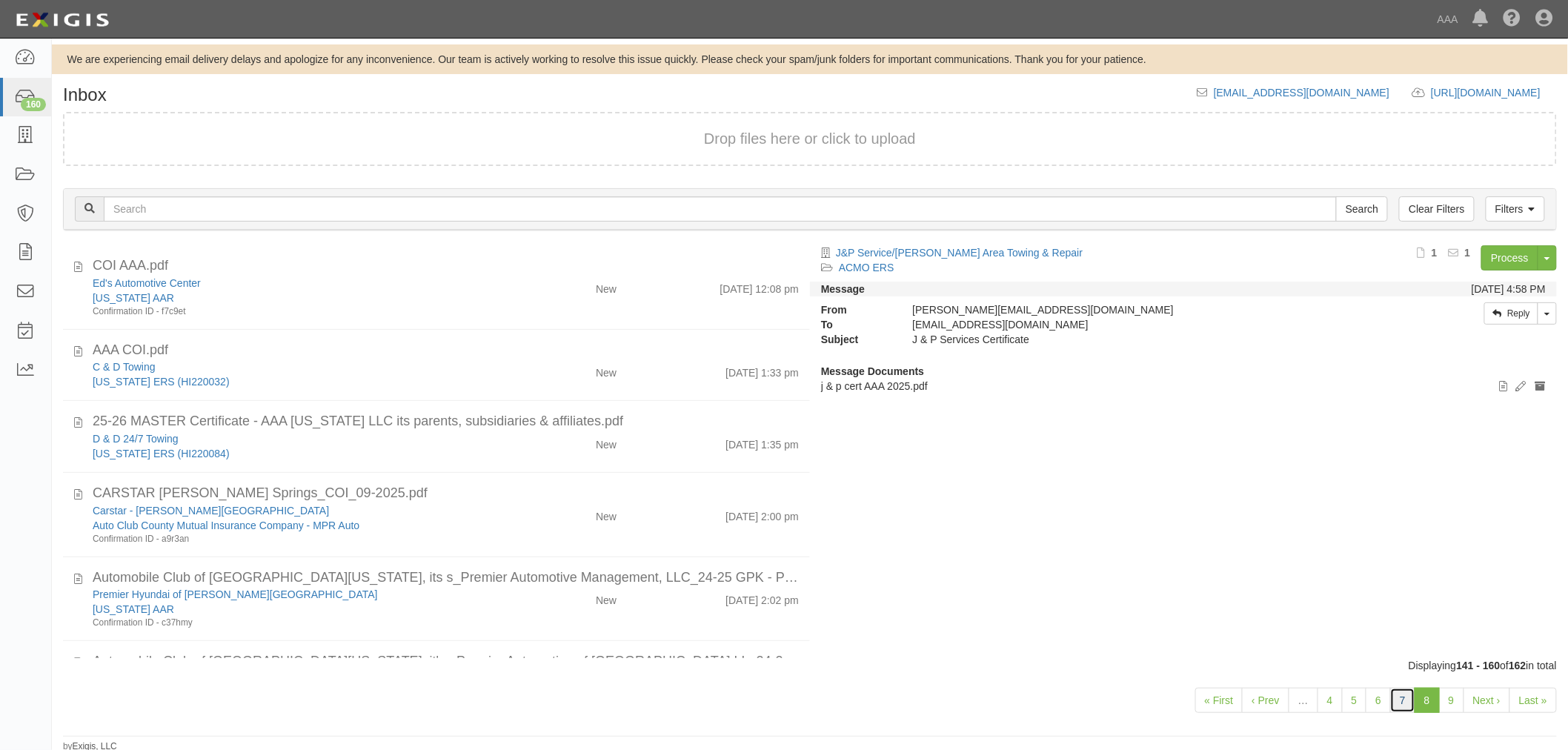
click at [1399, 693] on link "7" at bounding box center [1403, 701] width 26 height 26
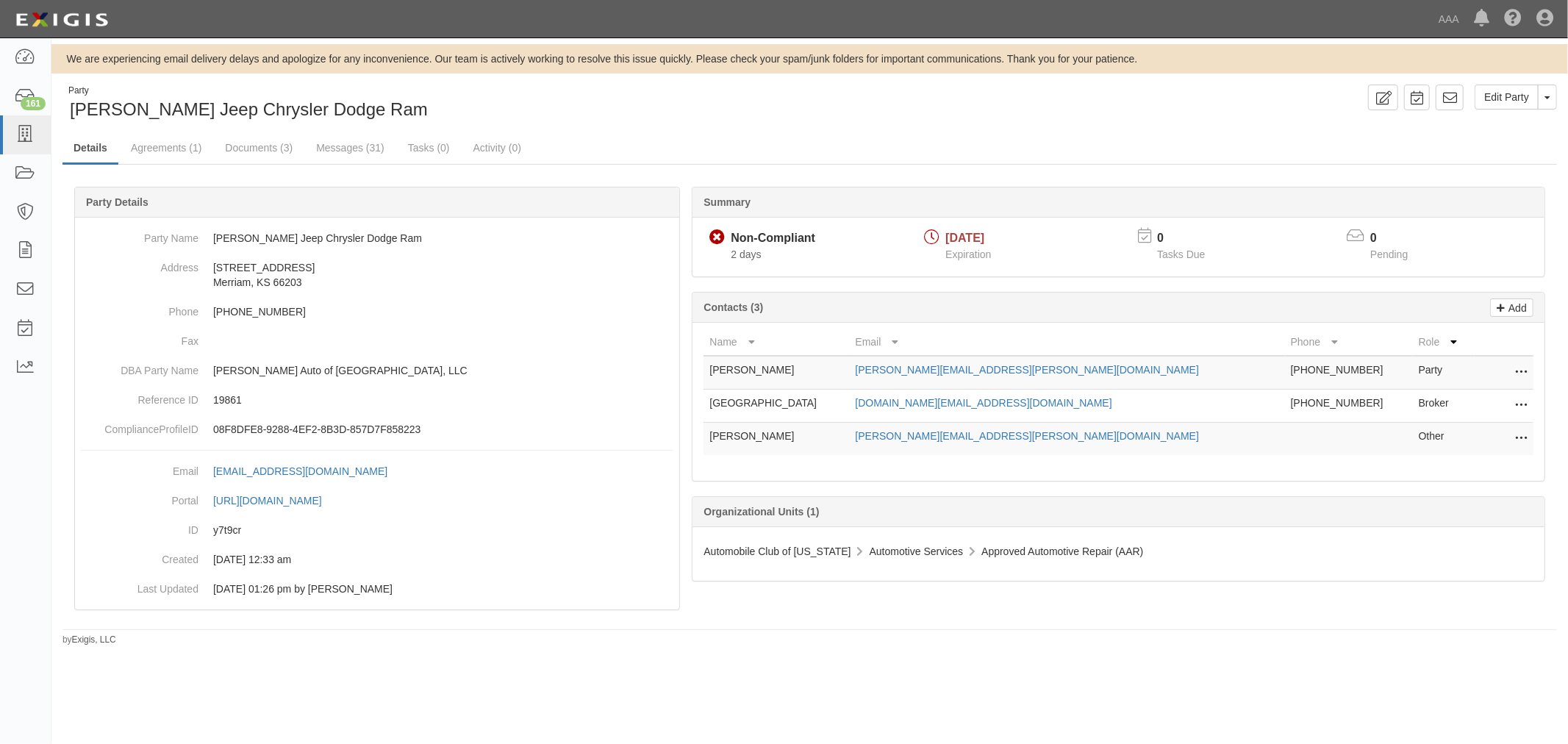
click at [1524, 408] on icon at bounding box center [1521, 406] width 12 height 20
click at [1438, 436] on link "Delete" at bounding box center [1468, 428] width 116 height 26
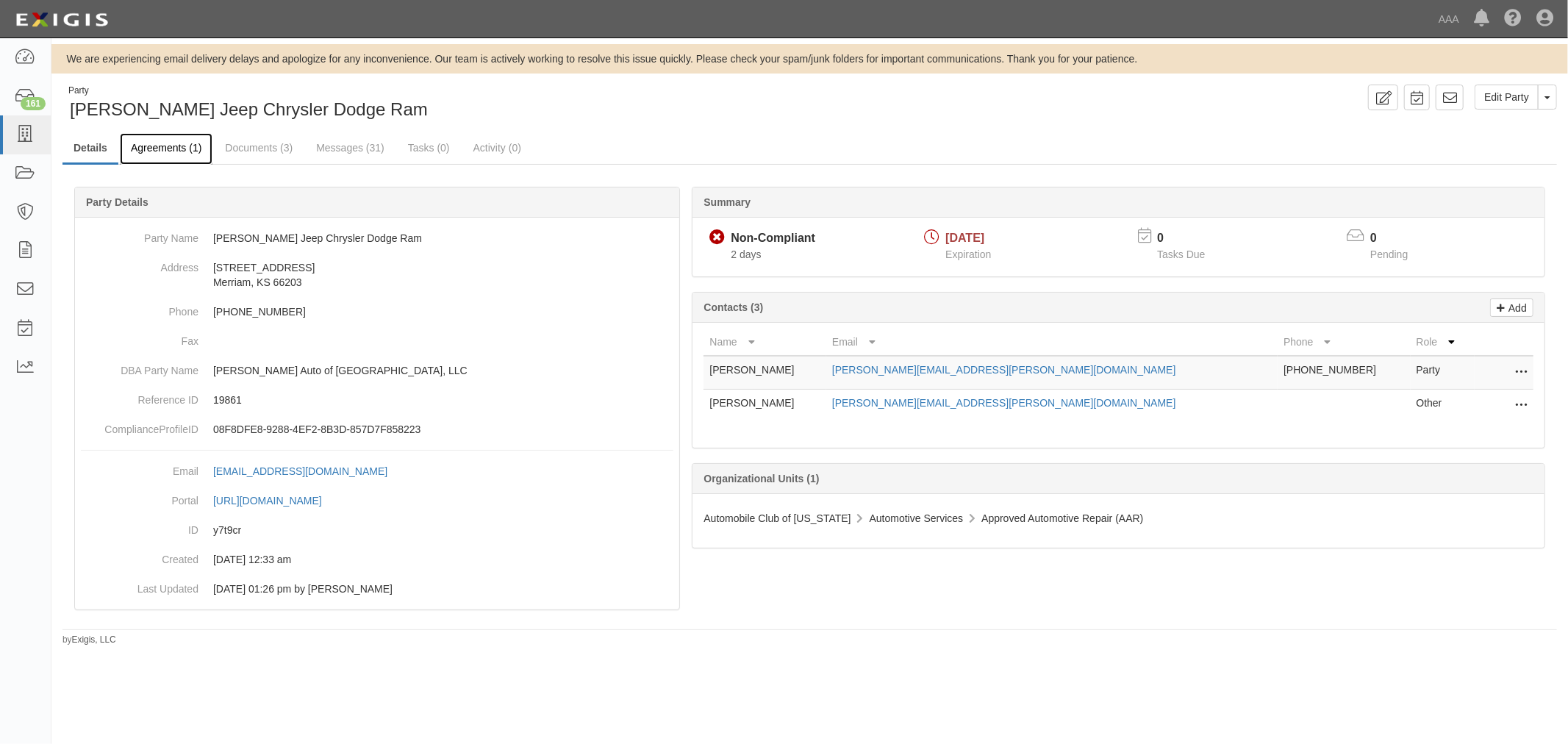
click at [185, 152] on link "Agreements (1)" at bounding box center [165, 149] width 93 height 31
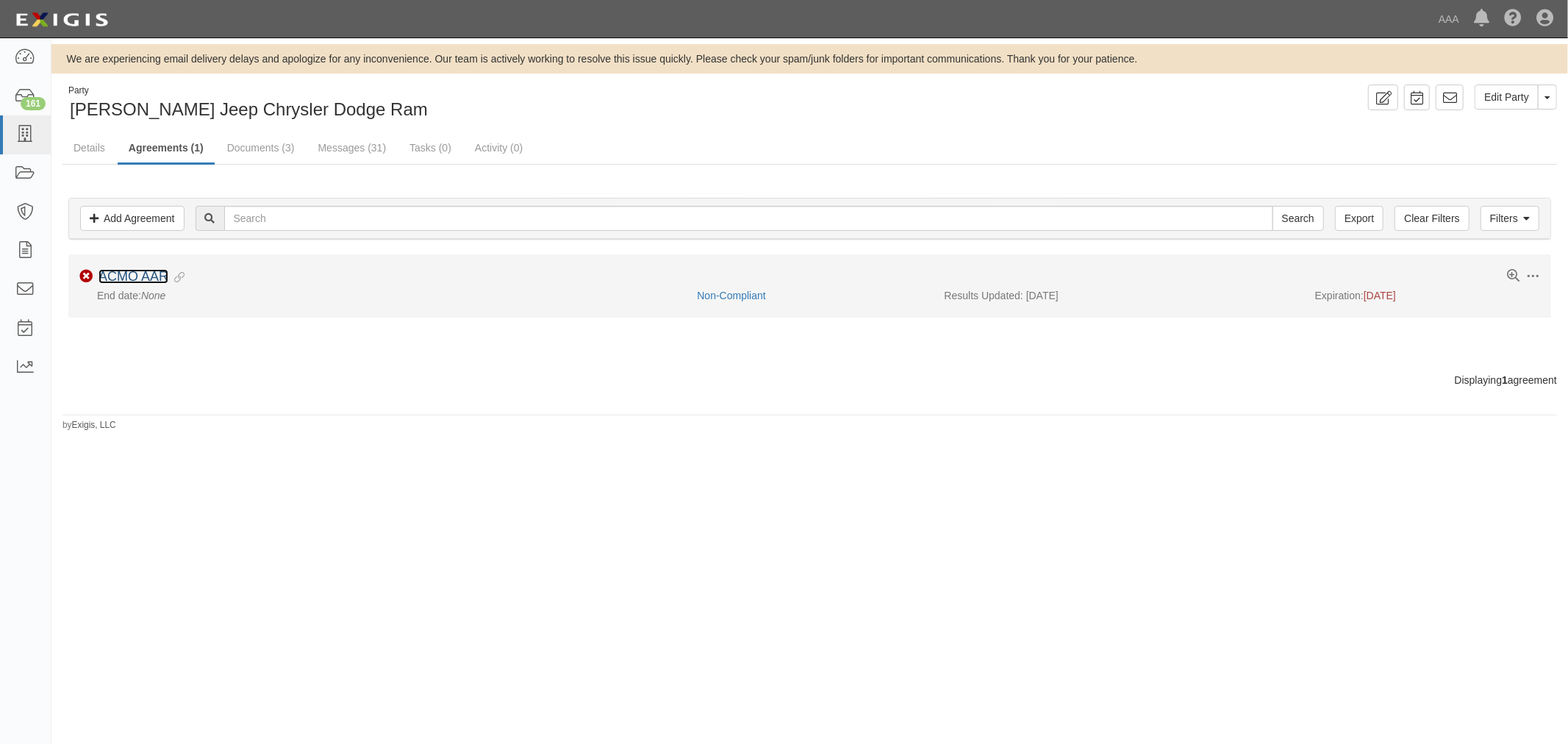
click at [137, 278] on link "ACMO AAR" at bounding box center [133, 276] width 69 height 15
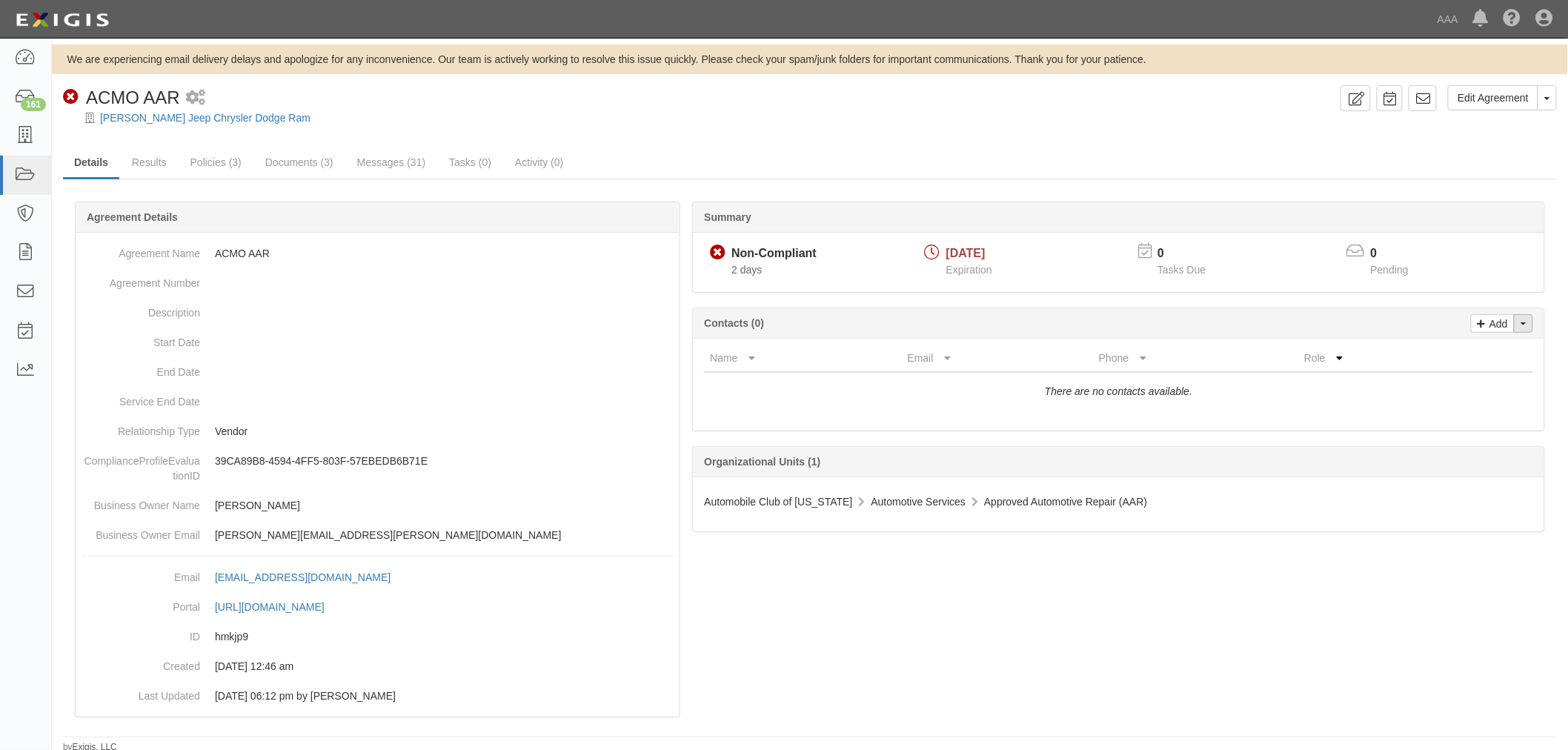
click at [1516, 332] on button "Toggle Contact Dropdown" at bounding box center [1524, 323] width 20 height 19
click at [1447, 360] on ul "Change contacts" at bounding box center [1474, 349] width 118 height 29
click at [1531, 329] on button "Toggle Contact Dropdown" at bounding box center [1524, 323] width 20 height 19
click at [1494, 352] on link "Change contacts" at bounding box center [1473, 350] width 117 height 20
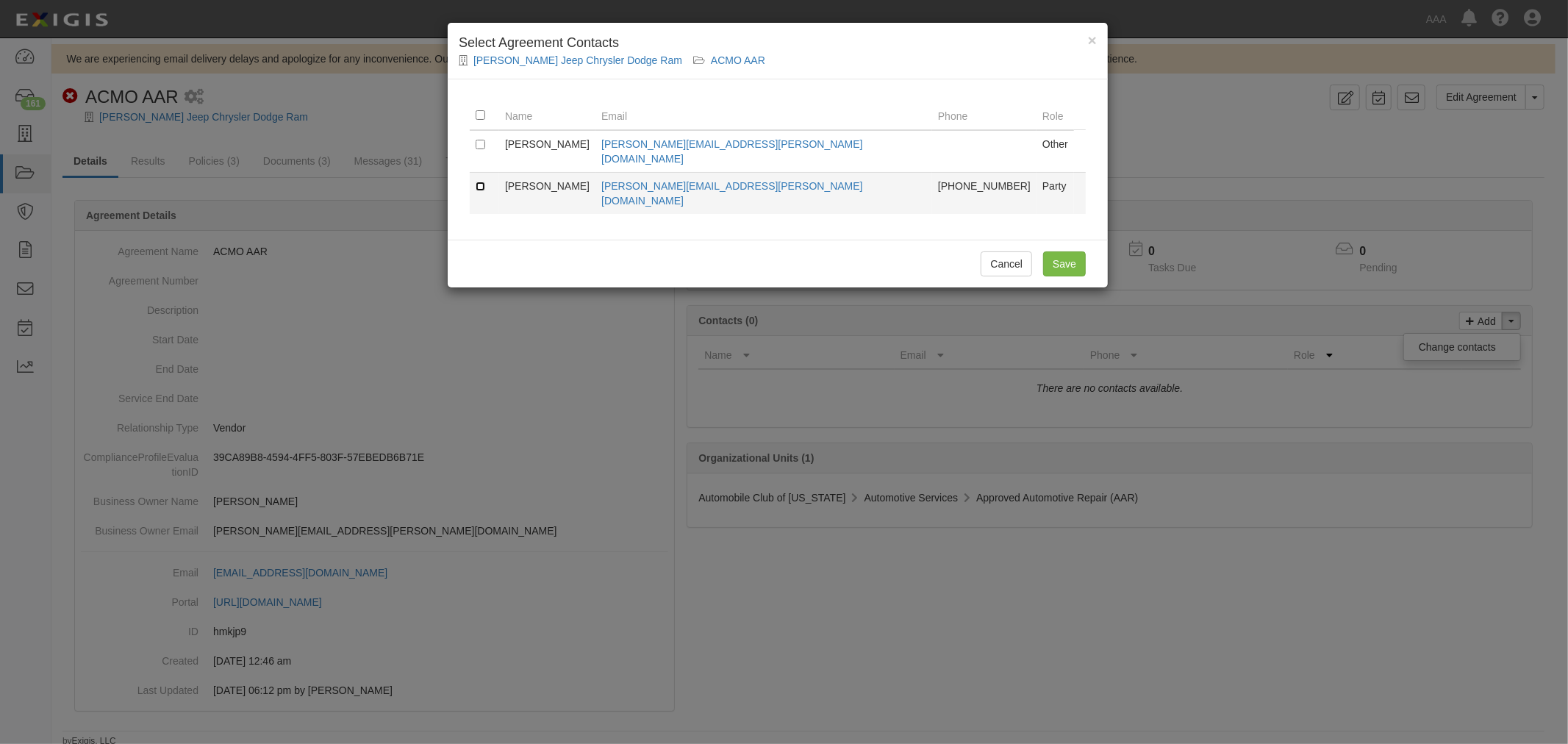
click at [483, 181] on input "checkbox" at bounding box center [481, 186] width 10 height 10
checkbox input "true"
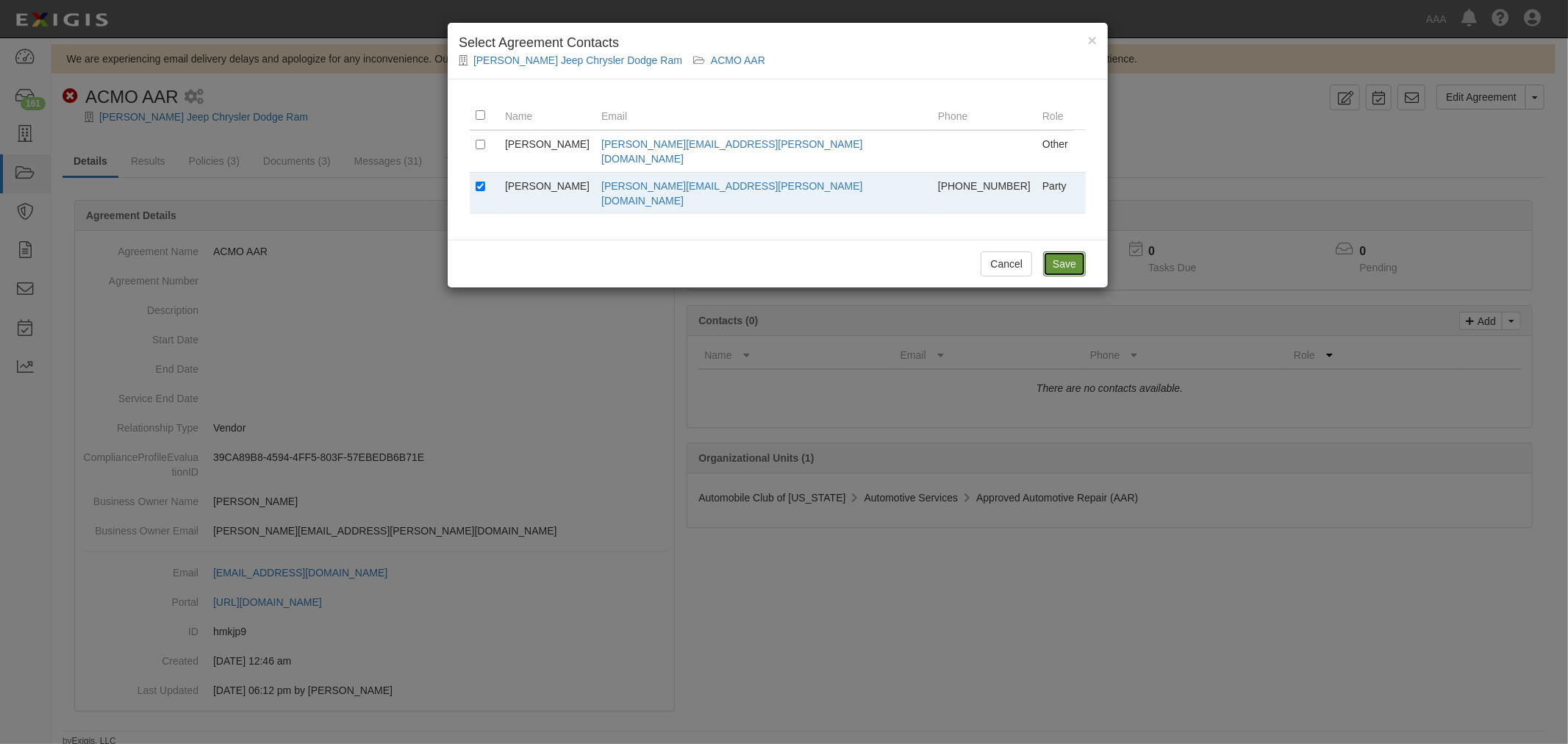
click at [1067, 252] on input "Save" at bounding box center [1065, 264] width 43 height 25
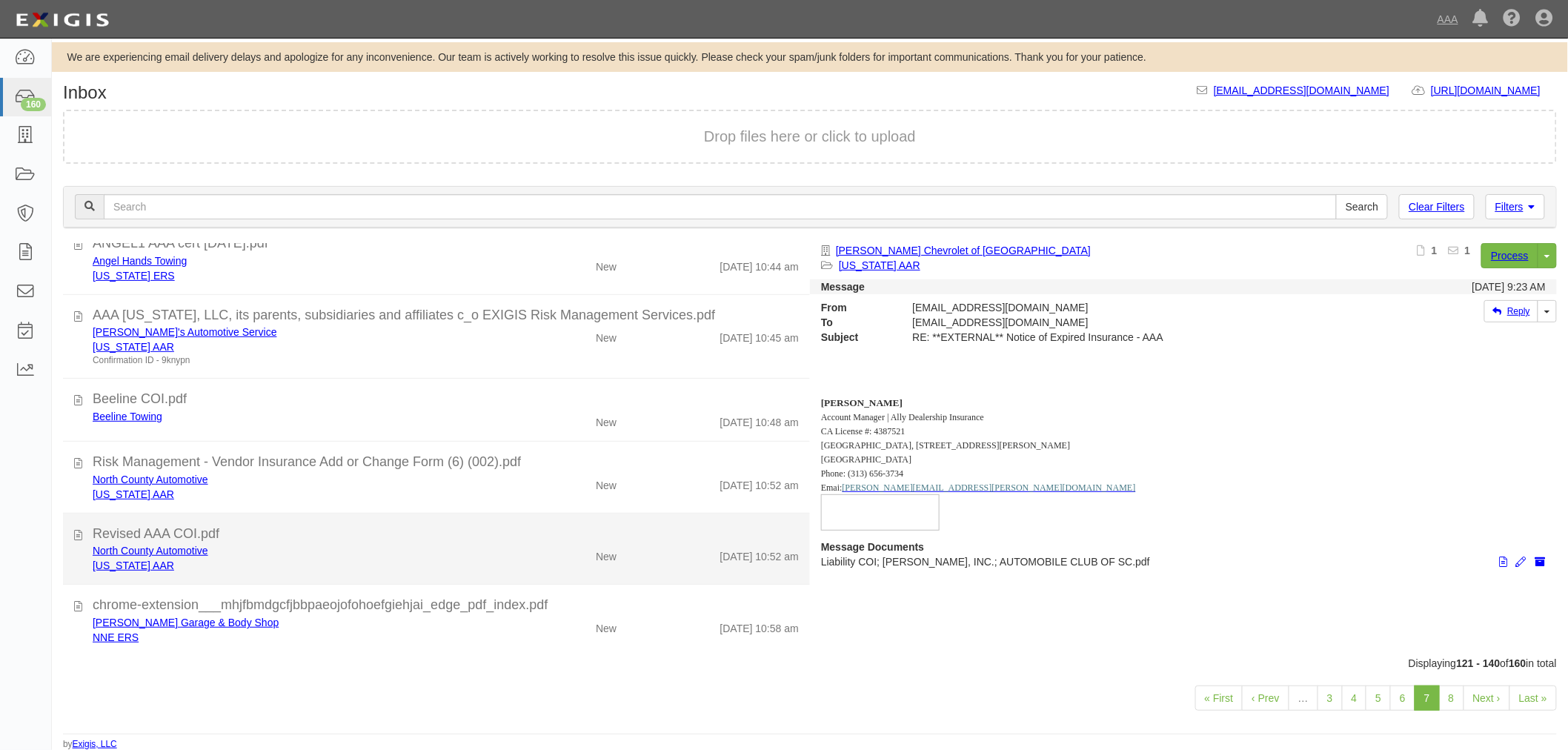
scroll to position [3, 0]
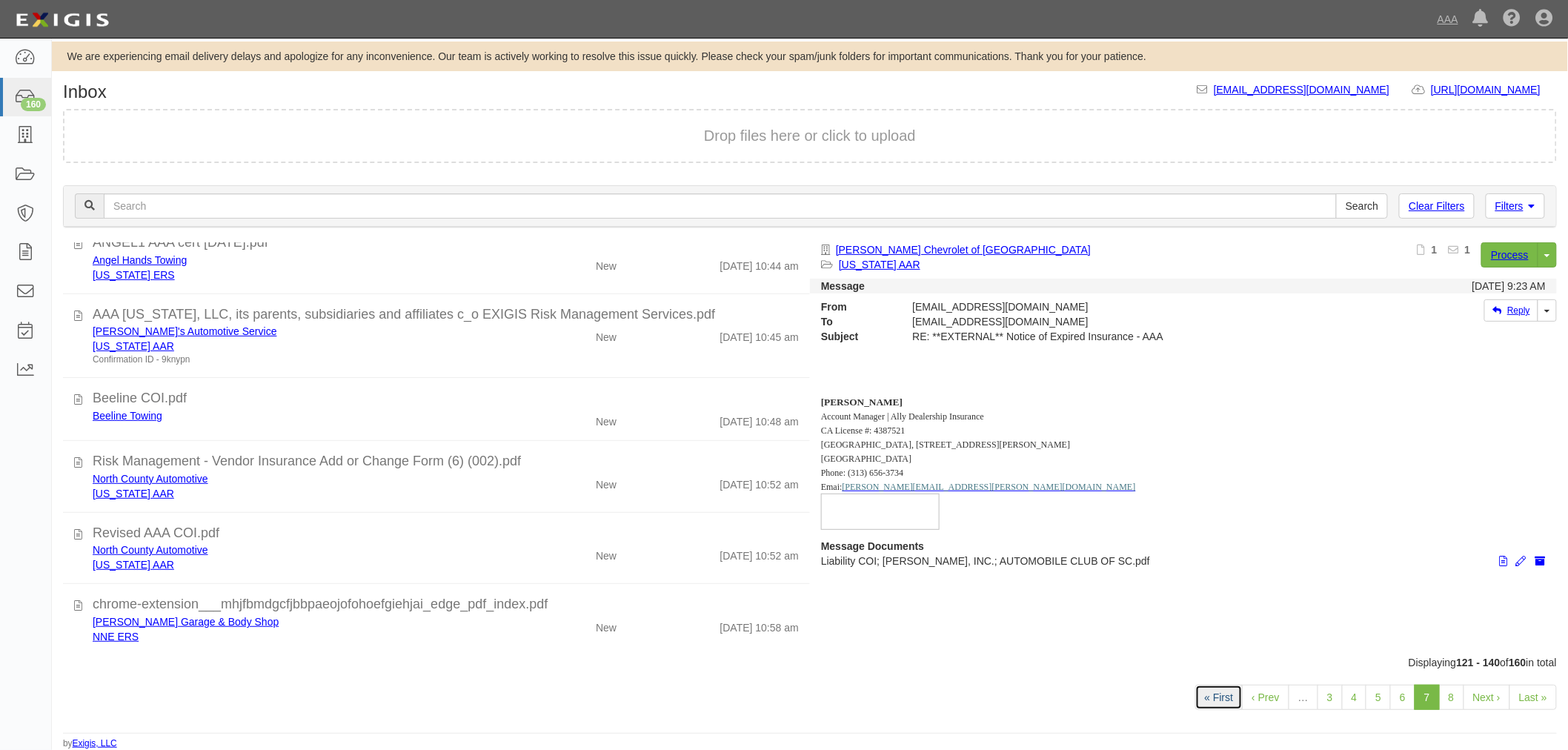
click at [1219, 693] on link "« First" at bounding box center [1219, 698] width 48 height 26
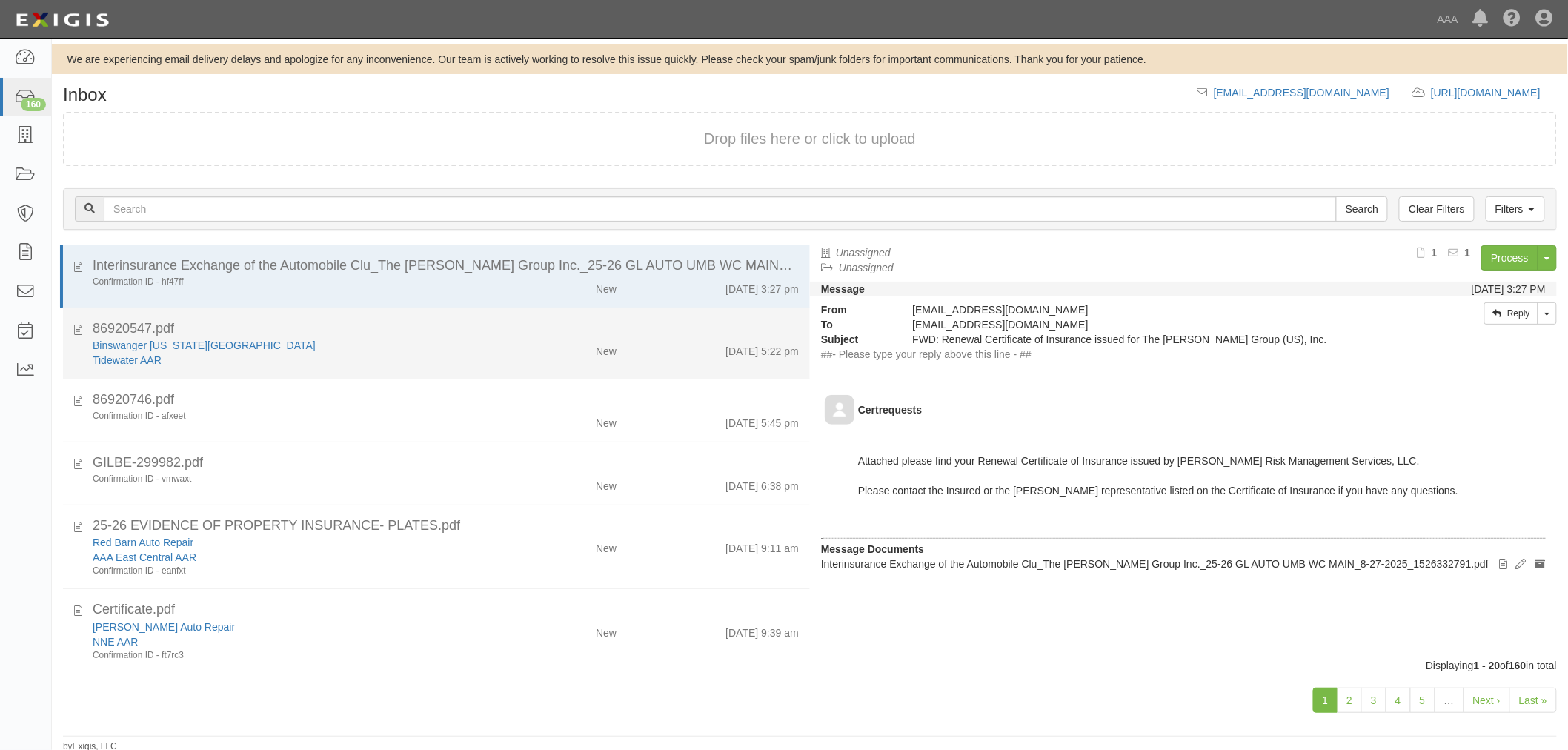
click at [448, 516] on div "86920547.pdf" at bounding box center [446, 526] width 707 height 20
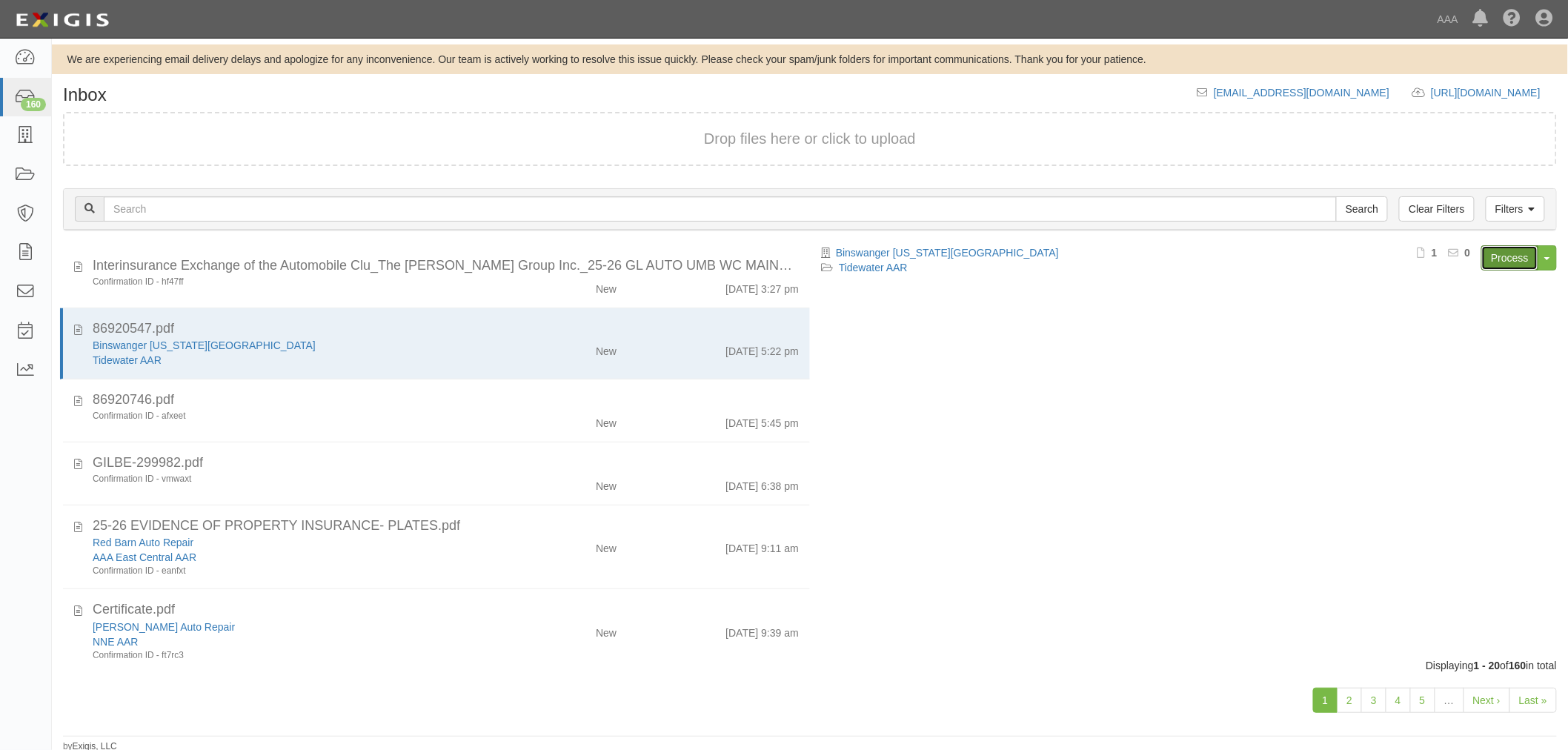
click at [1489, 250] on link "Process" at bounding box center [1510, 259] width 57 height 26
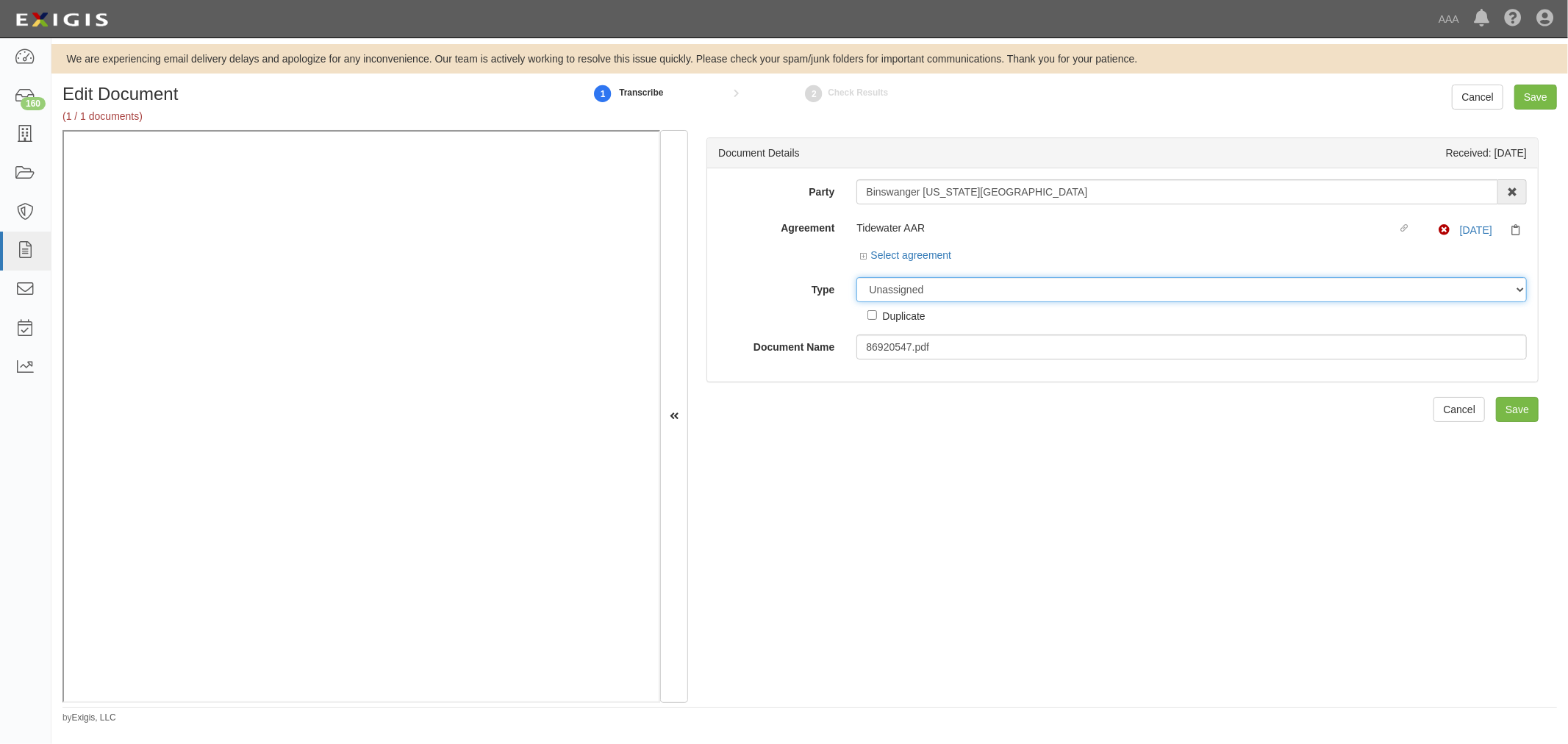
click at [970, 289] on select "Unassigned Binder Cancellation Notice Certificate Contract Endorsement Insuranc…" at bounding box center [1191, 290] width 670 height 25
select select "CertificateDetail"
click at [856, 278] on select "Unassigned Binder Cancellation Notice Certificate Contract Endorsement Insuranc…" at bounding box center [1191, 290] width 670 height 25
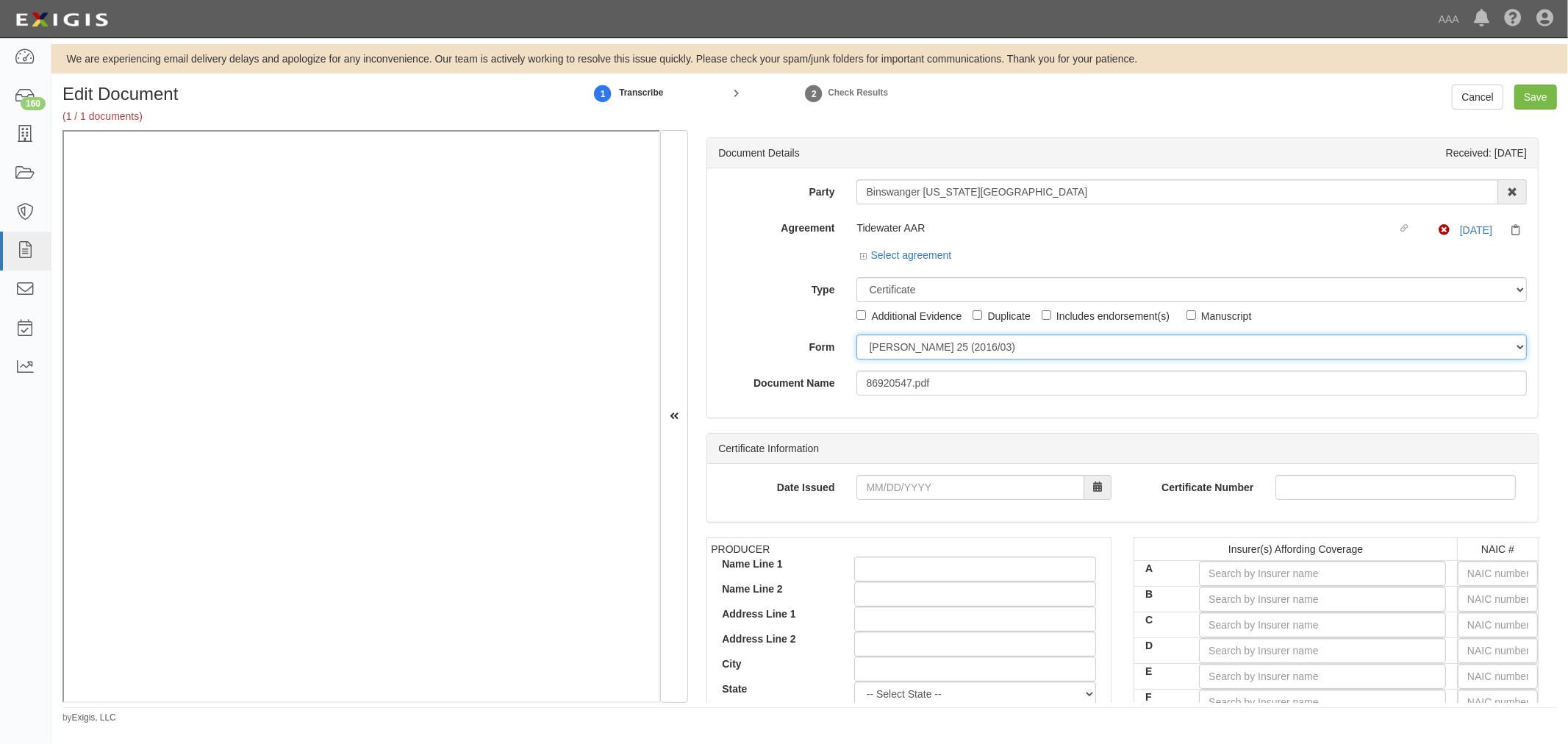
click at [921, 343] on select "ACORD 25 (2016/03) ACORD 101 ACORD 855 NY (2014/05) General" at bounding box center [1191, 348] width 670 height 25
select select "GeneralFormDetail"
click at [856, 335] on select "ACORD 25 (2016/03) ACORD 101 ACORD 855 NY (2014/05) General" at bounding box center [1191, 348] width 670 height 25
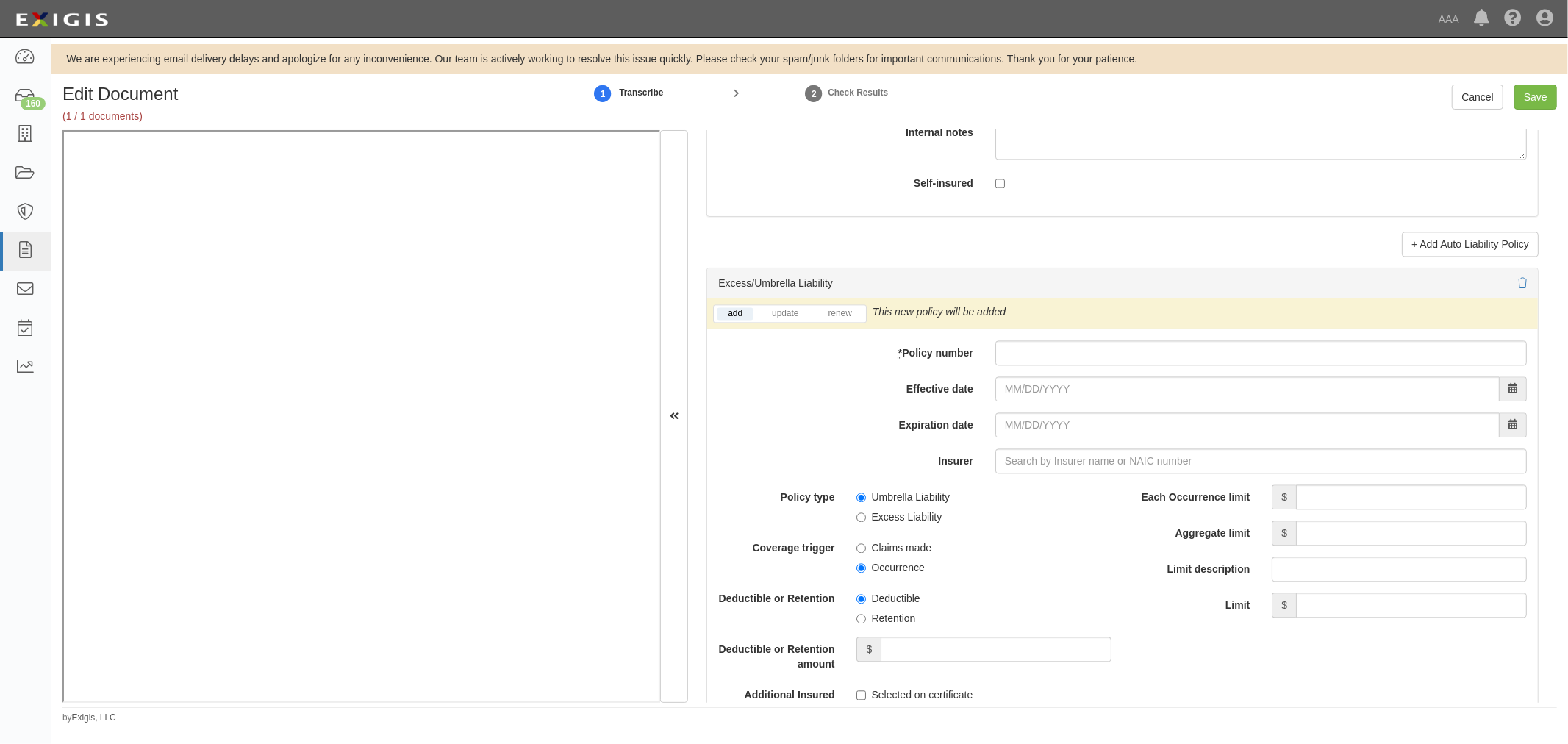
scroll to position [2859, 0]
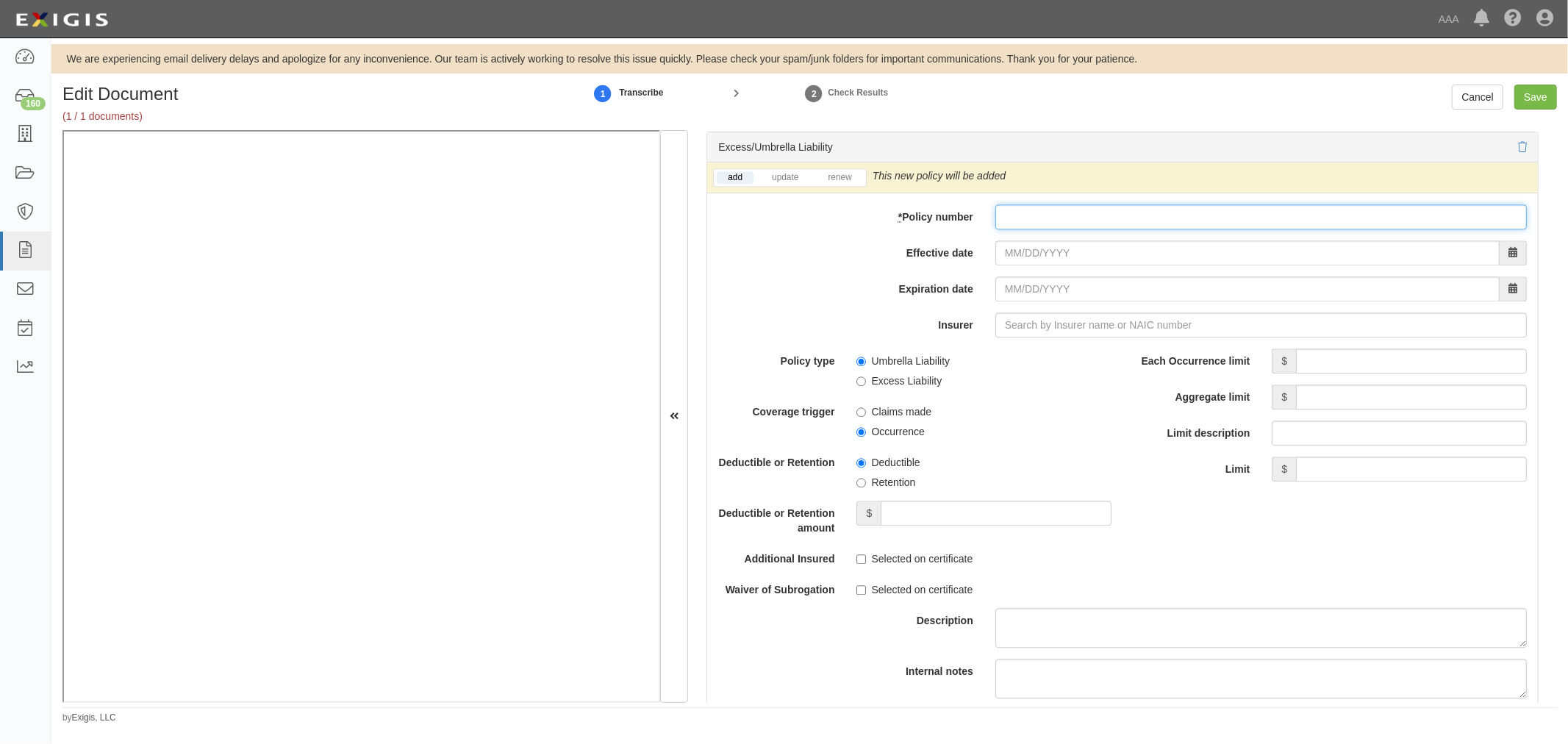
click at [1055, 213] on input "* Policy number" at bounding box center [1261, 217] width 531 height 25
paste input "1000586515251"
type input "1000586515251"
click at [840, 186] on li "renew" at bounding box center [839, 177] width 52 height 17
click at [840, 182] on link "renew" at bounding box center [839, 177] width 46 height 13
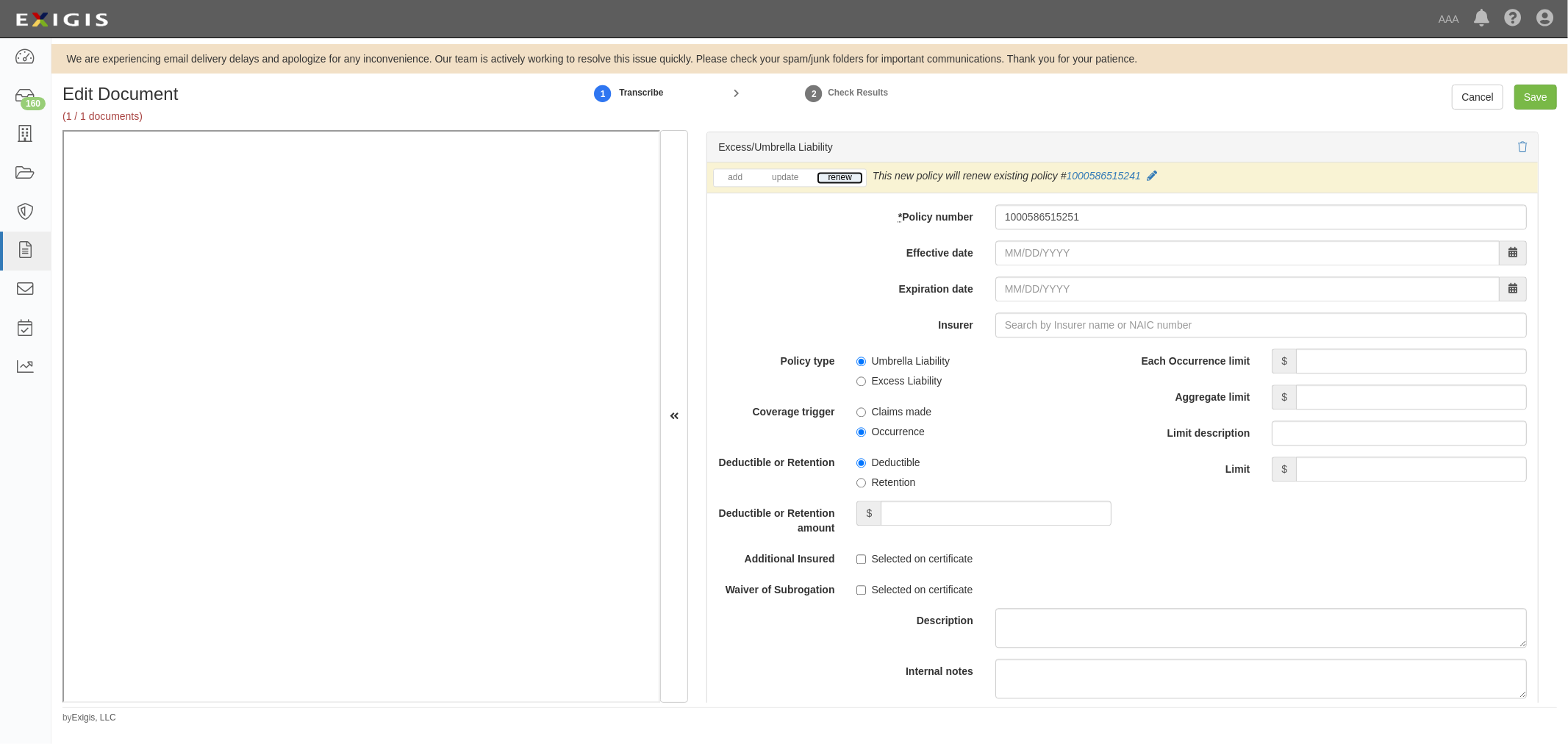
drag, startPoint x: 840, startPoint y: 182, endPoint x: 948, endPoint y: 225, distance: 116.2
click at [841, 182] on link "renew" at bounding box center [839, 177] width 46 height 13
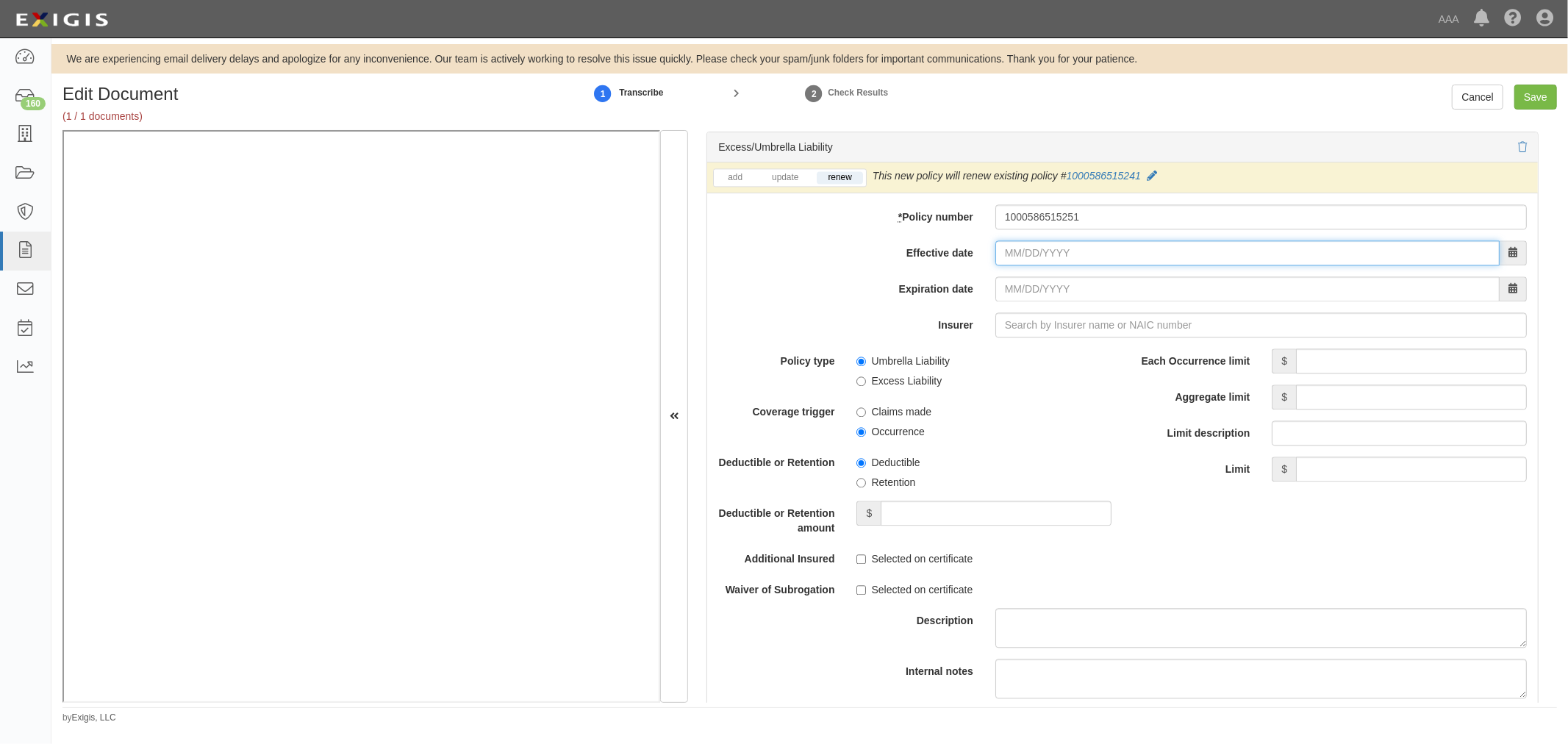
click at [1096, 265] on input "Effective date" at bounding box center [1247, 254] width 504 height 25
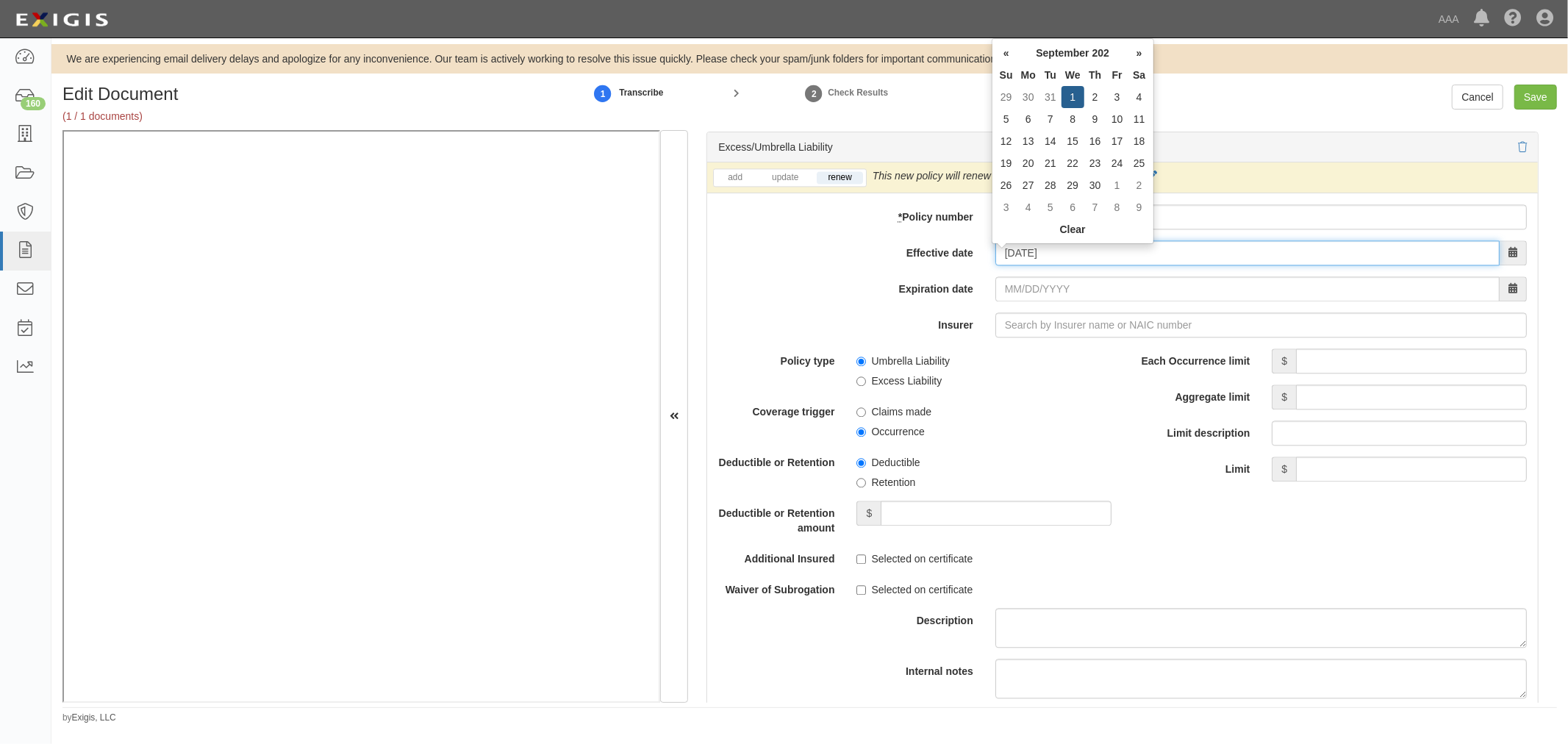
type input "09/01/2025"
type input "[DATE]"
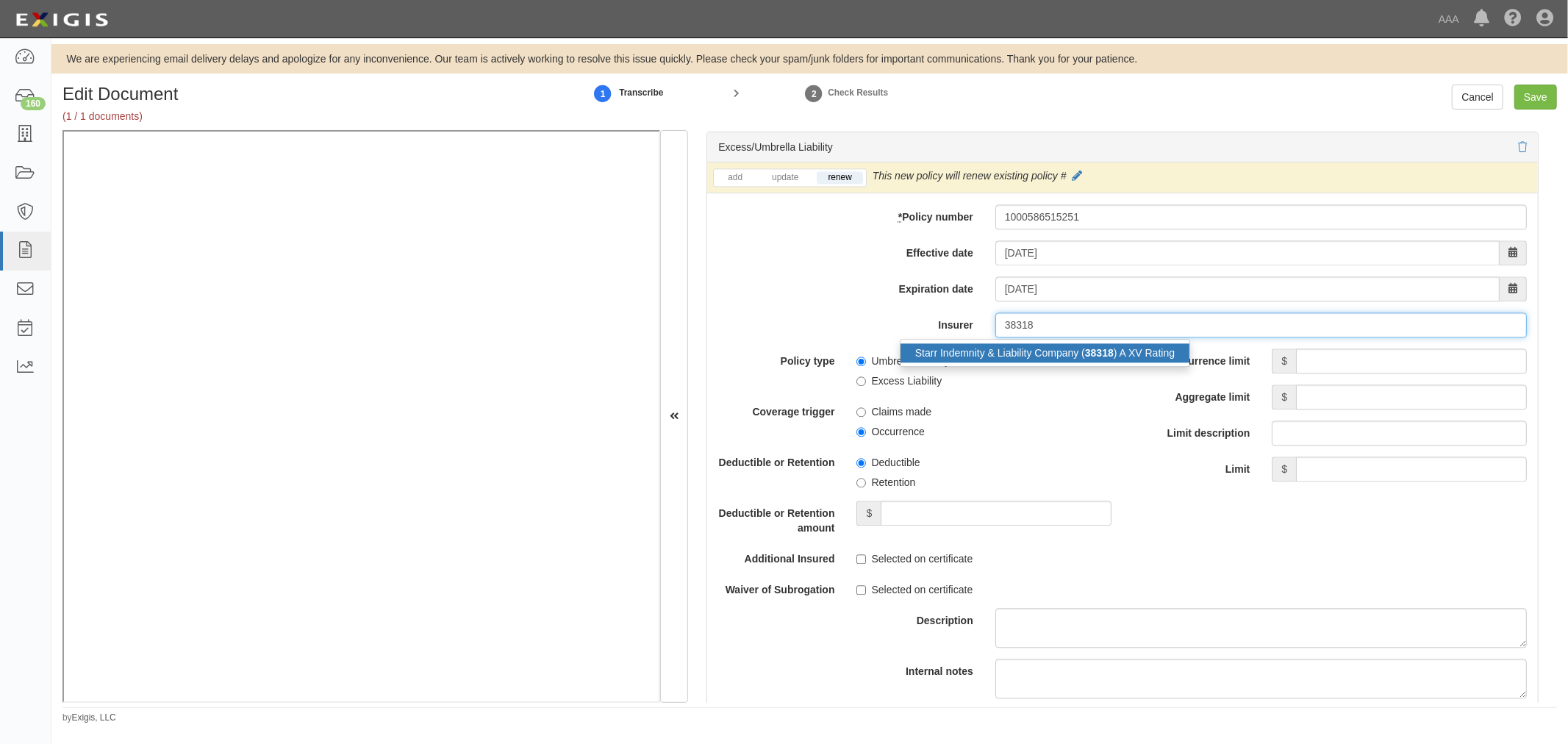
click at [1088, 349] on div "Starr Indemnity & Liability Company ( 38318 ) A XV Rating" at bounding box center [1044, 353] width 289 height 20
click at [1348, 343] on div "add update renew This new policy will be added This new policy will update exis…" at bounding box center [1122, 479] width 831 height 633
type input "Starr Indemnity & Liability Company (38318) A XV Rating"
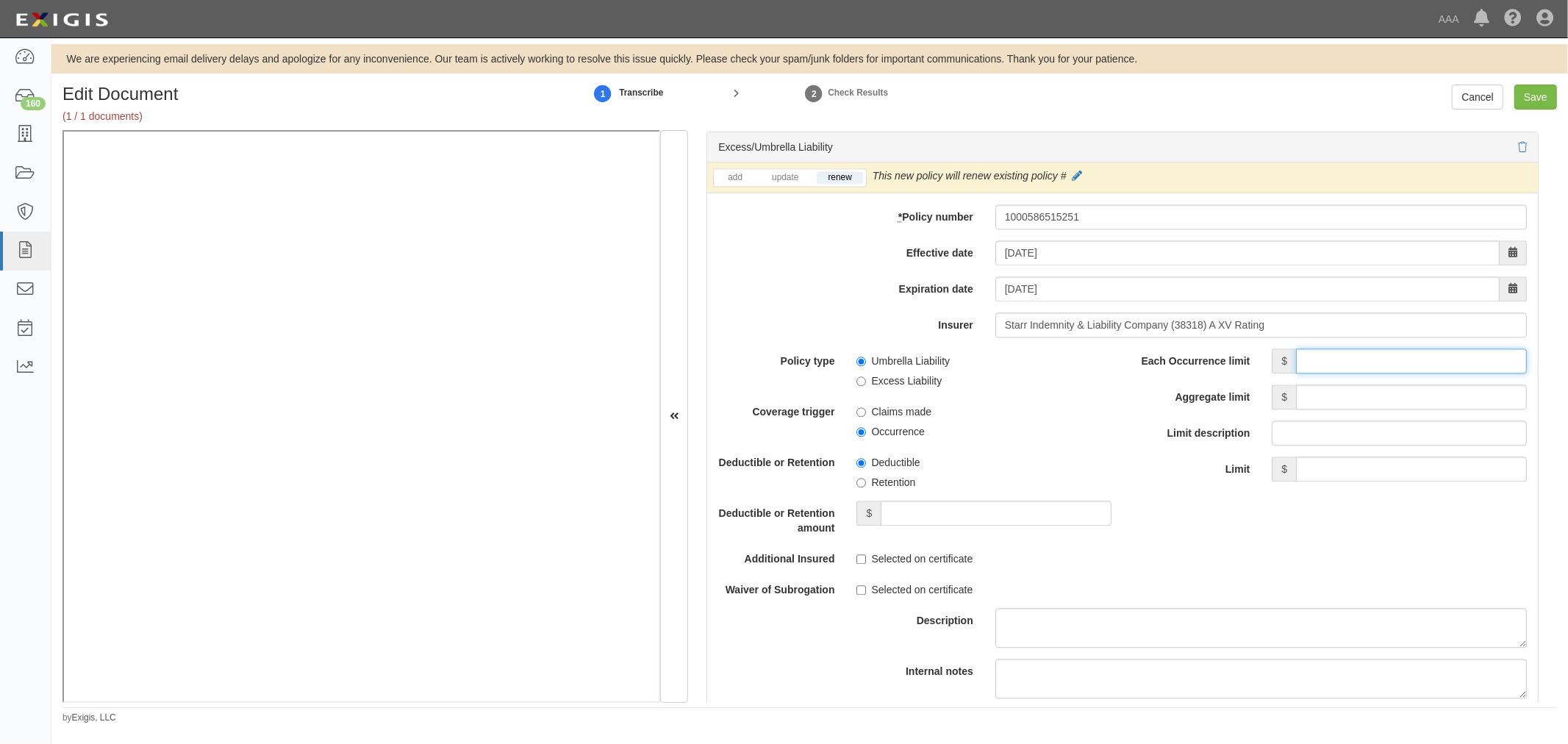
click at [1348, 355] on input "Each Occurrence limit" at bounding box center [1411, 361] width 231 height 25
type input "1,000,000"
click at [1415, 421] on div "Each Occurrence limit $ 1,000,000 Aggregate limit $ Limit description Limit $" at bounding box center [1330, 415] width 393 height 133
click at [1415, 415] on div "Each Occurrence limit $ 1,000,000 Aggregate limit $ Limit description Limit $" at bounding box center [1330, 415] width 393 height 133
click at [1415, 407] on input "Aggregate limit" at bounding box center [1411, 397] width 231 height 25
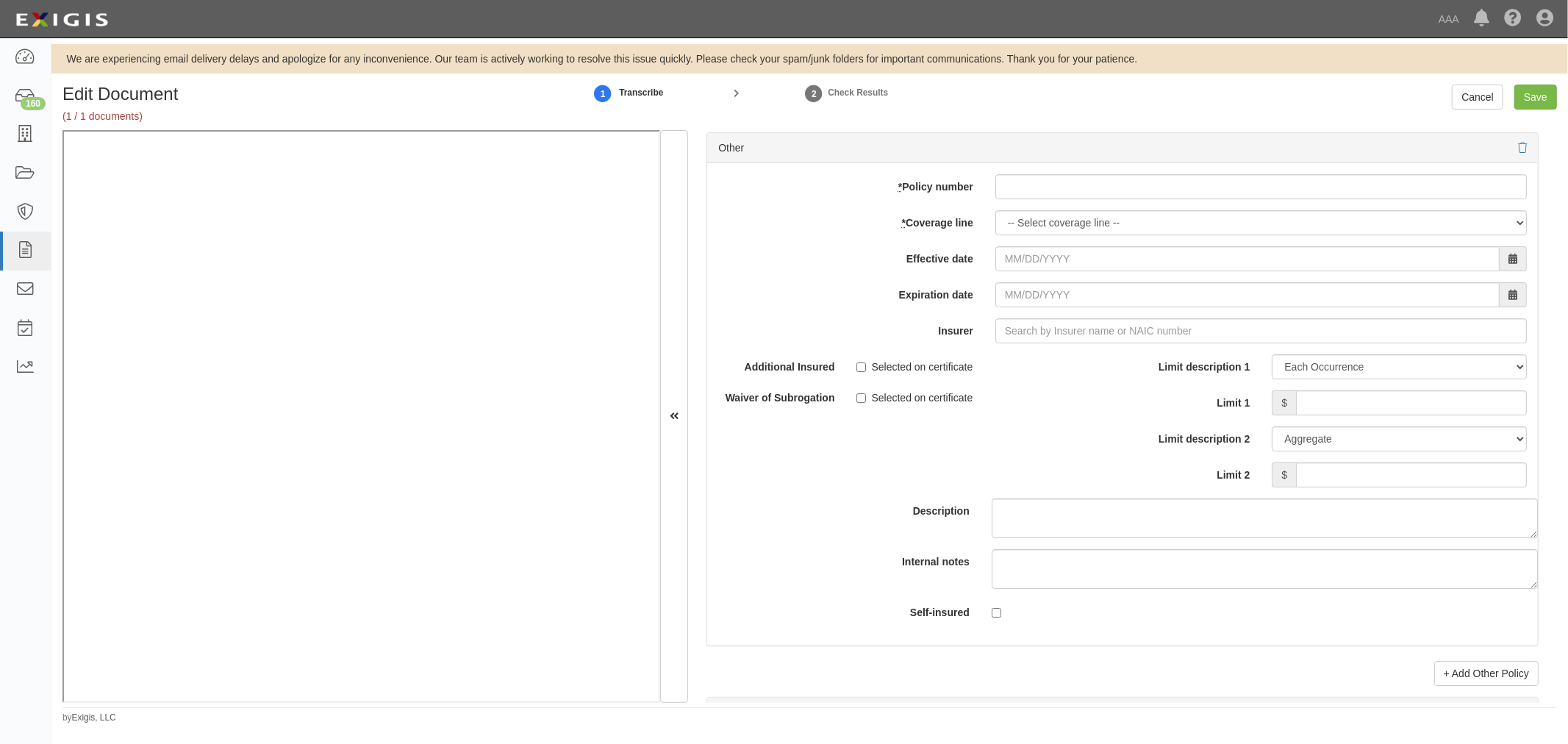
scroll to position [4220, 0]
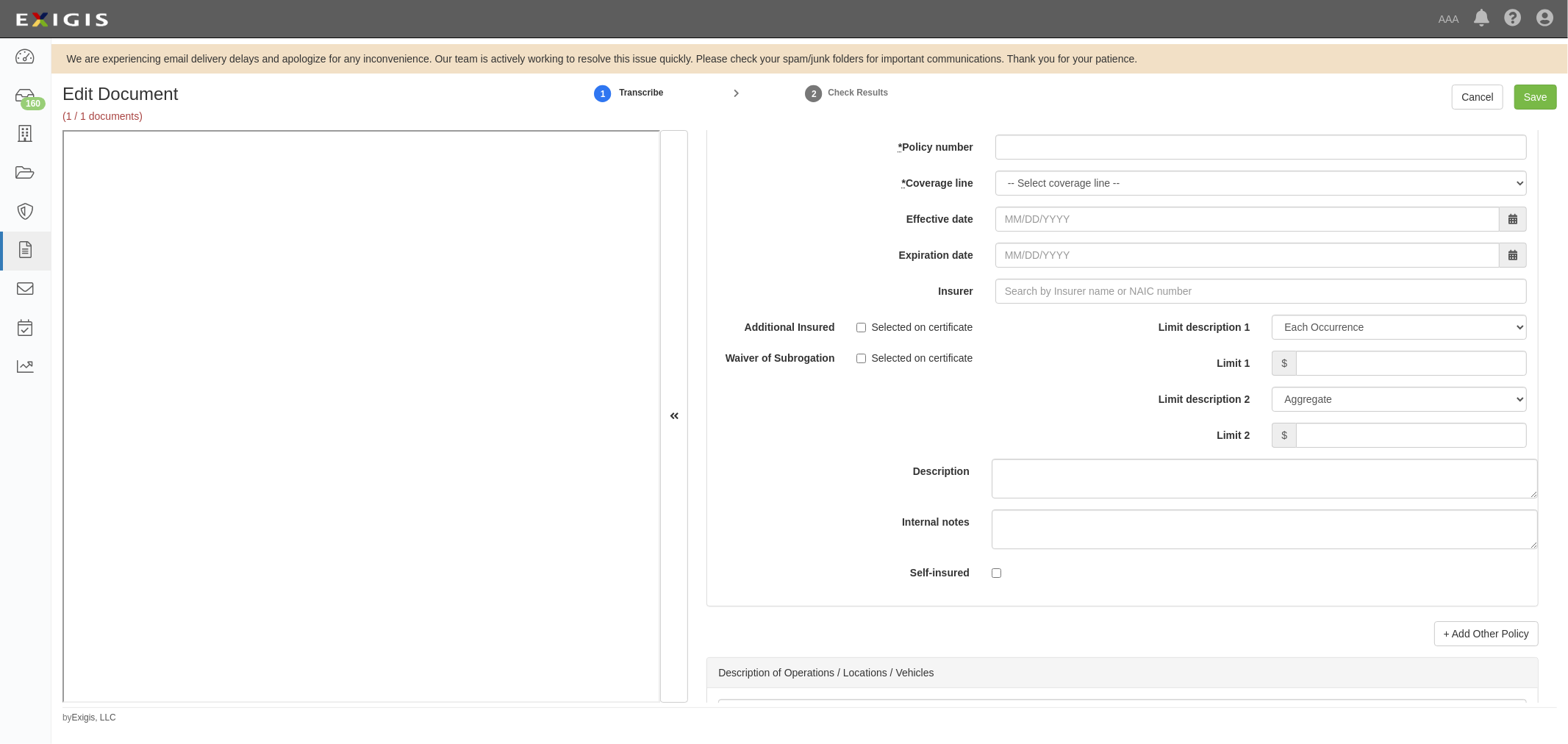
type input "1,000,000"
drag, startPoint x: 1129, startPoint y: 145, endPoint x: 1122, endPoint y: 155, distance: 12.2
click at [1129, 146] on input "* Policy number" at bounding box center [1261, 147] width 531 height 25
paste input "1000025522251"
type input "1000025522251"
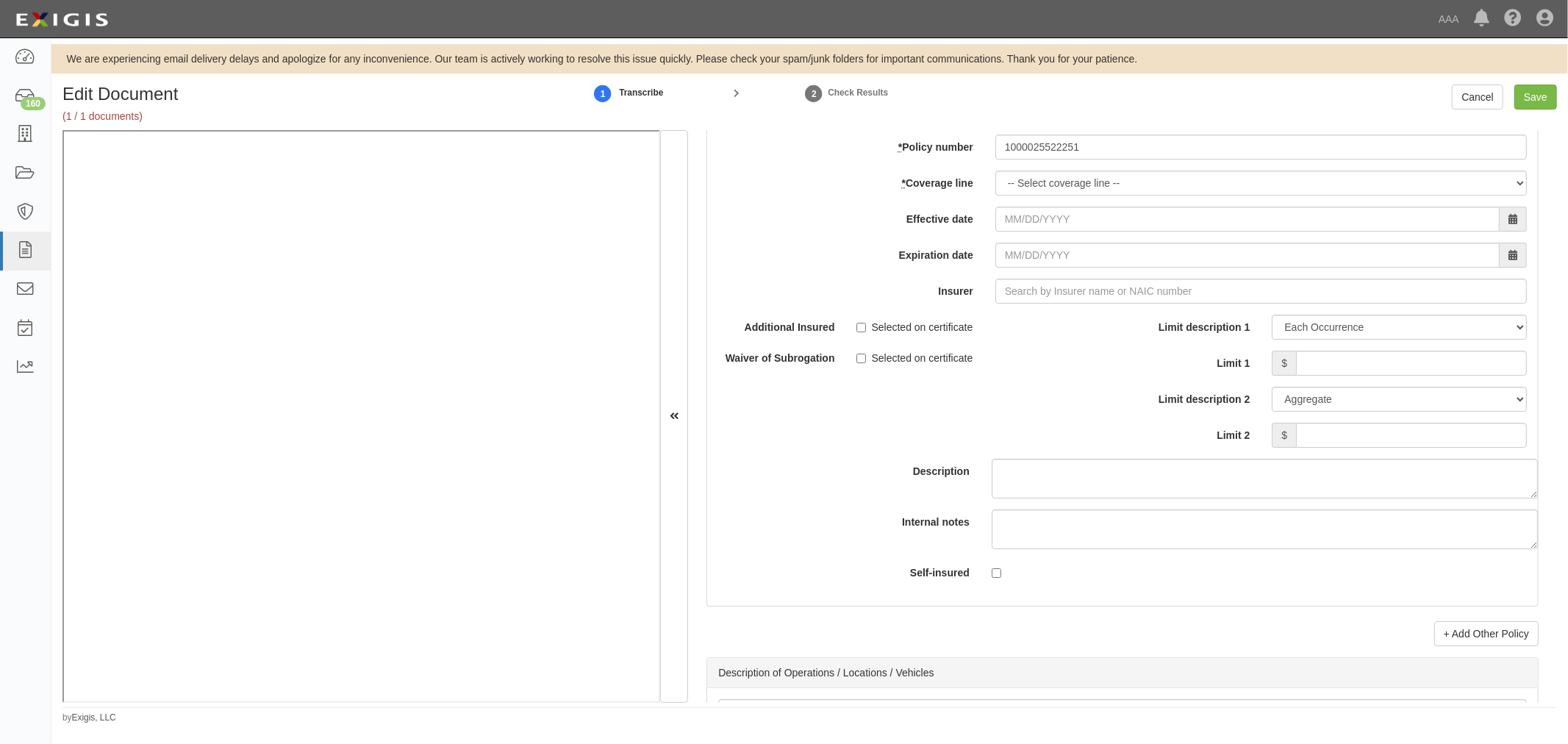
click at [1025, 177] on div "add update renew This new policy will be added This new policy will update exis…" at bounding box center [1122, 364] width 831 height 483
click at [1022, 196] on select "-- Select coverage line -- Asbestos Abatement Auto Physical Damage Boiler & Mac…" at bounding box center [1261, 183] width 531 height 25
select select "70"
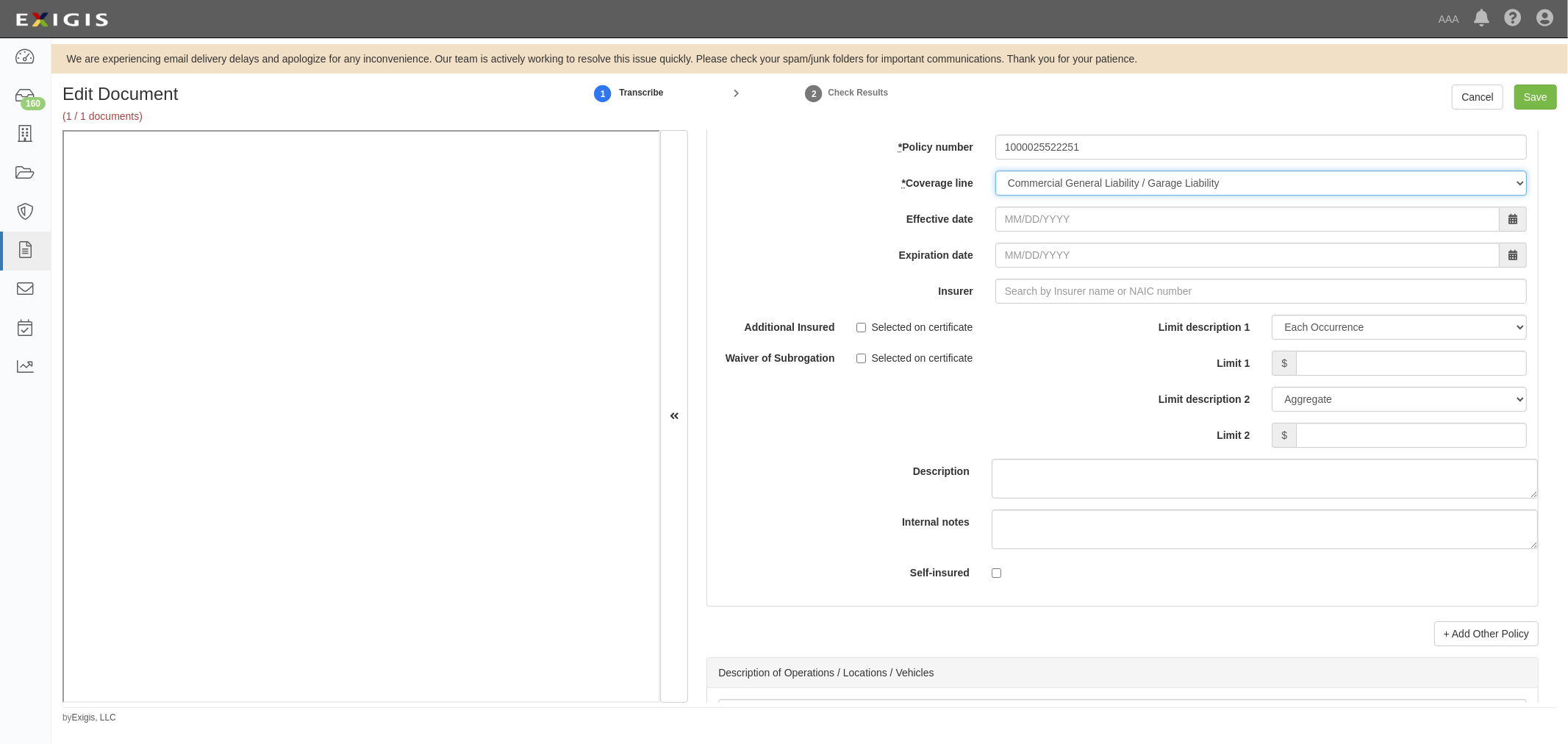
click at [995, 196] on select "-- Select coverage line -- Asbestos Abatement Auto Physical Damage Boiler & Mac…" at bounding box center [1261, 183] width 531 height 25
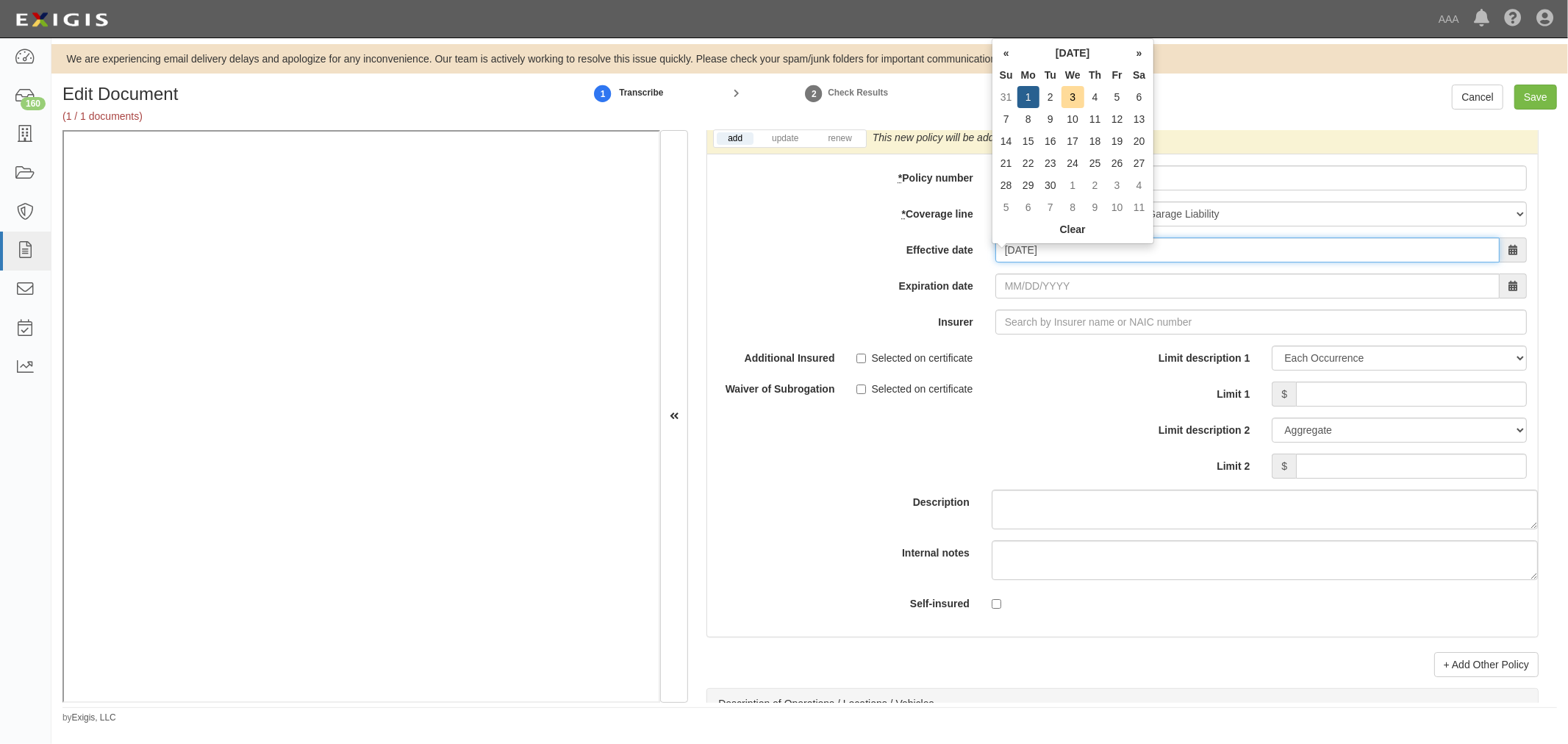
type input "09/01/2025"
type input "09/01/2026"
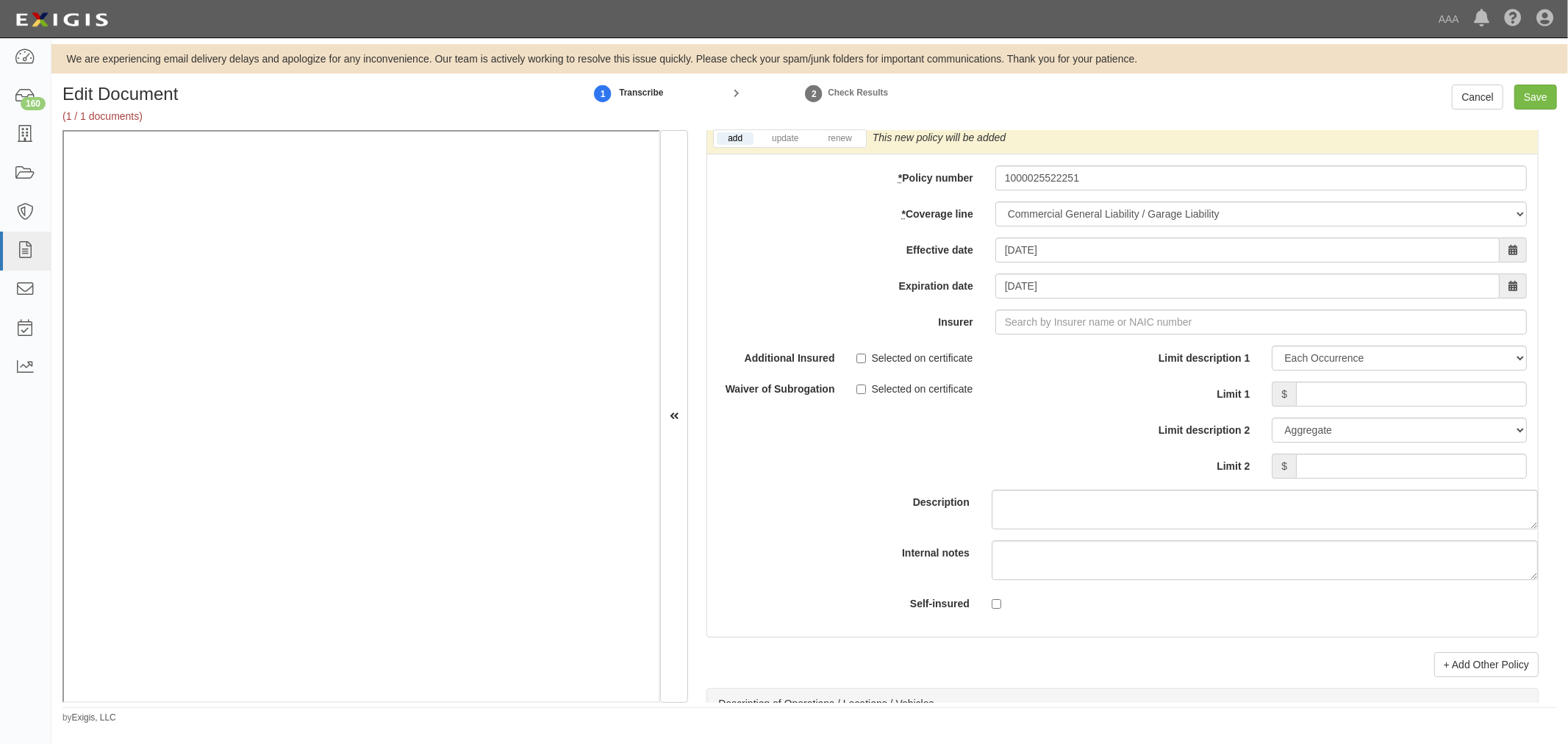
click at [1071, 350] on div "add update renew This new policy will be added This new policy will update exis…" at bounding box center [1122, 380] width 831 height 513
click at [1074, 335] on input "Insurer" at bounding box center [1261, 322] width 531 height 25
click at [1084, 352] on strong "38318" at bounding box center [1098, 349] width 28 height 12
type input "Starr Indemnity & Liability Company (38318) A XV Rating"
click at [840, 143] on link "renew" at bounding box center [839, 138] width 46 height 13
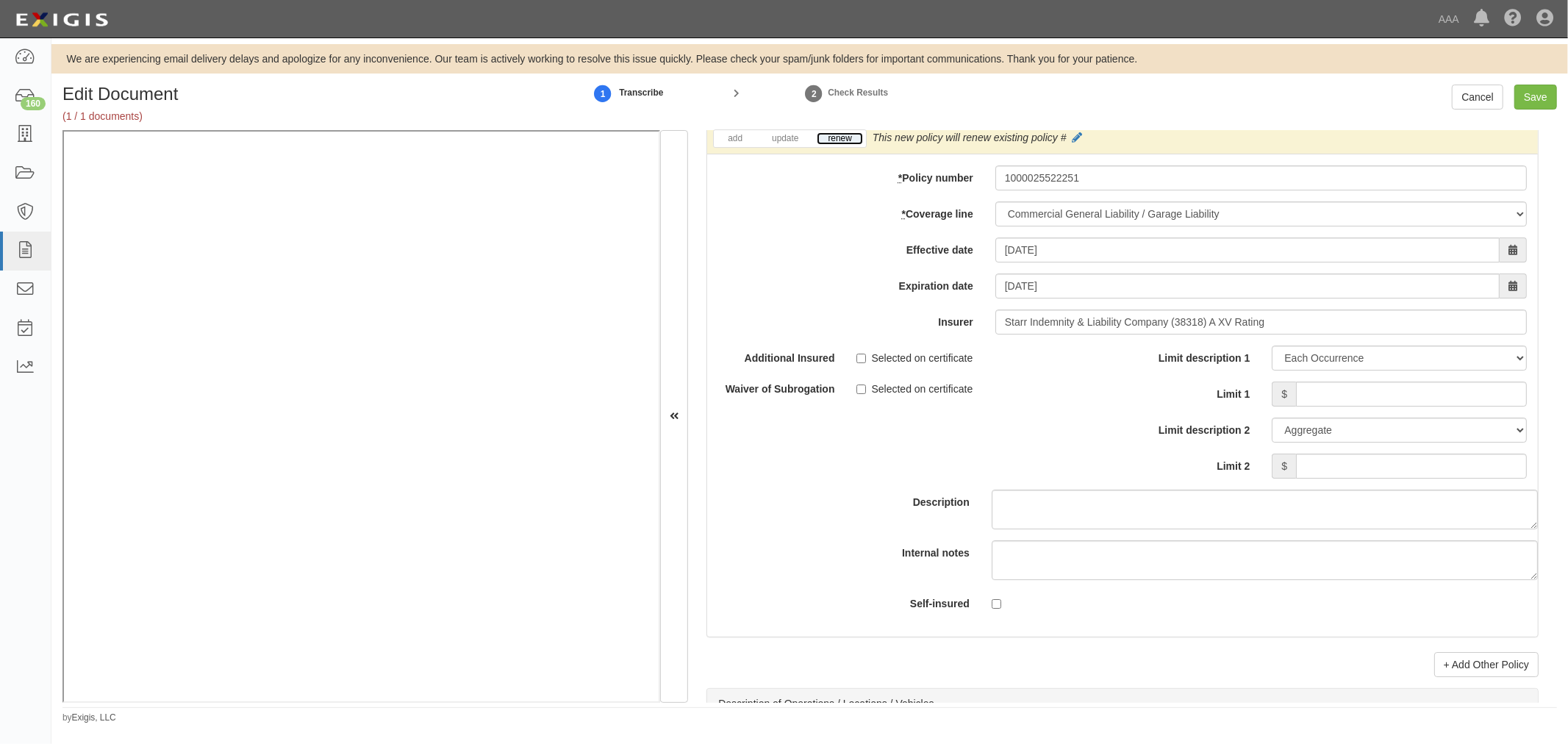
click at [840, 143] on link "renew" at bounding box center [839, 138] width 46 height 13
click at [1382, 400] on input "Limit 1" at bounding box center [1411, 395] width 231 height 25
type input "2,000,000"
click at [1376, 460] on input "Limit 2" at bounding box center [1411, 466] width 231 height 25
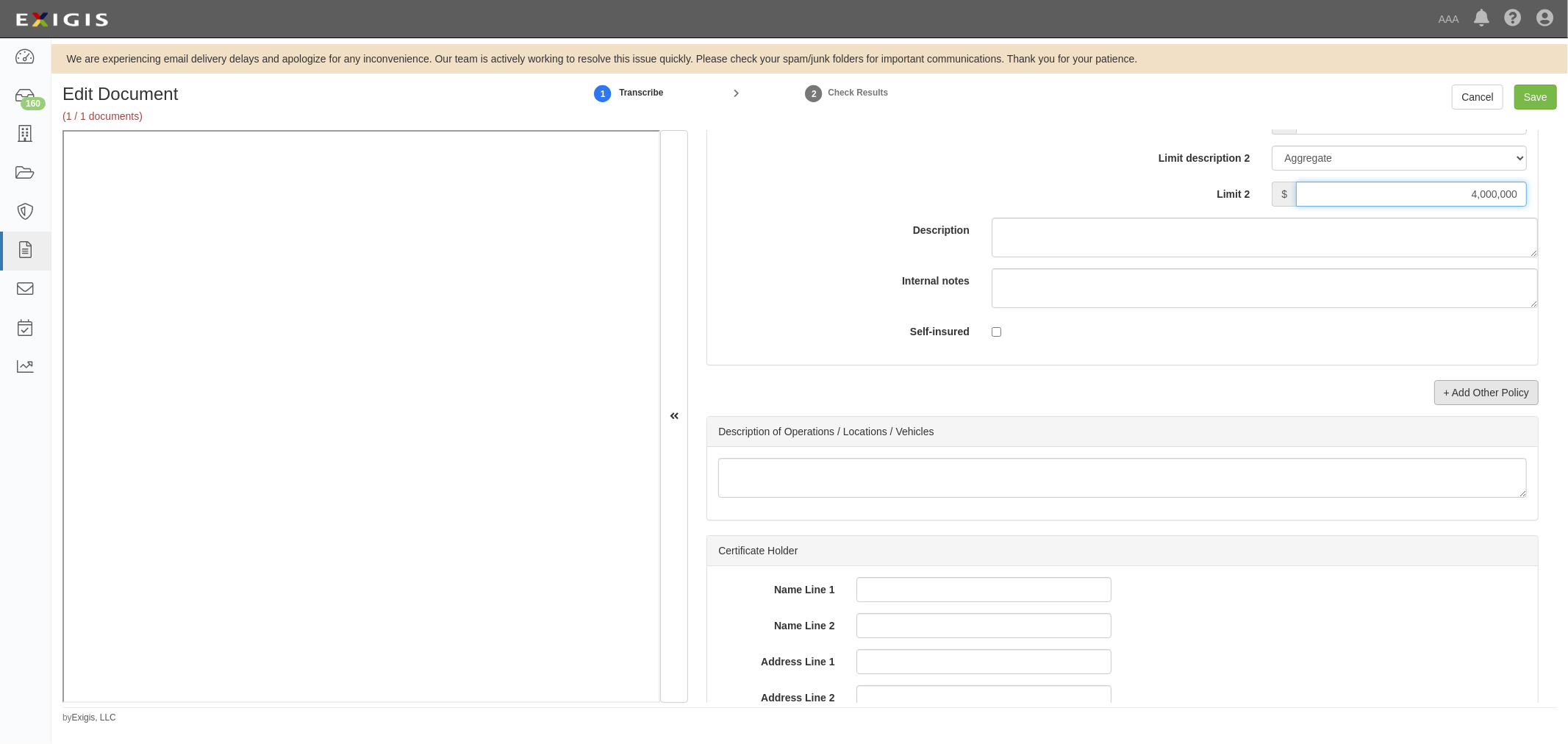
type input "4,000,000"
click at [1445, 392] on link "+ Add Other Policy" at bounding box center [1486, 393] width 105 height 25
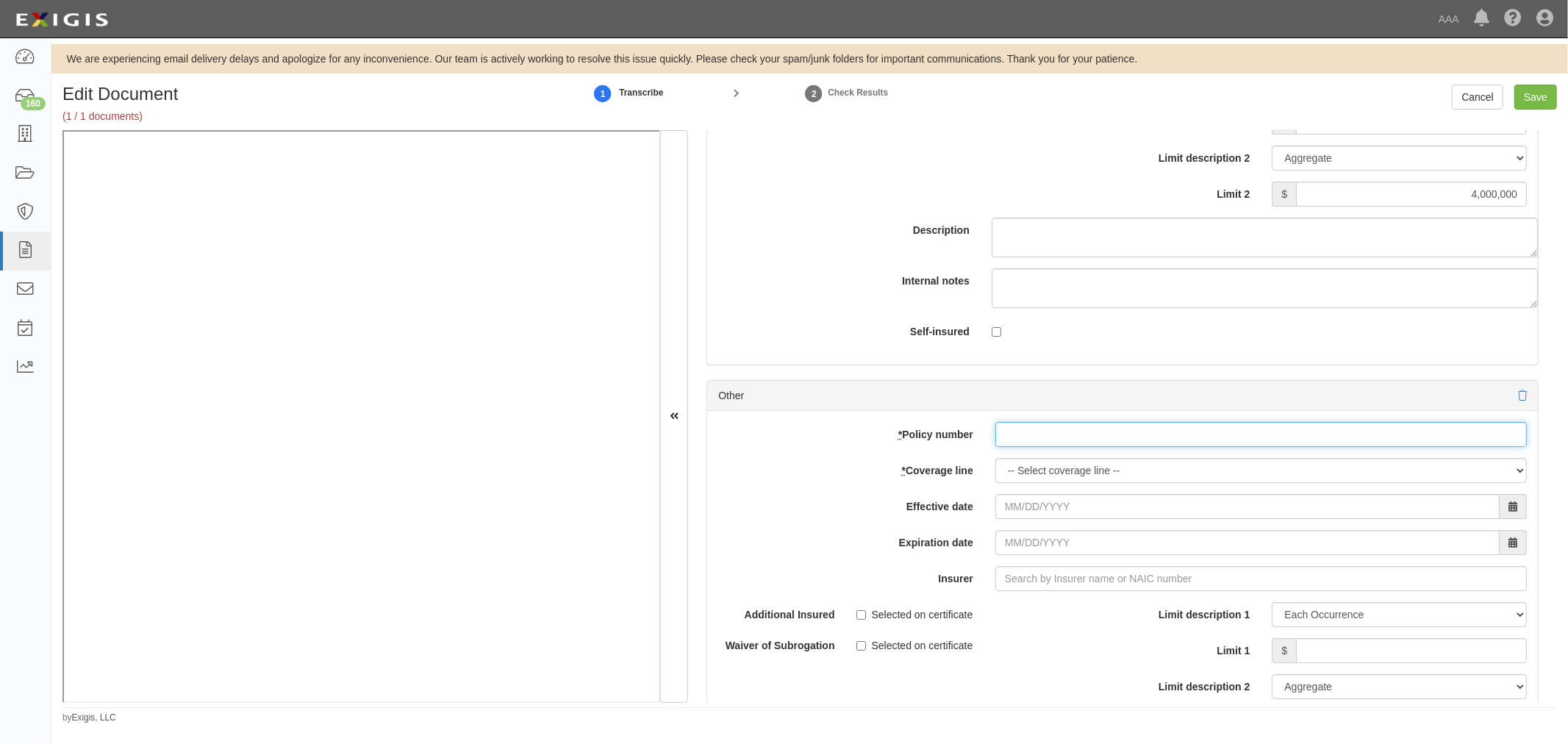
click at [1046, 438] on input "* Policy number" at bounding box center [1261, 435] width 531 height 25
paste input "1000025522251"
type input "1000025522251"
click at [1044, 476] on select "-- Select coverage line -- Asbestos Abatement Auto Physical Damage Boiler & Mac…" at bounding box center [1261, 471] width 531 height 25
select select "56"
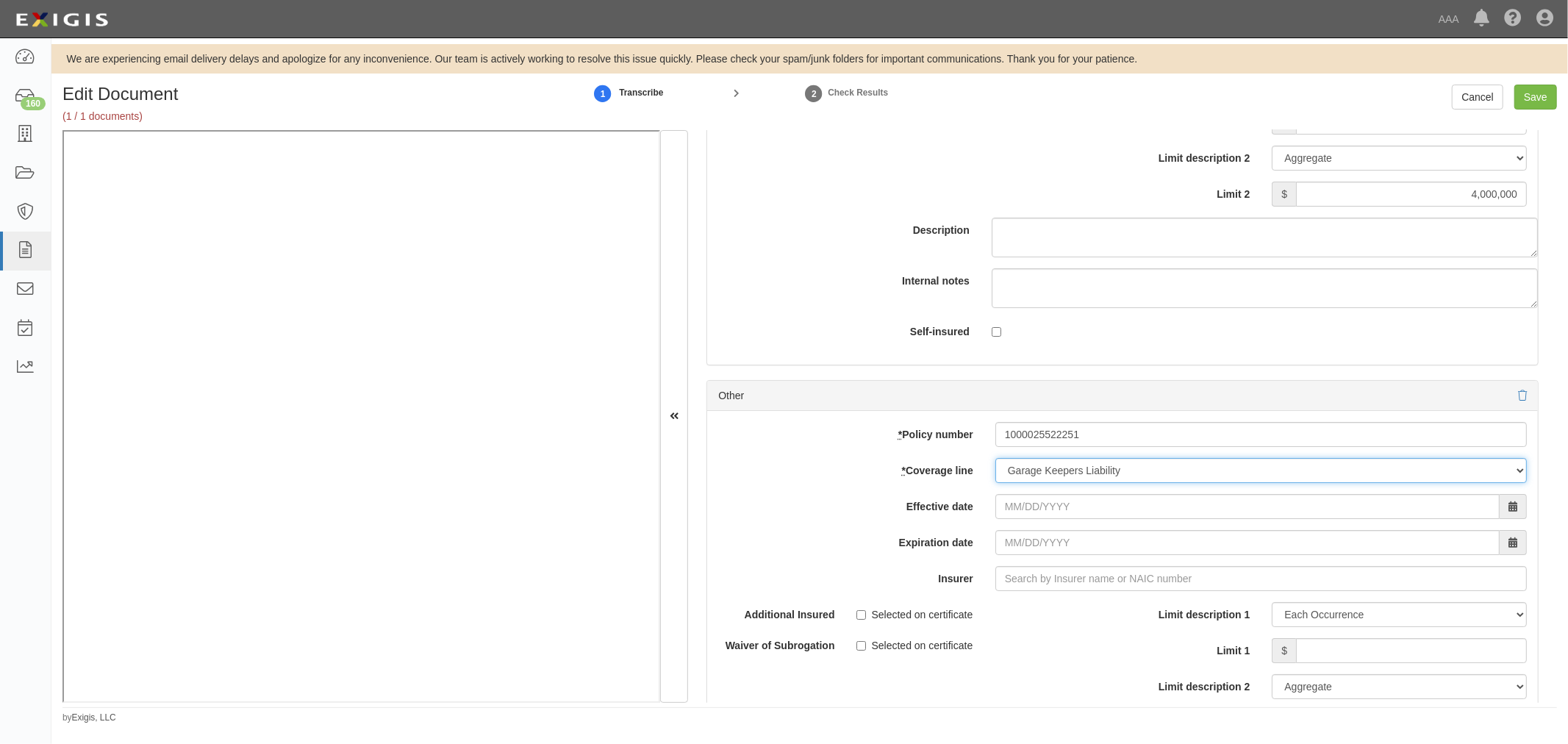
click at [995, 483] on select "-- Select coverage line -- Asbestos Abatement Auto Physical Damage Boiler & Mac…" at bounding box center [1261, 471] width 531 height 25
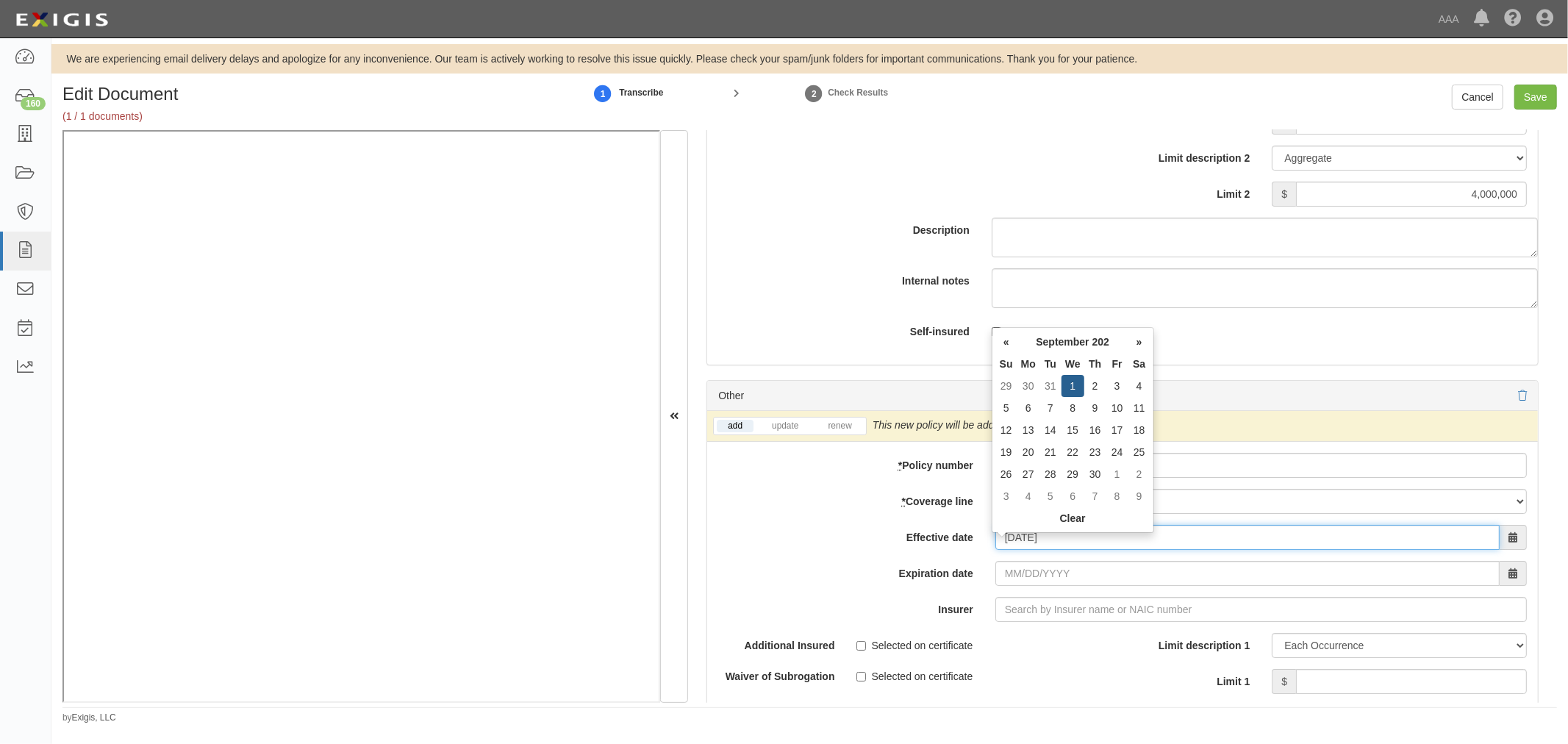
type input "09/01/2025"
type input "09/01/2026"
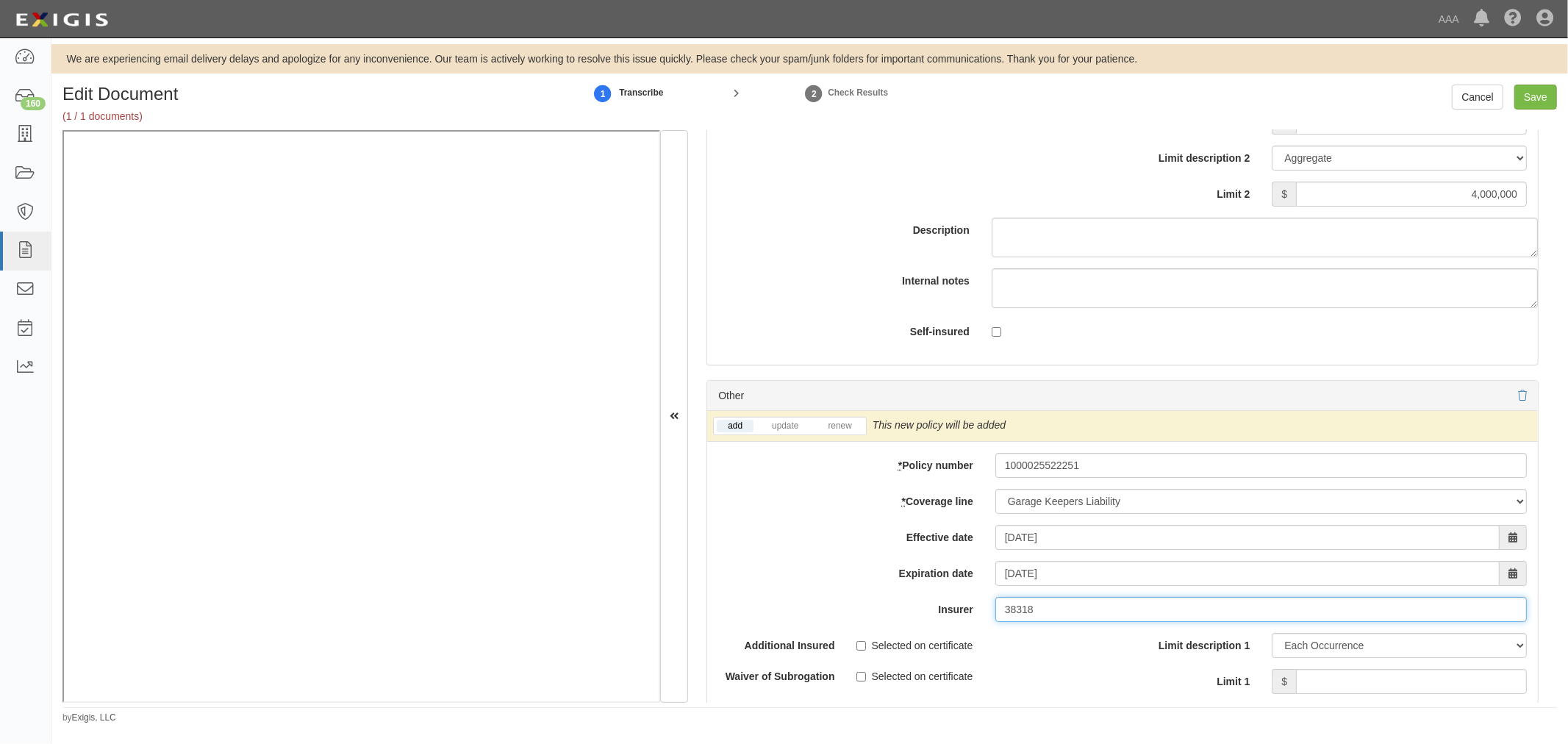
type input "38318"
click at [850, 427] on li "renew" at bounding box center [839, 426] width 52 height 17
click at [850, 429] on link "renew" at bounding box center [839, 426] width 46 height 13
click at [1527, 94] on input "Save" at bounding box center [1536, 97] width 43 height 25
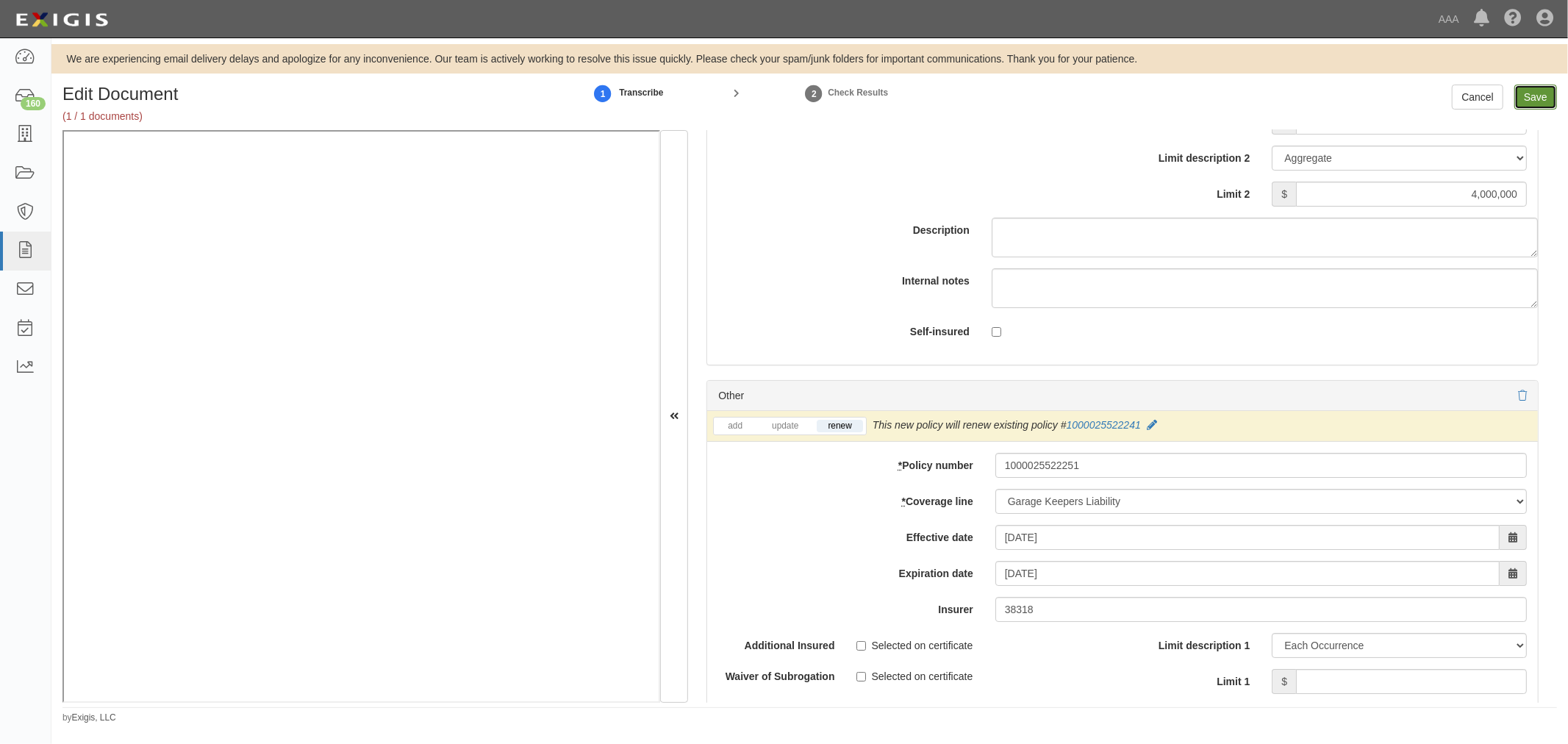
type input "1000000"
type input "2000000"
type input "4000000"
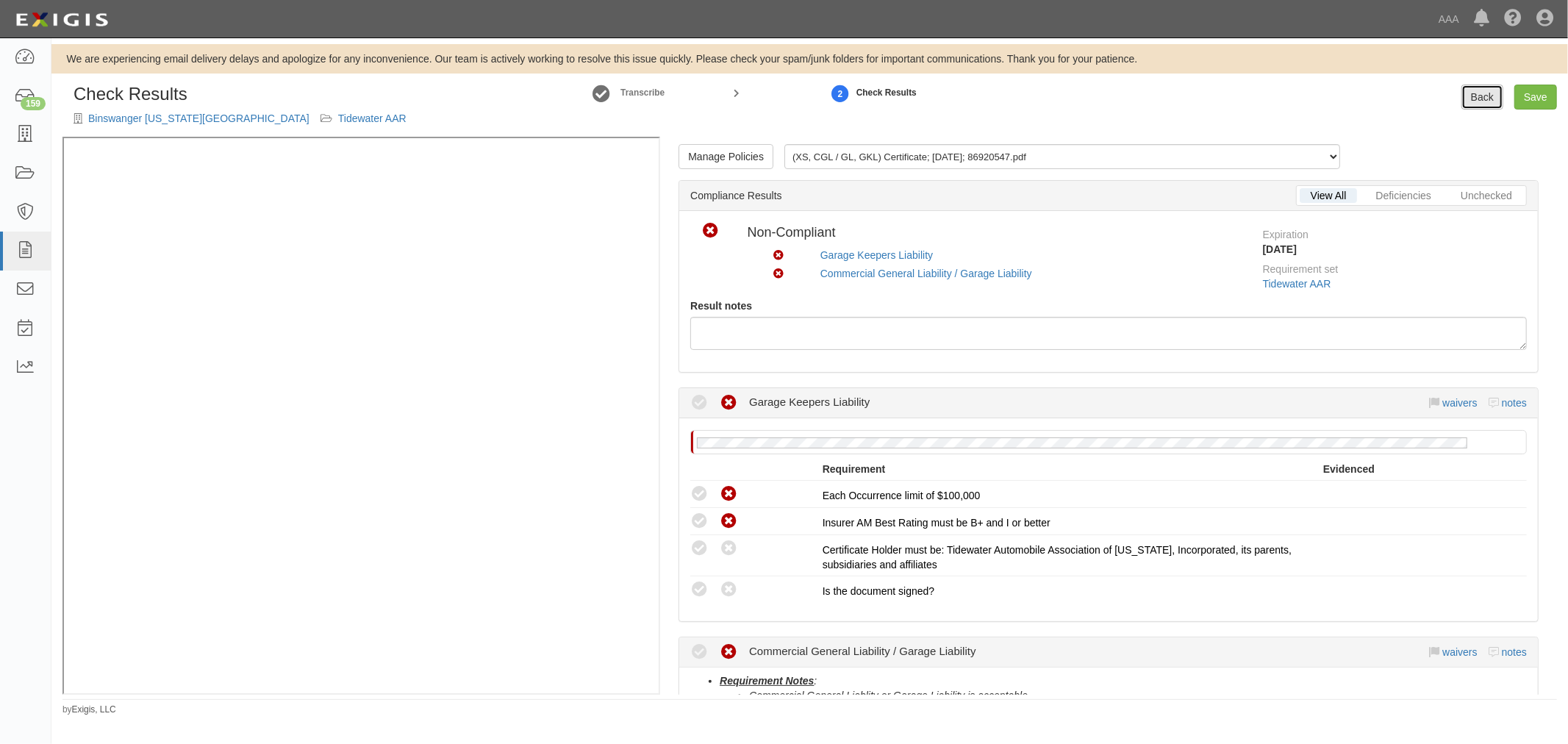
click at [1483, 96] on link "Back" at bounding box center [1482, 97] width 42 height 25
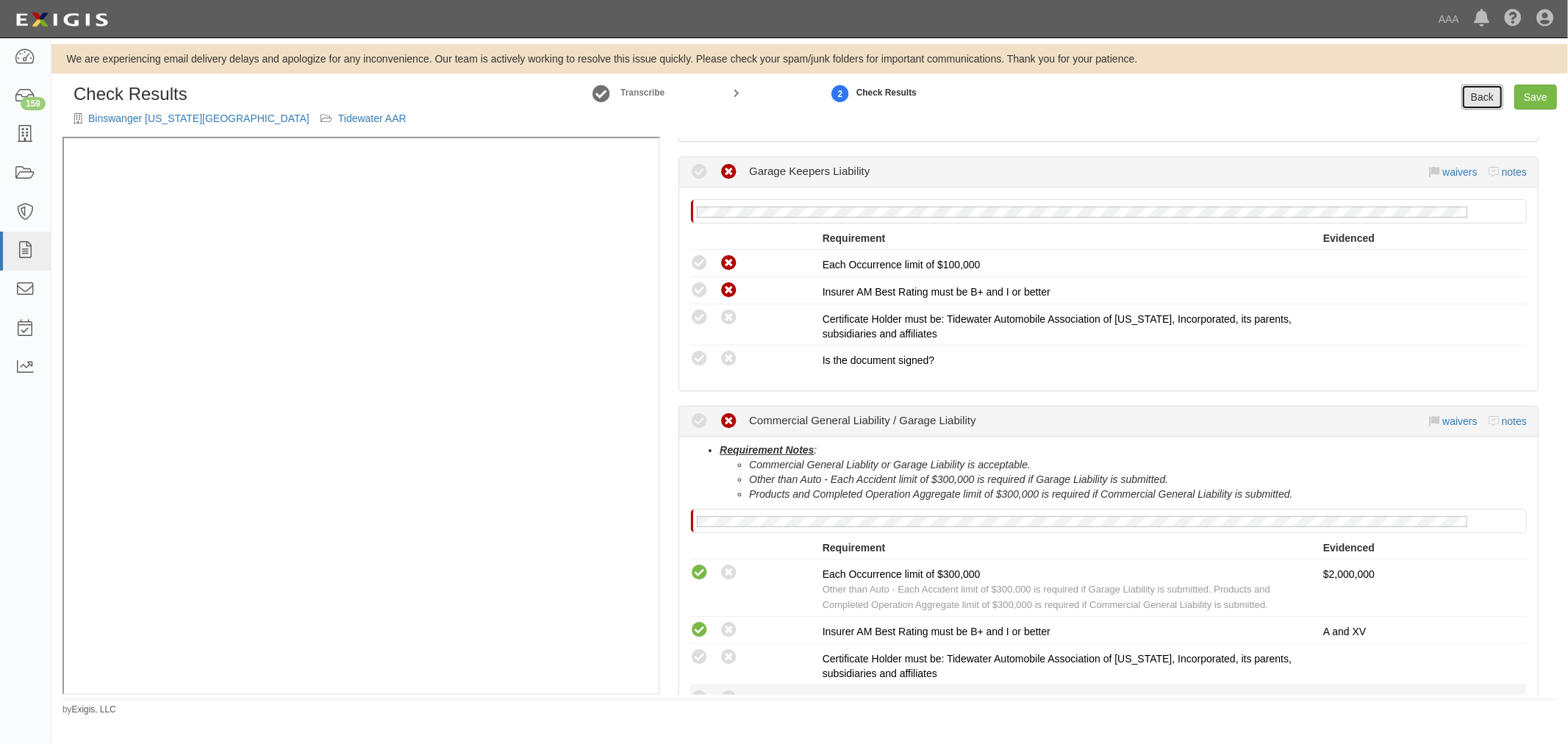
scroll to position [476, 0]
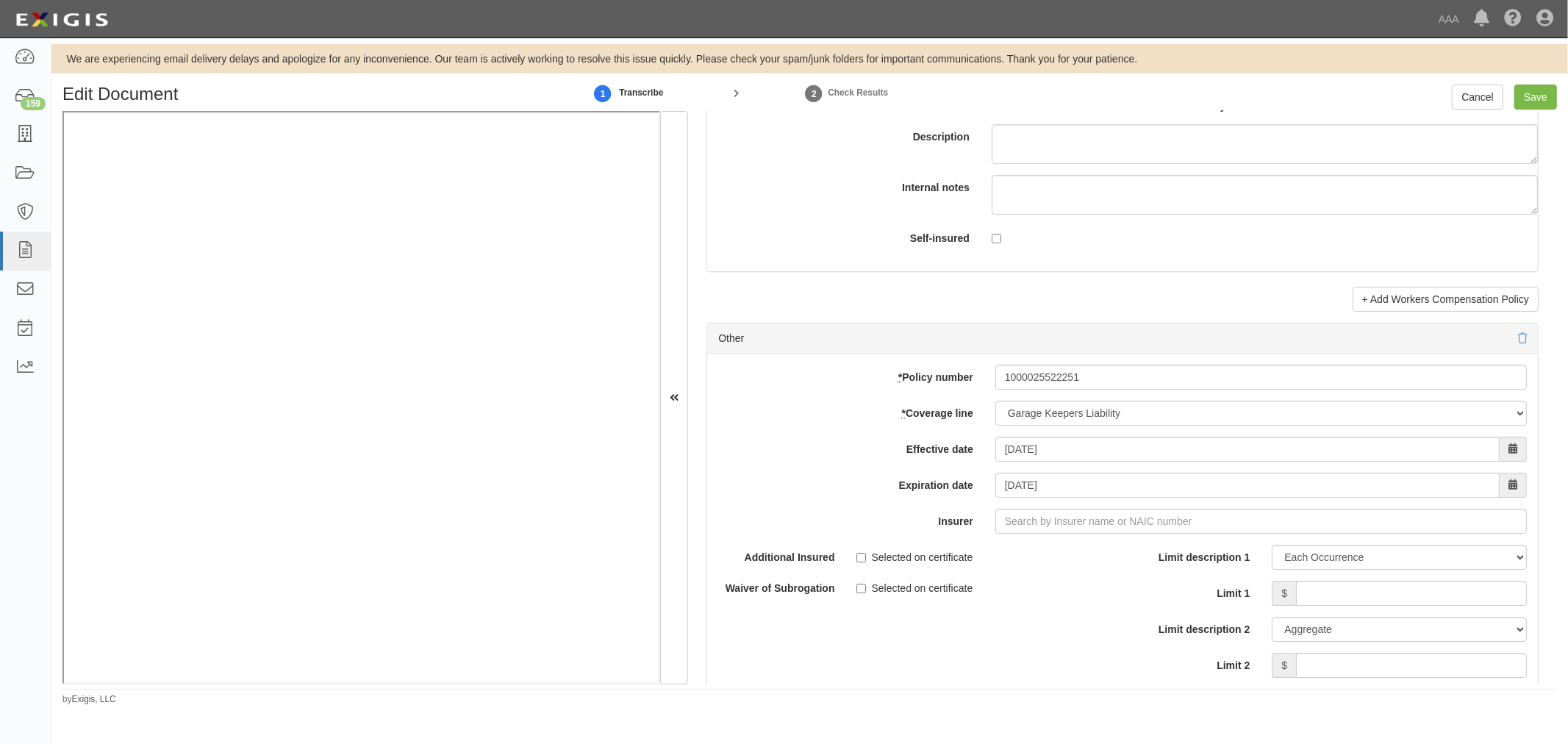
scroll to position [3948, 0]
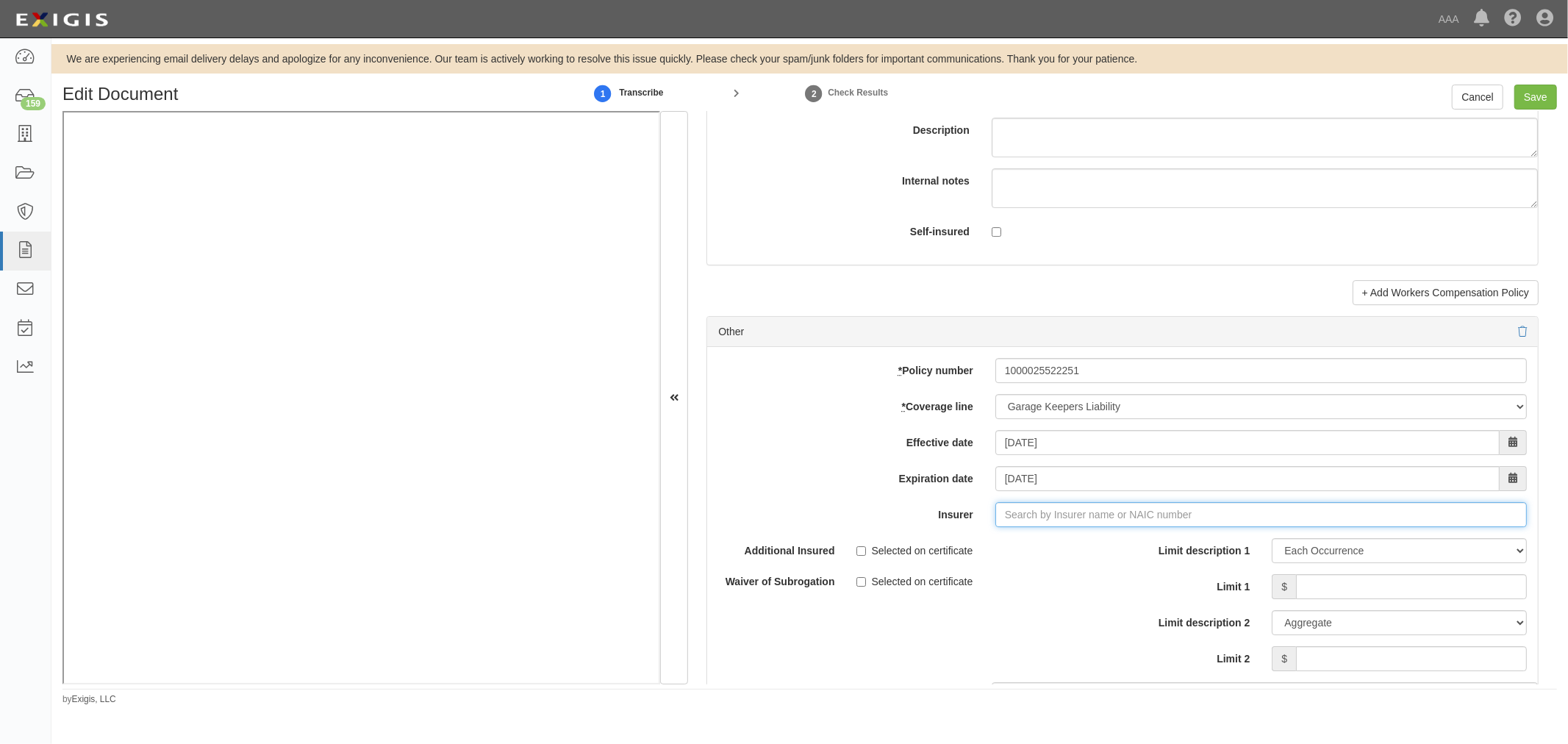
click at [1038, 527] on input "Insurer" at bounding box center [1261, 515] width 531 height 25
click at [1023, 547] on div "Starr Indemnity & Liability Company ( 38318 ) A XV Rating" at bounding box center [1044, 542] width 289 height 20
type input "Starr Indemnity & Liability Company (38318) A XV Rating"
click at [1328, 574] on div "Limit description 1 Limit Each Occurrence Each Claim Aggregate Deductible Self-…" at bounding box center [1330, 605] width 393 height 133
click at [1336, 591] on input "Limit 1" at bounding box center [1411, 587] width 231 height 25
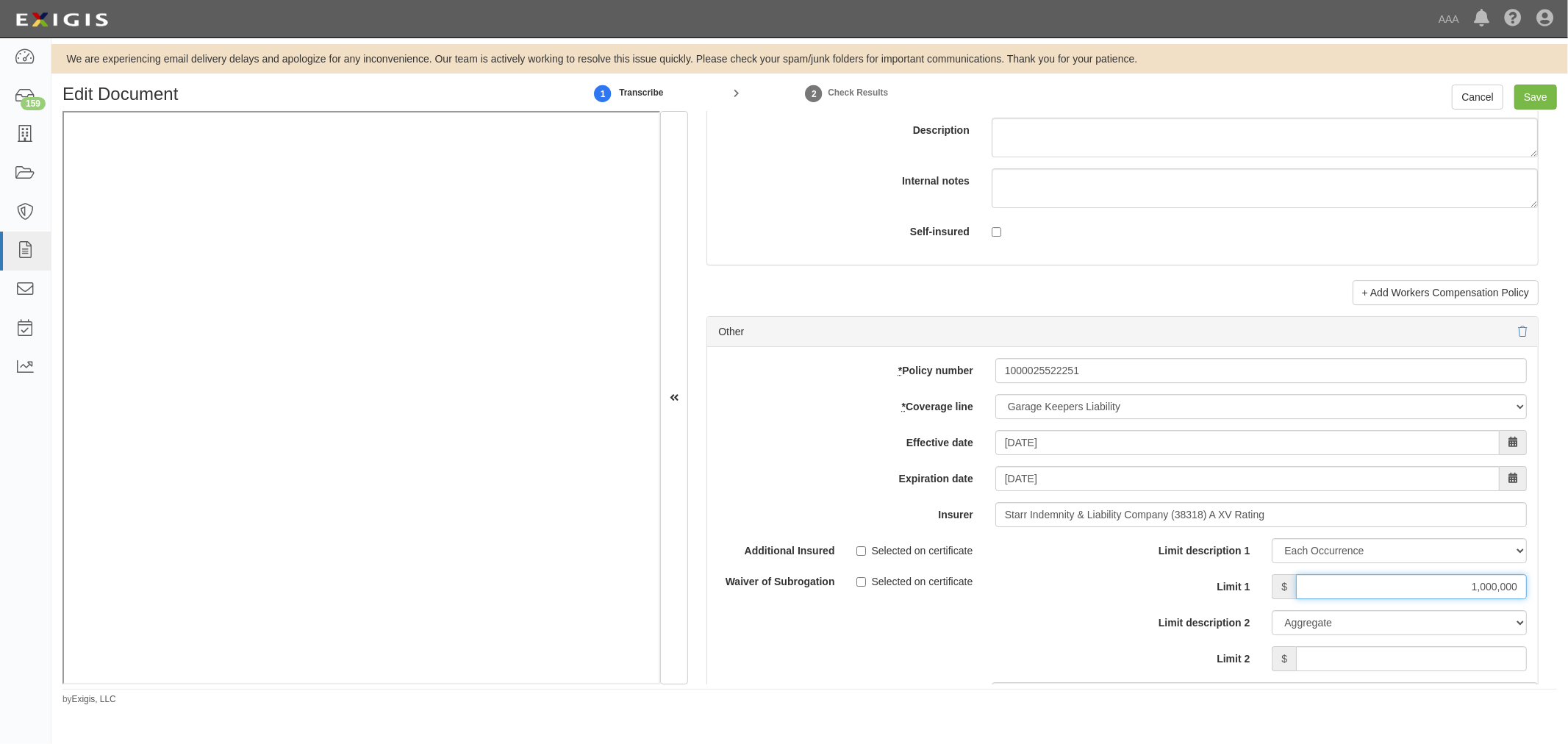
type input "1,000,000"
click at [1424, 669] on input "Limit 2" at bounding box center [1411, 659] width 231 height 25
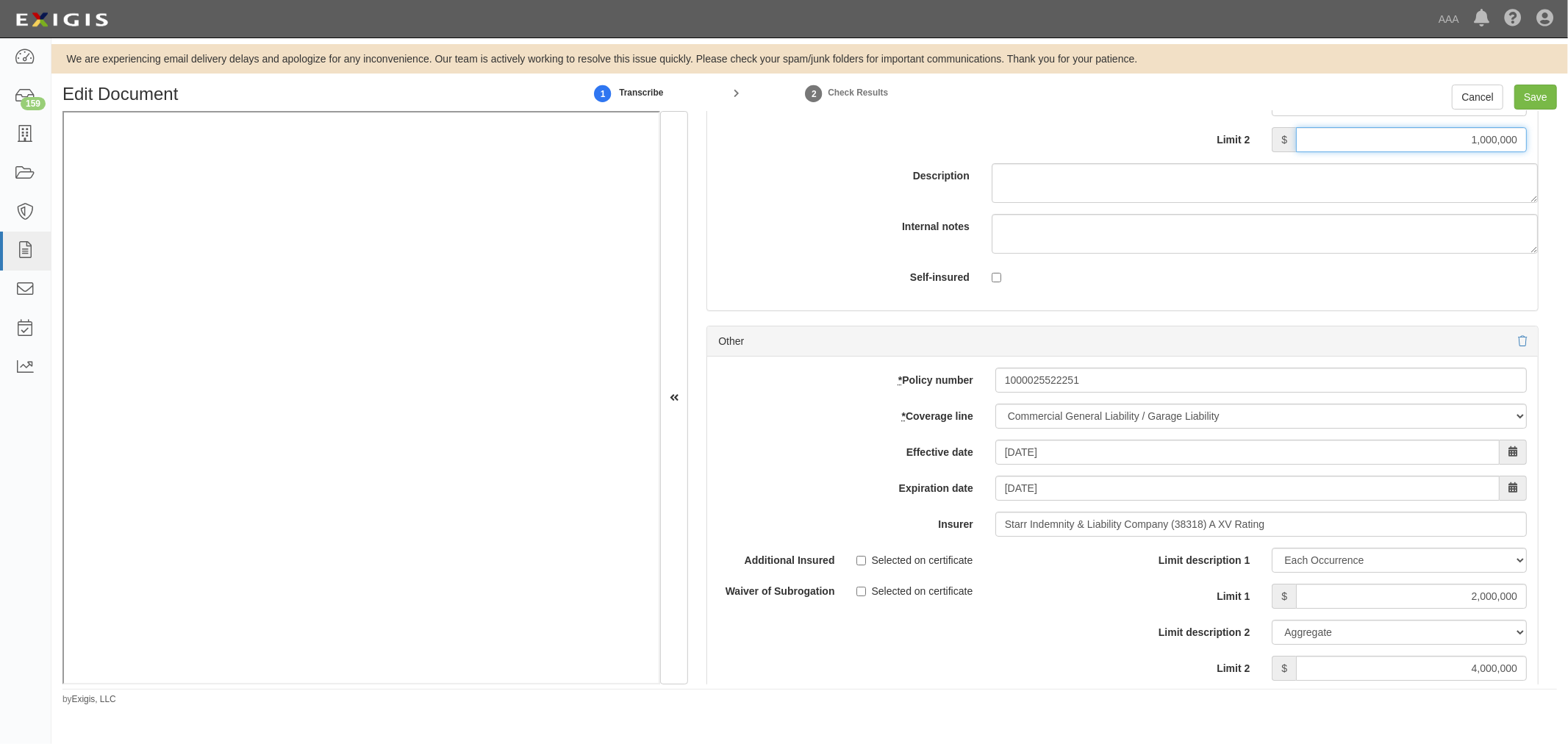
scroll to position [4492, 0]
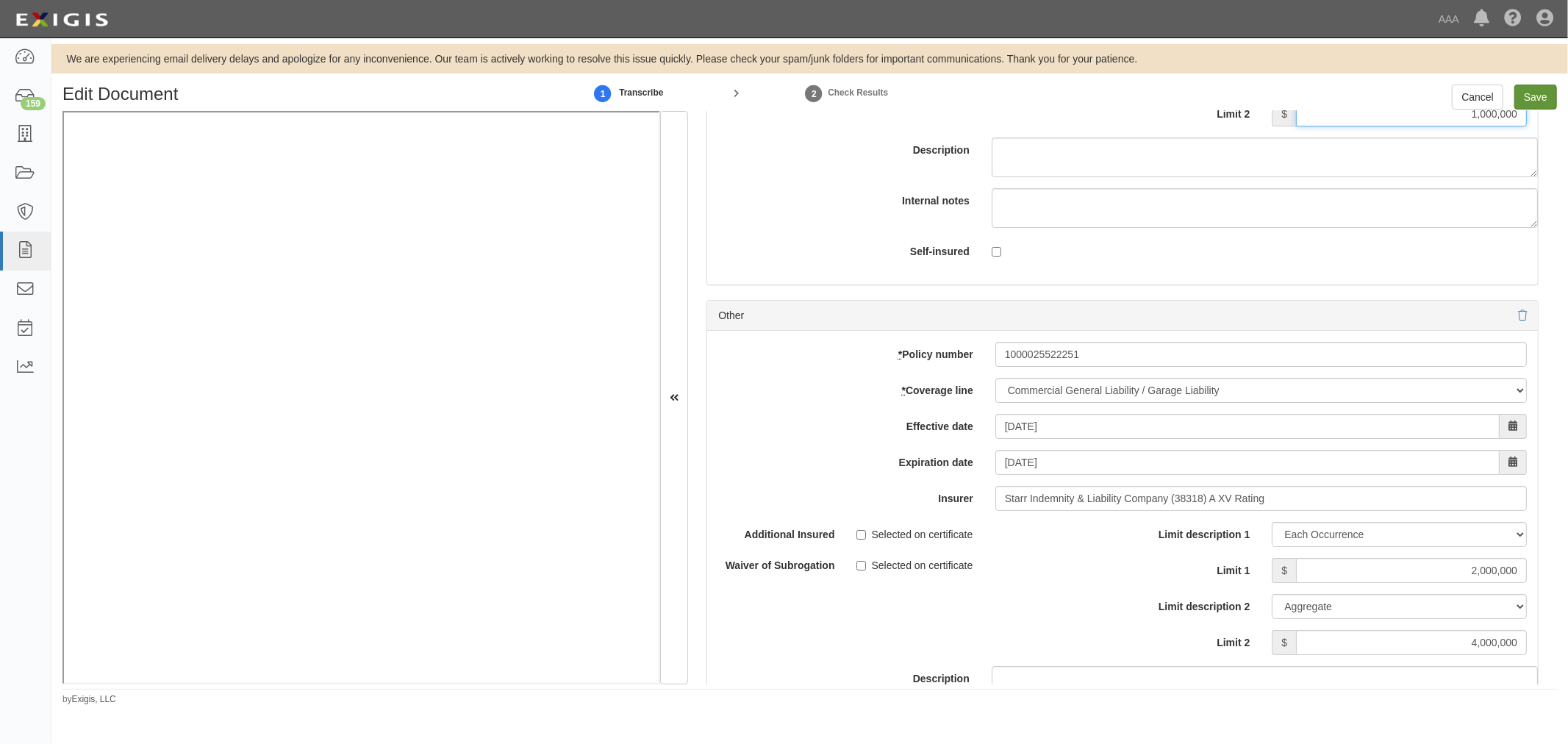
type input "1,000,000"
click at [1541, 96] on input "Save" at bounding box center [1536, 97] width 43 height 25
type input "1000000"
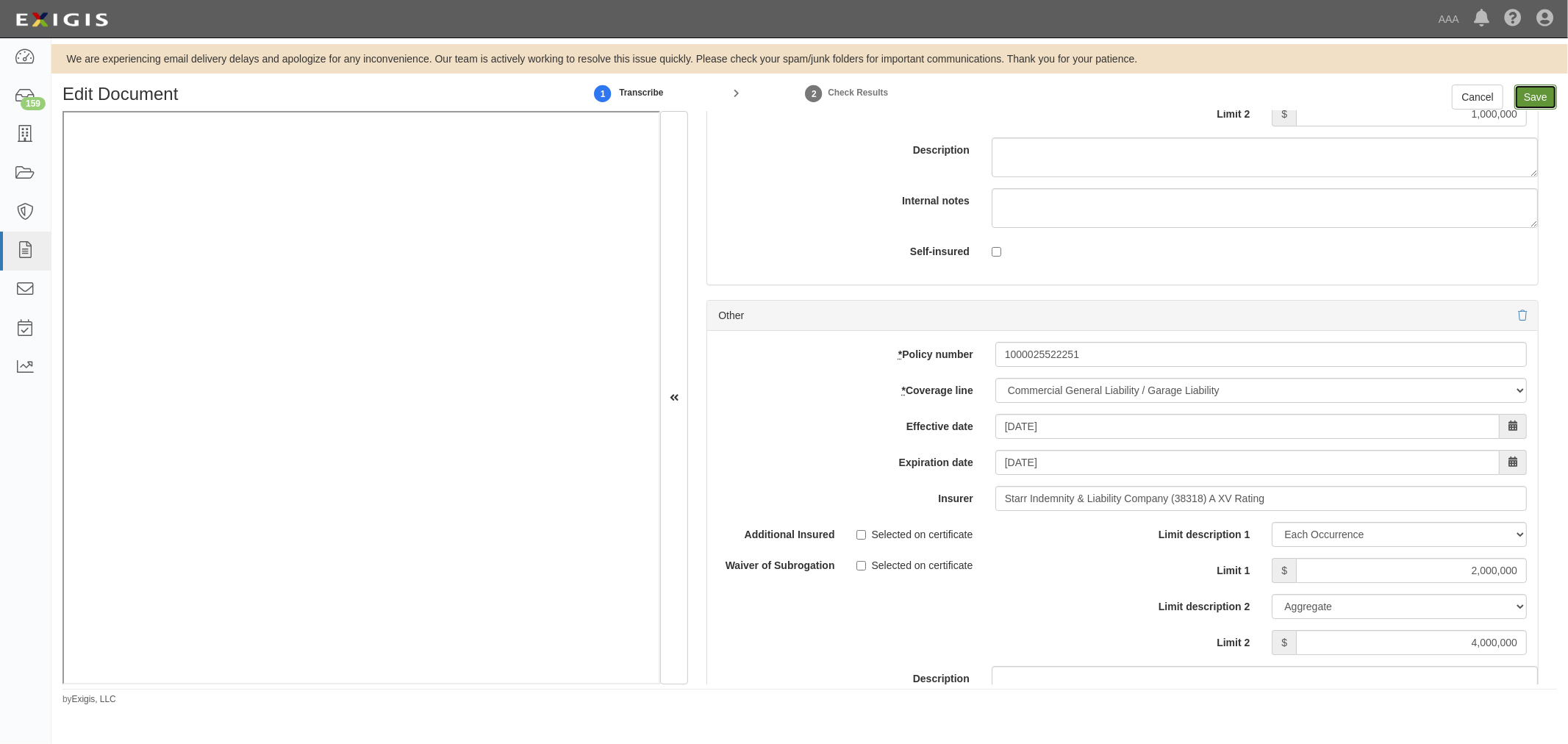
type input "1000000"
type input "2000000"
type input "4000000"
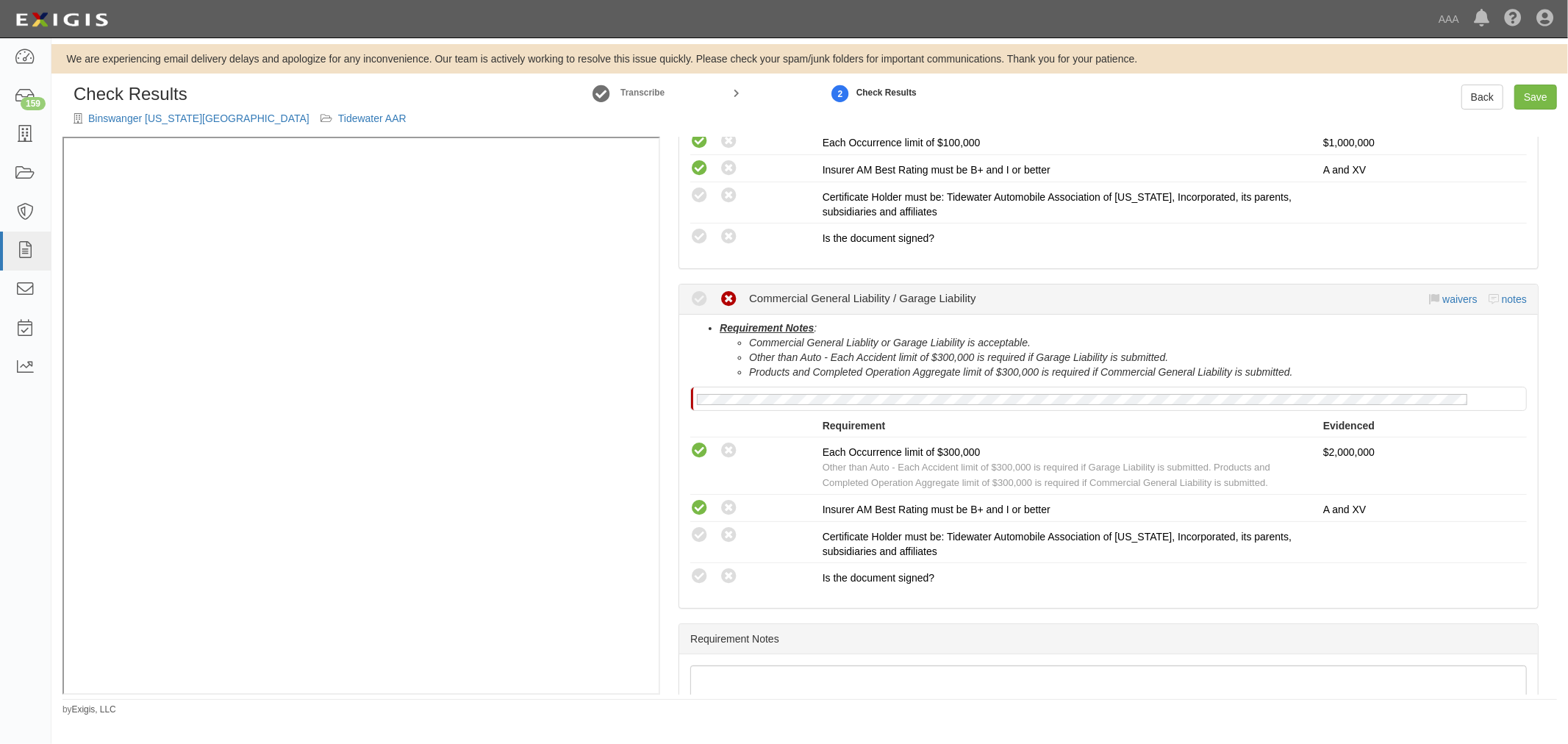
scroll to position [476, 0]
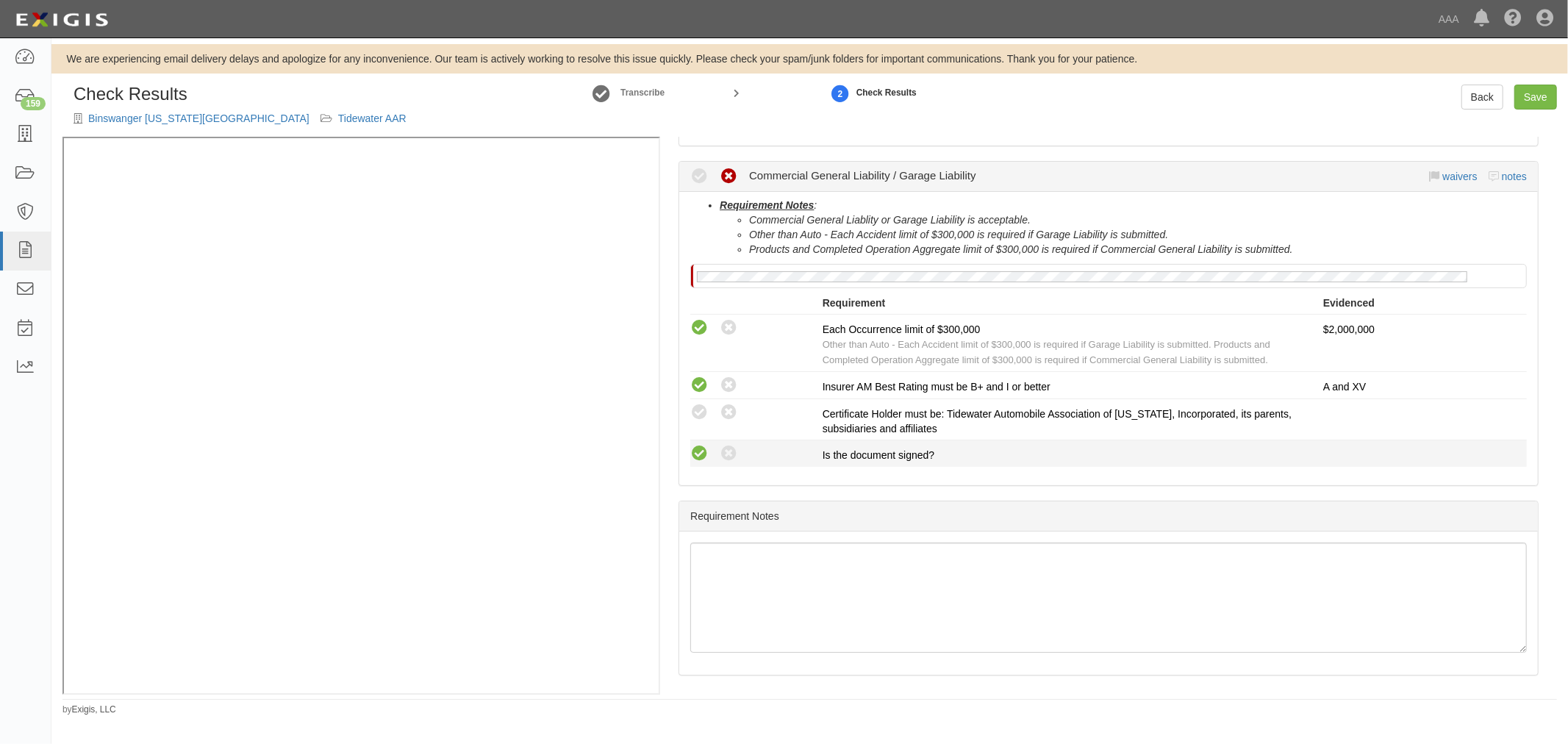
click at [695, 452] on icon at bounding box center [699, 453] width 19 height 19
radio input "true"
click at [697, 399] on li "Compliant Waived: Non-Compliant Certificate Holder must be: Tidewater Automobil…" at bounding box center [1108, 420] width 837 height 41
click at [698, 403] on icon at bounding box center [699, 412] width 19 height 19
radio input "true"
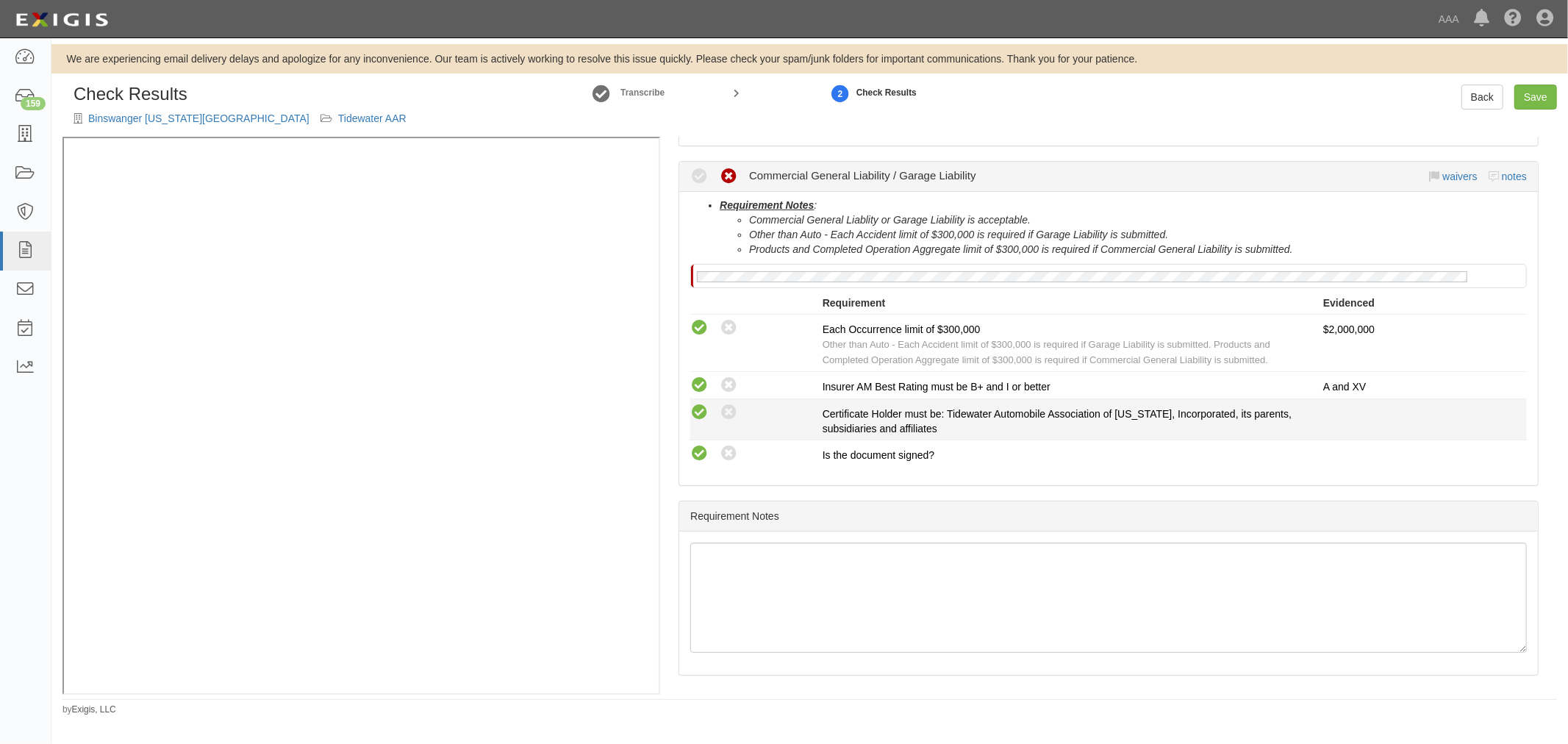
radio input "true"
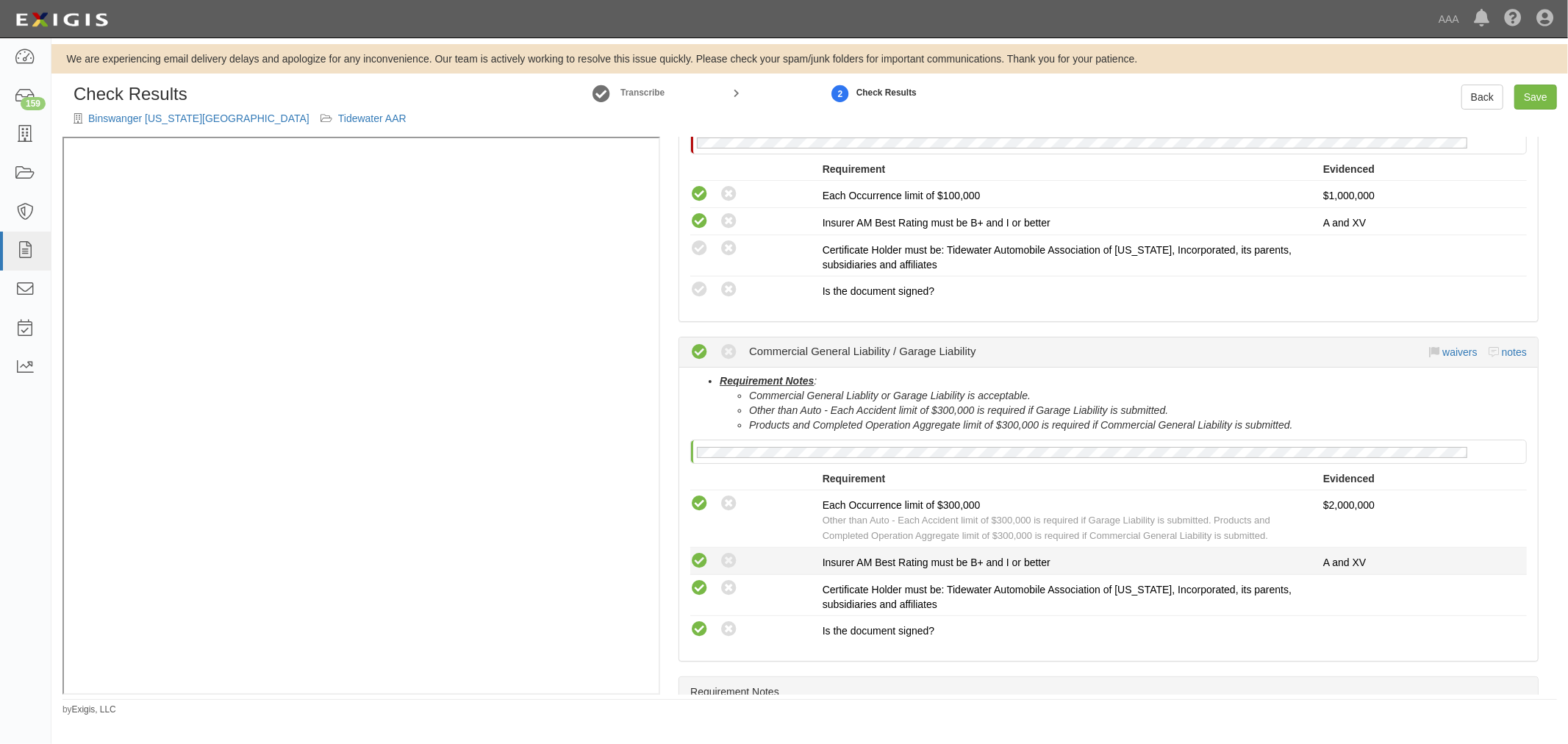
scroll to position [68, 0]
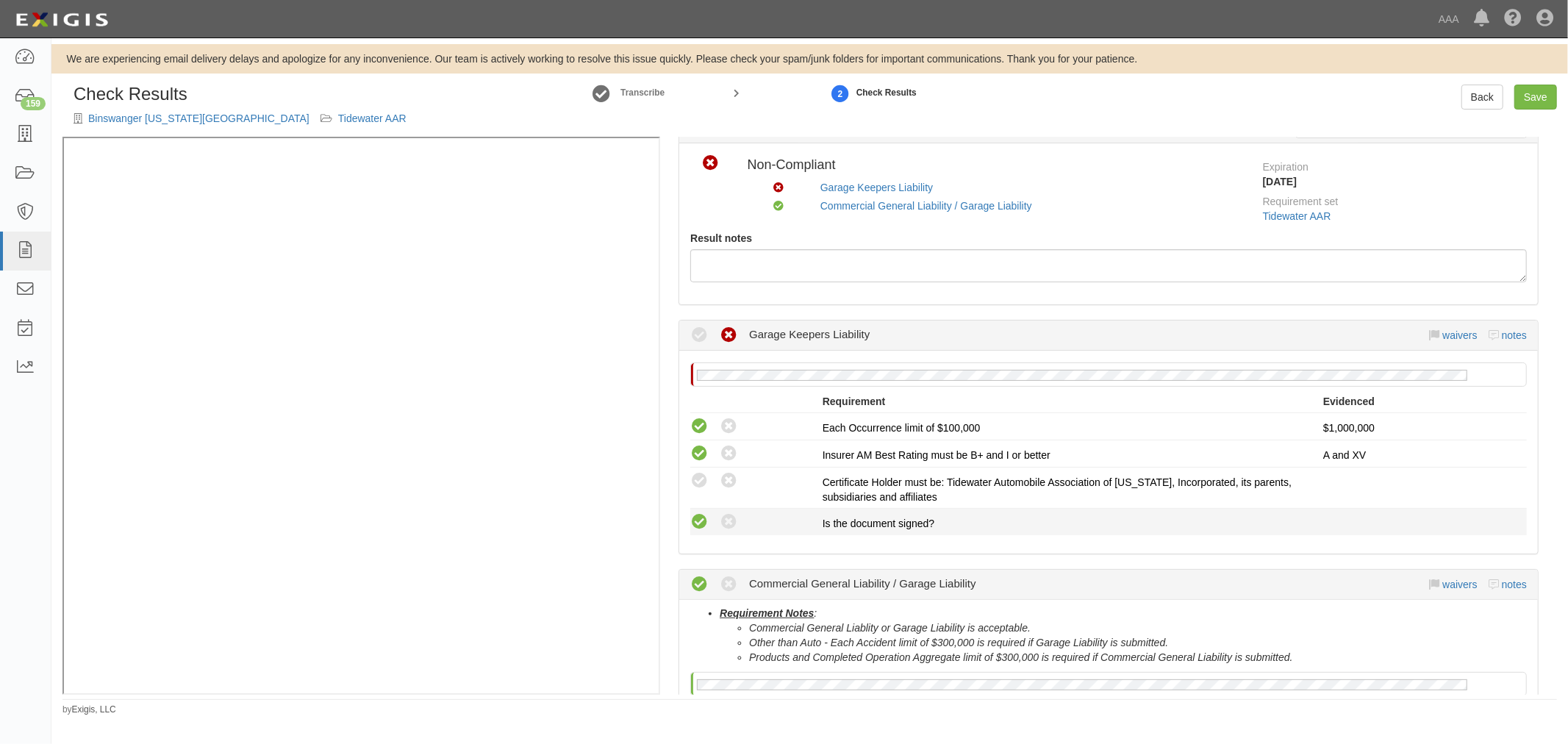
click at [695, 526] on icon at bounding box center [699, 522] width 19 height 19
radio input "true"
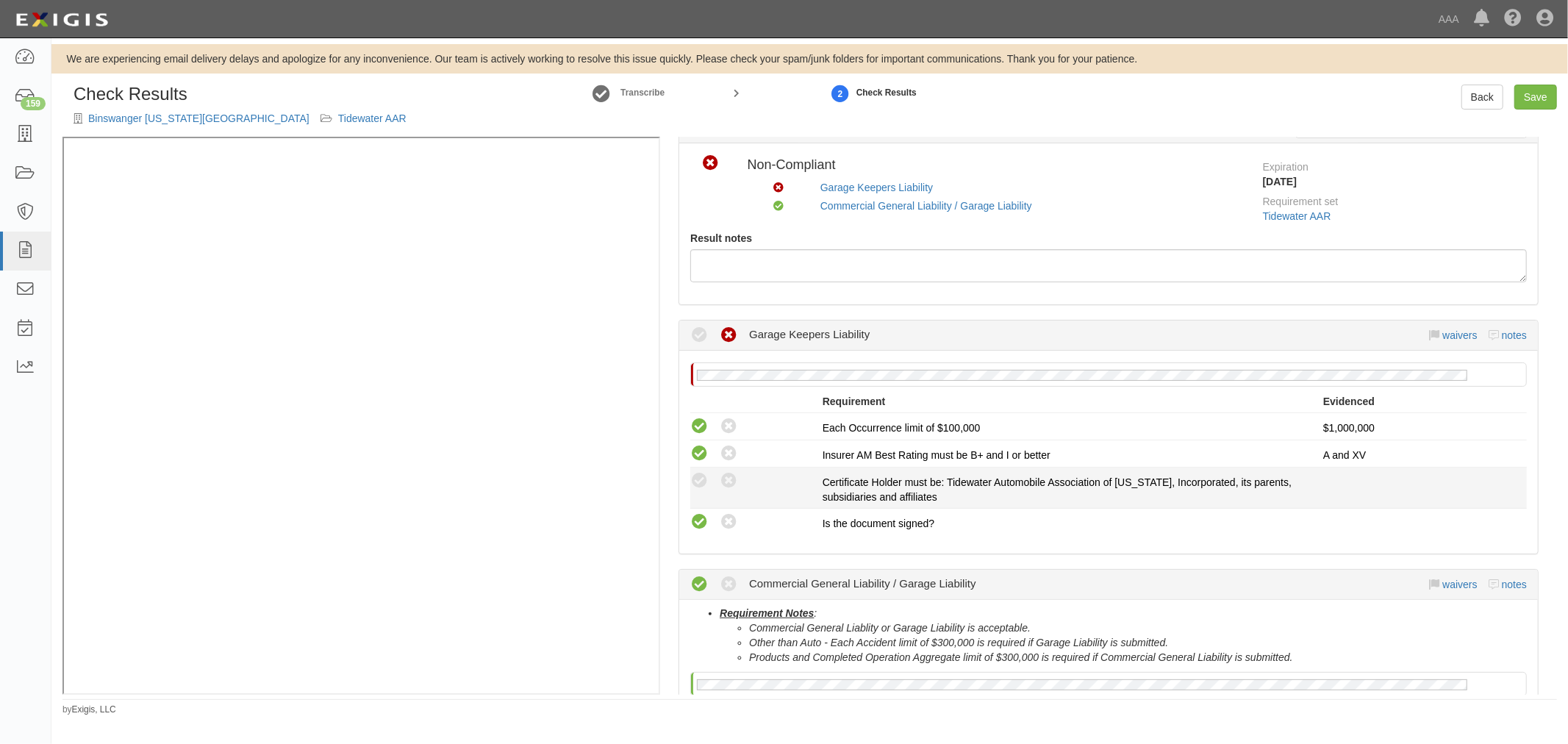
click at [695, 495] on div "Compliant Waived: Non-Compliant Certificate Holder must be: Tidewater Automobil…" at bounding box center [1108, 488] width 858 height 33
click at [695, 483] on icon at bounding box center [699, 481] width 19 height 19
radio input "true"
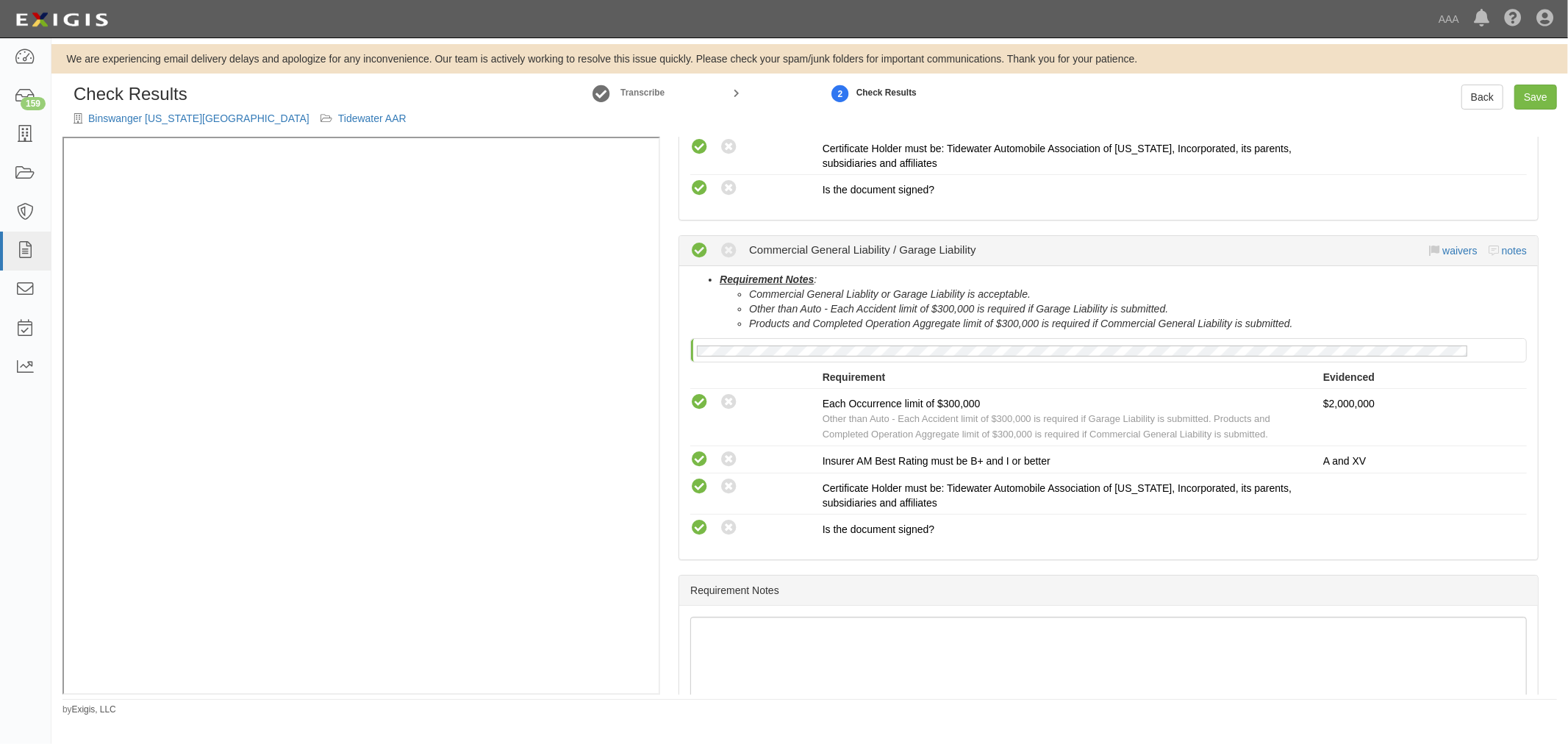
scroll to position [476, 0]
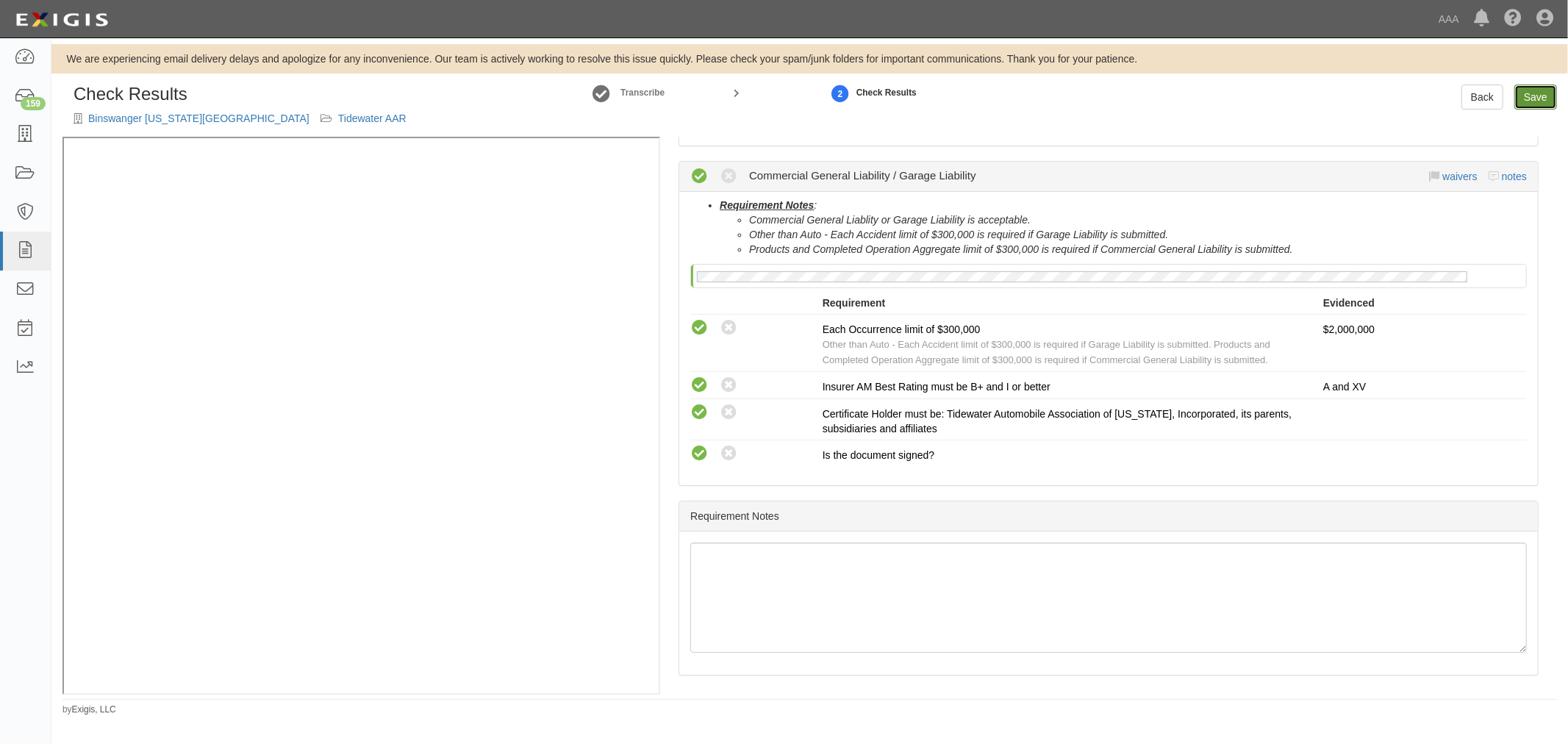
click at [1533, 93] on link "Save" at bounding box center [1536, 97] width 43 height 25
radio input "true"
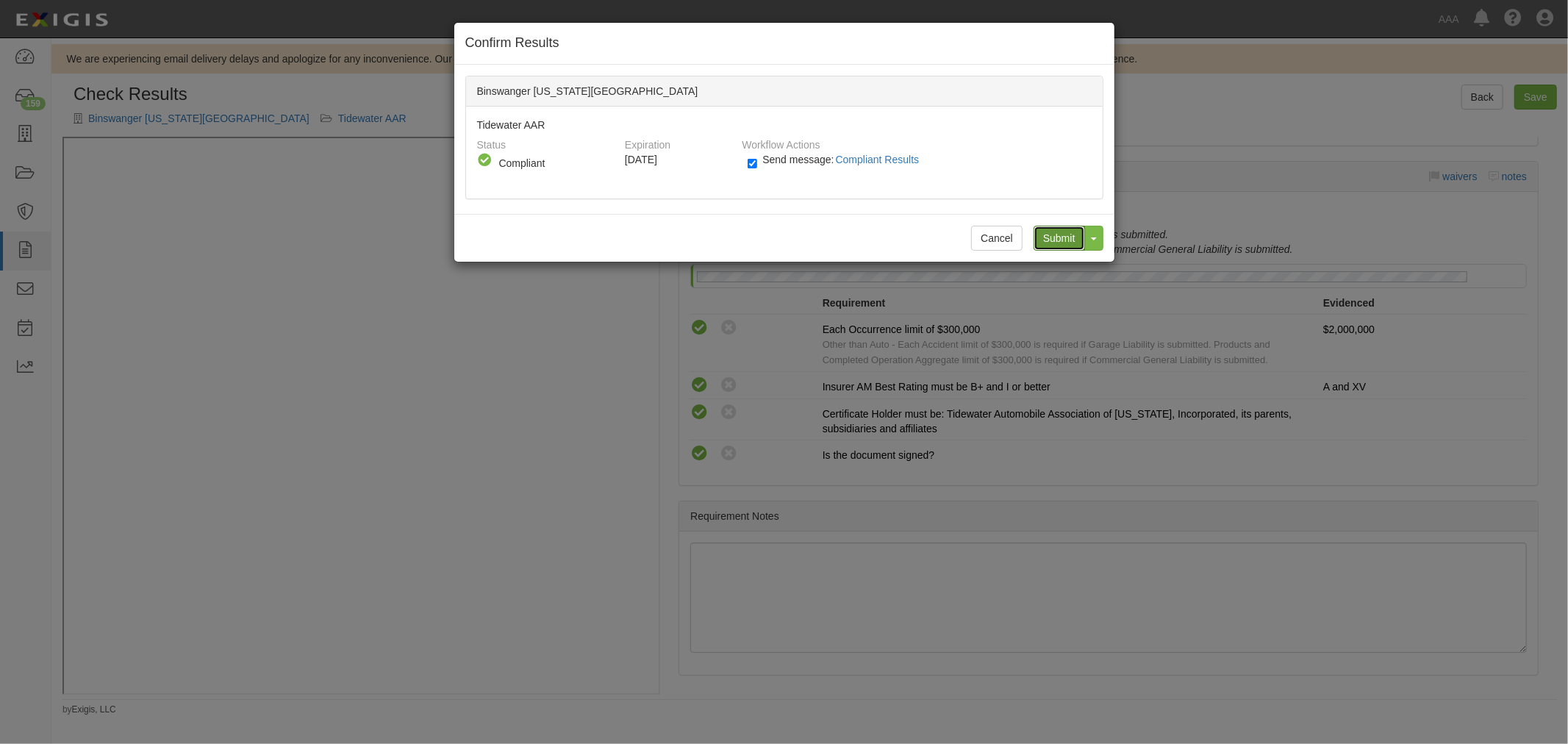
click at [1049, 235] on input "Submit" at bounding box center [1059, 239] width 52 height 25
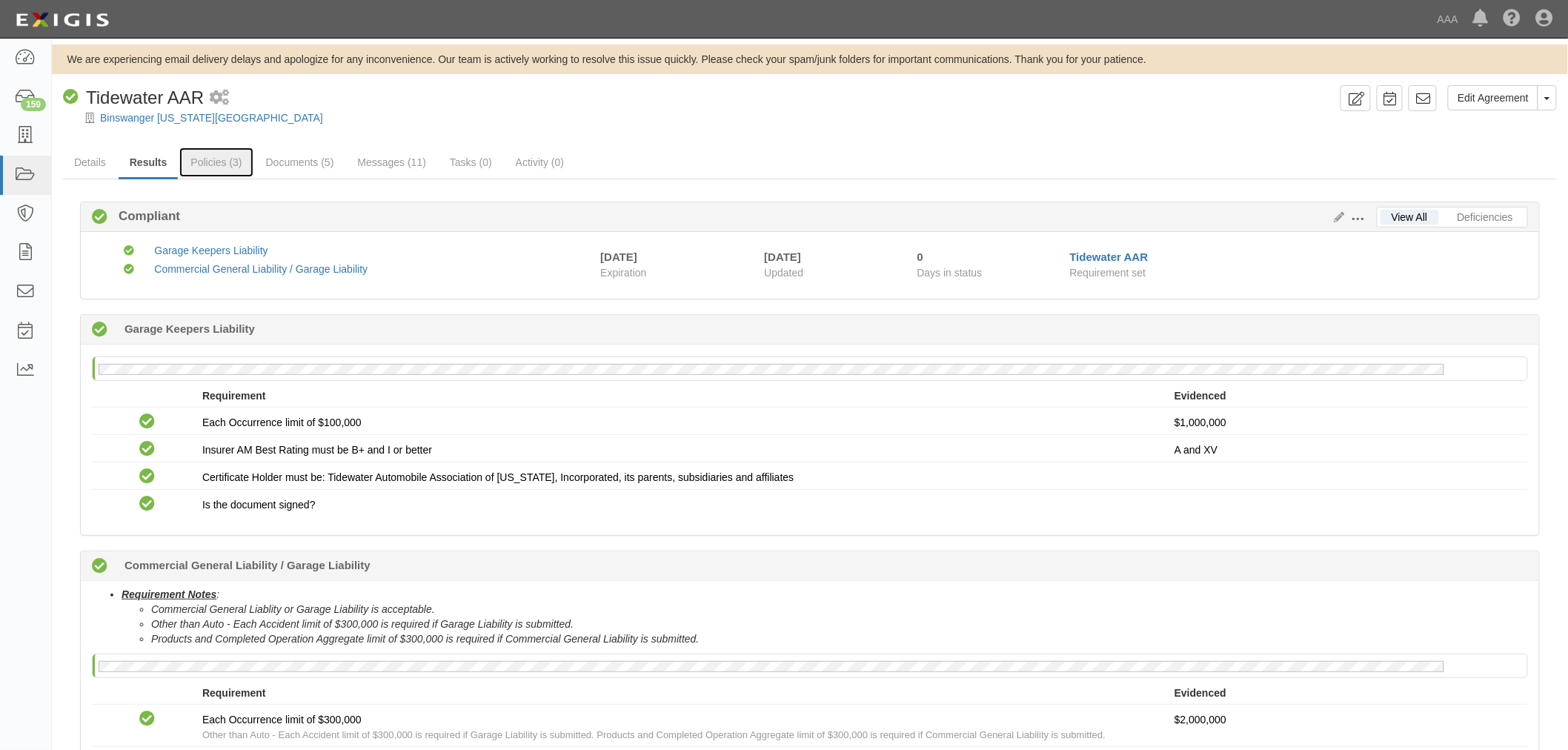
click at [236, 162] on link "Policies (3)" at bounding box center [216, 162] width 73 height 30
